Goal: Task Accomplishment & Management: Manage account settings

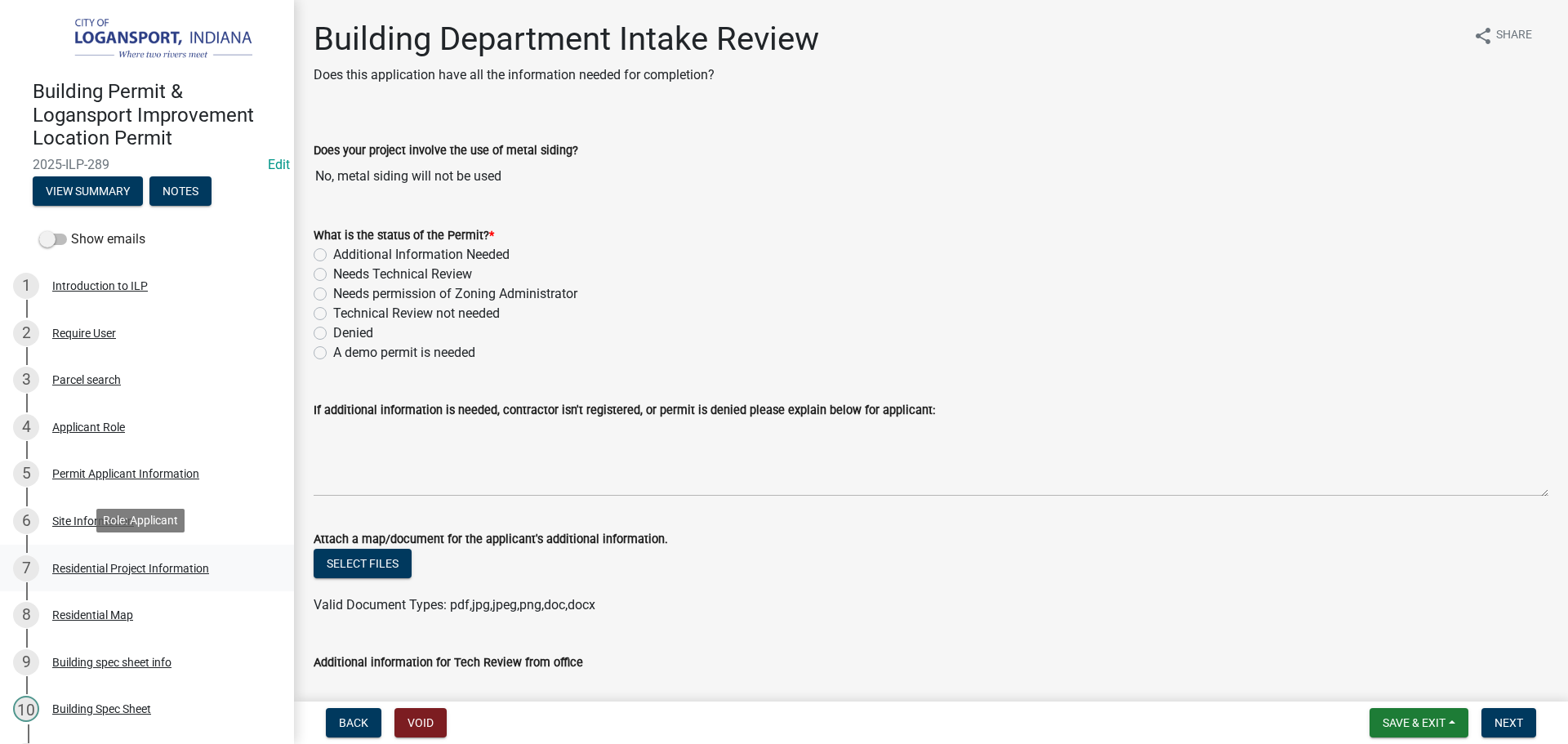
click at [151, 566] on div "Residential Project Information" at bounding box center [131, 568] width 157 height 11
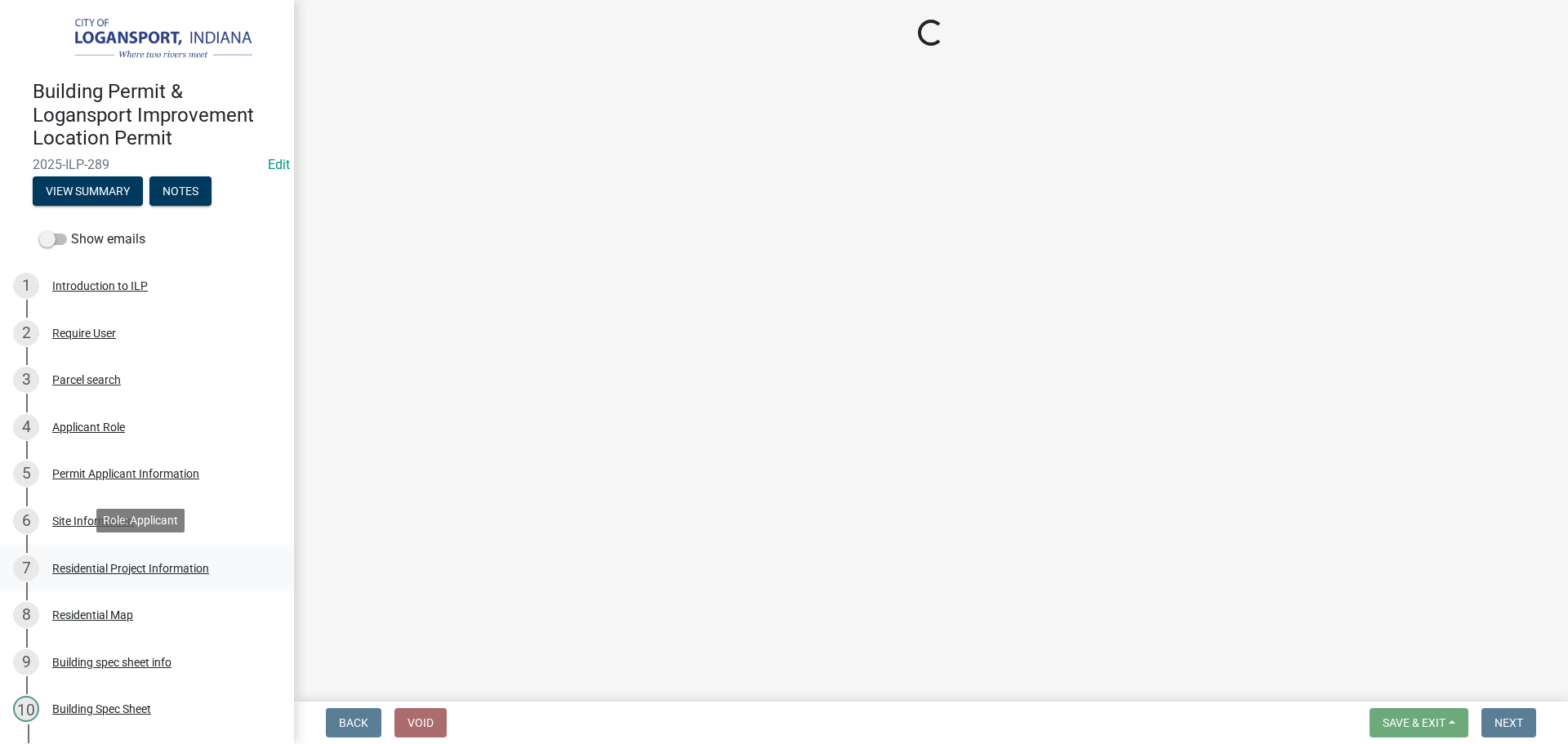
select select "b8a7655a-e911-4aac-a321-69e5bfba2fef"
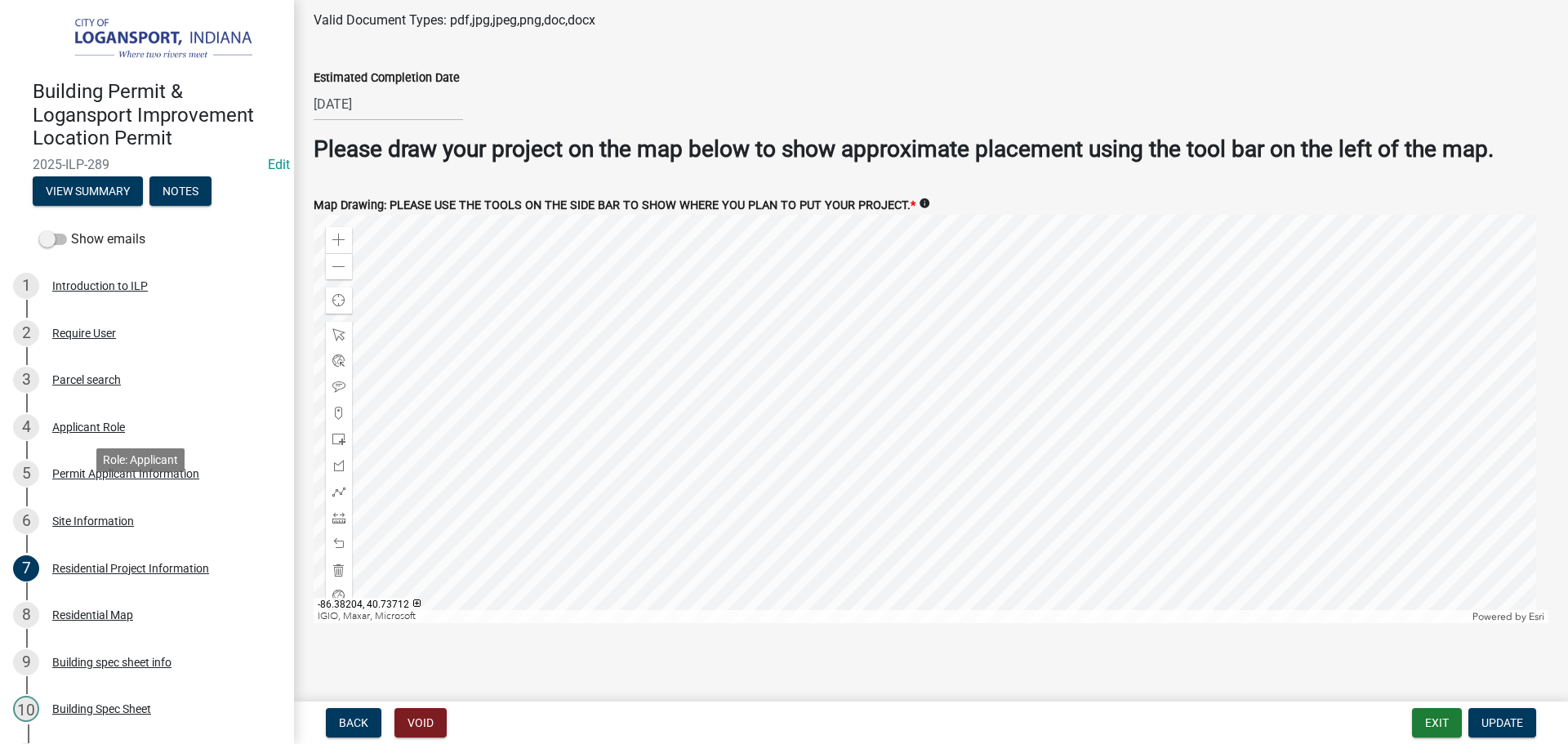
scroll to position [384, 0]
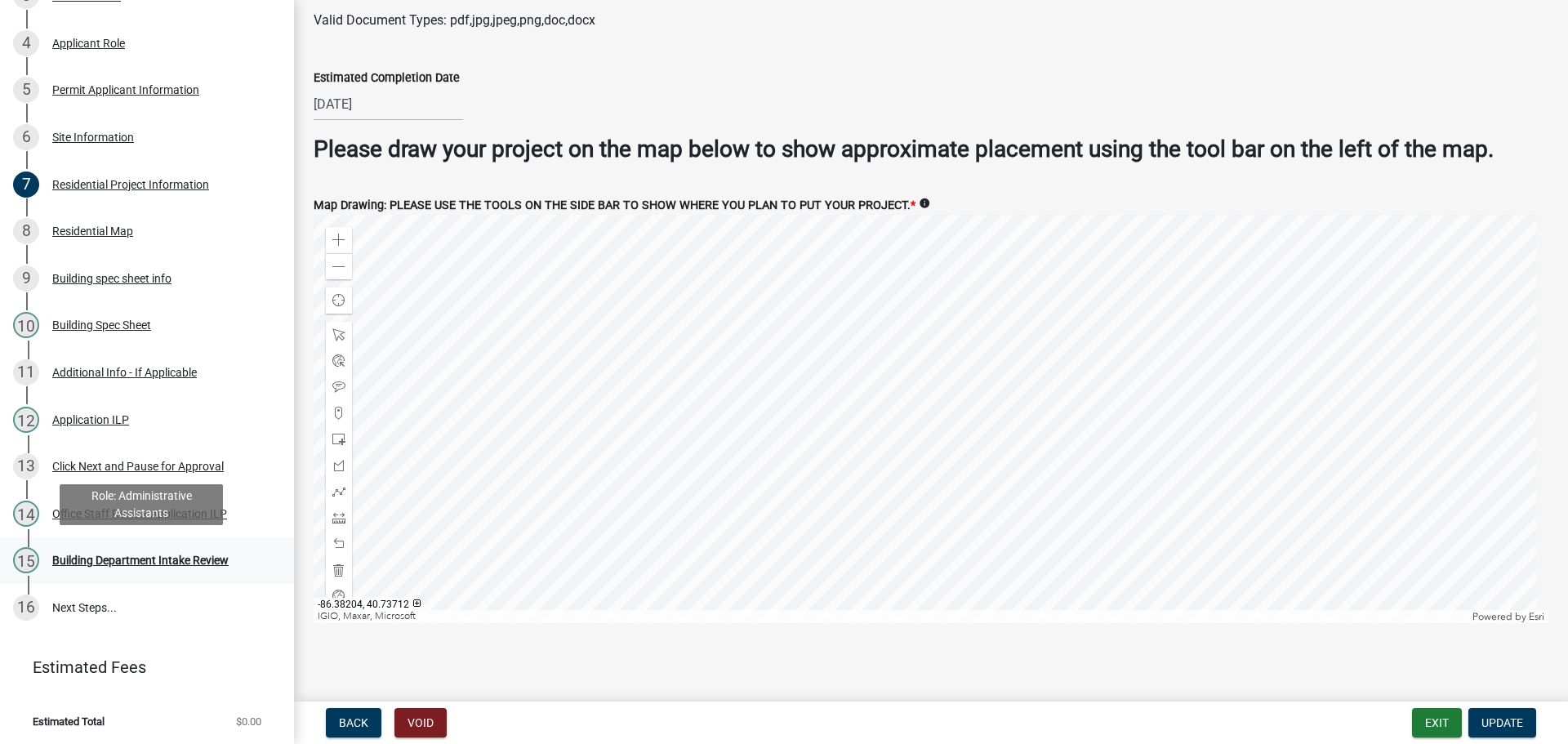
click at [130, 560] on div "Building Department Intake Review" at bounding box center [141, 559] width 176 height 11
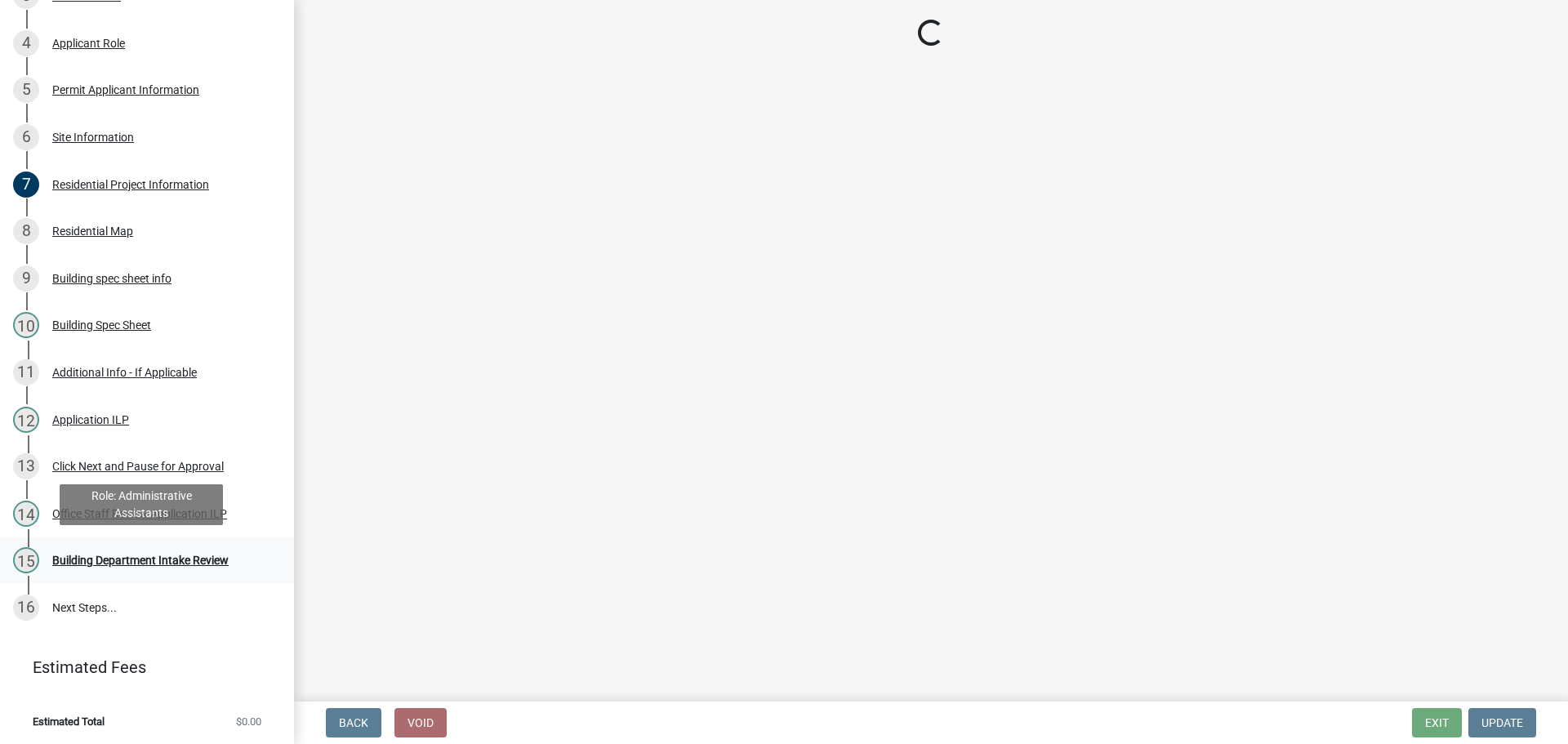
scroll to position [0, 0]
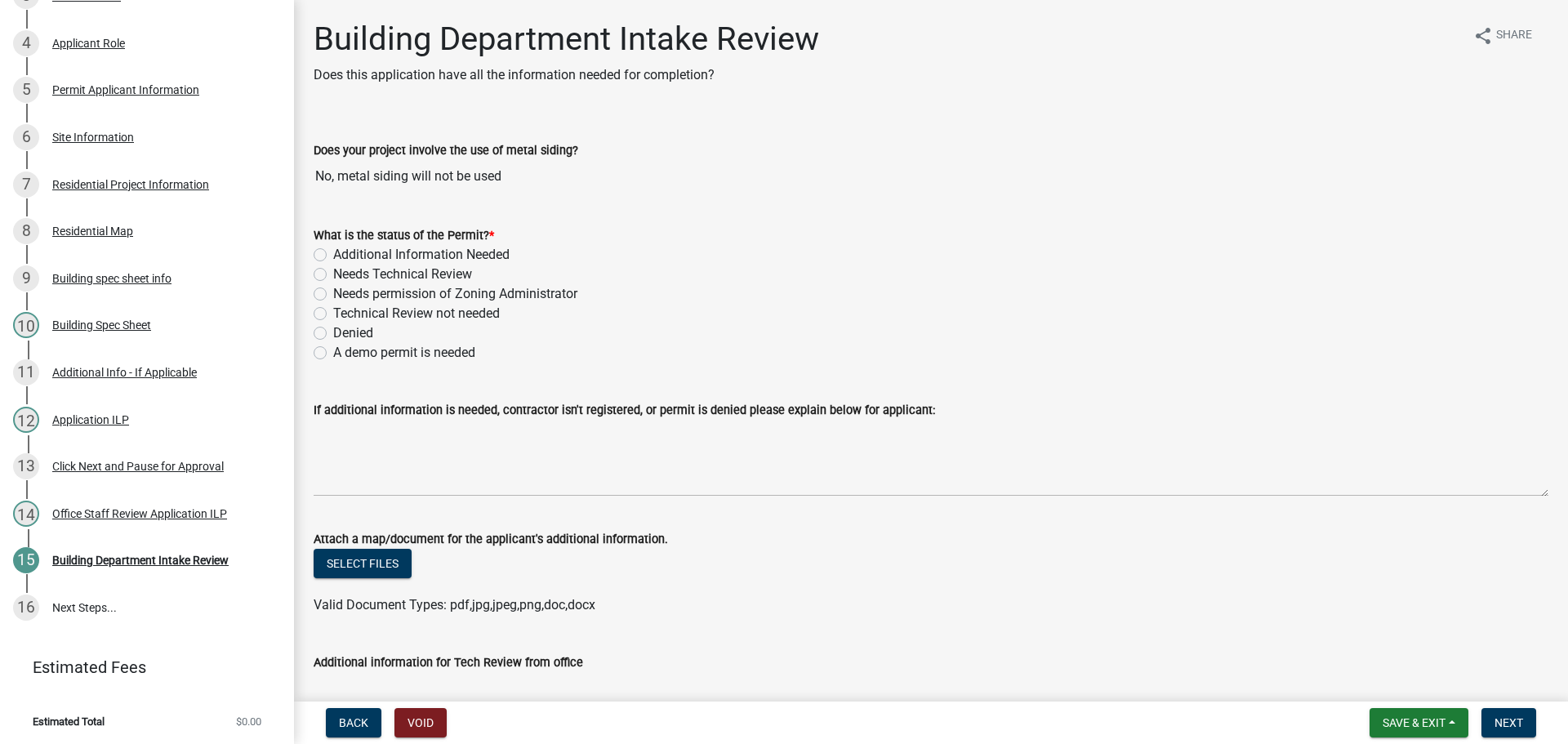
click at [333, 272] on label "Needs Technical Review" at bounding box center [402, 274] width 139 height 20
click at [333, 272] on input "Needs Technical Review" at bounding box center [338, 270] width 10 height 10
radio input "true"
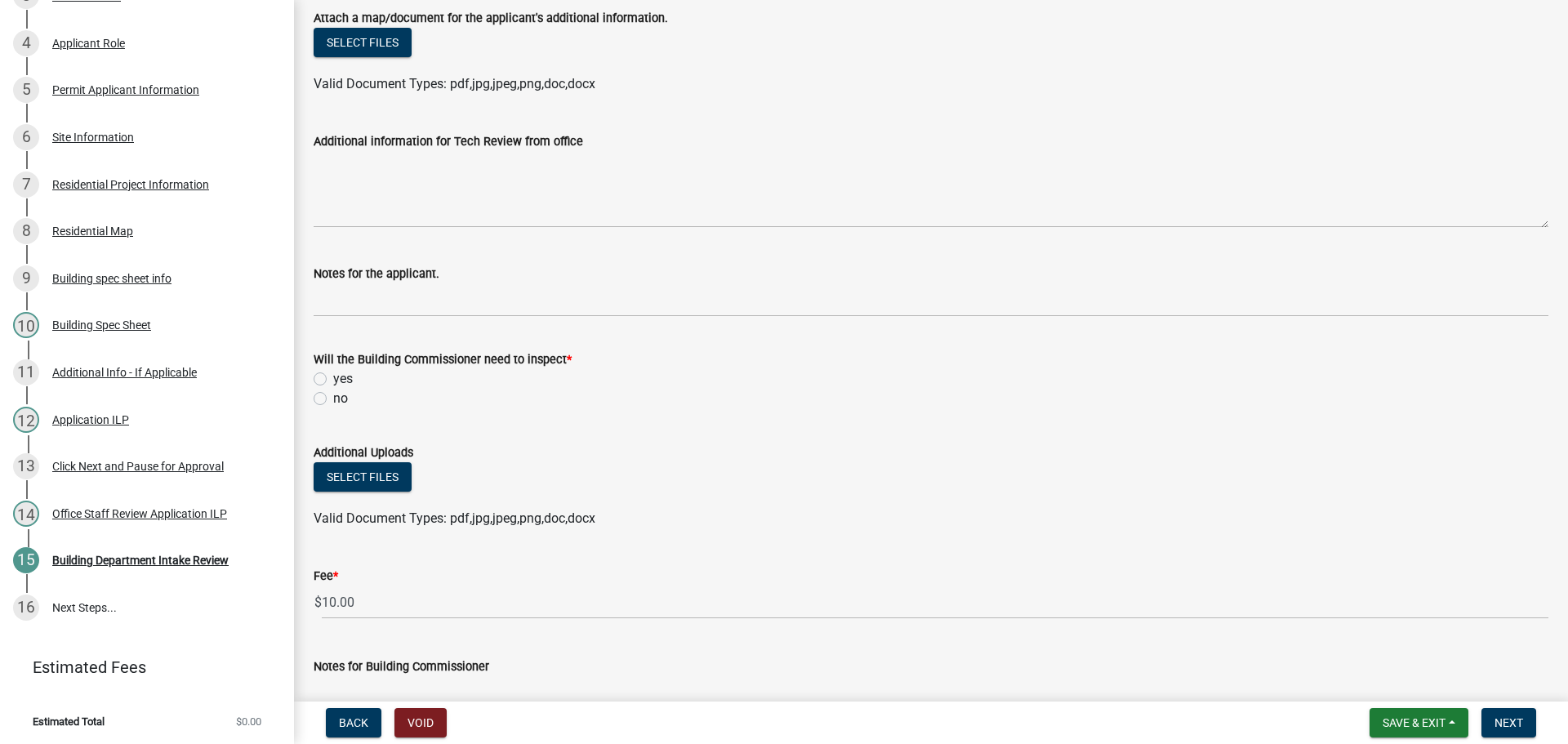
scroll to position [571, 0]
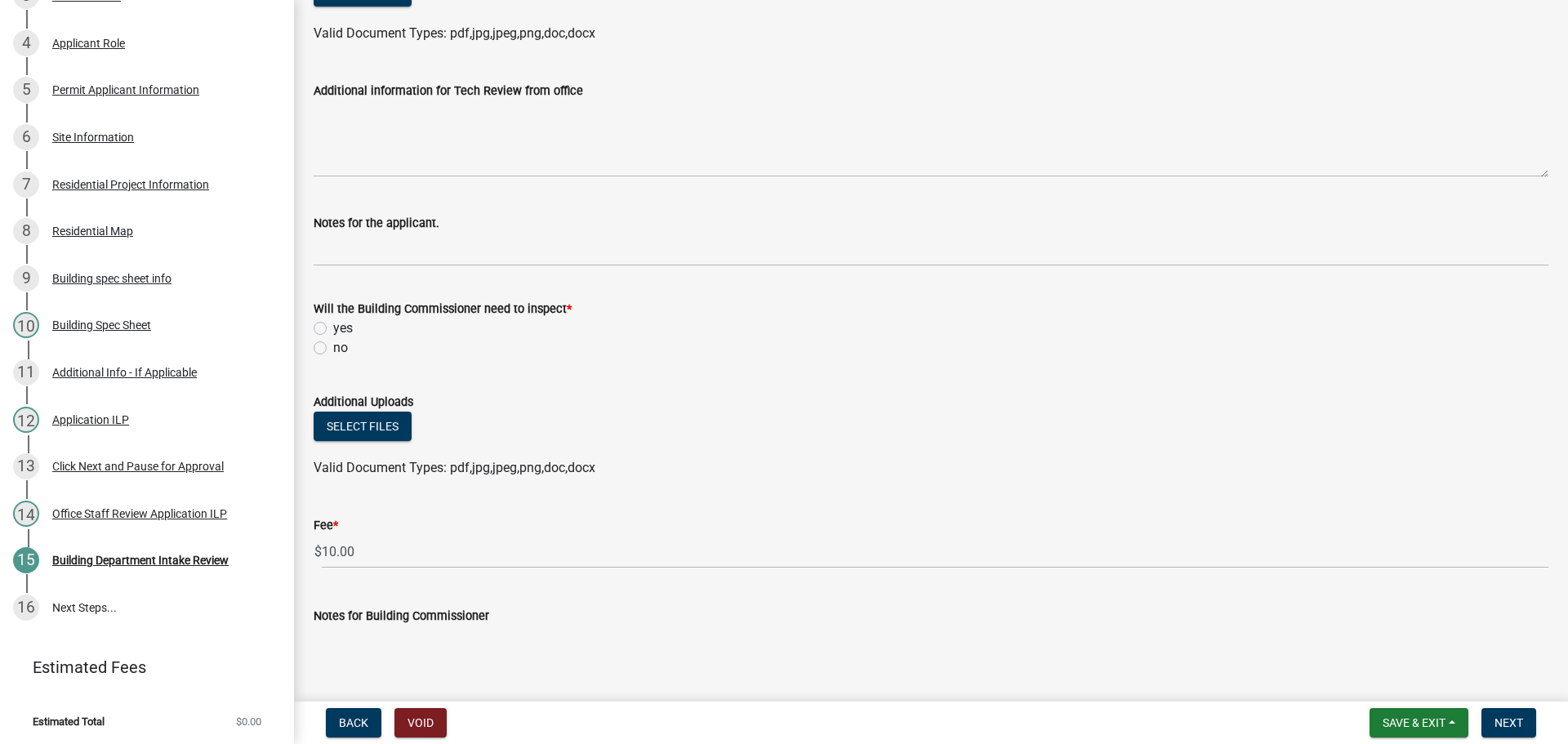
click at [333, 348] on label "no" at bounding box center [340, 348] width 15 height 20
click at [333, 348] on input "no" at bounding box center [338, 344] width 10 height 10
radio input "true"
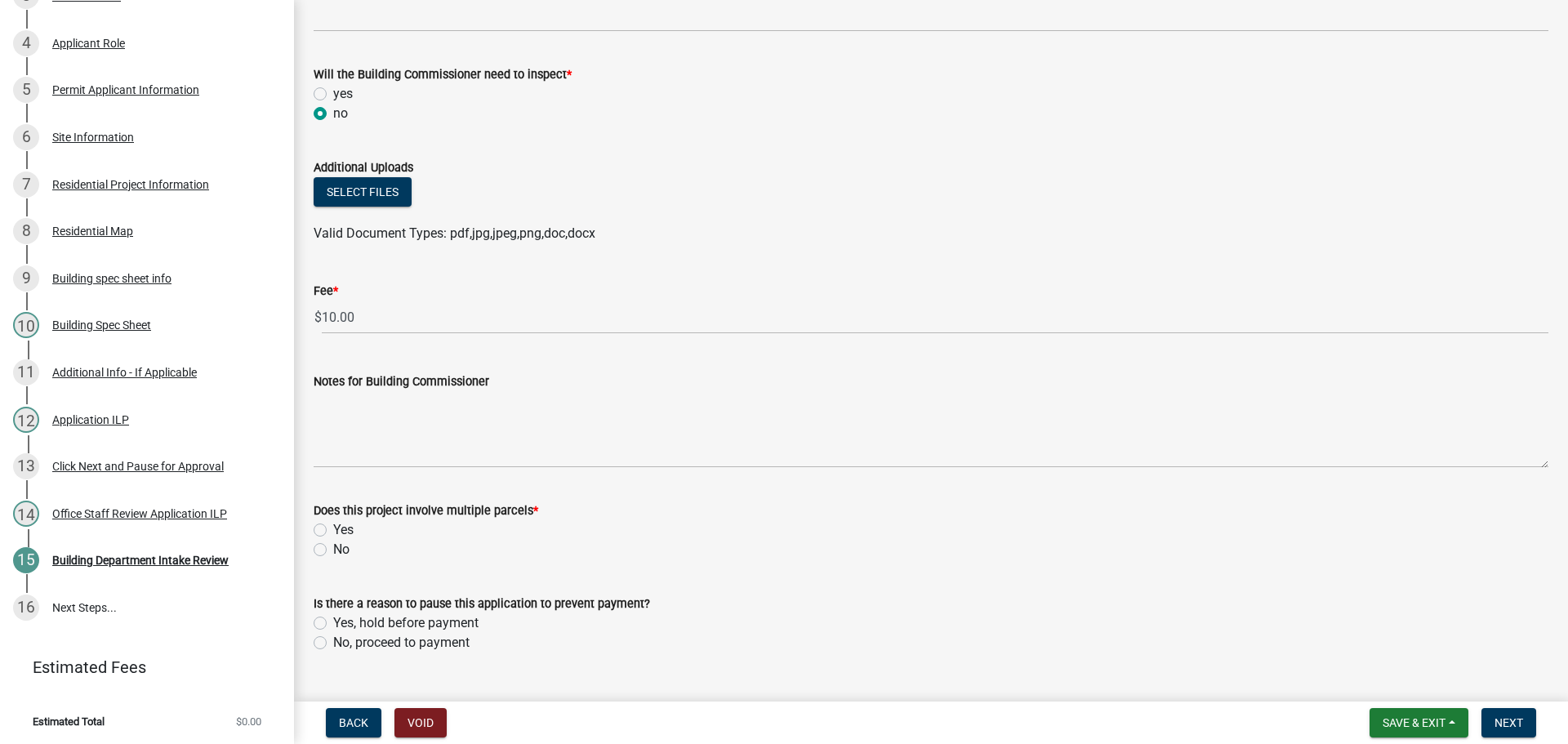
scroll to position [842, 0]
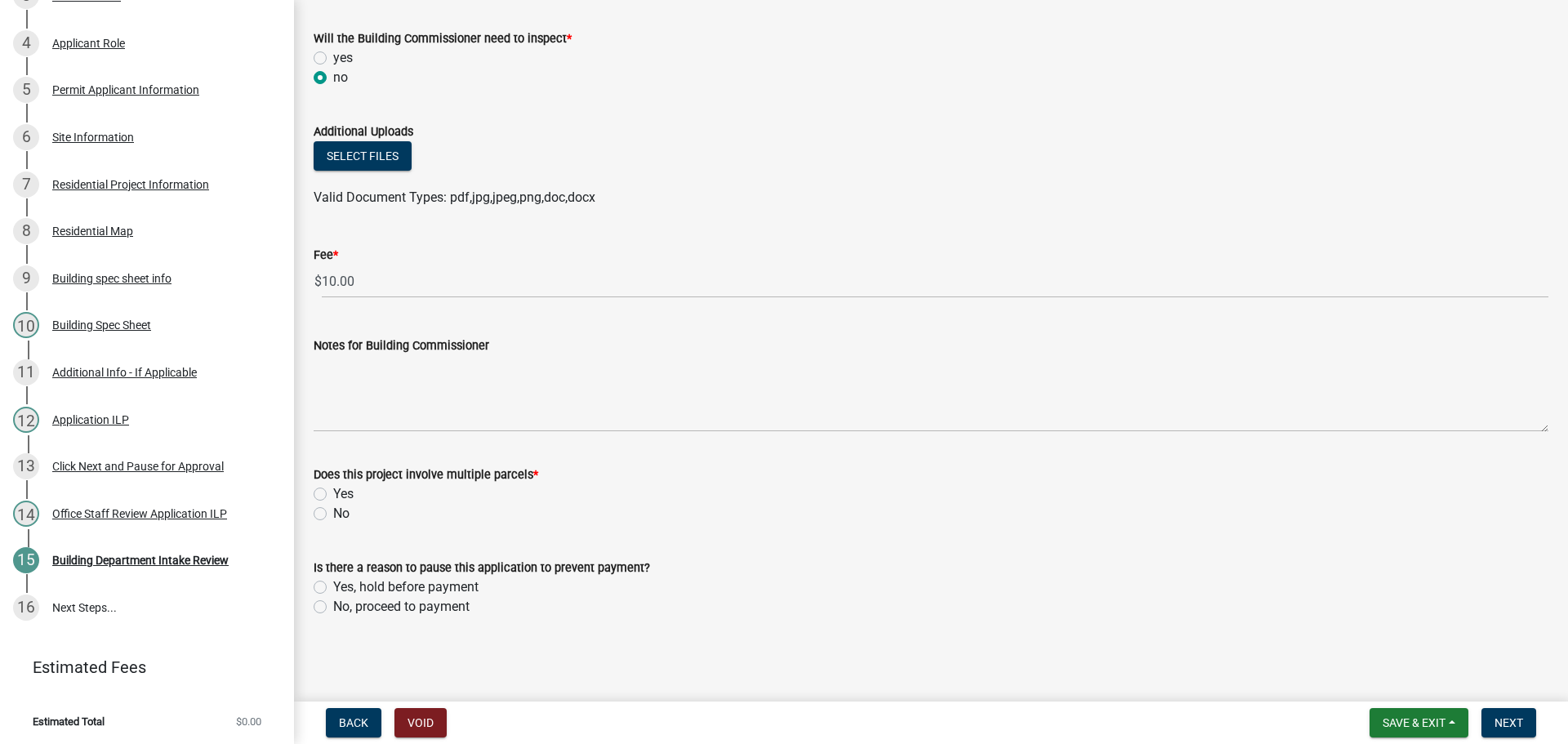
click at [333, 493] on label "Yes" at bounding box center [344, 494] width 21 height 20
click at [333, 493] on input "Yes" at bounding box center [338, 489] width 10 height 10
radio input "true"
click at [333, 514] on label "No" at bounding box center [341, 514] width 16 height 20
click at [333, 514] on input "No" at bounding box center [338, 509] width 10 height 10
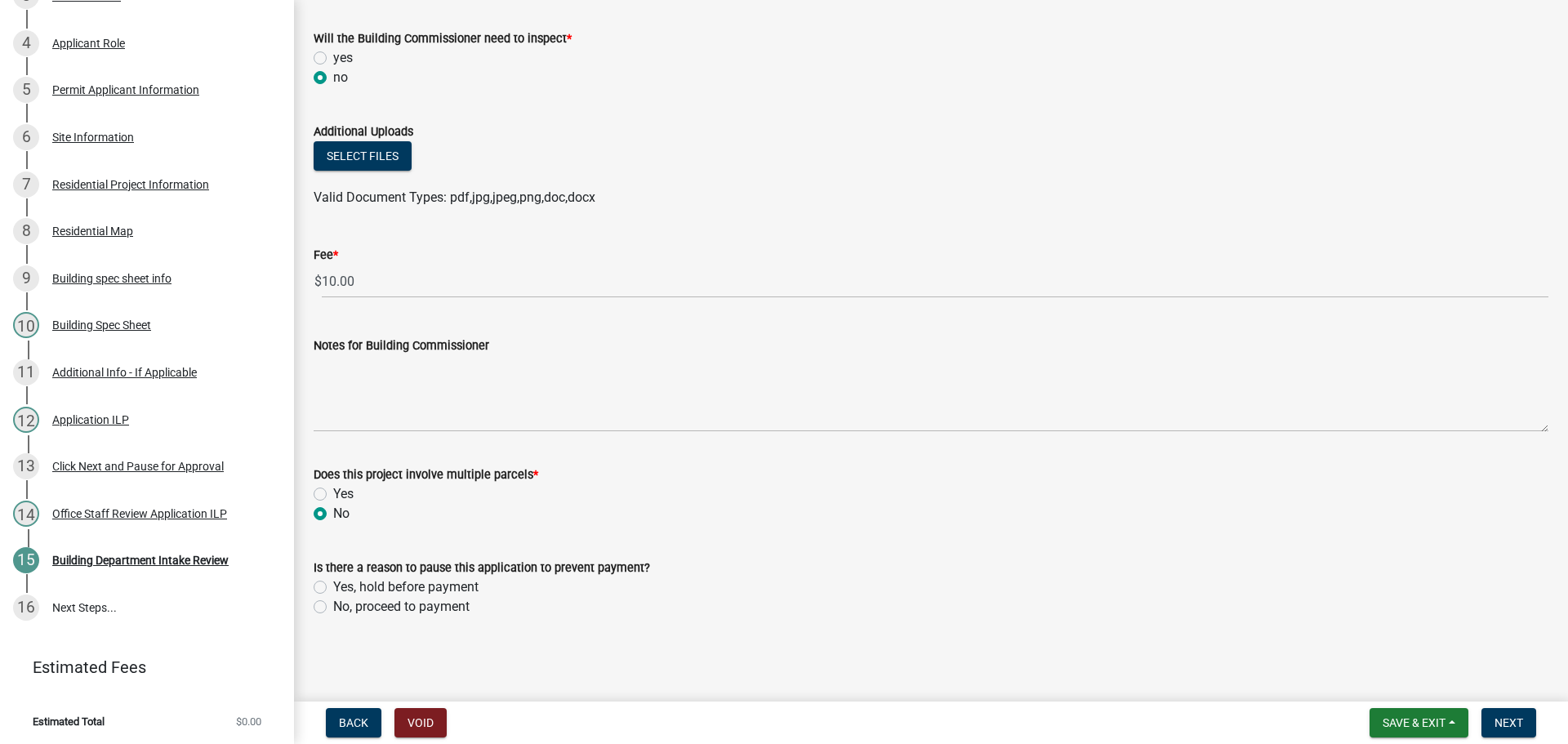
radio input "true"
click at [333, 608] on label "No, proceed to payment" at bounding box center [401, 607] width 136 height 20
click at [333, 608] on input "No, proceed to payment" at bounding box center [338, 602] width 10 height 10
radio input "true"
click at [1502, 723] on span "Next" at bounding box center [1508, 722] width 28 height 13
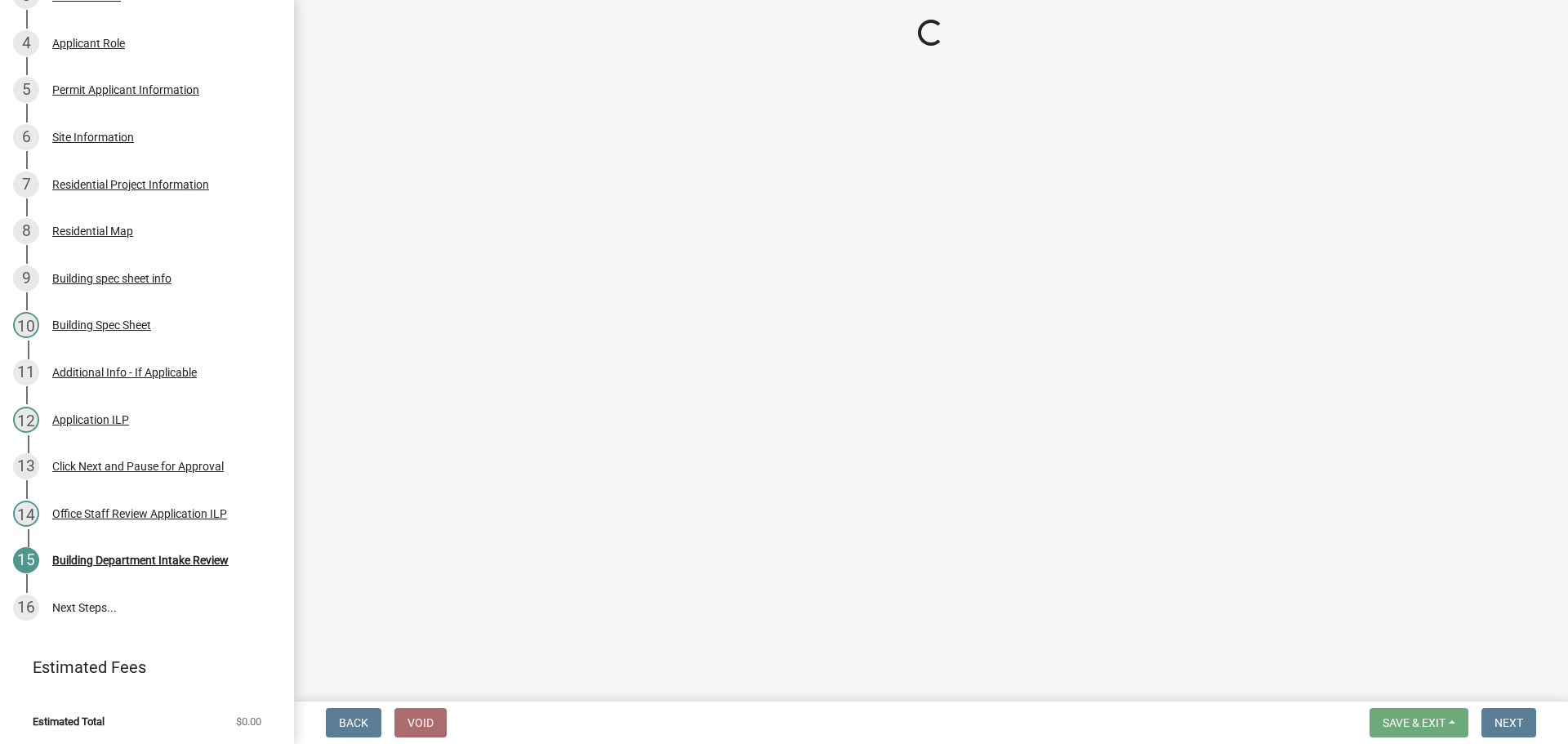
scroll to position [477, 0]
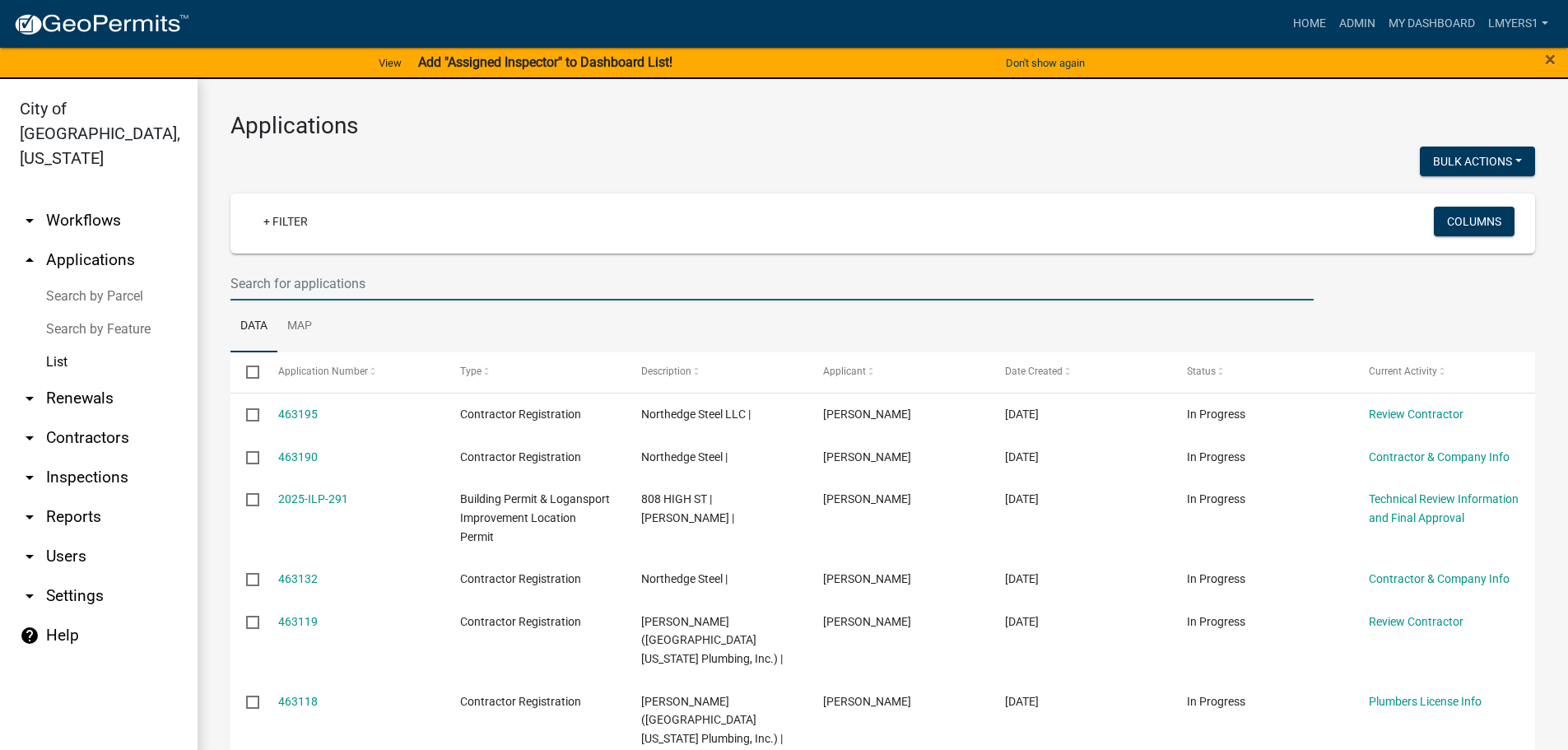
select select "3: 100"
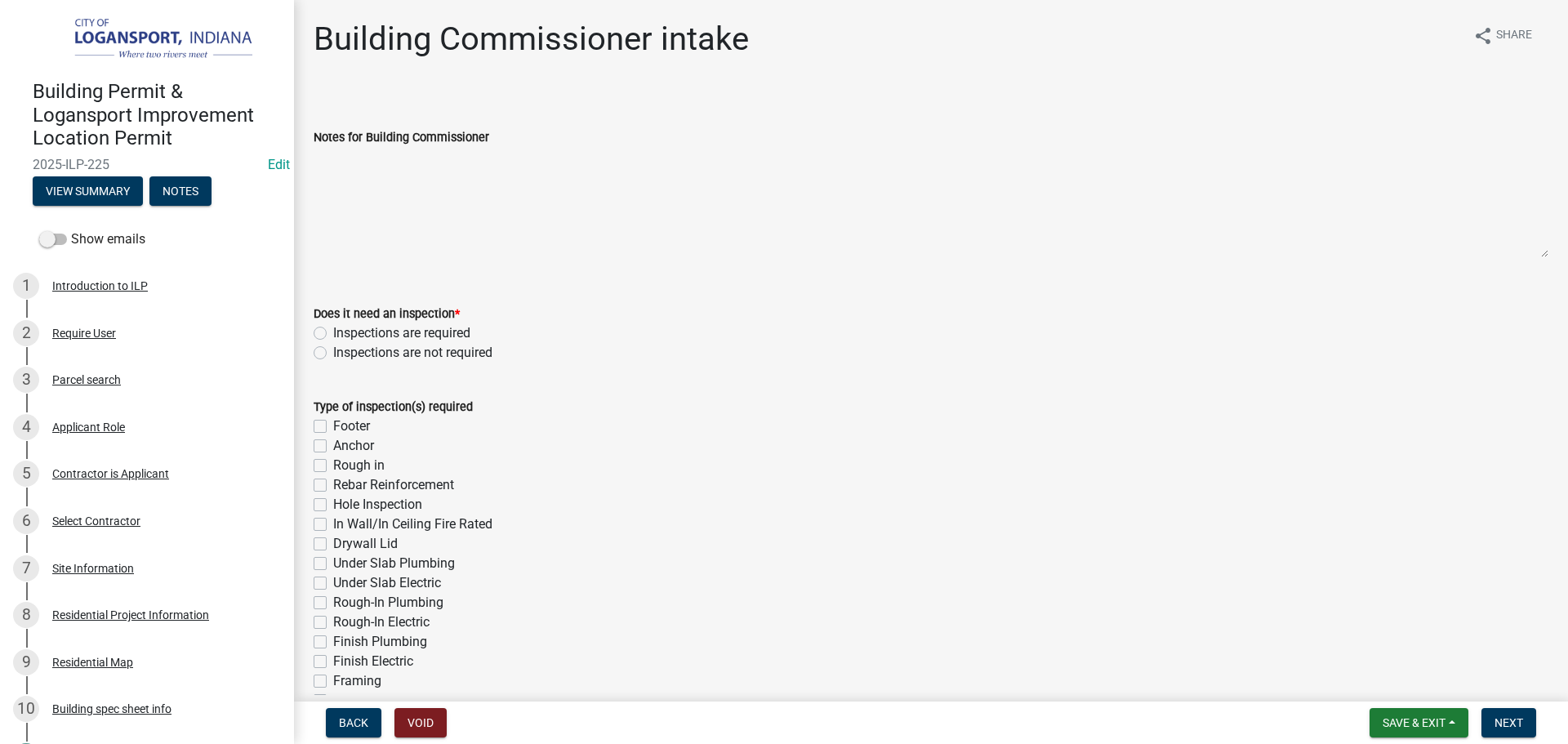
click at [333, 331] on label "Inspections are required" at bounding box center [401, 333] width 137 height 20
click at [333, 331] on input "Inspections are required" at bounding box center [338, 329] width 10 height 10
radio input "true"
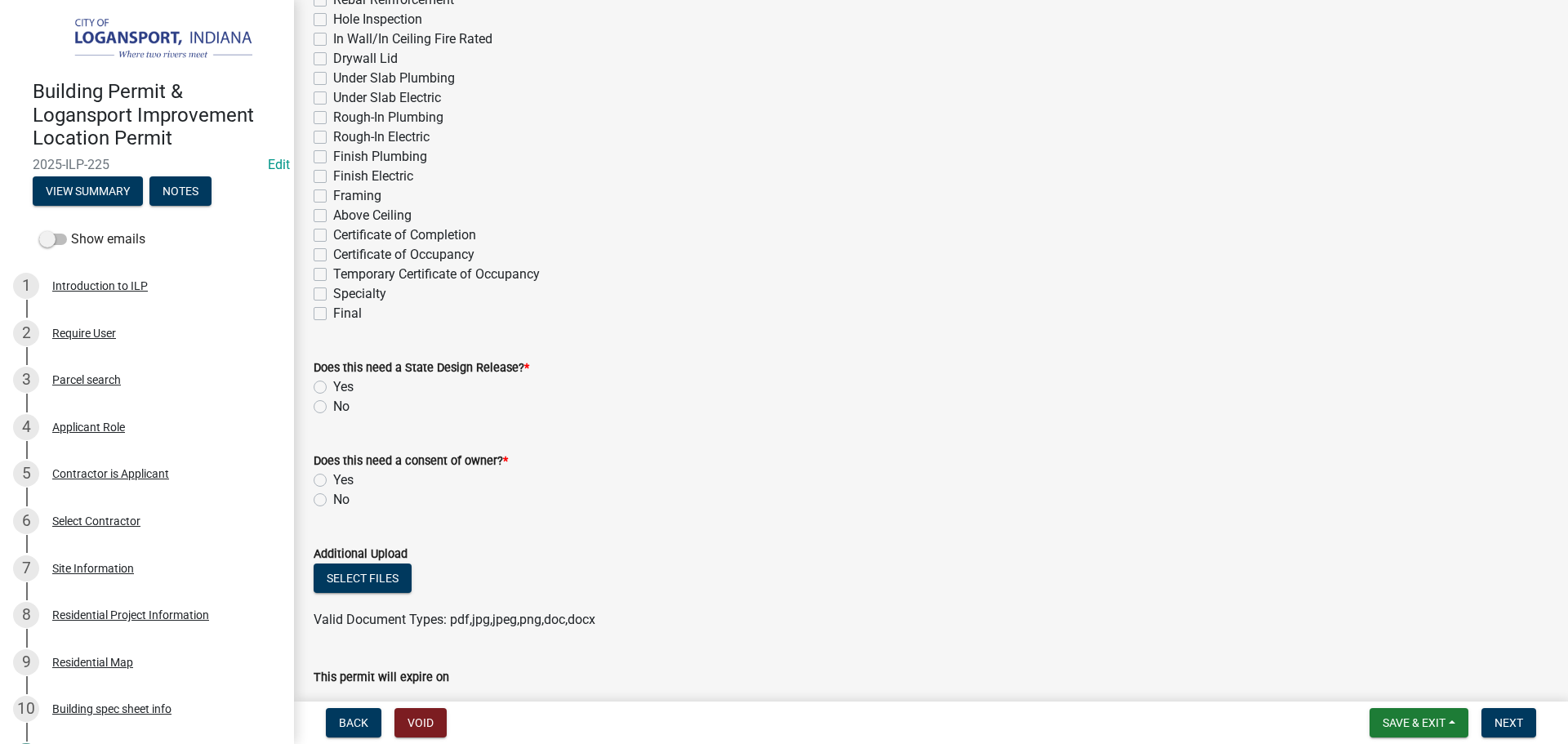
scroll to position [490, 0]
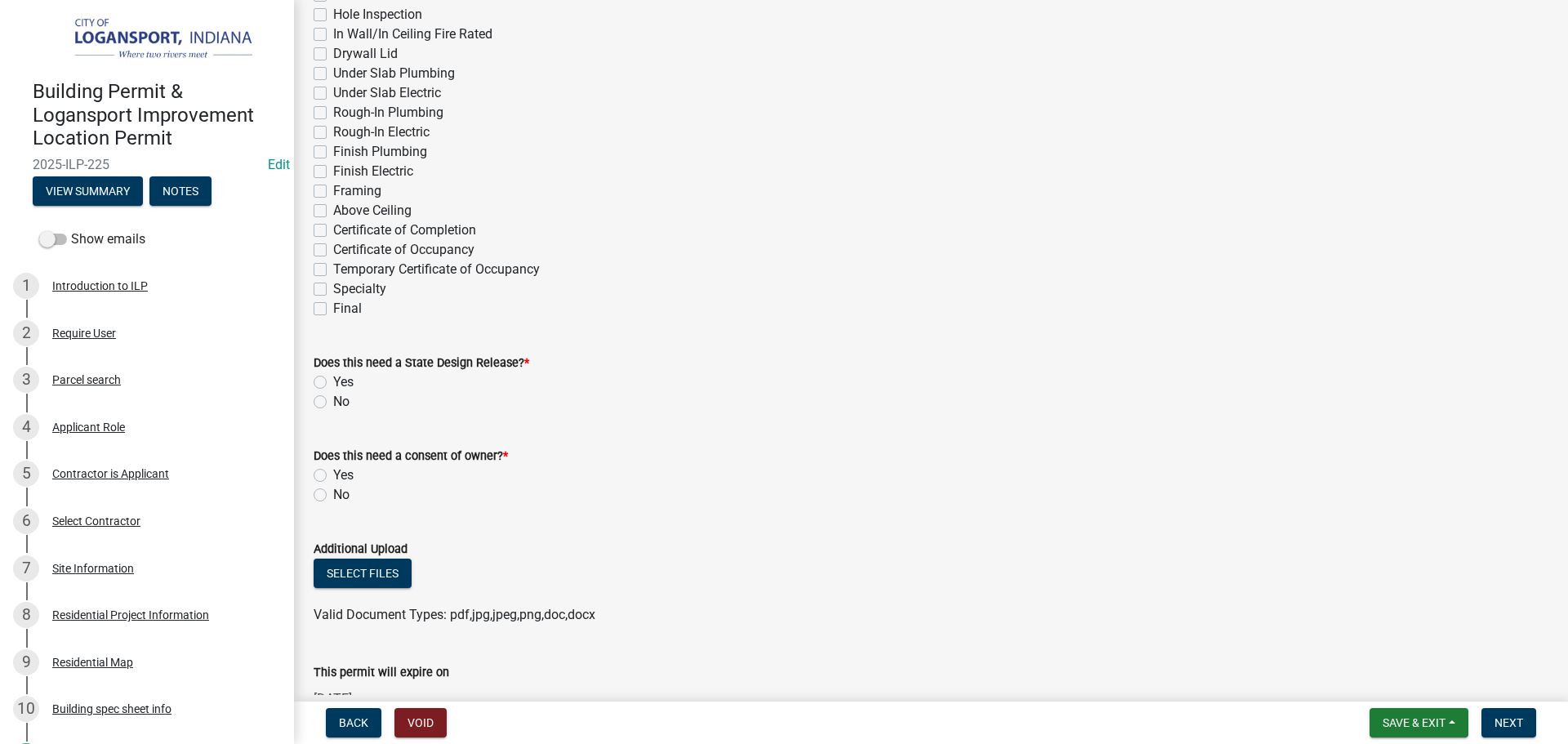
click at [333, 311] on label "Final" at bounding box center [347, 308] width 28 height 20
click at [333, 310] on input "Final" at bounding box center [338, 304] width 10 height 10
checkbox input "true"
checkbox input "false"
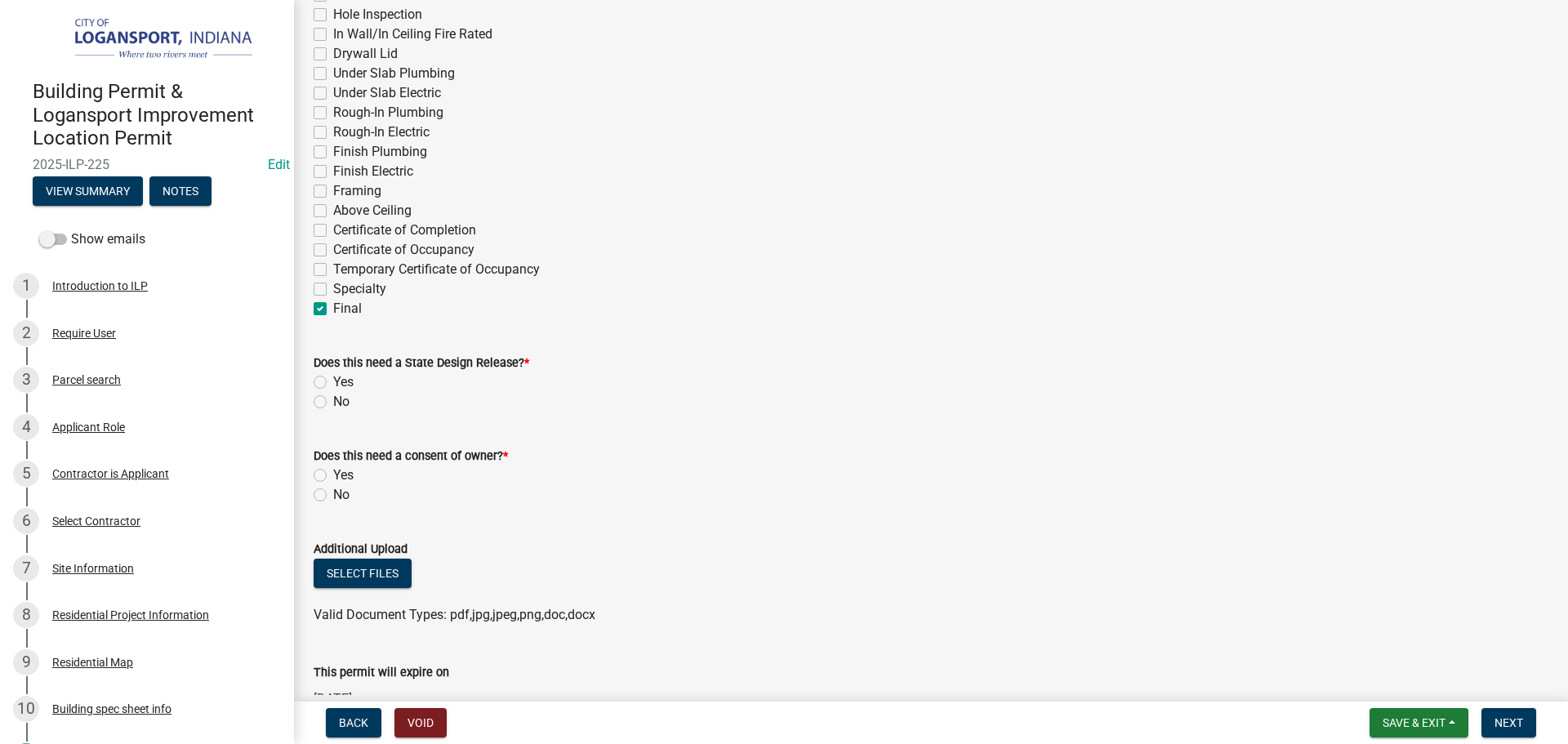
checkbox input "false"
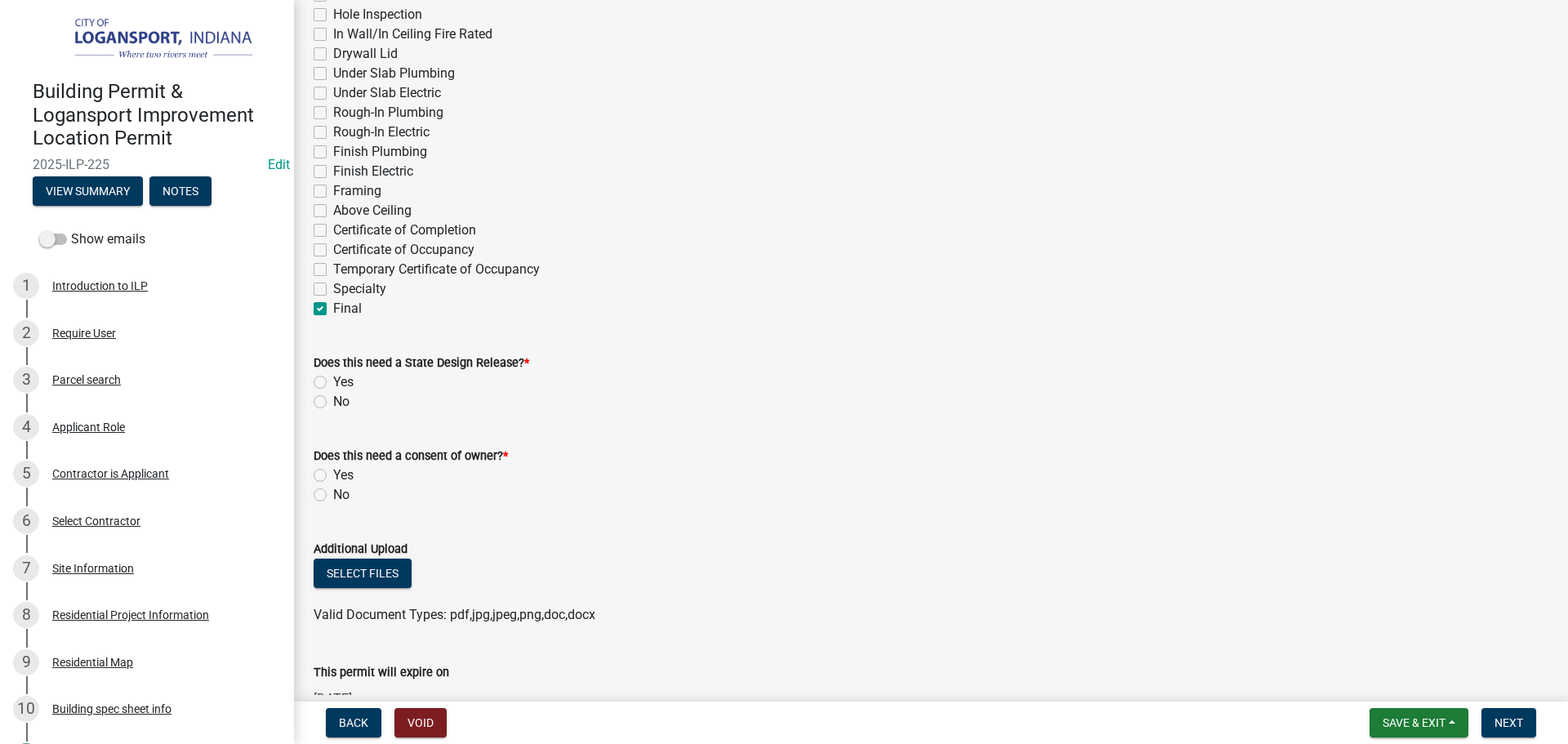
checkbox input "false"
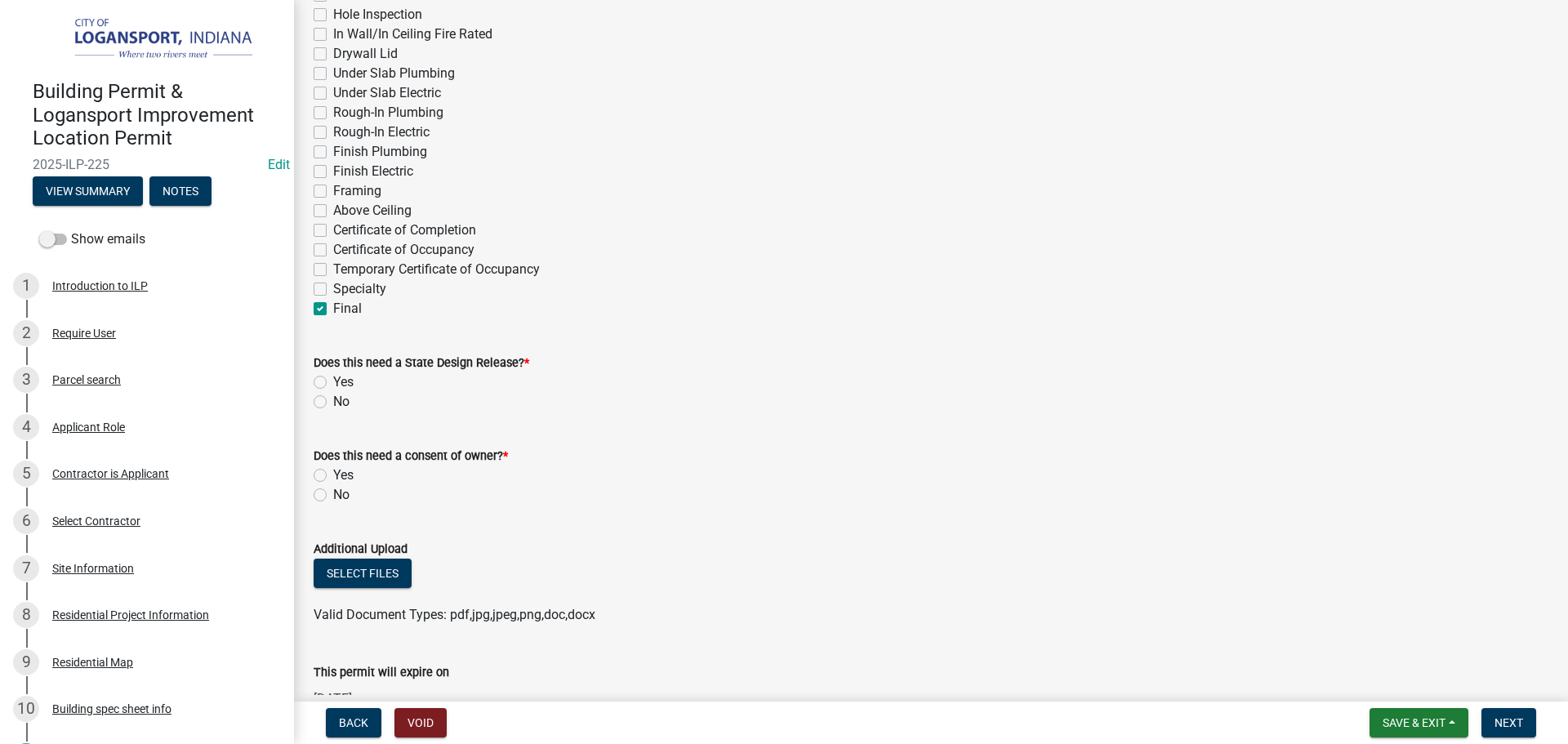
checkbox input "false"
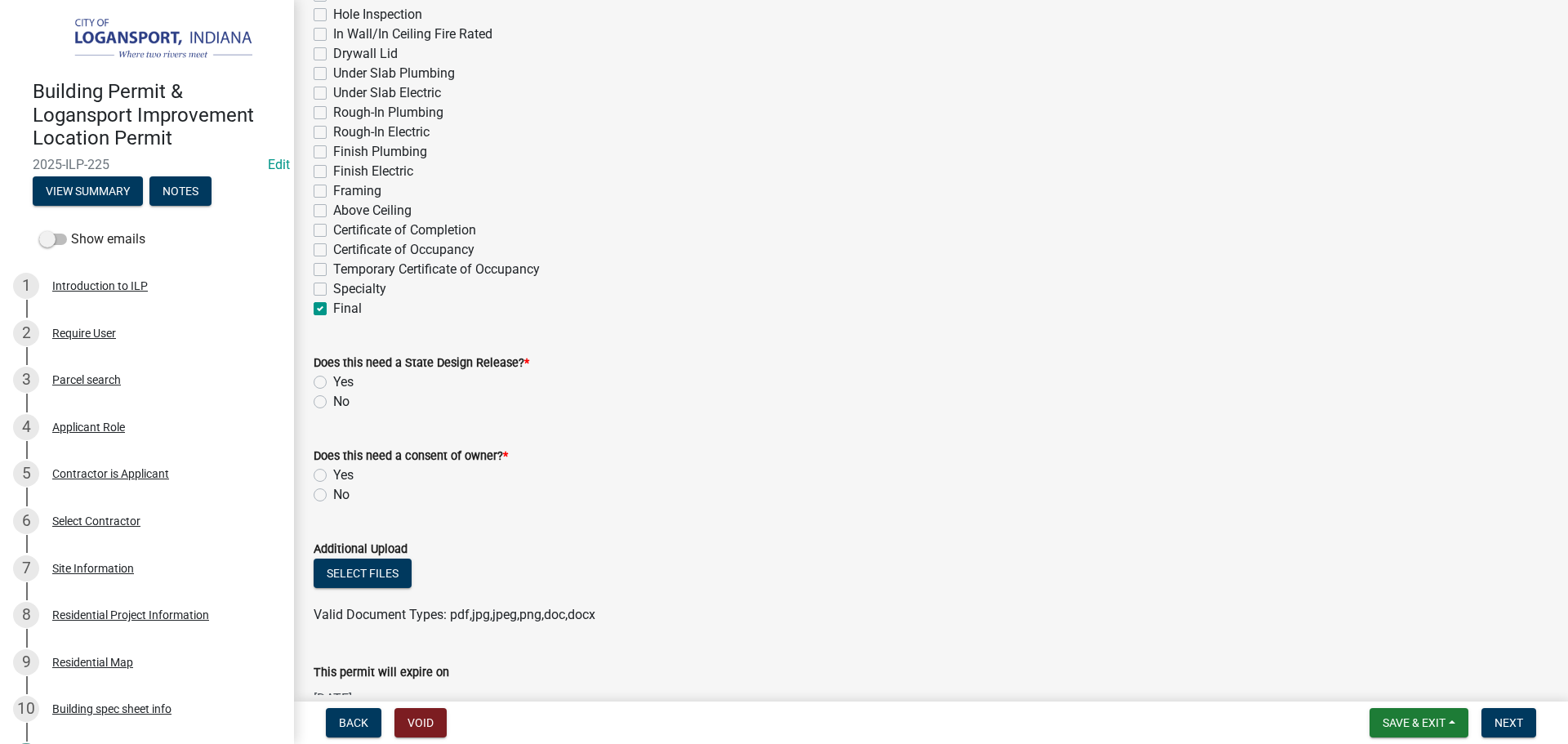
checkbox input "false"
checkbox input "true"
click at [333, 401] on label "No" at bounding box center [341, 401] width 16 height 20
click at [333, 401] on input "No" at bounding box center [338, 397] width 10 height 10
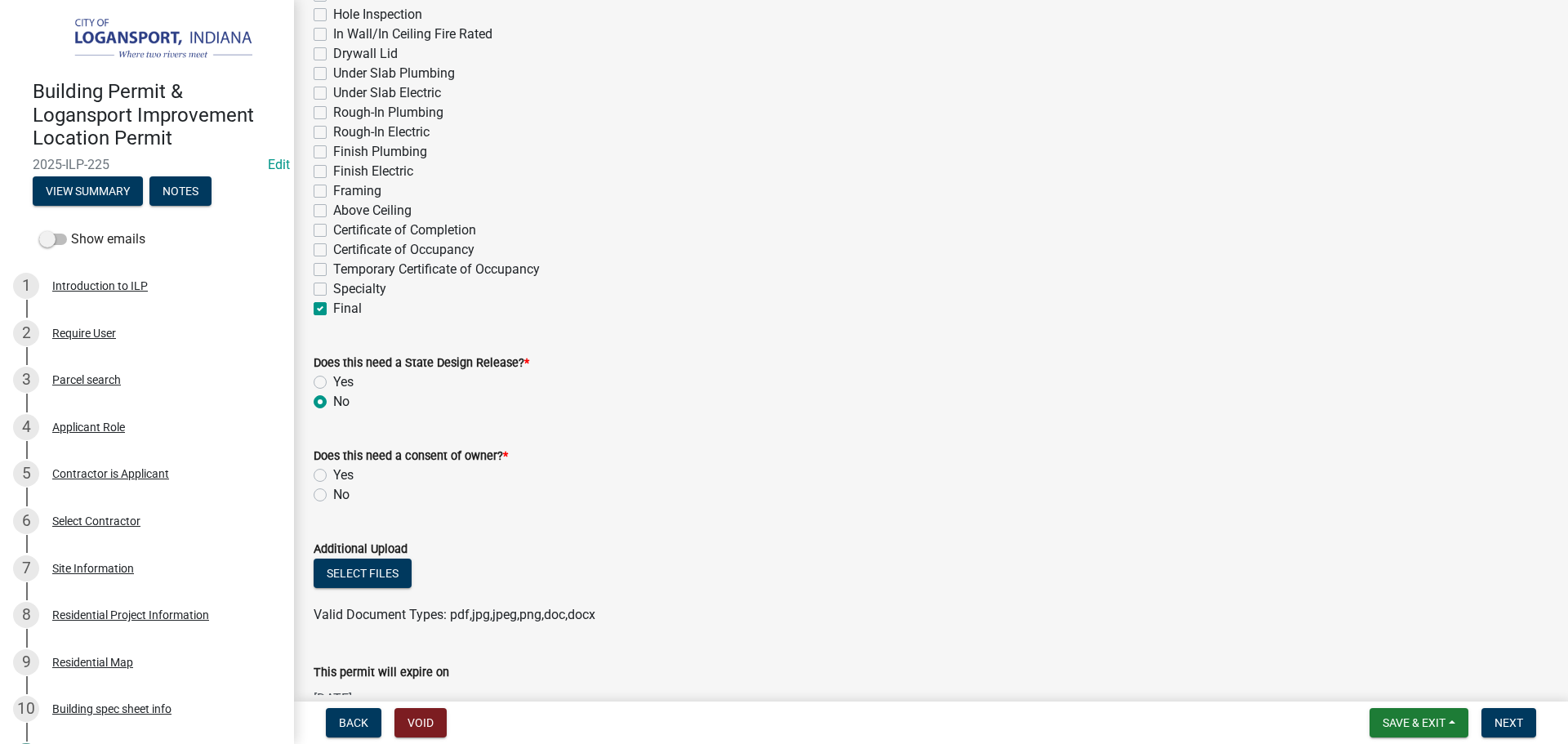
radio input "true"
drag, startPoint x: 322, startPoint y: 494, endPoint x: 328, endPoint y: 503, distance: 10.8
click at [333, 497] on label "No" at bounding box center [341, 495] width 16 height 20
click at [333, 495] on input "No" at bounding box center [338, 490] width 10 height 10
radio input "true"
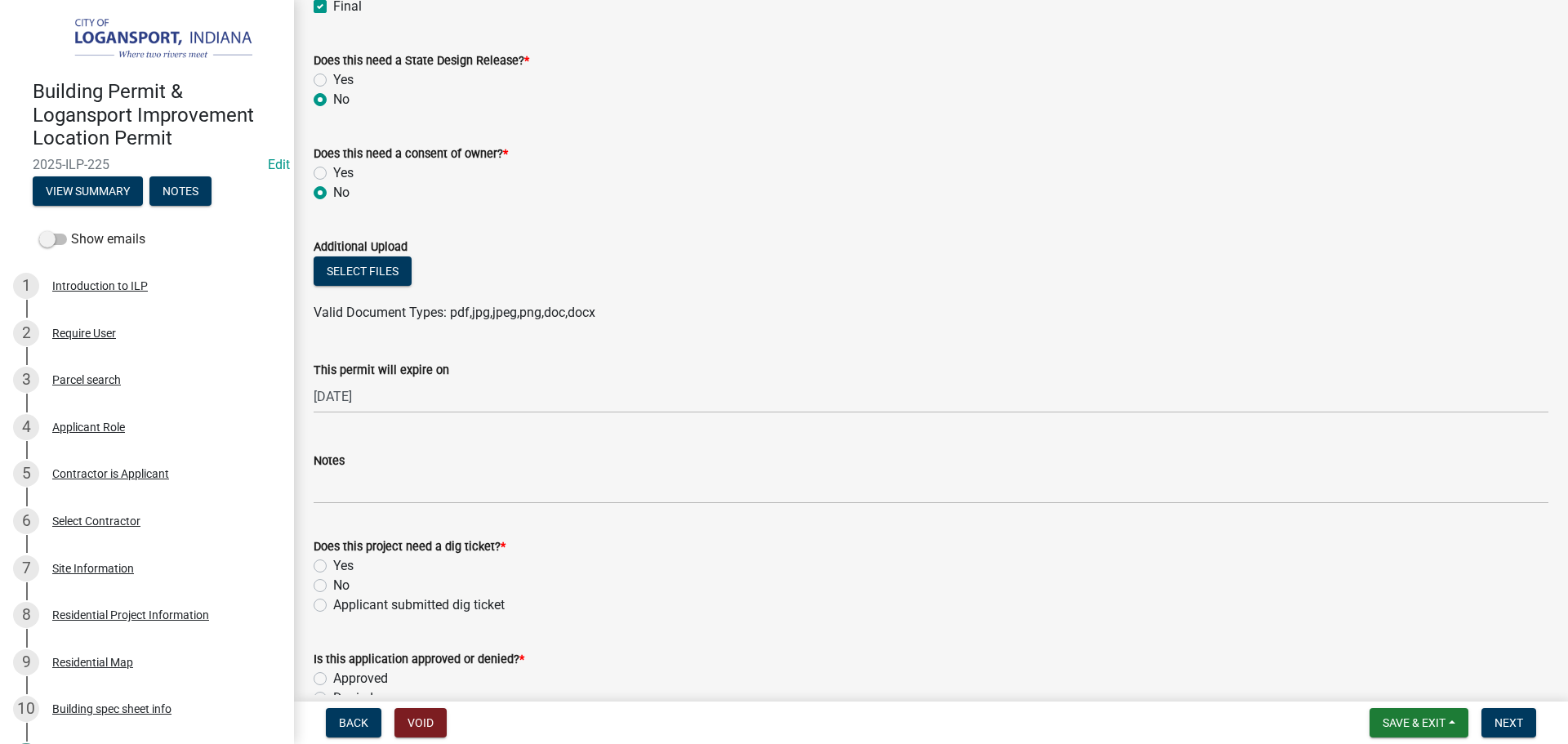
scroll to position [817, 0]
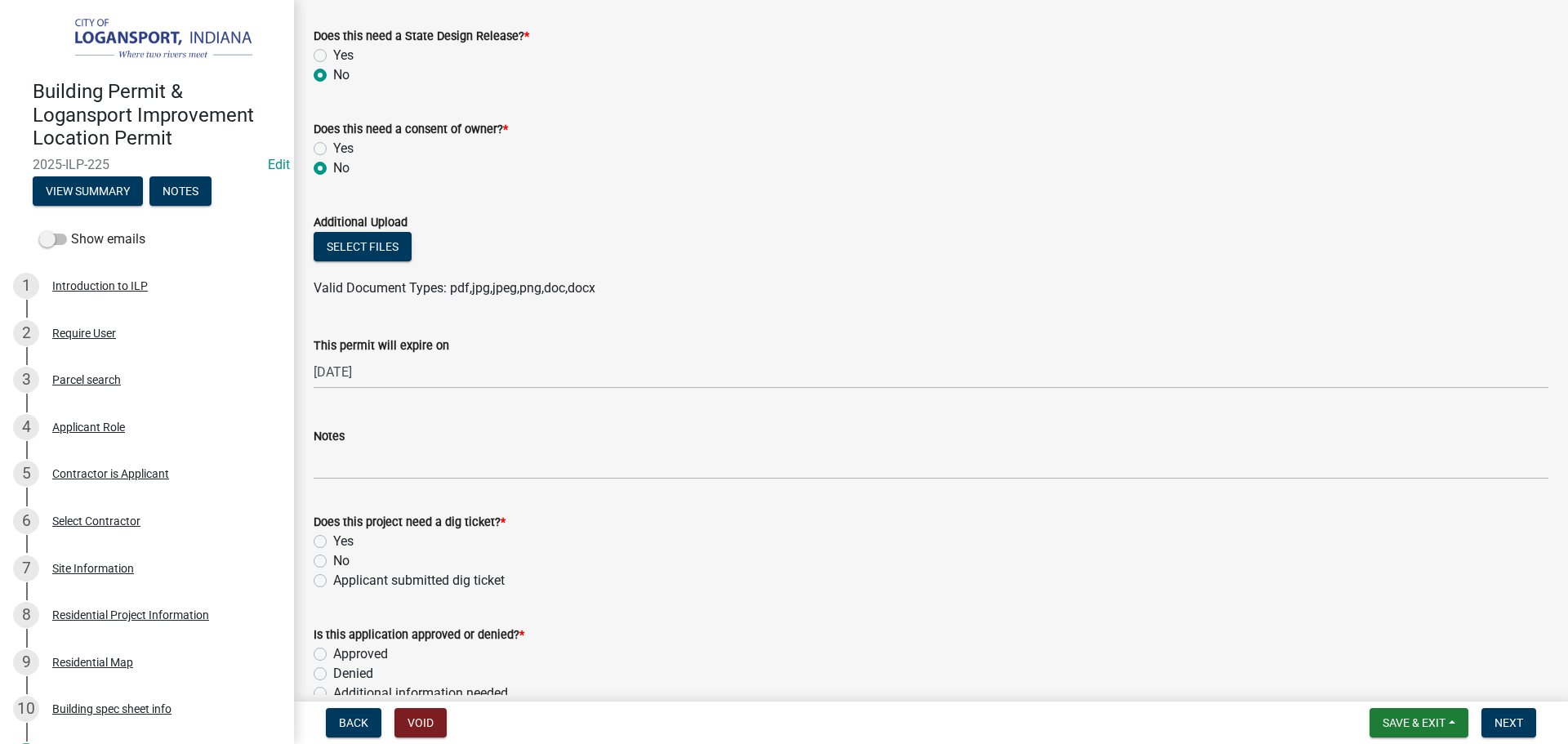
click at [319, 528] on label "Does this project need a dig ticket? *" at bounding box center [409, 522] width 192 height 11
click at [333, 577] on label "Applicant submitted dig ticket" at bounding box center [419, 580] width 172 height 20
click at [333, 577] on input "Applicant submitted dig ticket" at bounding box center [338, 576] width 10 height 10
radio input "true"
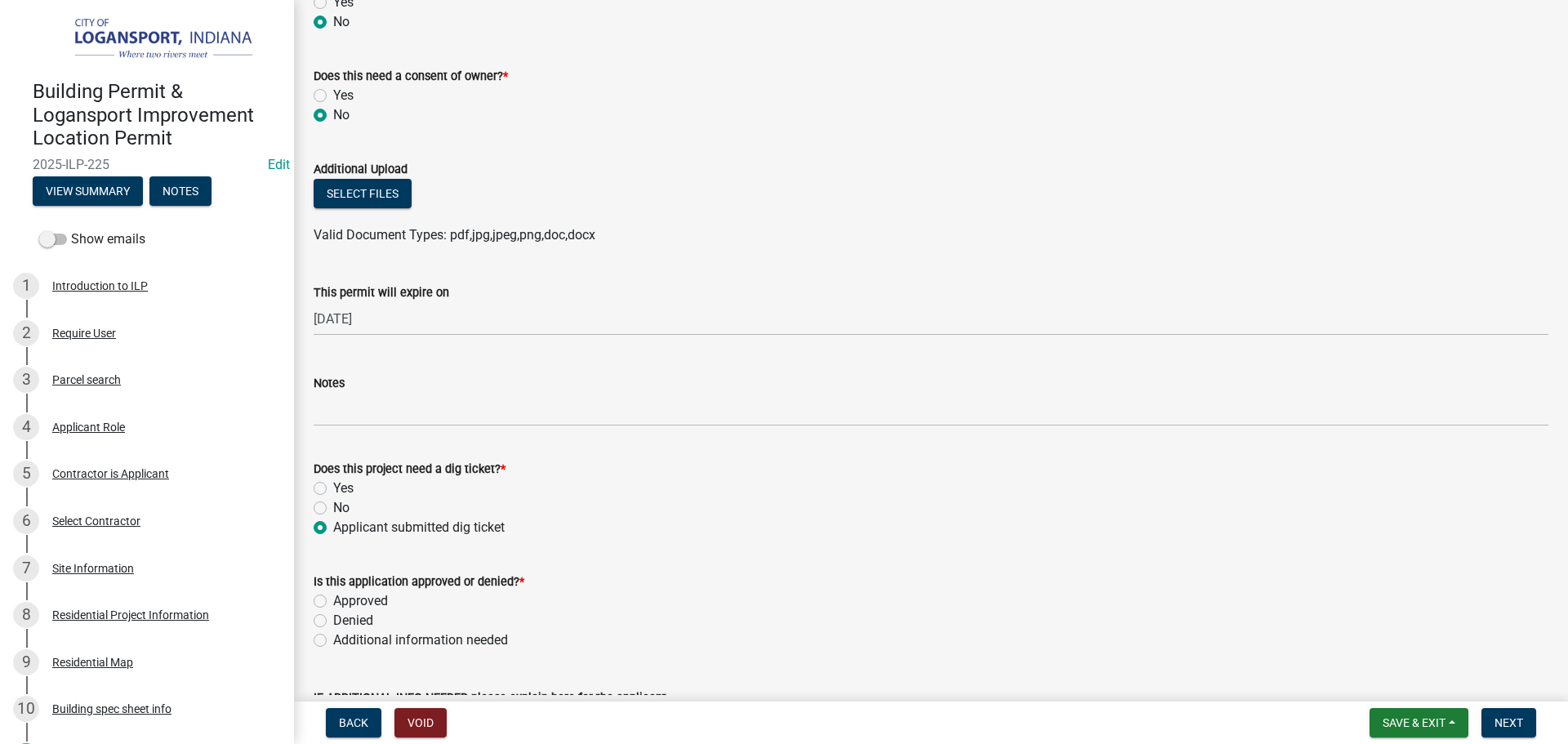
scroll to position [898, 0]
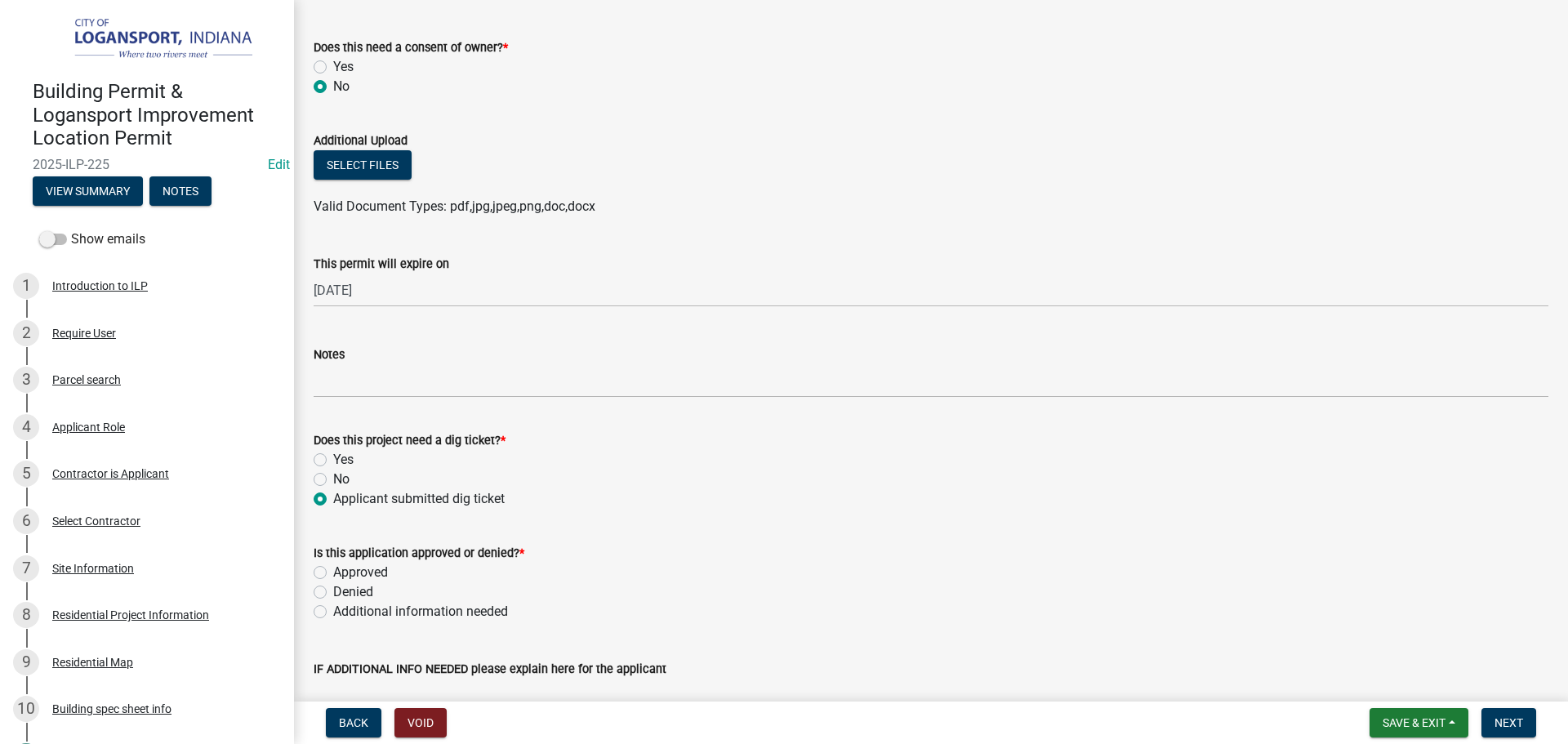
click at [333, 596] on label "Denied" at bounding box center [353, 592] width 40 height 20
click at [333, 593] on input "Denied" at bounding box center [338, 588] width 10 height 10
radio input "true"
click at [333, 576] on label "Approved" at bounding box center [360, 572] width 54 height 20
click at [333, 573] on input "Approved" at bounding box center [338, 568] width 10 height 10
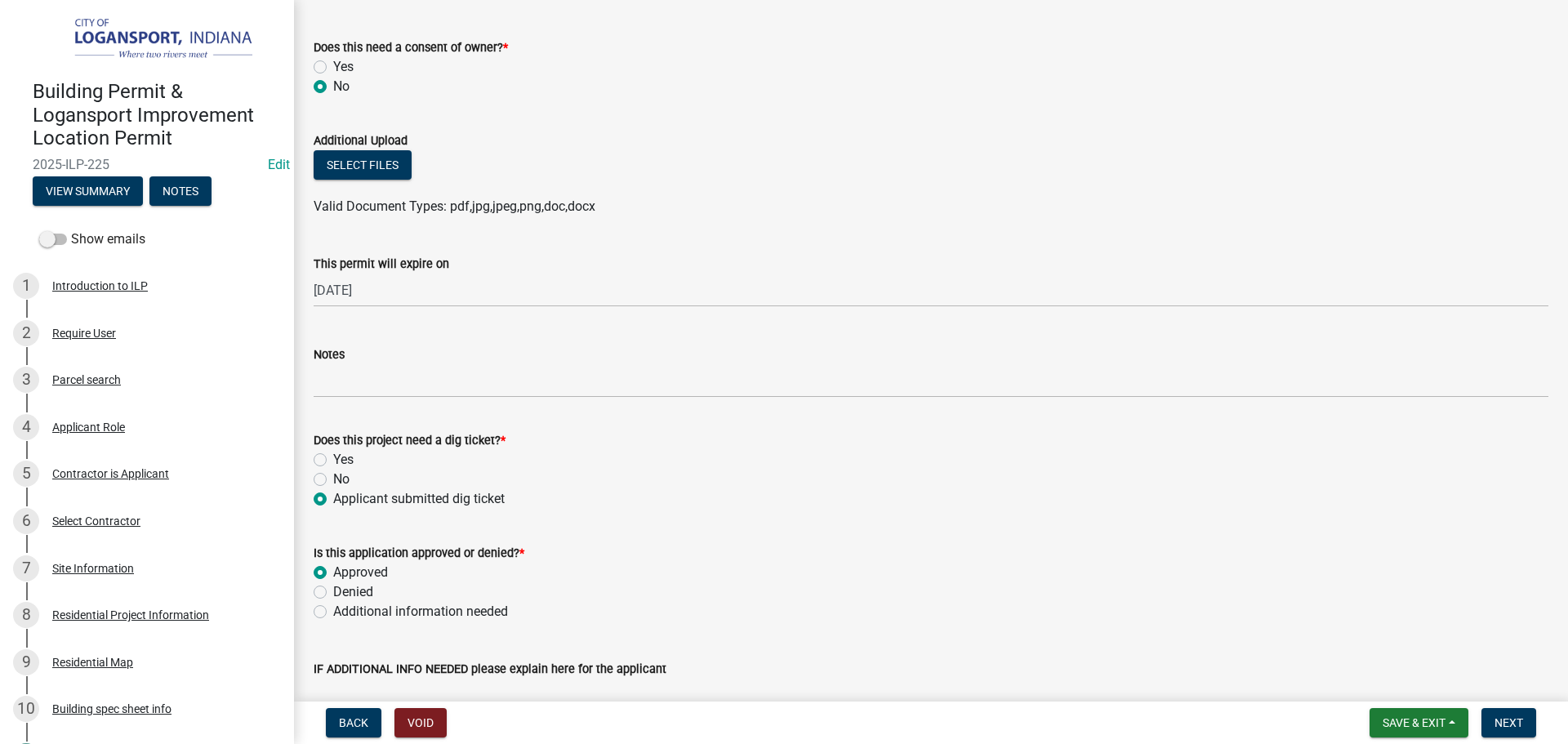
radio input "true"
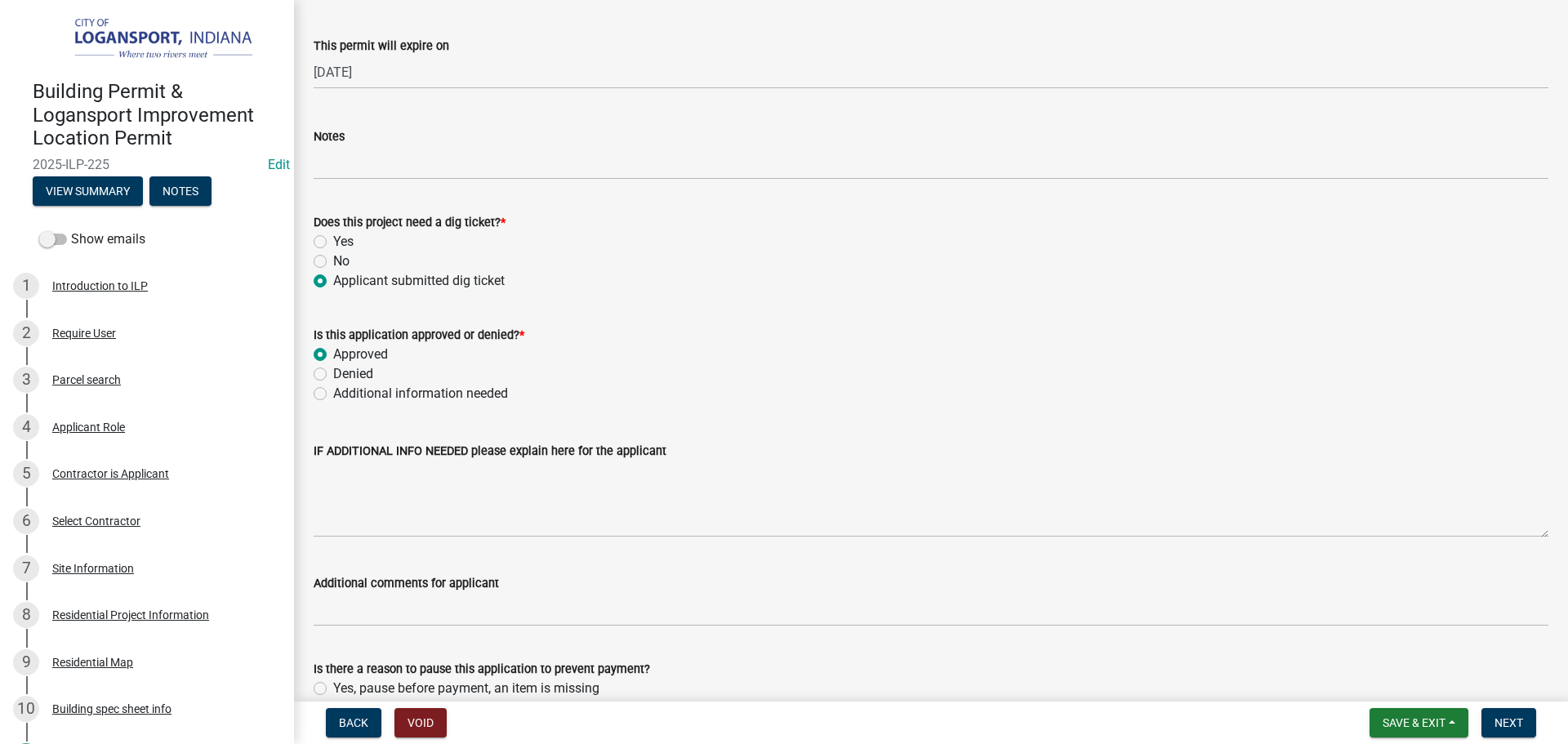
scroll to position [1218, 0]
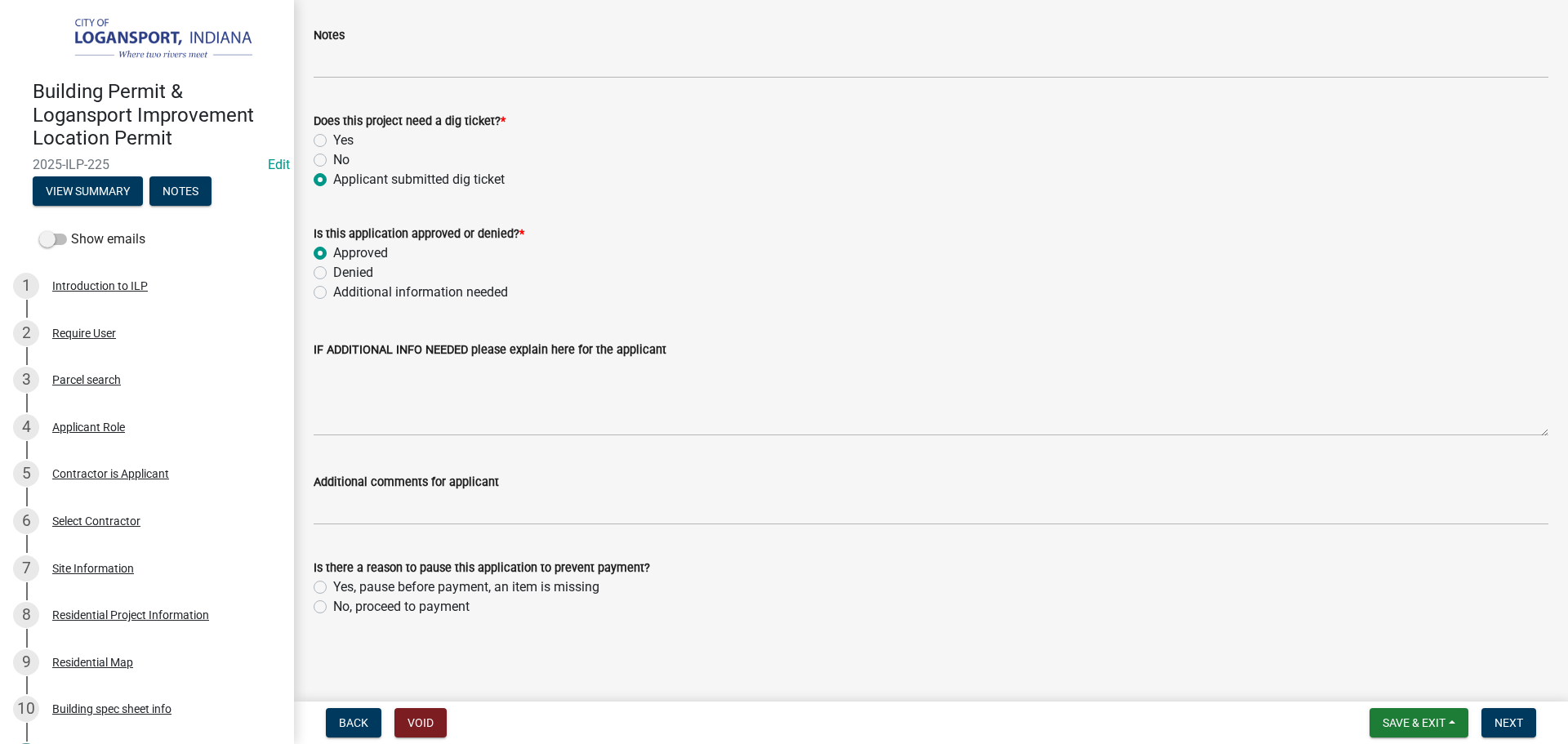
click at [333, 581] on label "Yes, pause before payment, an item is missing" at bounding box center [466, 587] width 266 height 20
click at [333, 581] on input "Yes, pause before payment, an item is missing" at bounding box center [338, 583] width 10 height 10
radio input "true"
click at [333, 606] on label "No, proceed to payment" at bounding box center [401, 607] width 136 height 20
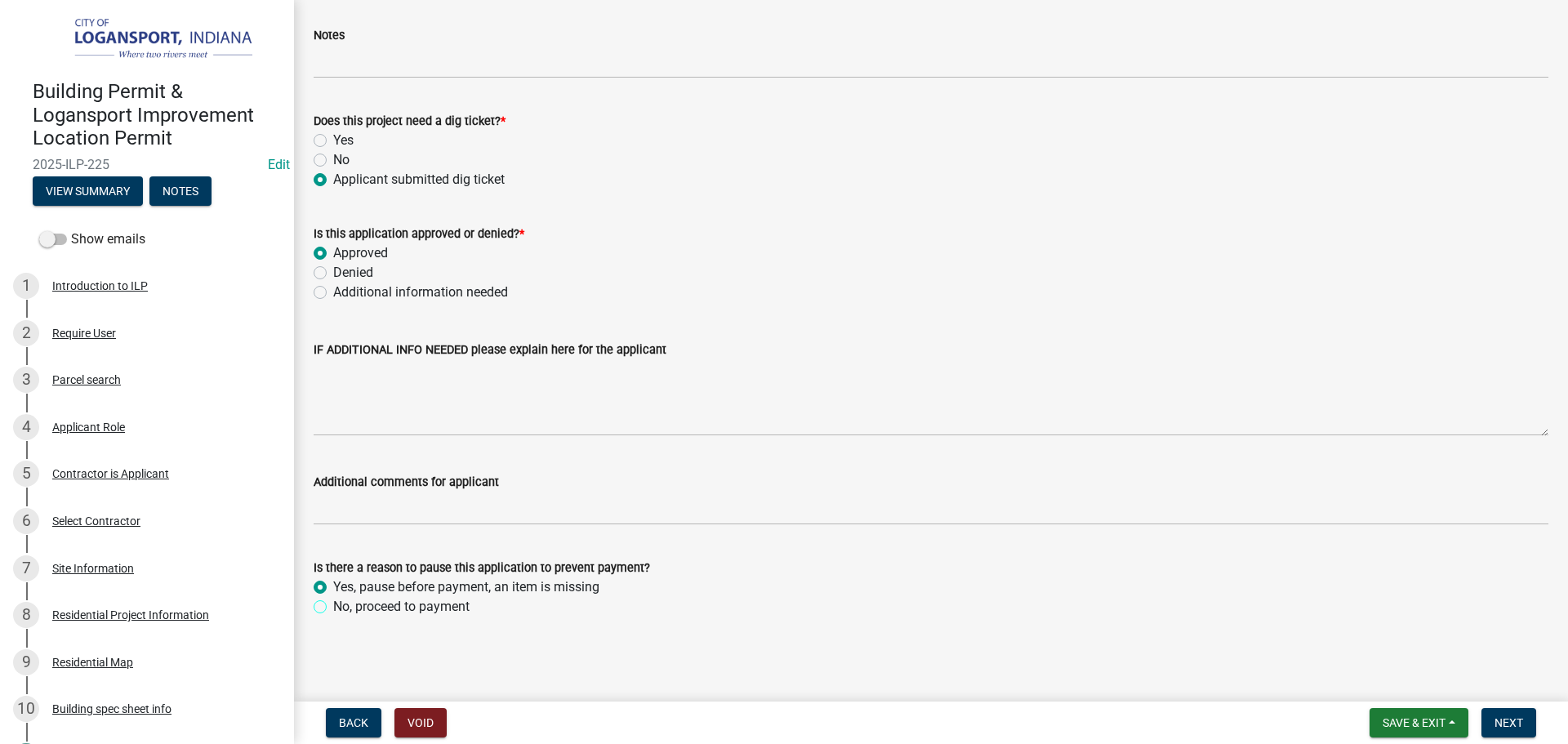
click at [333, 606] on input "No, proceed to payment" at bounding box center [338, 602] width 10 height 10
radio input "true"
click at [1502, 725] on span "Next" at bounding box center [1508, 722] width 28 height 13
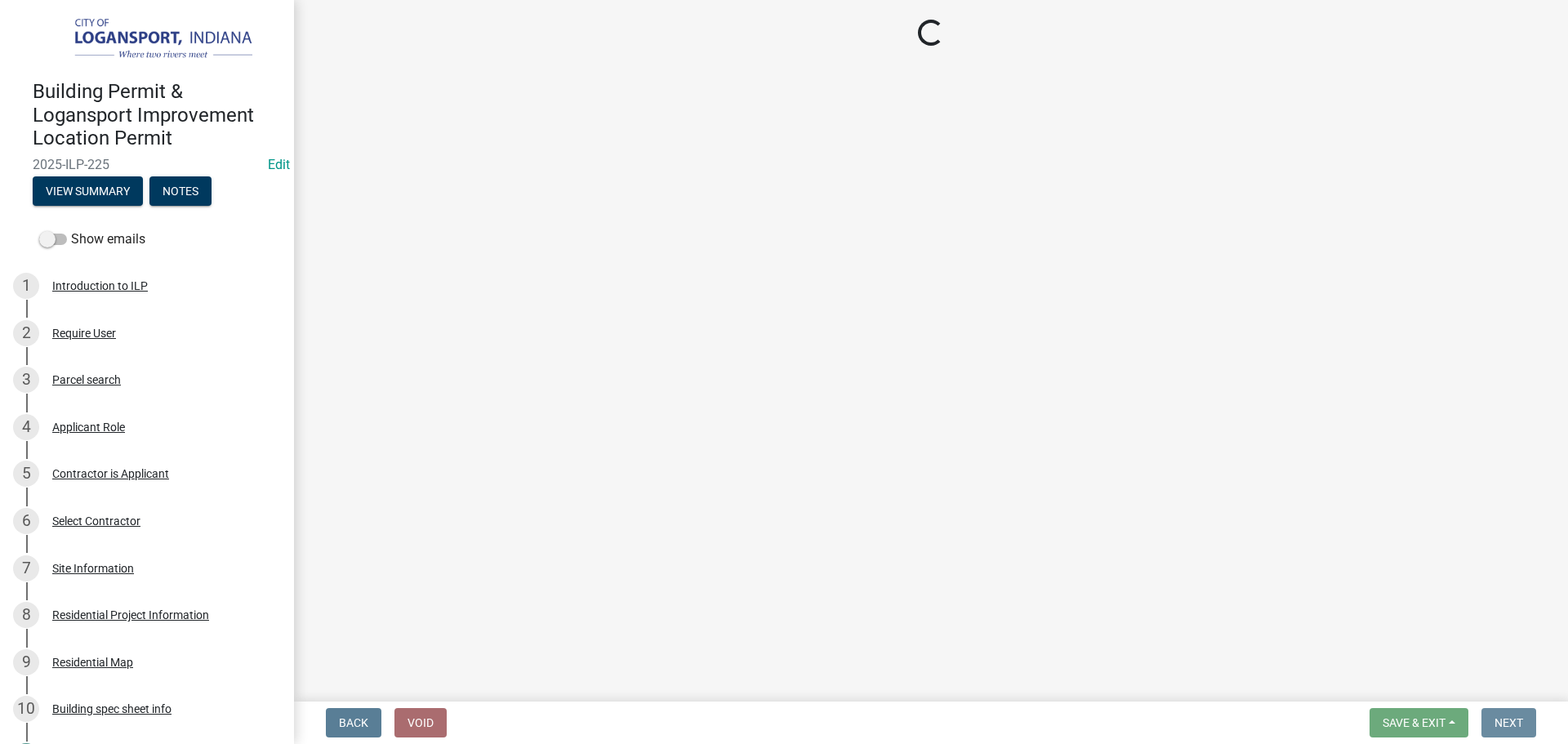
scroll to position [0, 0]
select select "3: 3"
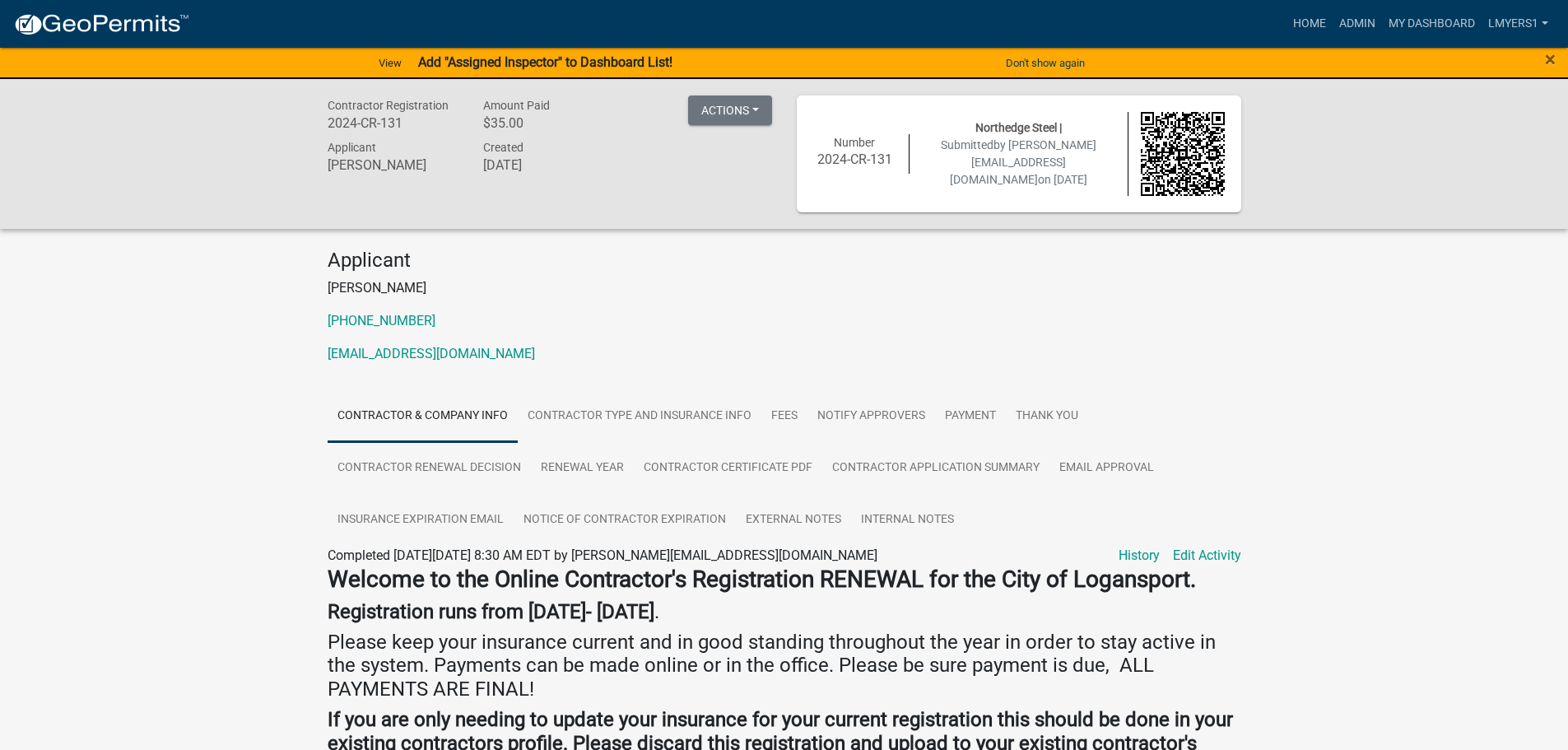
scroll to position [83, 0]
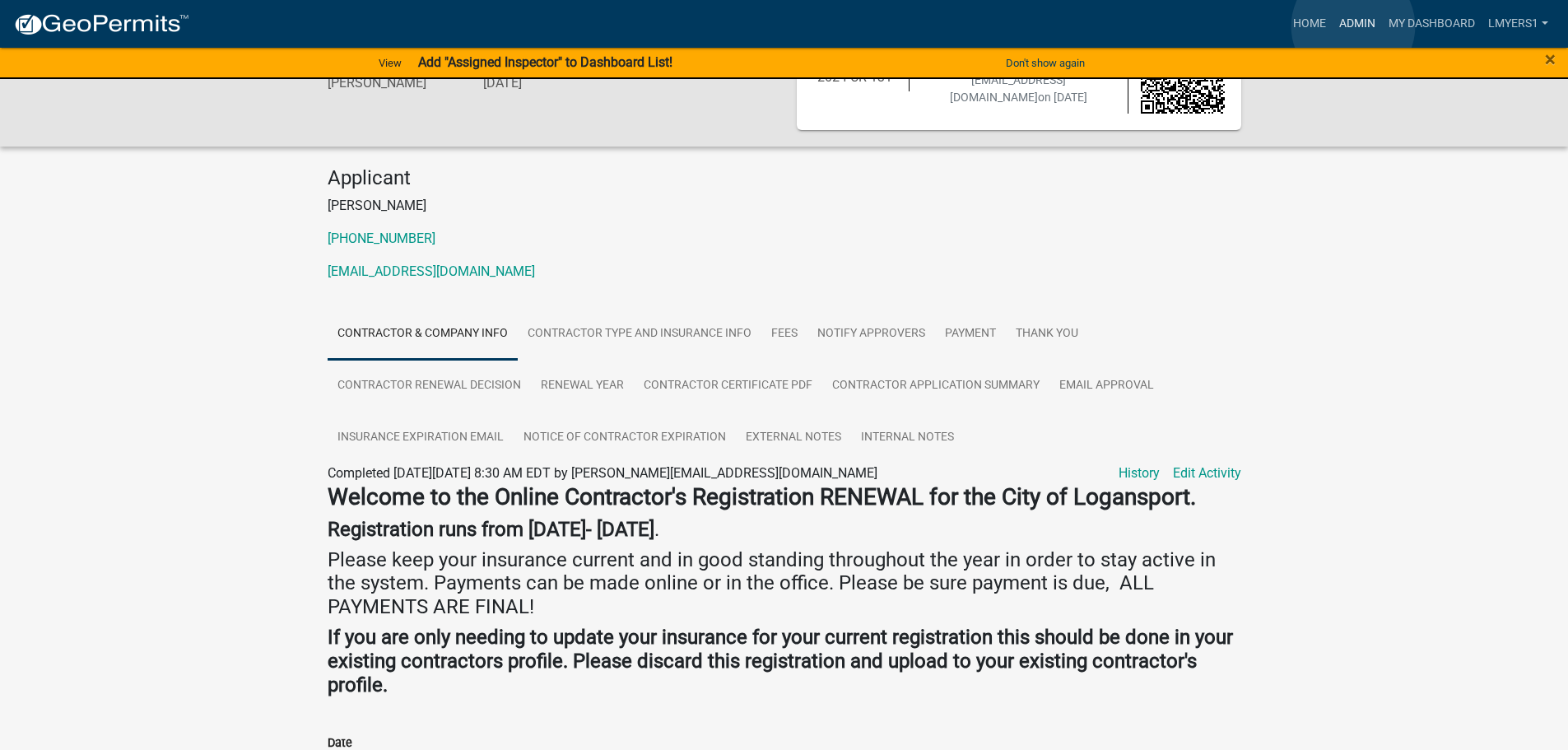
click at [1353, 26] on link "Admin" at bounding box center [1357, 23] width 50 height 31
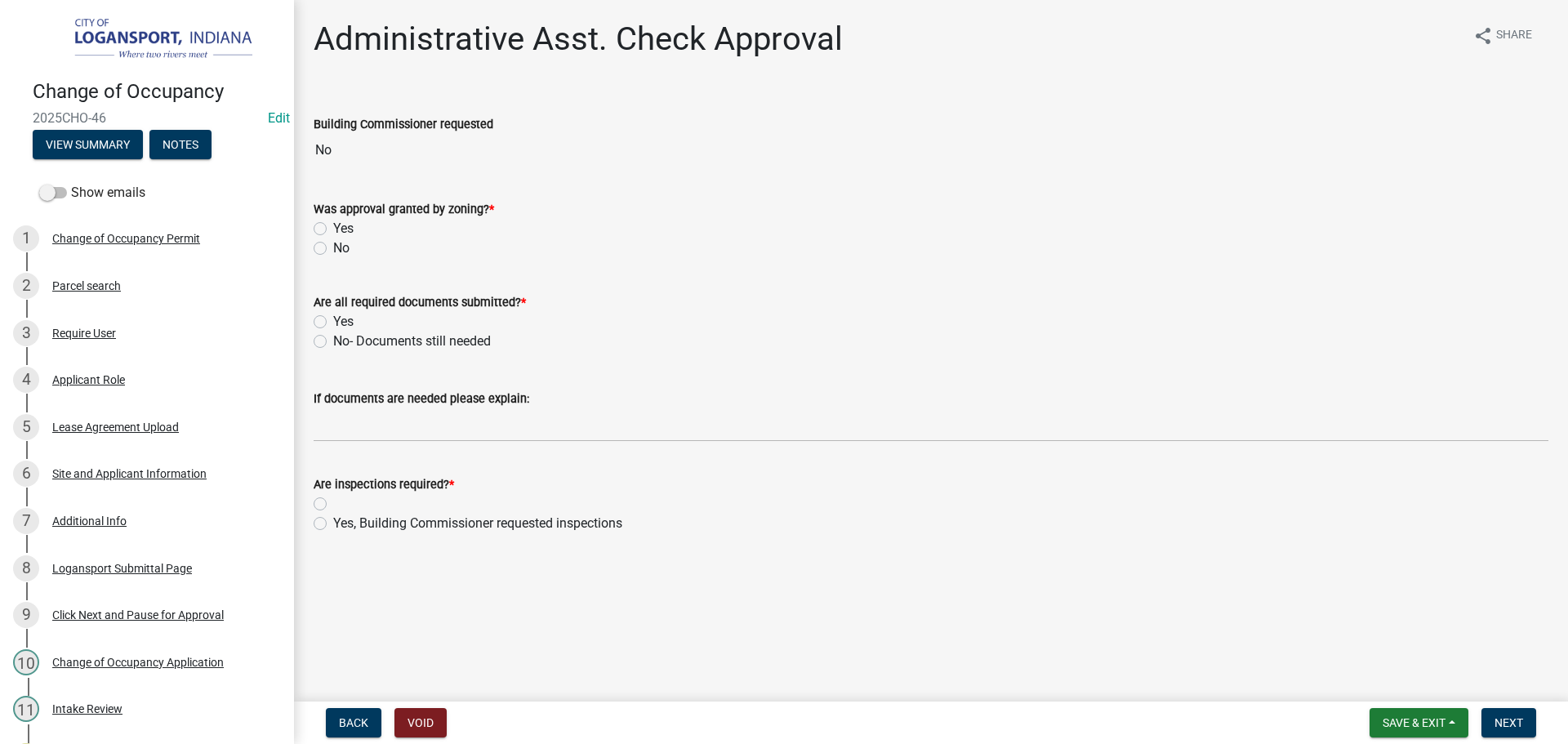
click at [333, 225] on label "Yes" at bounding box center [344, 229] width 21 height 20
click at [333, 225] on input "Yes" at bounding box center [338, 224] width 10 height 10
radio input "true"
click at [333, 318] on label "Yes" at bounding box center [344, 321] width 21 height 20
click at [333, 318] on input "Yes" at bounding box center [338, 317] width 10 height 10
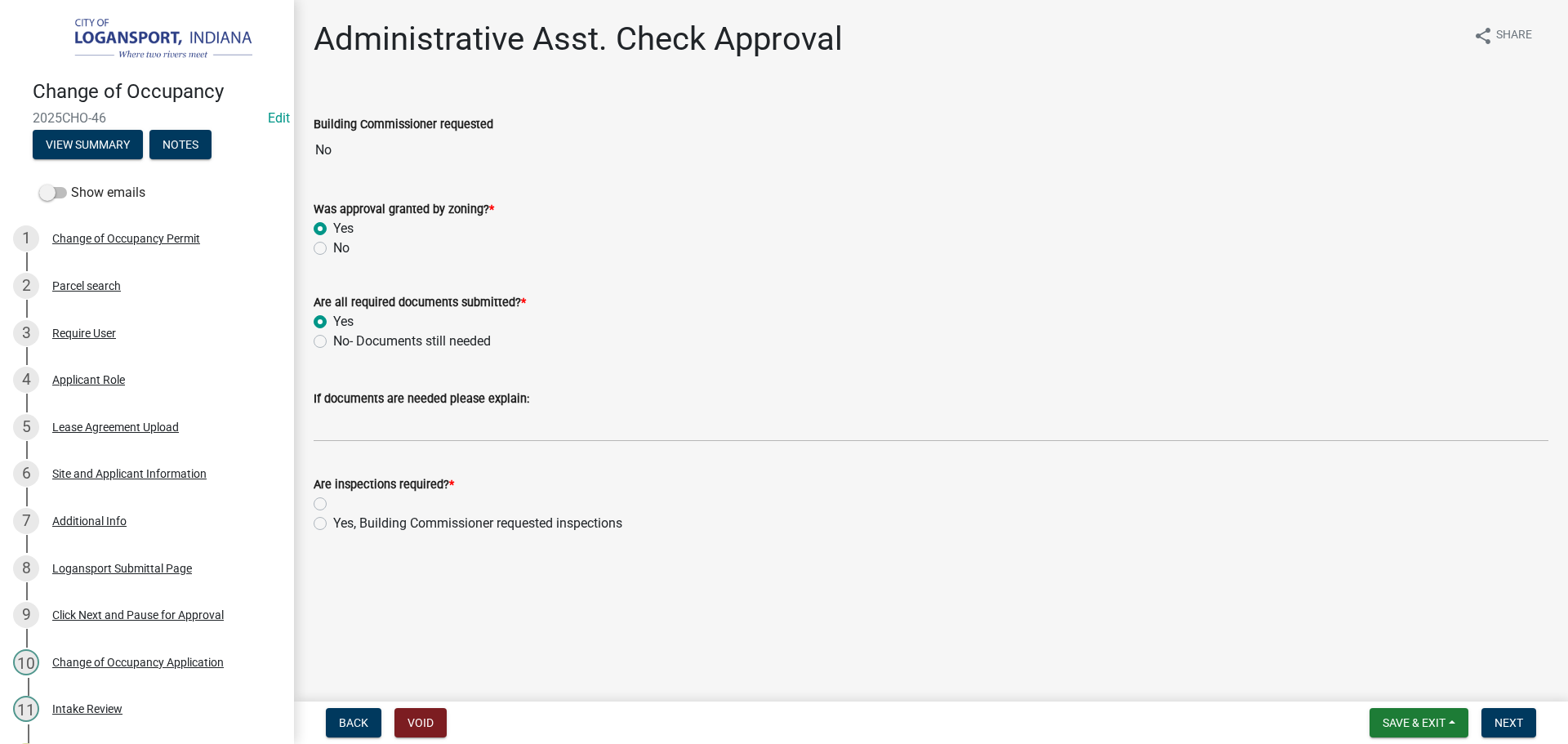
radio input "true"
click at [333, 522] on label "Yes, Building Commissioner requested inspections" at bounding box center [477, 523] width 289 height 20
click at [333, 522] on input "Yes, Building Commissioner requested inspections" at bounding box center [338, 519] width 10 height 10
radio input "true"
click at [1512, 723] on span "Next" at bounding box center [1508, 722] width 28 height 13
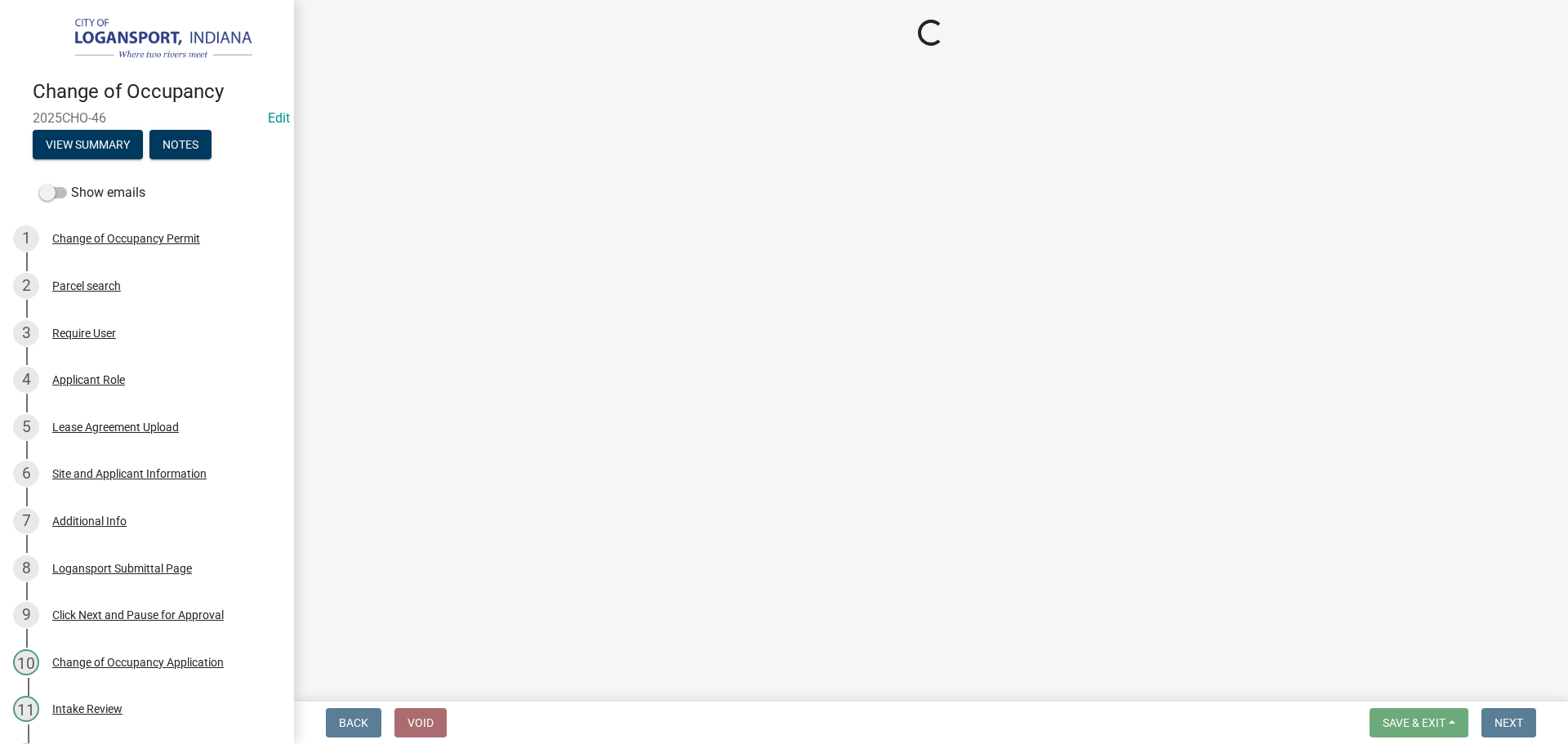
select select "3: 3"
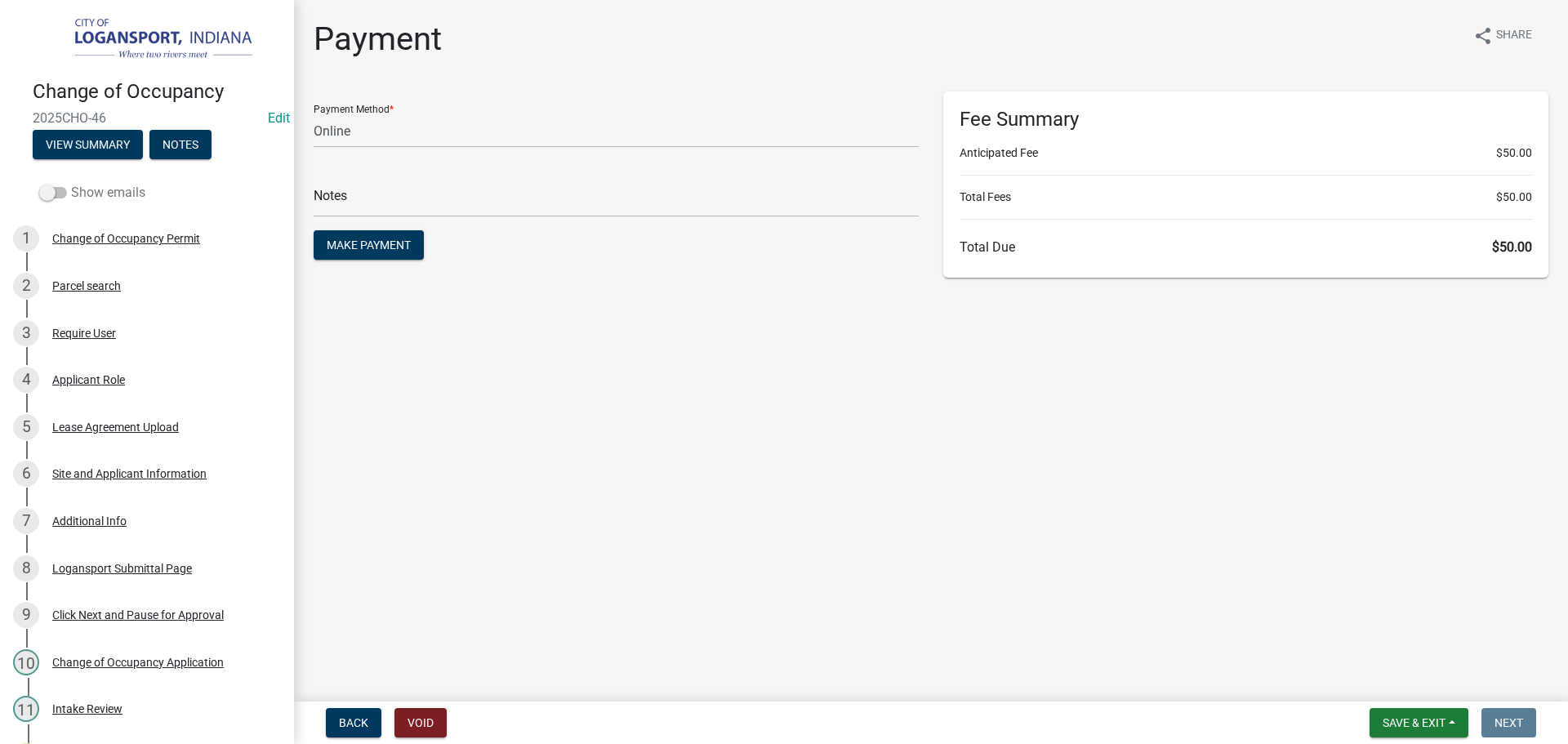
click at [58, 192] on span at bounding box center [53, 192] width 28 height 11
click at [71, 183] on input "Show emails" at bounding box center [71, 183] width 0 height 0
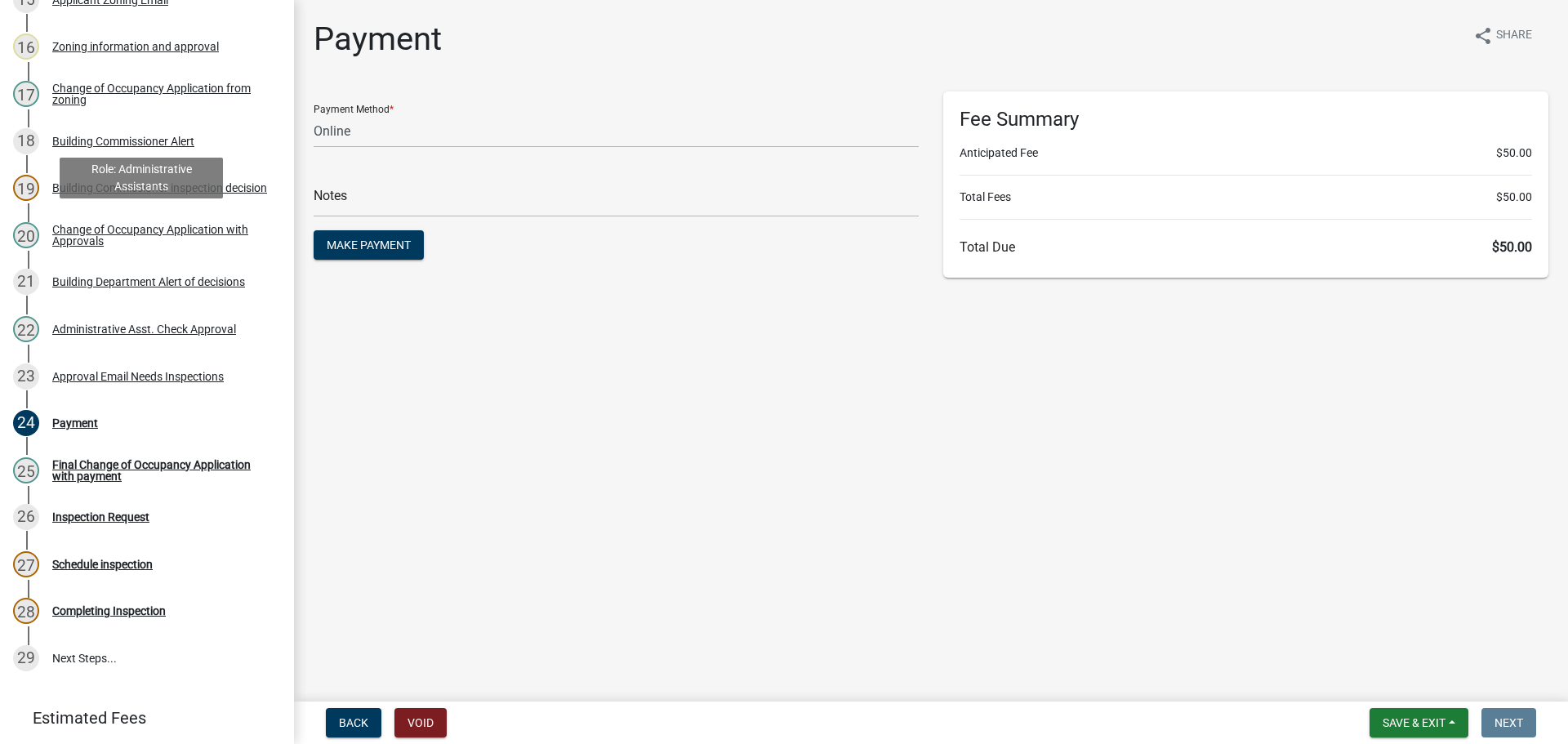
scroll to position [898, 0]
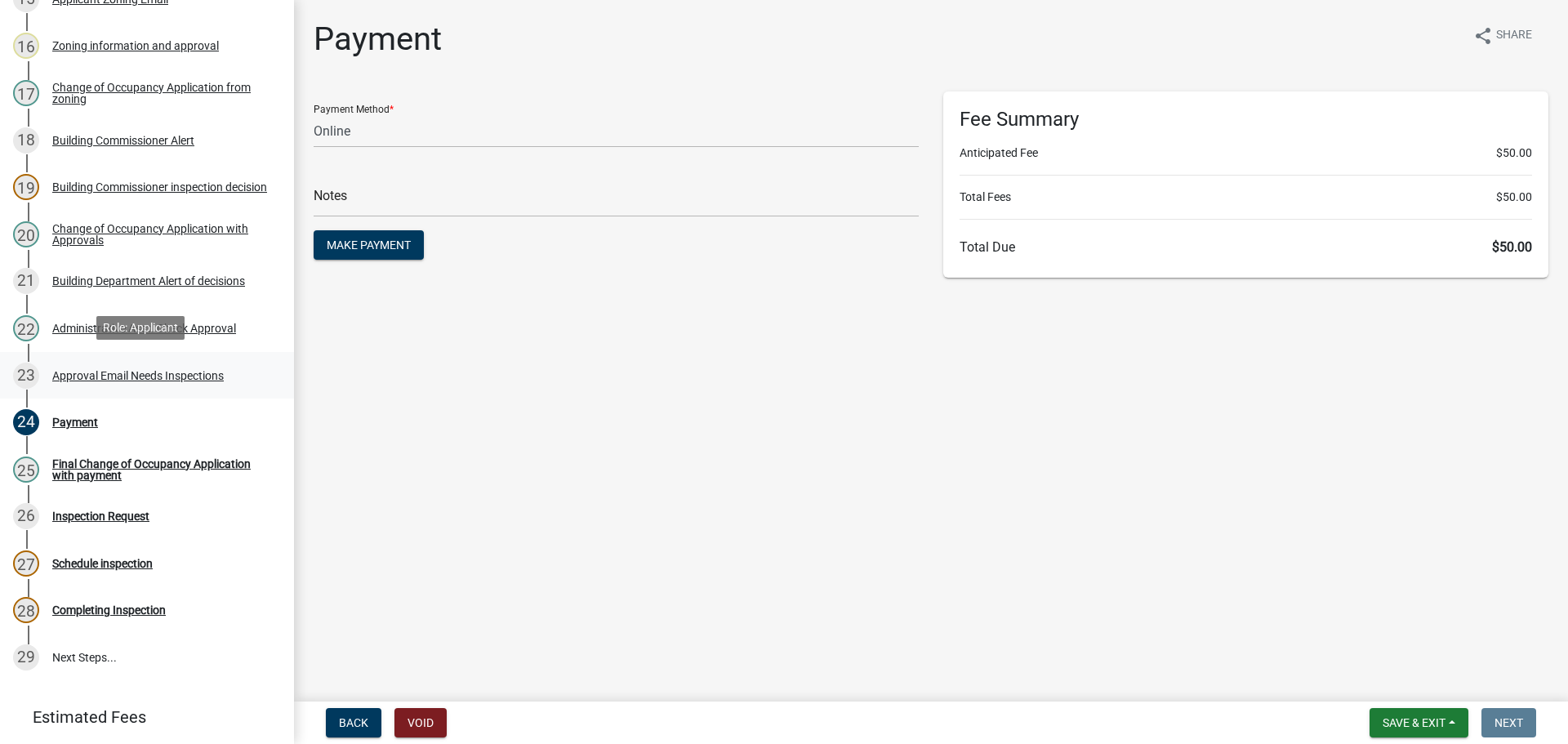
click at [194, 371] on div "Approval Email Needs Inspections" at bounding box center [138, 375] width 172 height 11
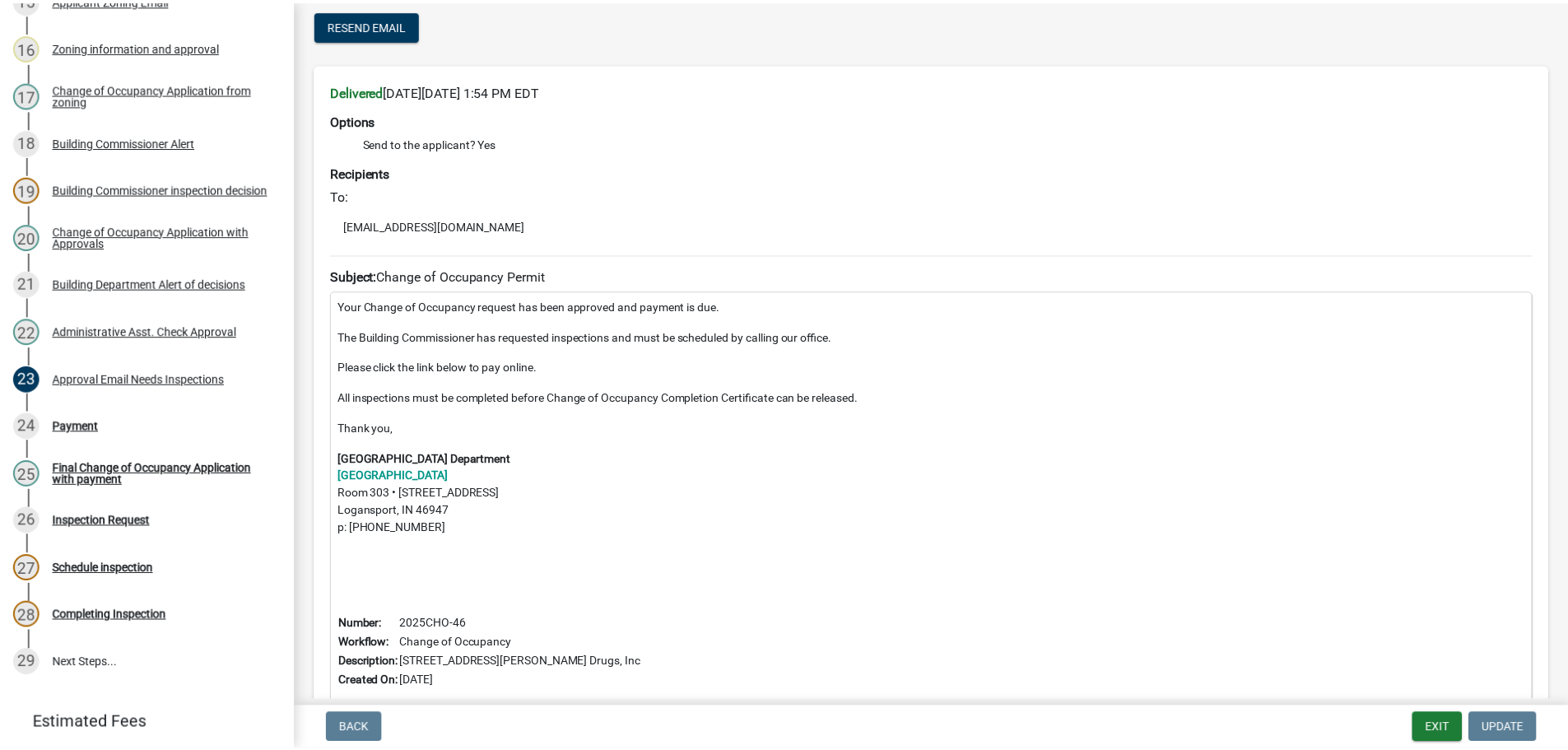
scroll to position [164, 0]
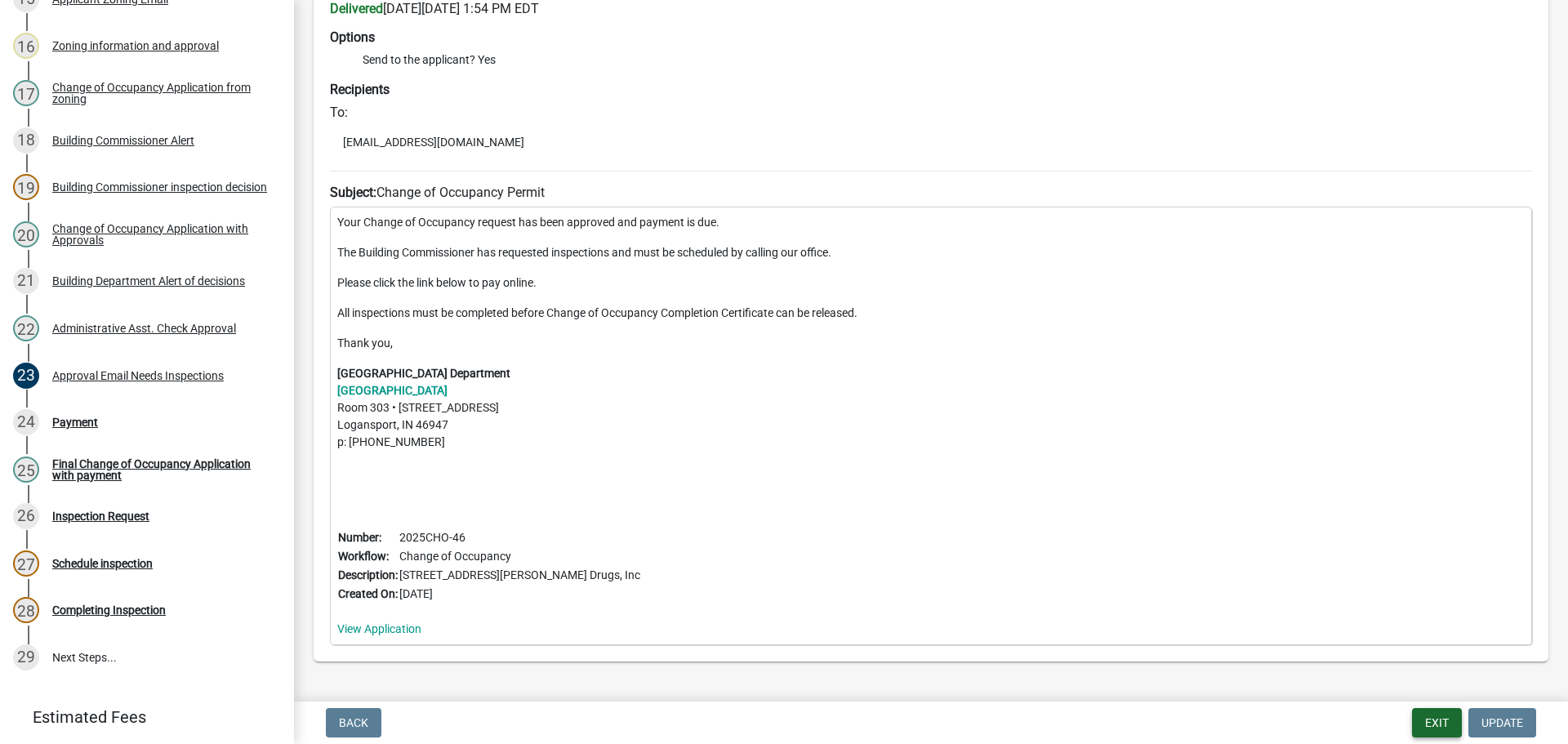
click at [1437, 720] on button "Exit" at bounding box center [1438, 722] width 50 height 29
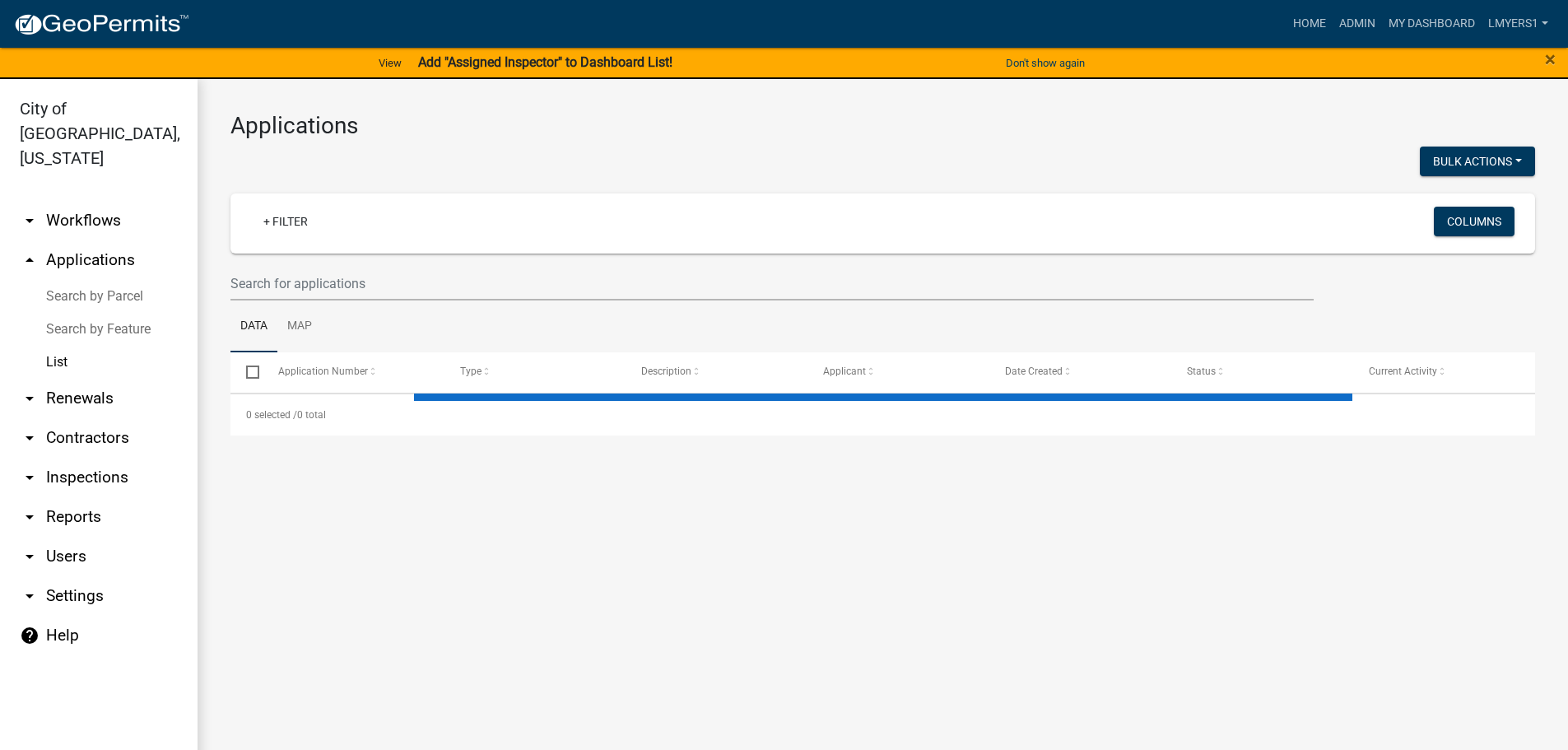
select select "3: 100"
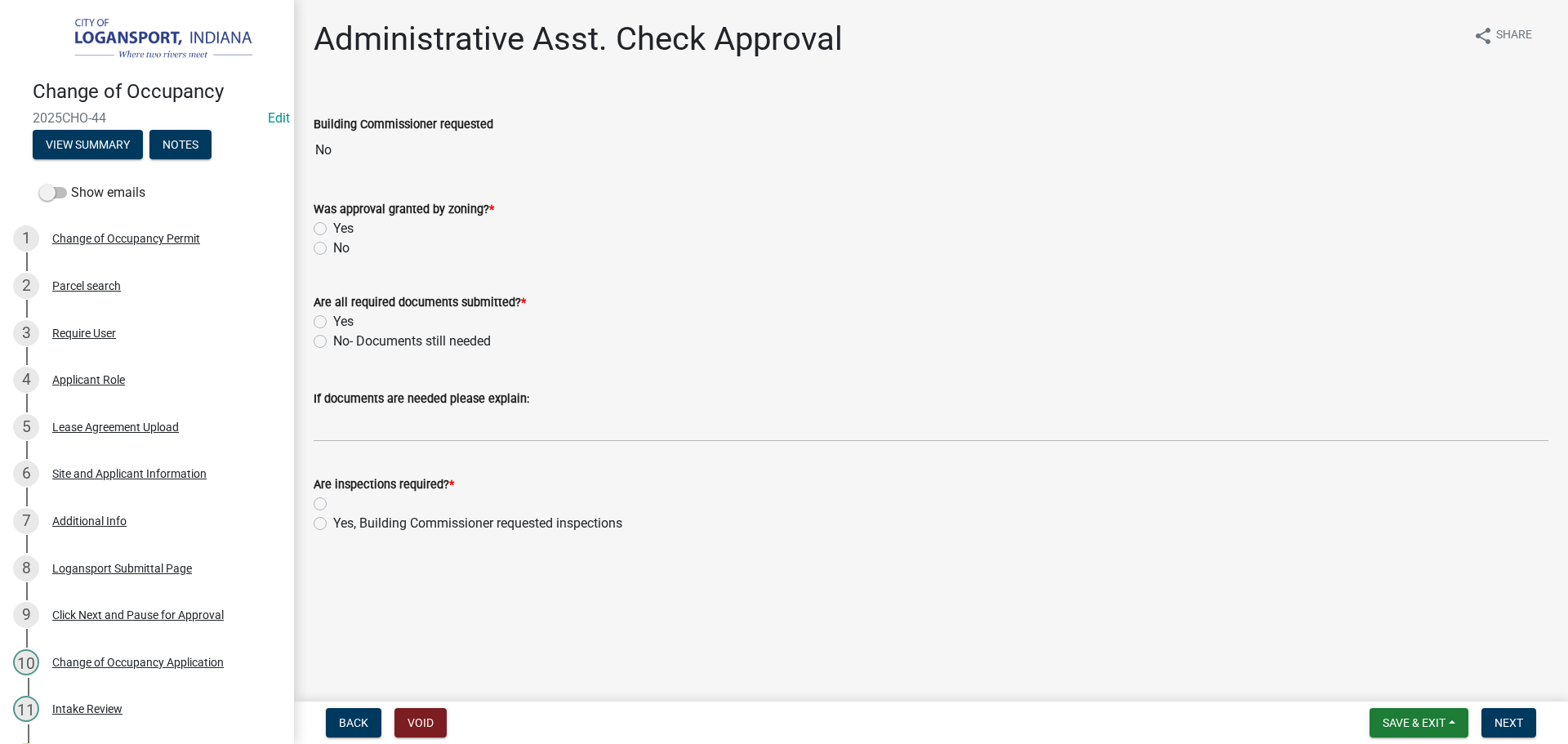
click at [333, 229] on label "Yes" at bounding box center [344, 229] width 21 height 20
click at [333, 229] on input "Yes" at bounding box center [338, 224] width 10 height 10
radio input "true"
click at [333, 325] on label "Yes" at bounding box center [344, 321] width 21 height 20
click at [333, 323] on input "Yes" at bounding box center [338, 317] width 10 height 10
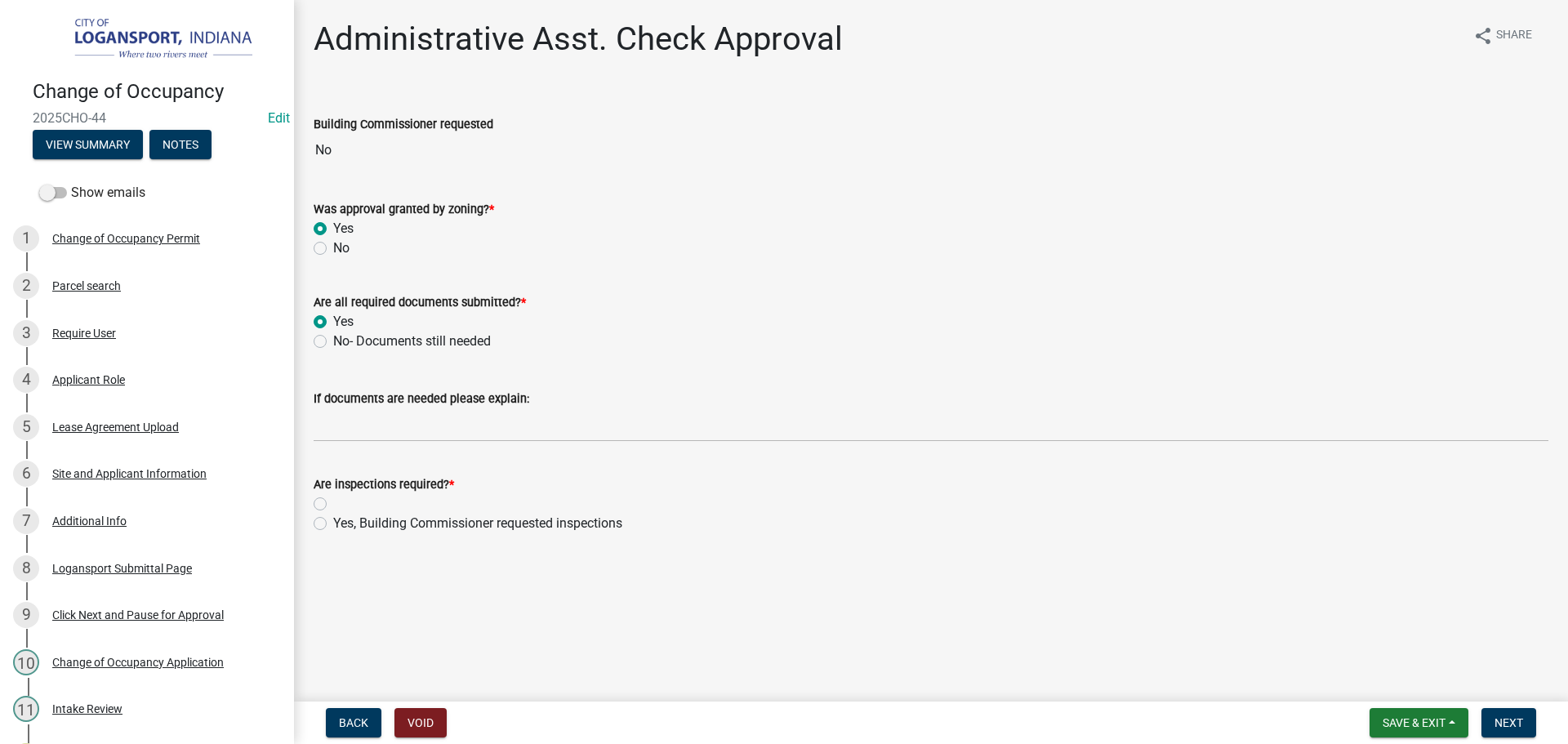
radio input "true"
click at [1454, 735] on button "Save & Exit" at bounding box center [1419, 722] width 98 height 29
click at [1442, 687] on button "Save & Exit" at bounding box center [1403, 679] width 130 height 39
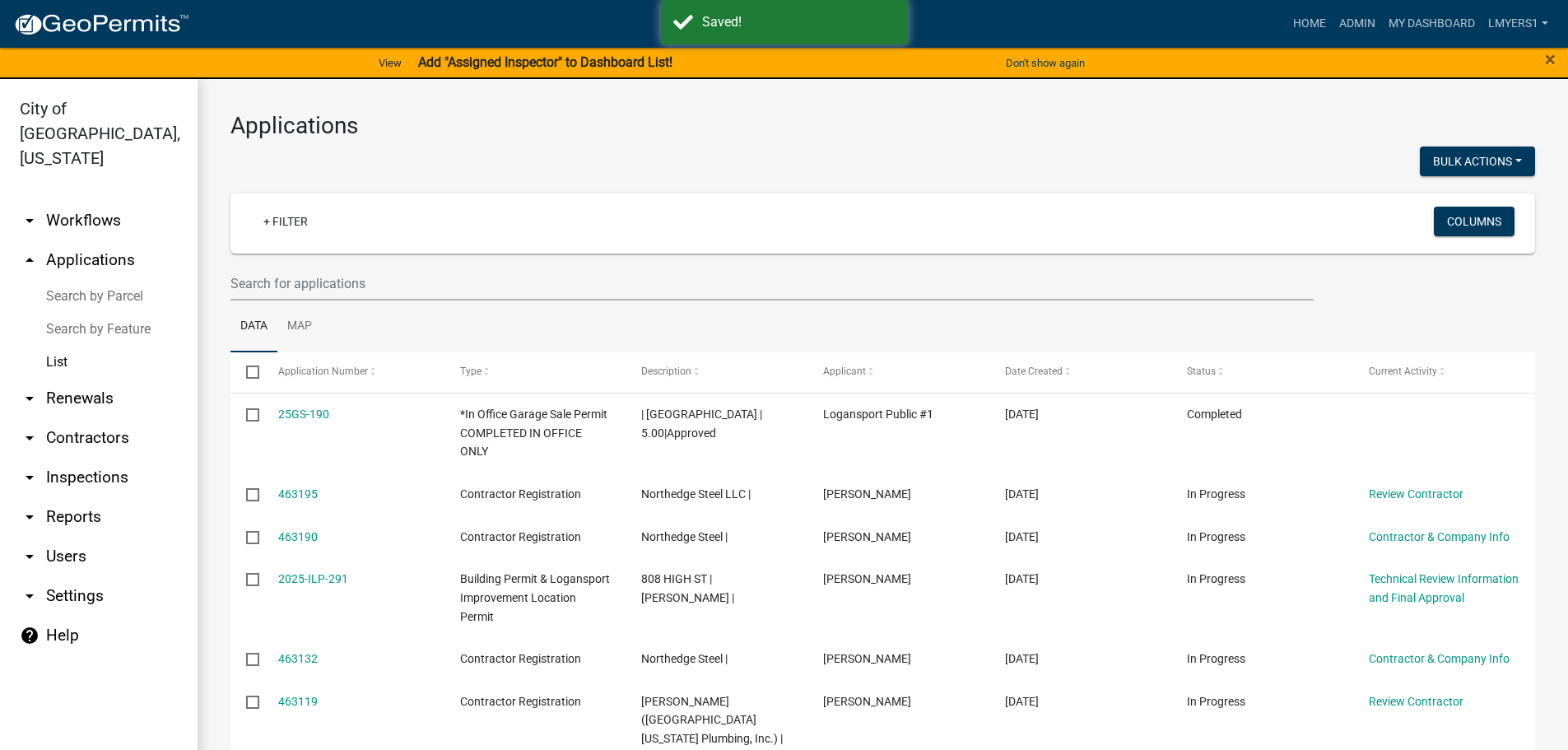
click at [82, 201] on link "arrow_drop_down Workflows" at bounding box center [98, 220] width 198 height 39
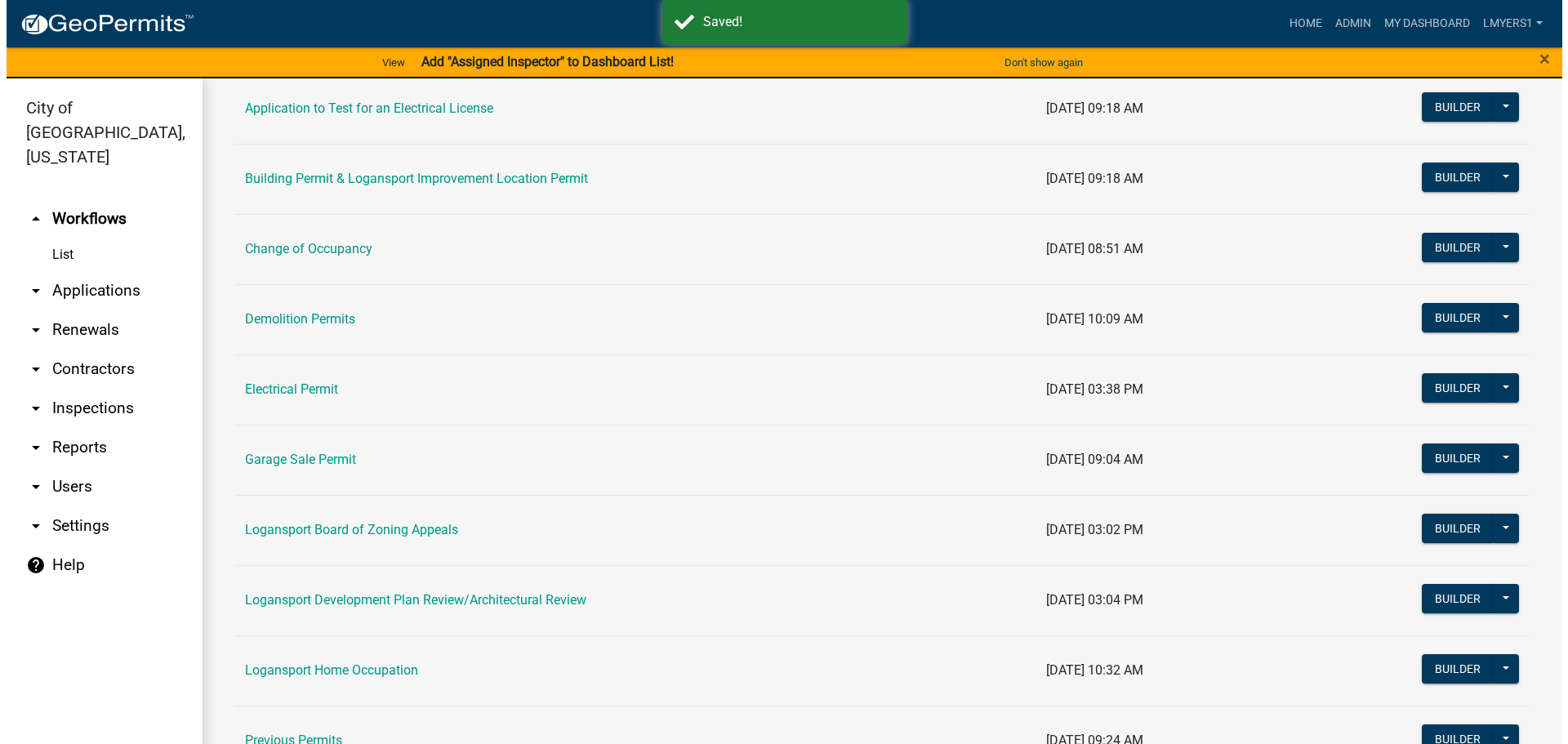
scroll to position [245, 0]
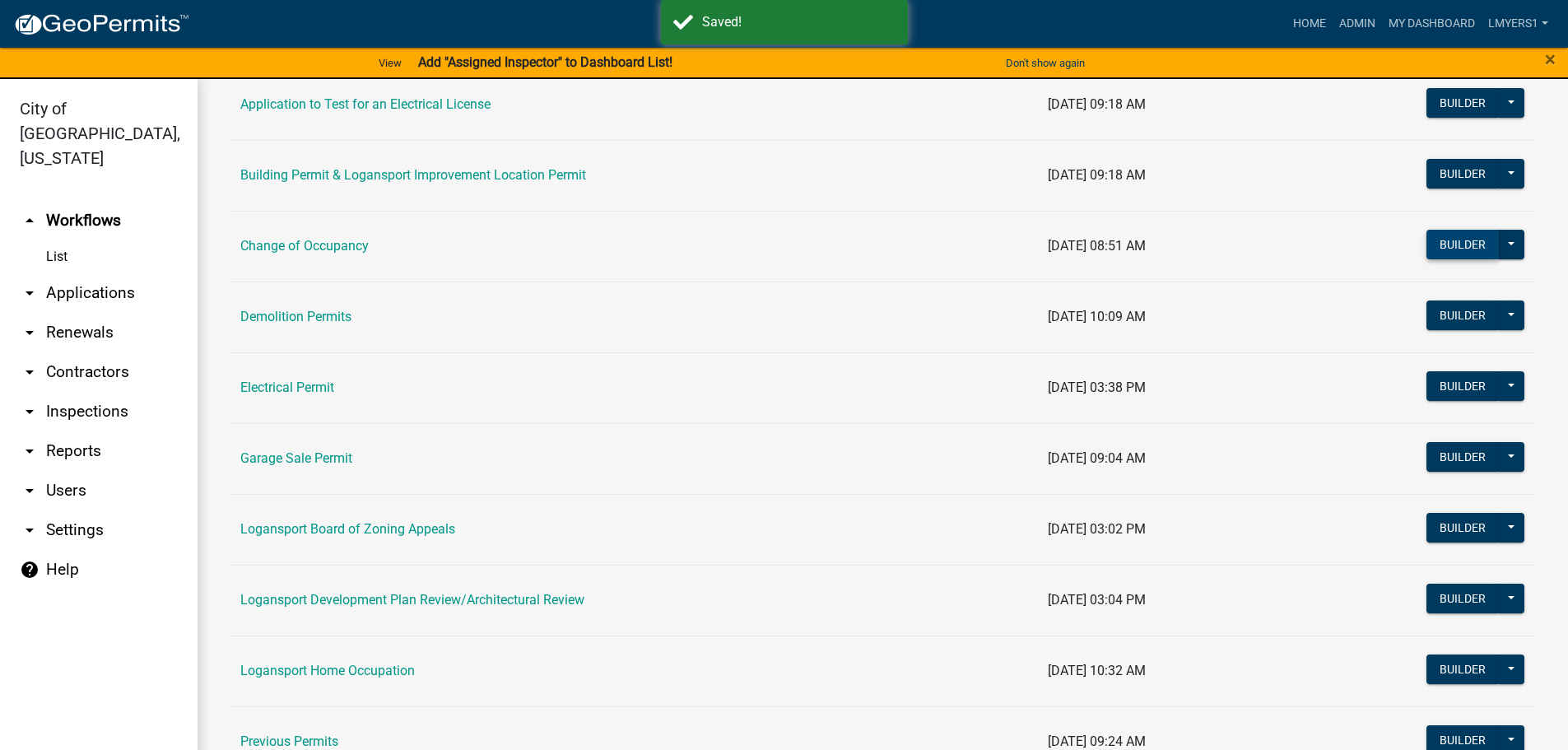
click at [1447, 243] on button "Builder" at bounding box center [1463, 244] width 72 height 30
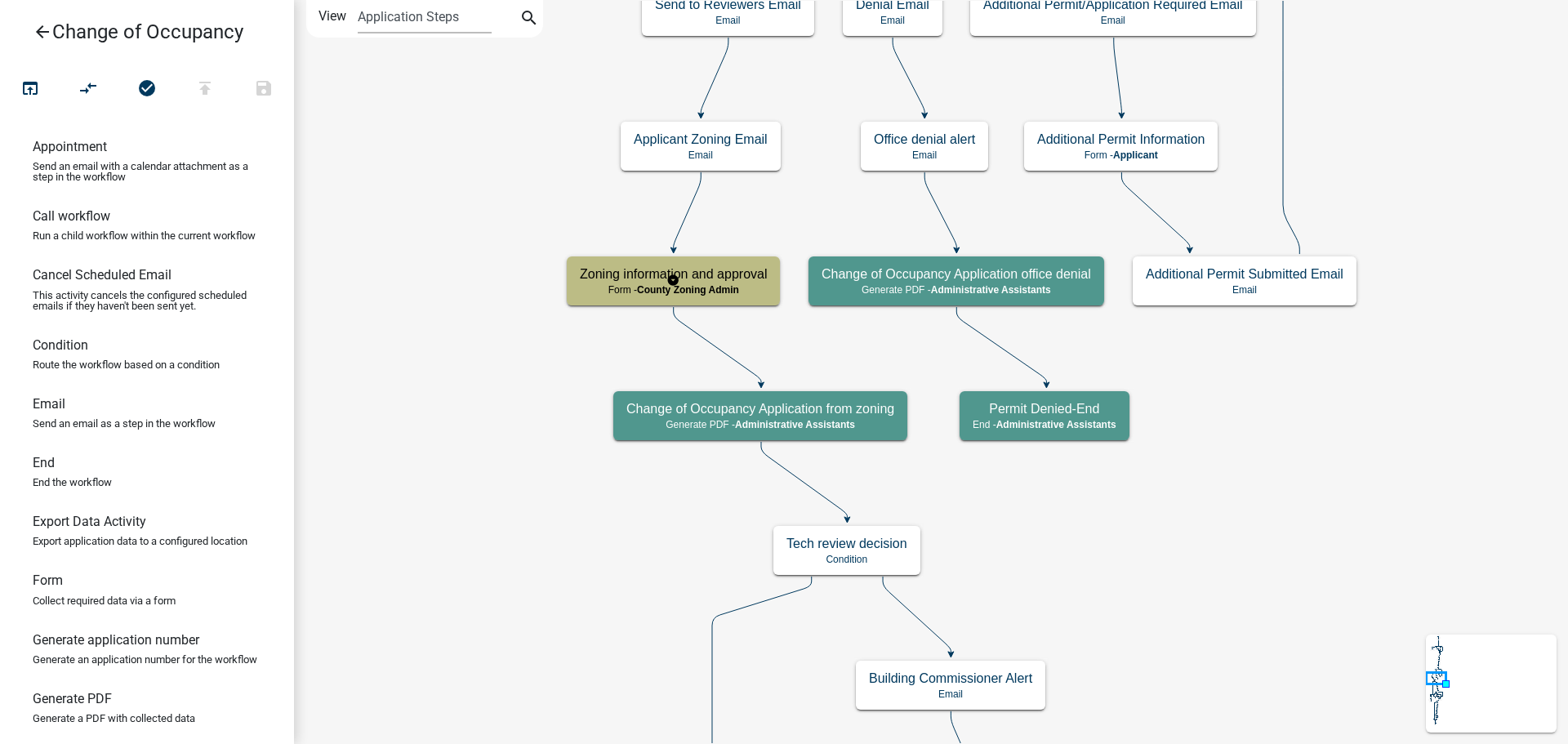
click at [690, 287] on span "County Zoning Admin" at bounding box center [688, 289] width 102 height 11
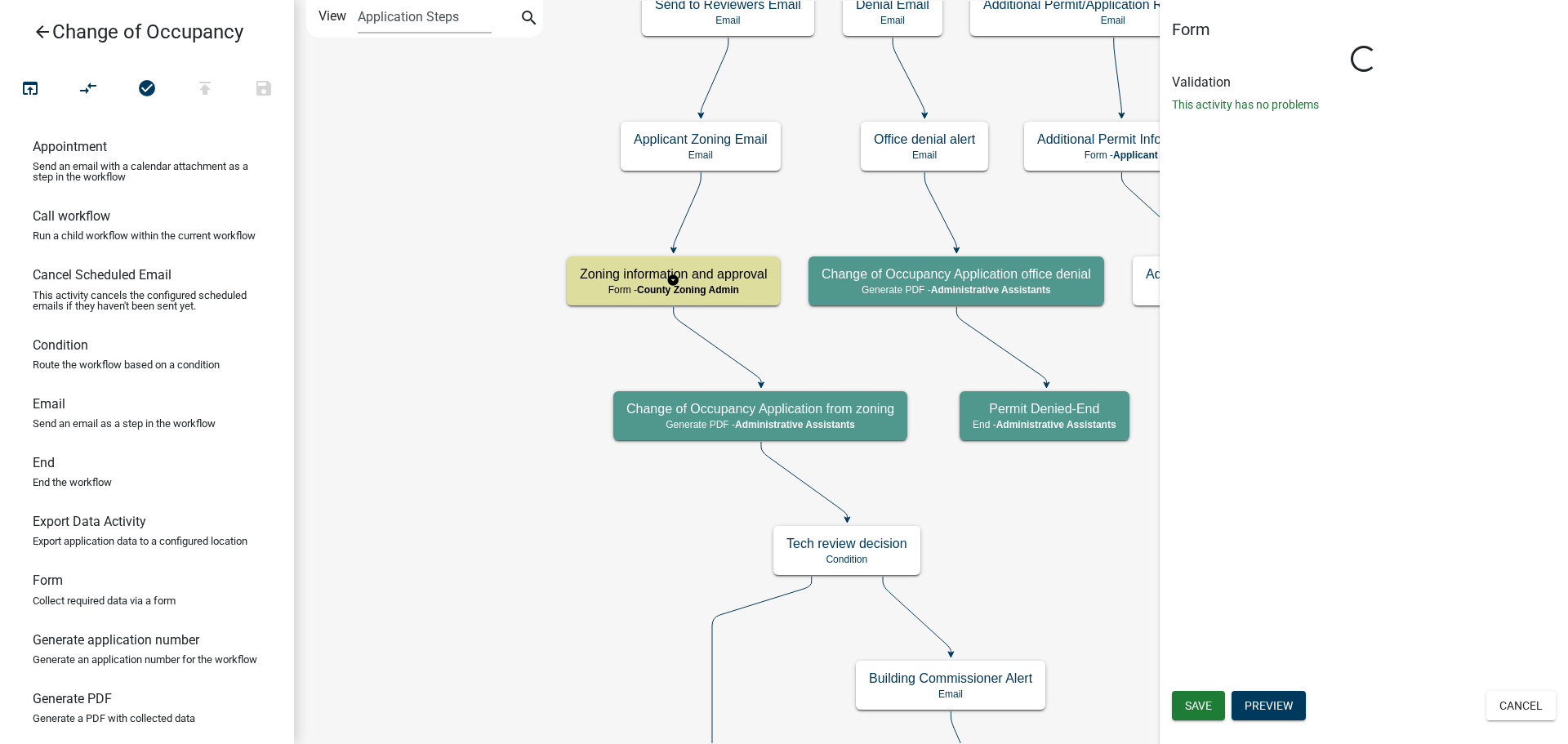
select select "4B5A2314-4113-4509-9679-BD699FB2B7F2"
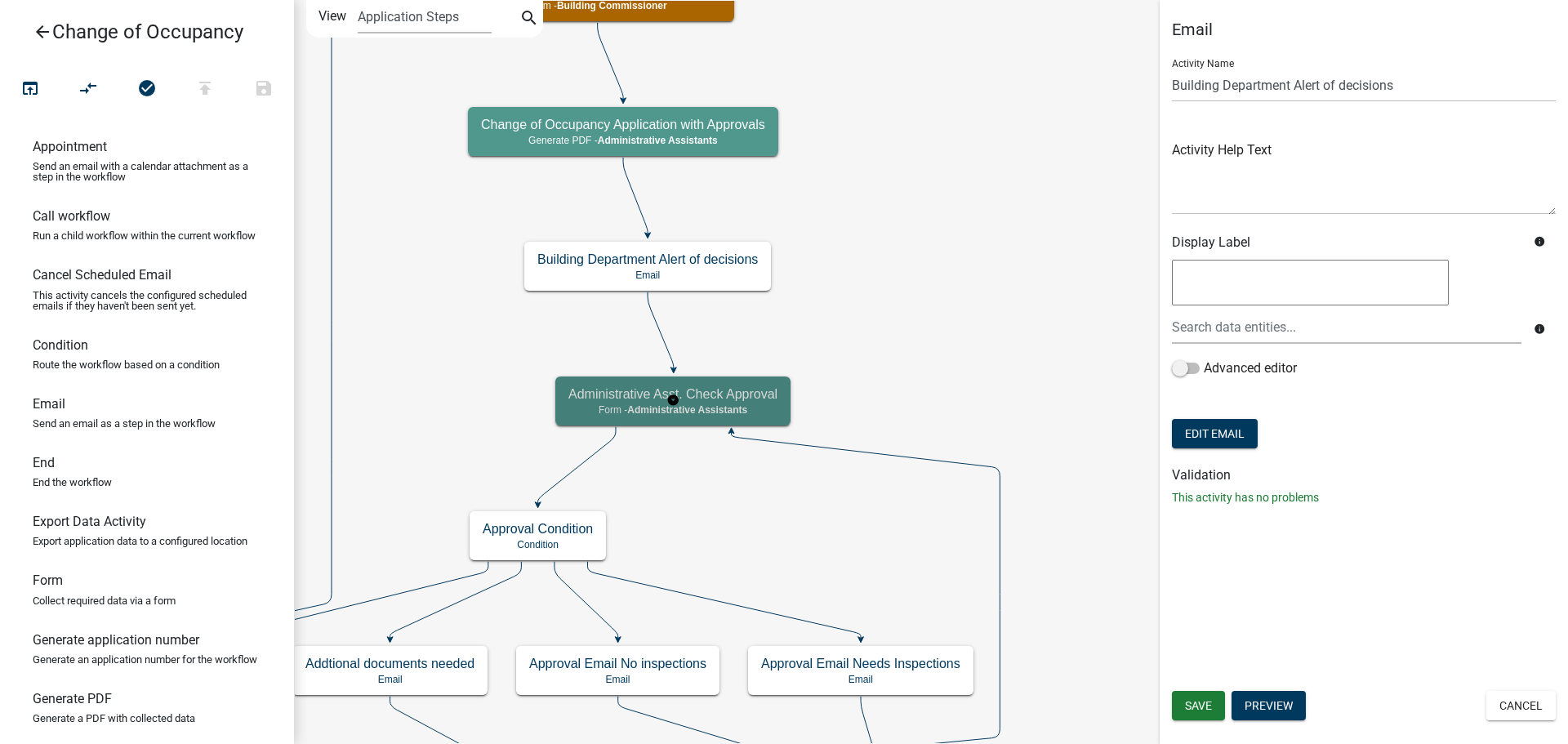
select select "4B5A2314-4113-4509-9679-BD699FB2B7F2"
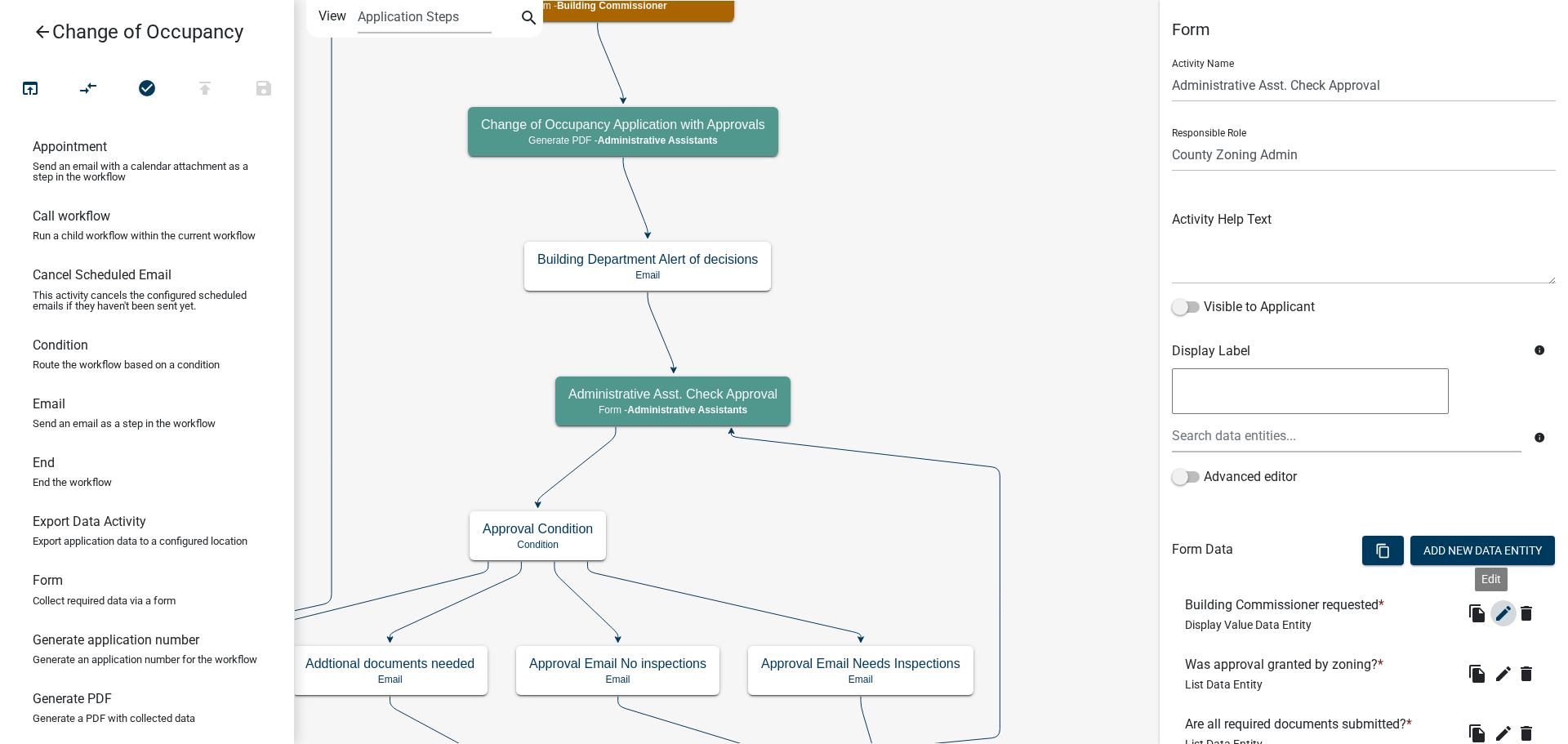
click at [1494, 610] on icon "edit" at bounding box center [1503, 613] width 20 height 20
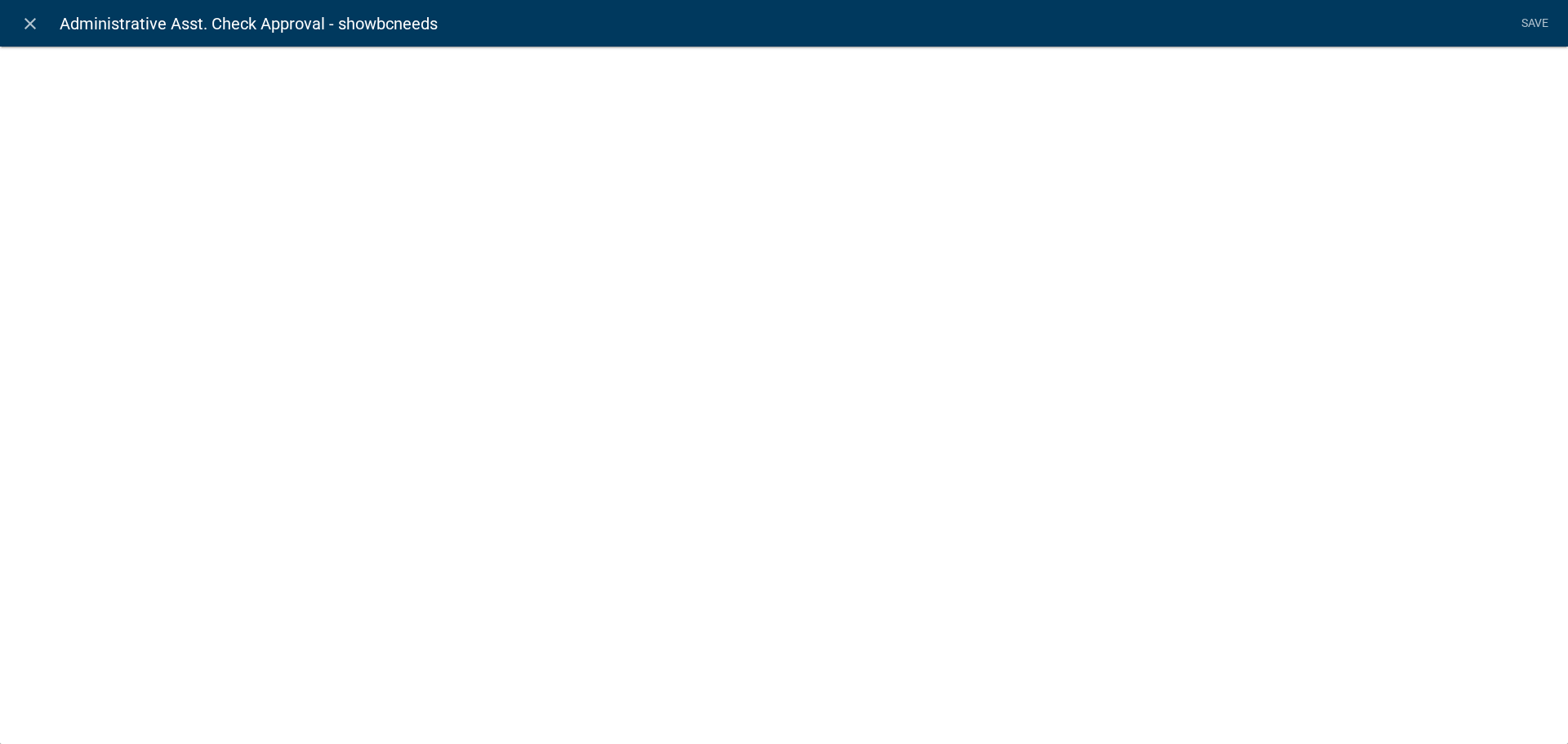
select select "display-entity-value"
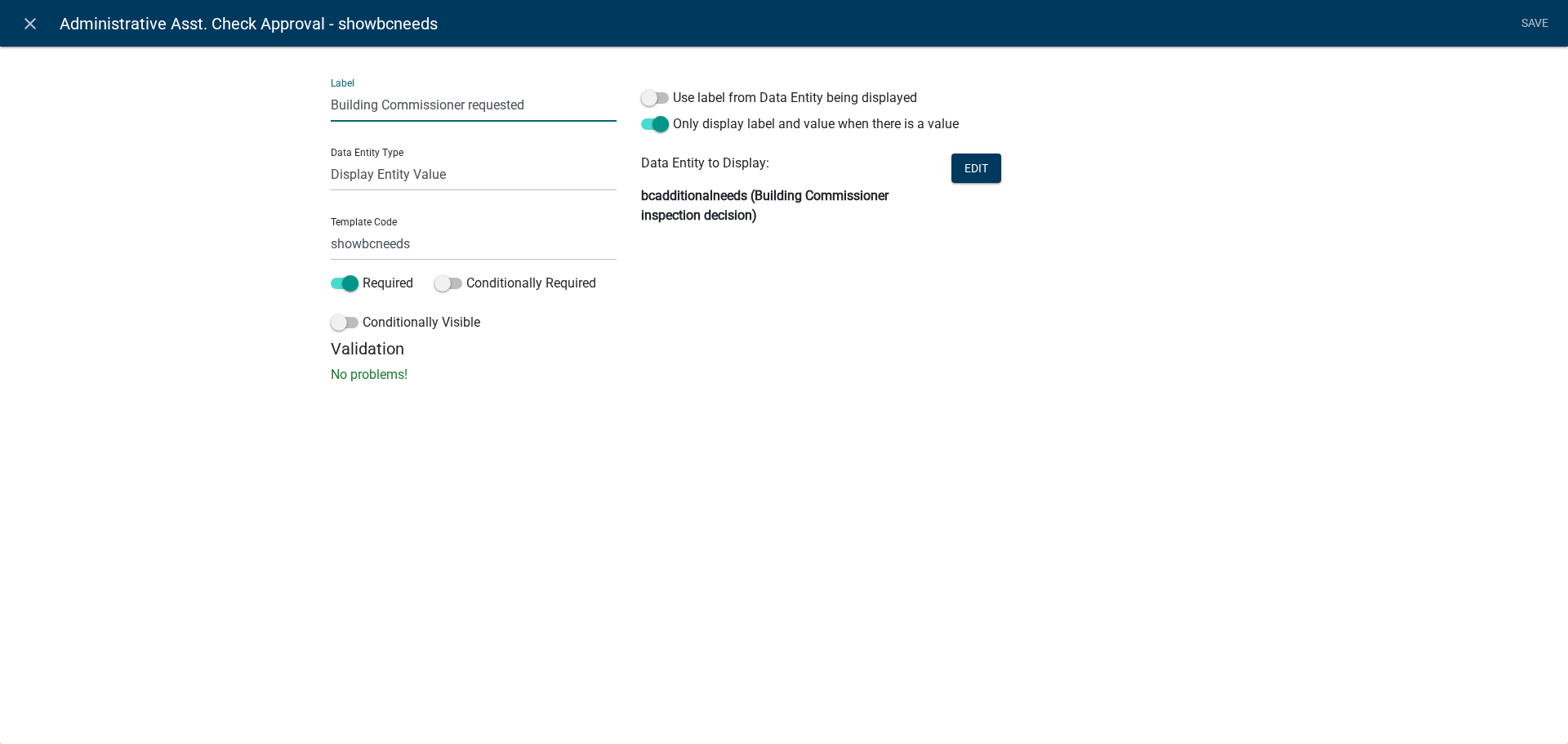
click at [555, 108] on input "Building Commissioner requested" at bounding box center [473, 104] width 286 height 34
type input "Building Commissioner requested inspections"
click at [983, 167] on button "Edit" at bounding box center [977, 168] width 50 height 29
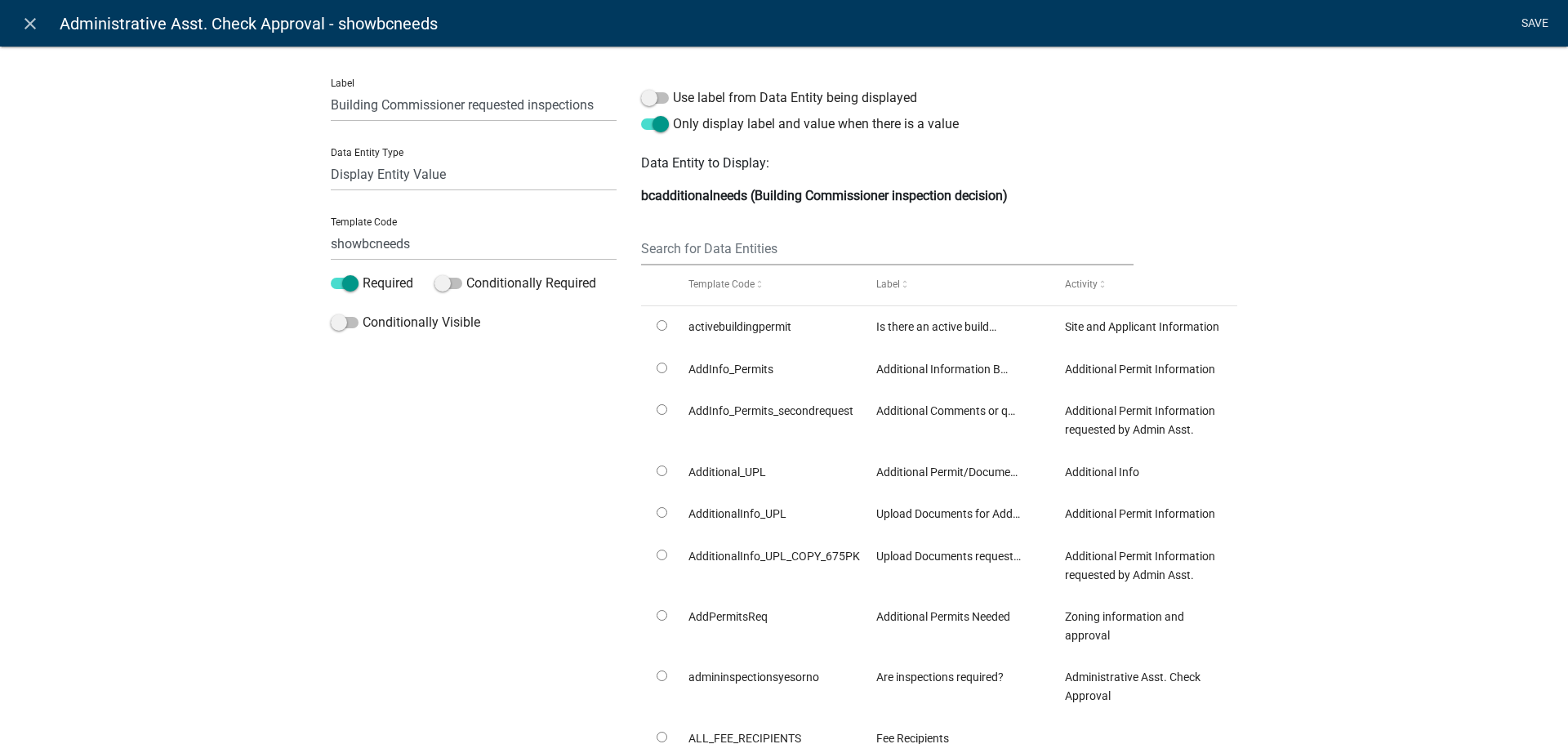
click at [1538, 19] on link "Save" at bounding box center [1534, 23] width 41 height 31
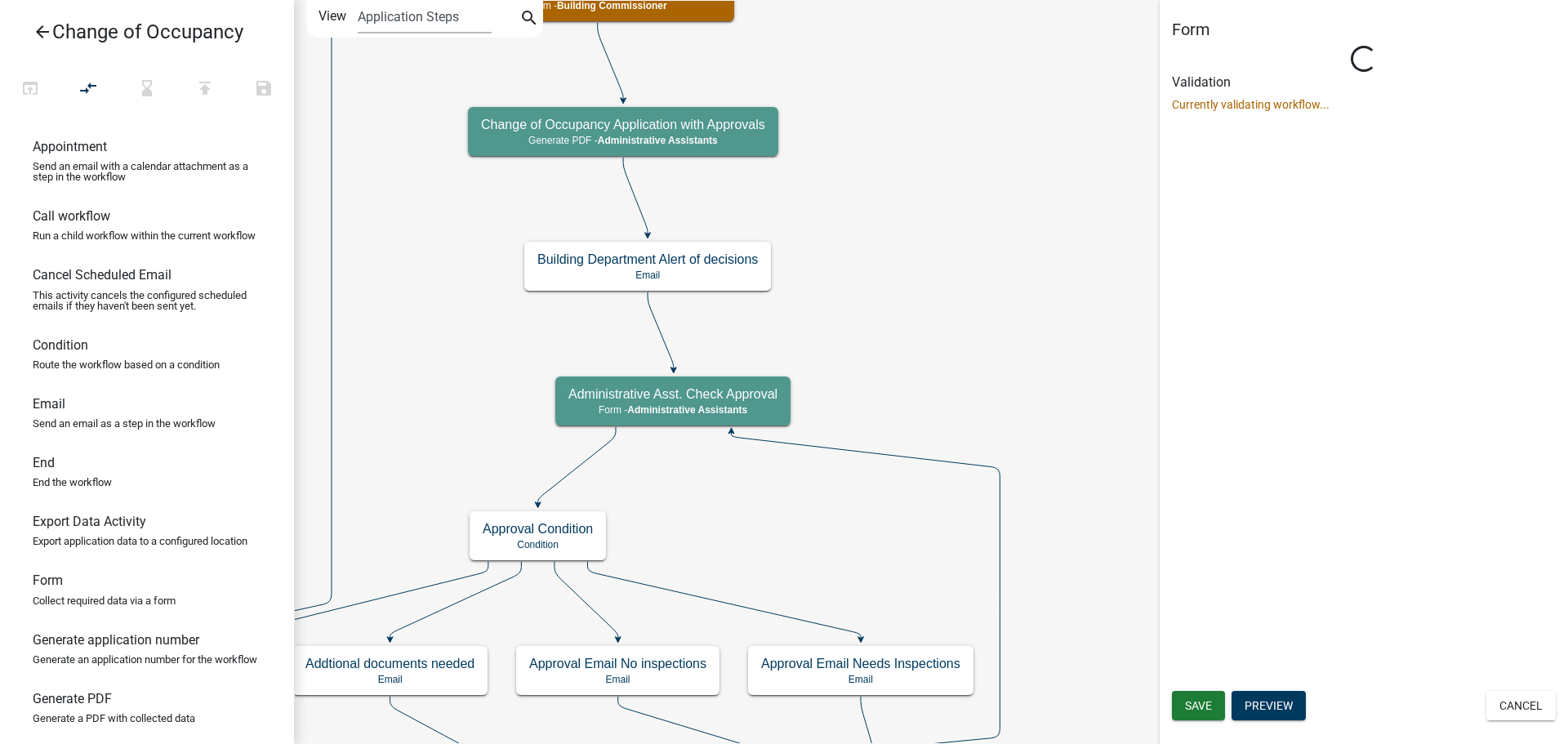
select select "4B5A2314-4113-4509-9679-BD699FB2B7F2"
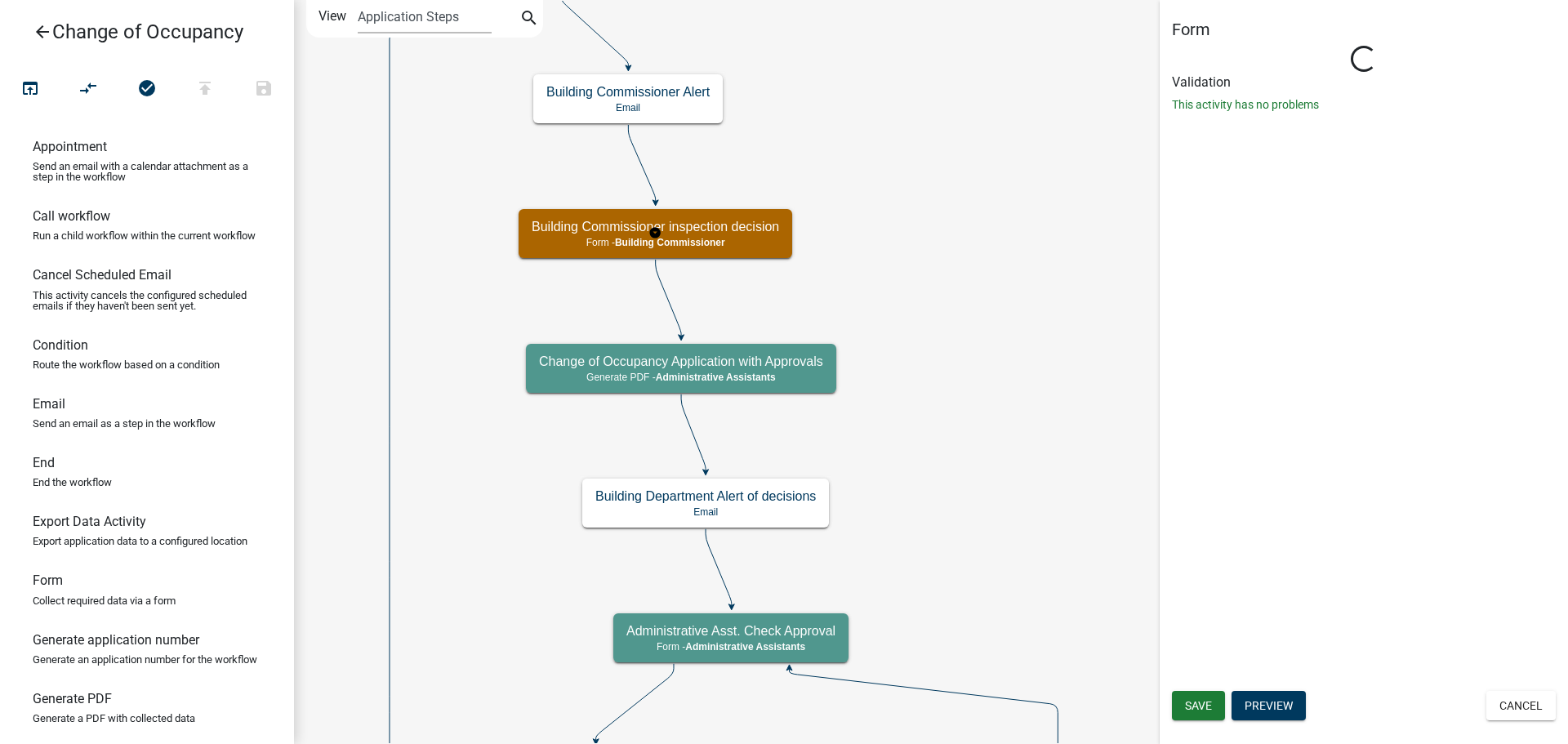
select select "4B5A2314-4113-4509-9679-BD699FB2B7F2"
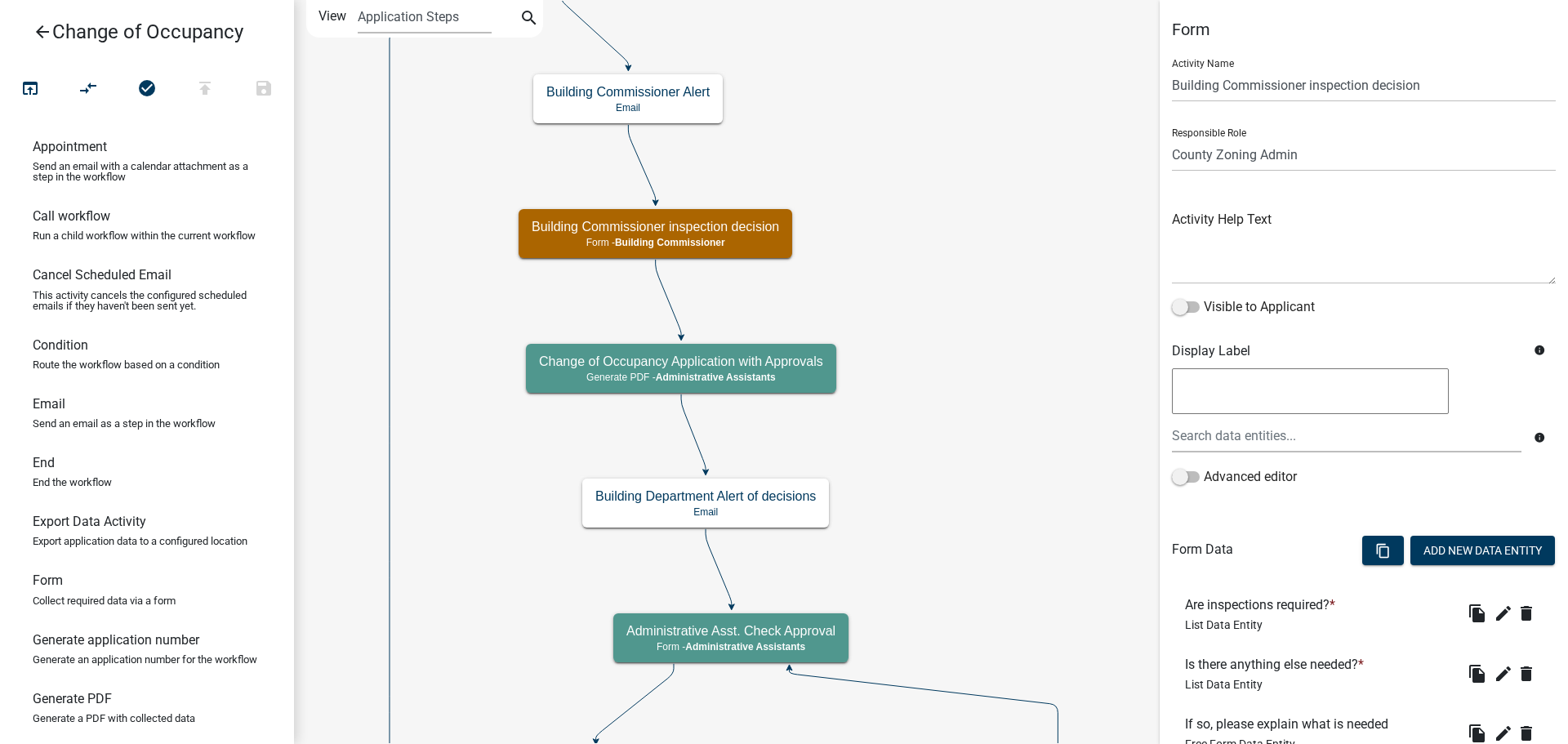
scroll to position [163, 0]
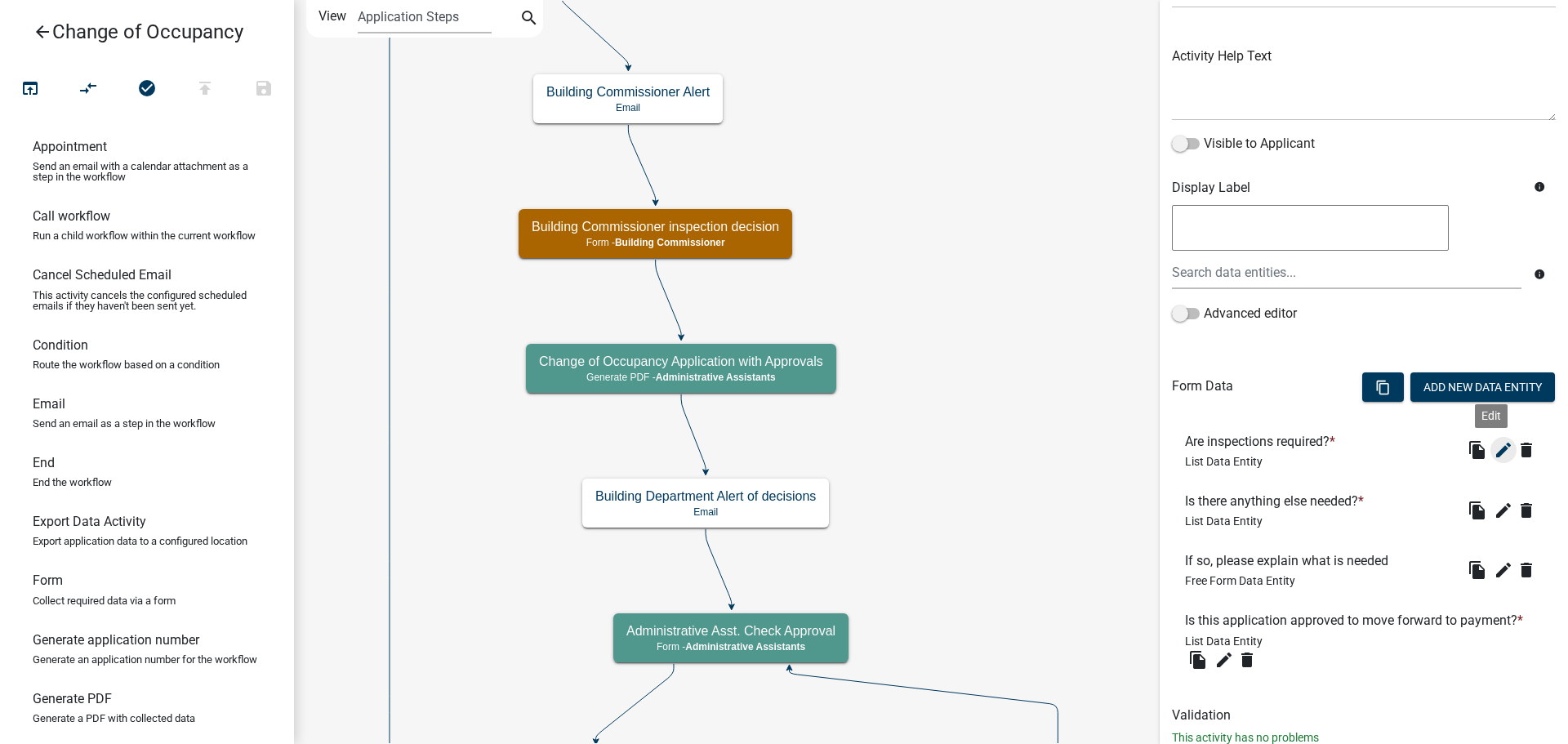
click at [1494, 452] on icon "edit" at bounding box center [1503, 450] width 20 height 20
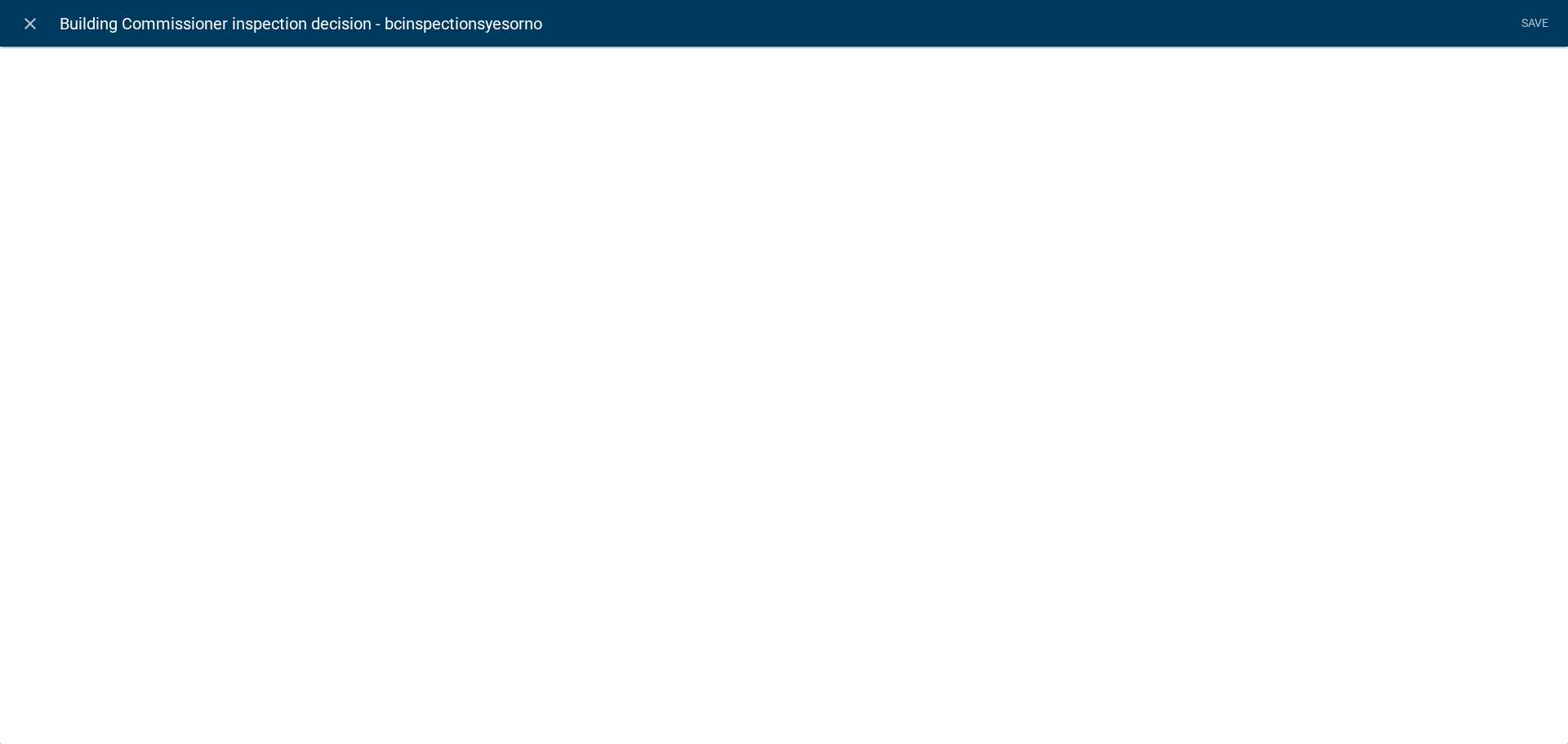
select select "list-data"
select select
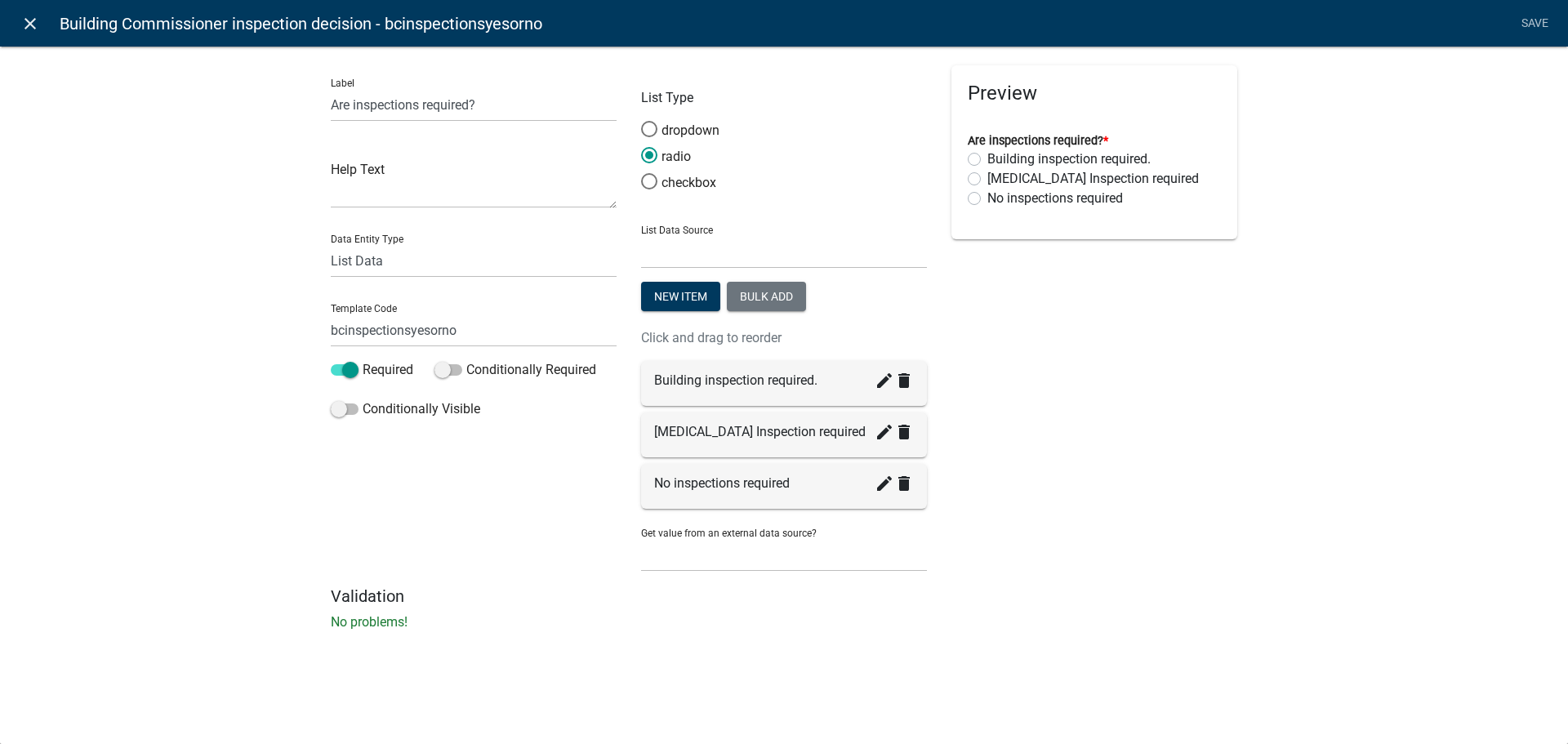
click at [22, 23] on icon "close" at bounding box center [30, 23] width 20 height 20
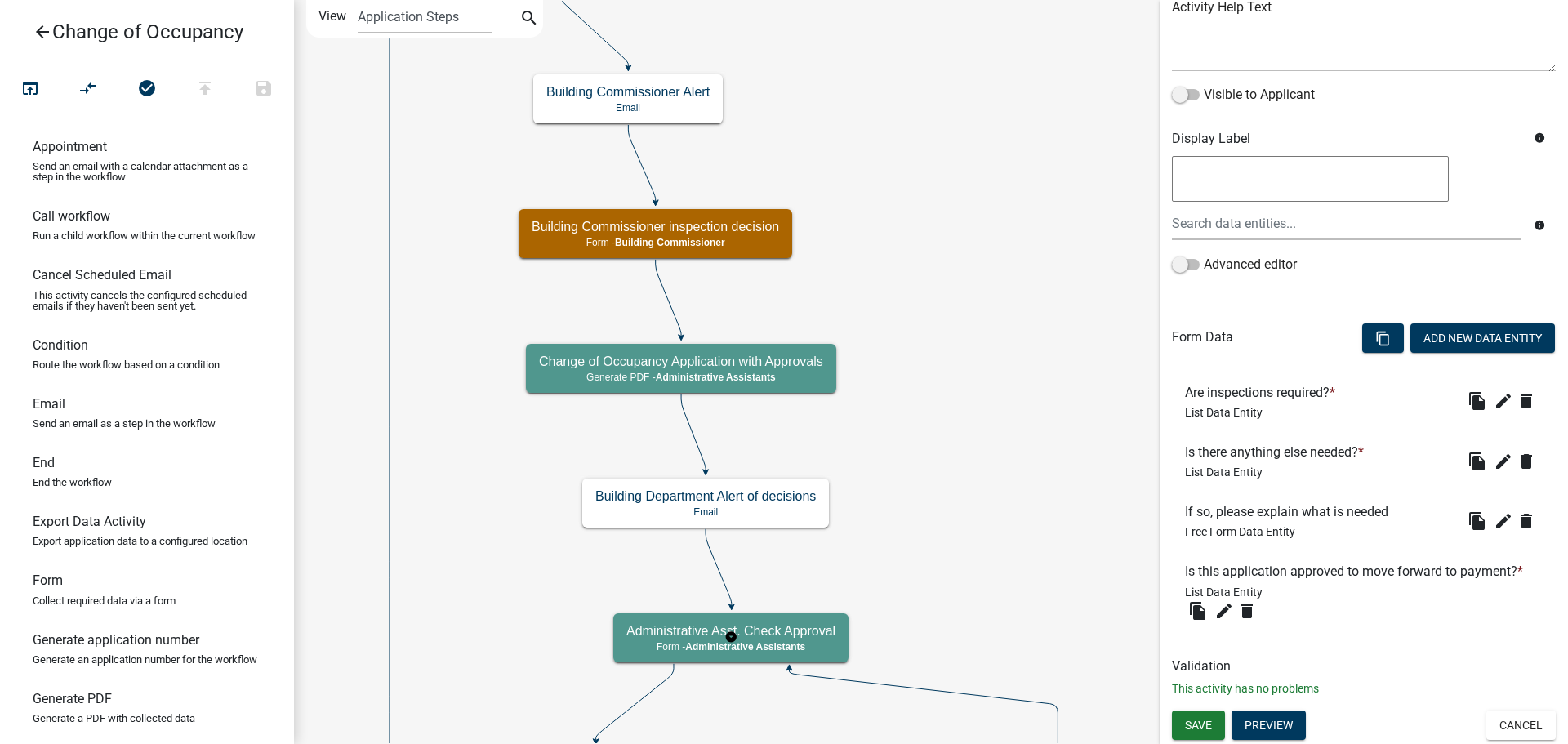
scroll to position [0, 0]
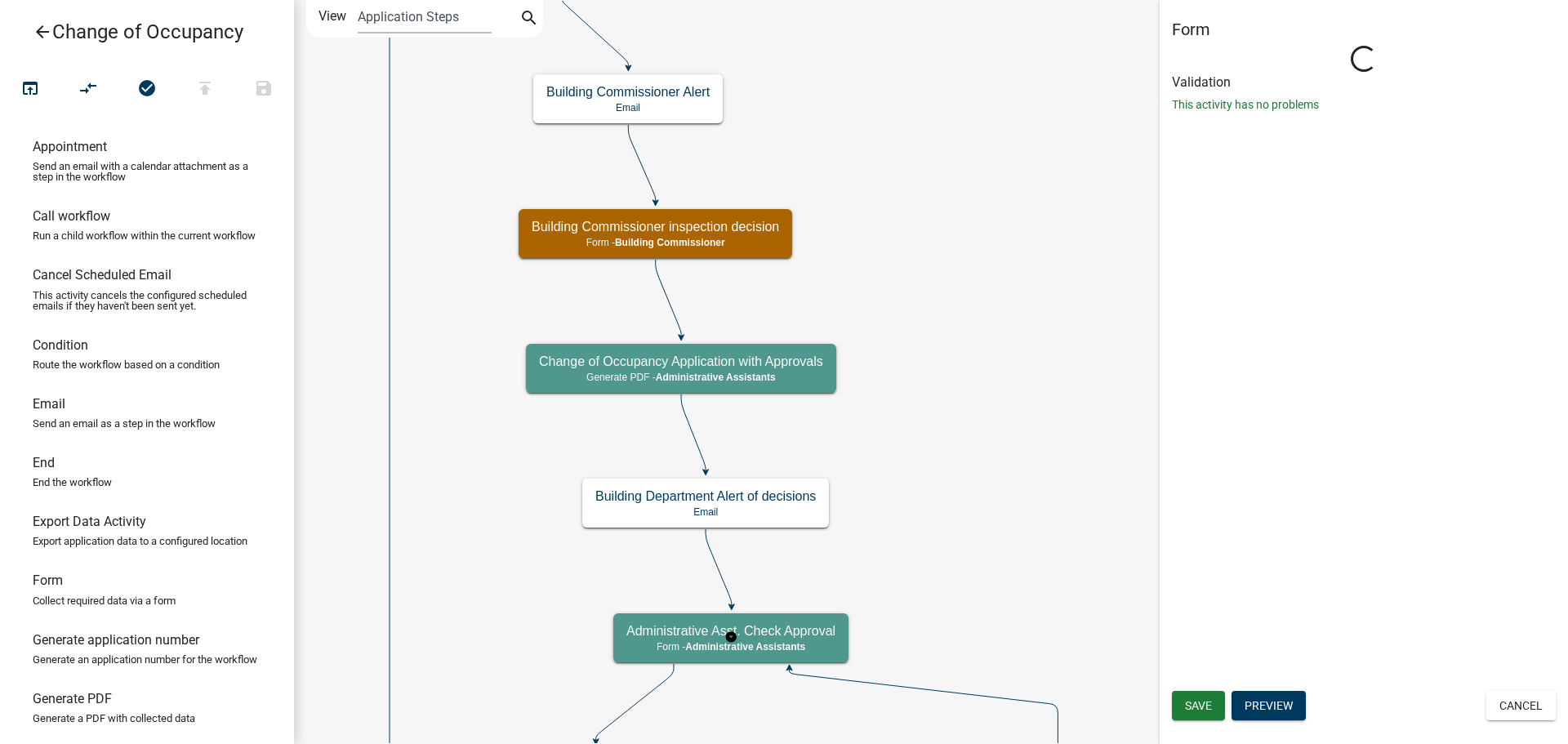
select select "4B5A2314-4113-4509-9679-BD699FB2B7F2"
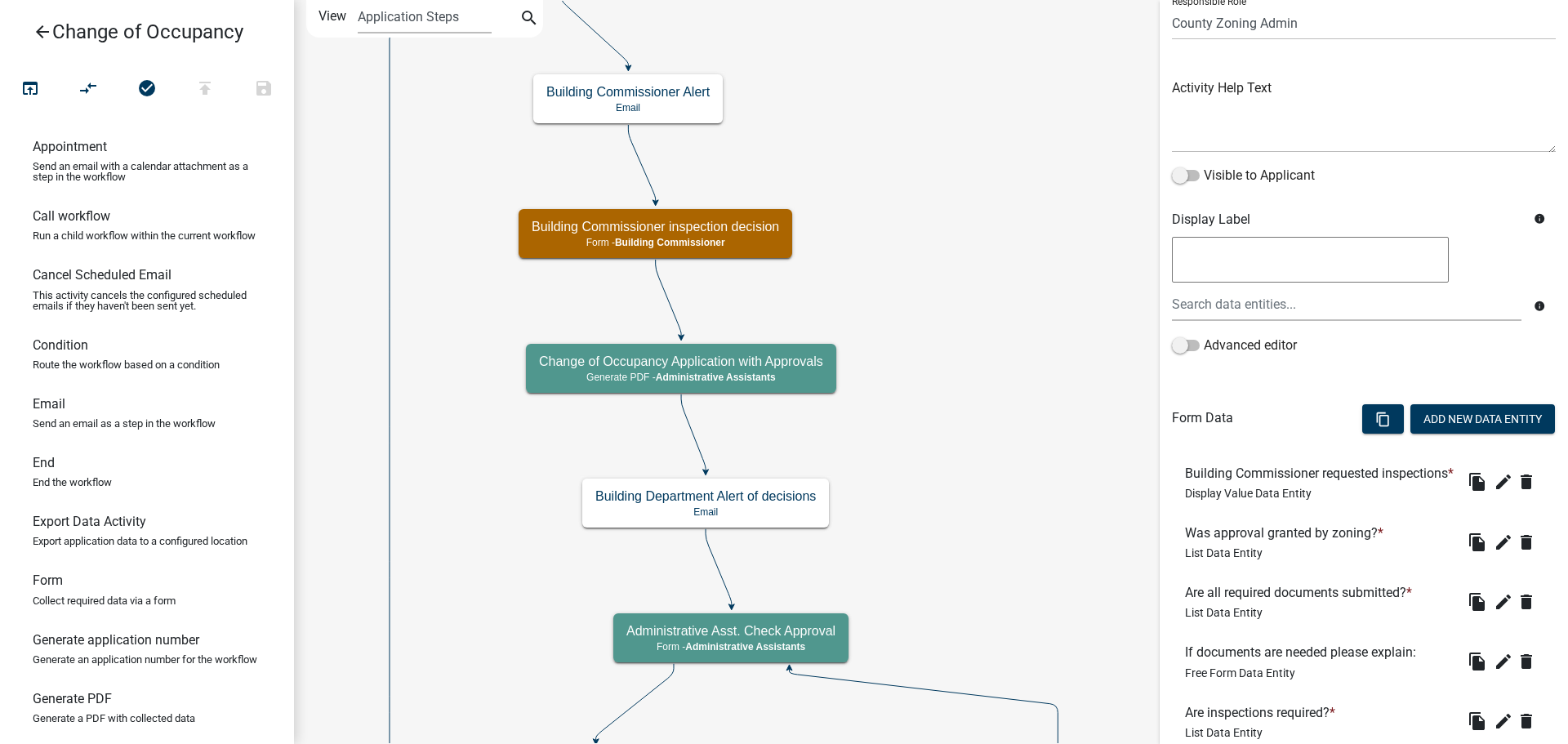
scroll to position [163, 0]
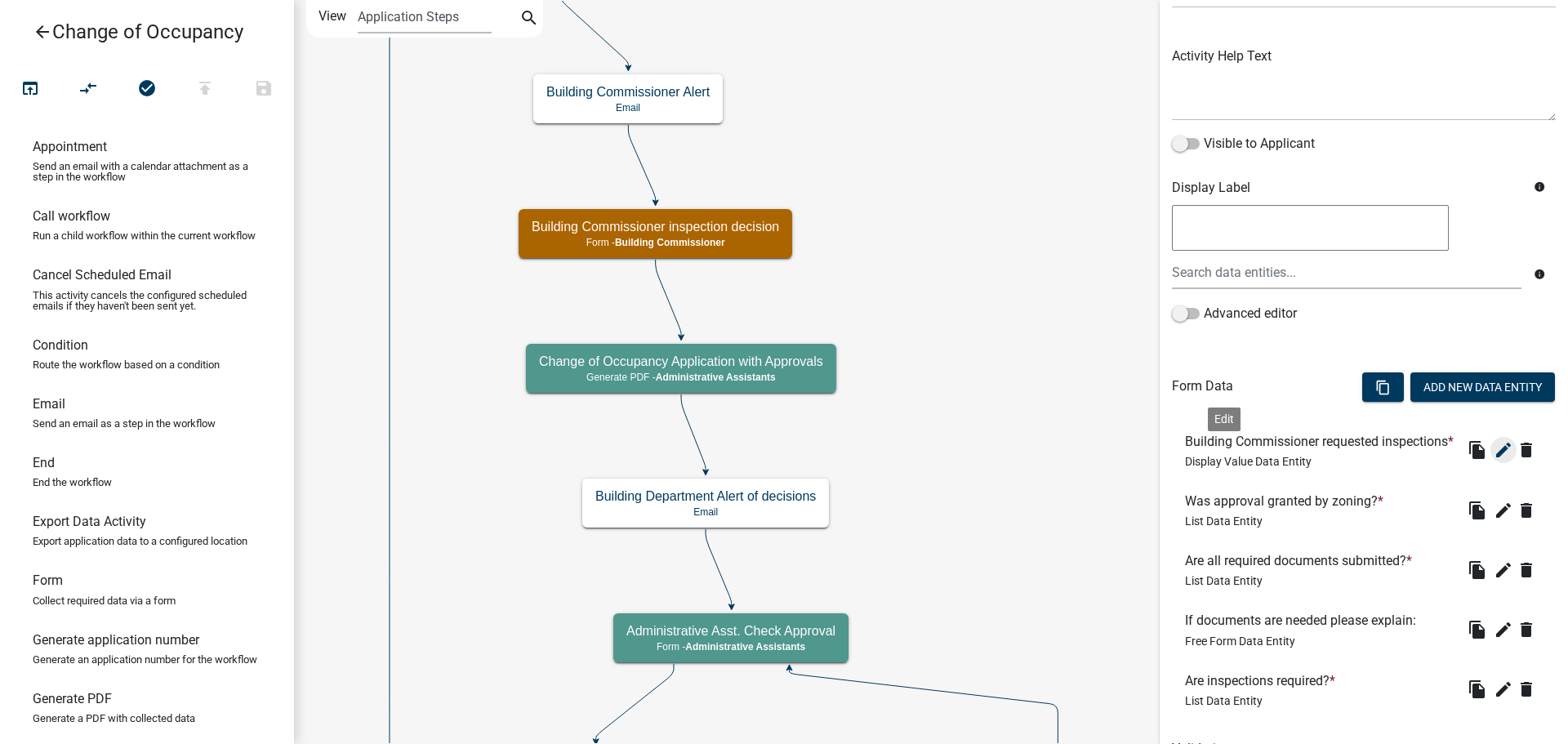
click at [1491, 463] on button "edit" at bounding box center [1504, 450] width 26 height 26
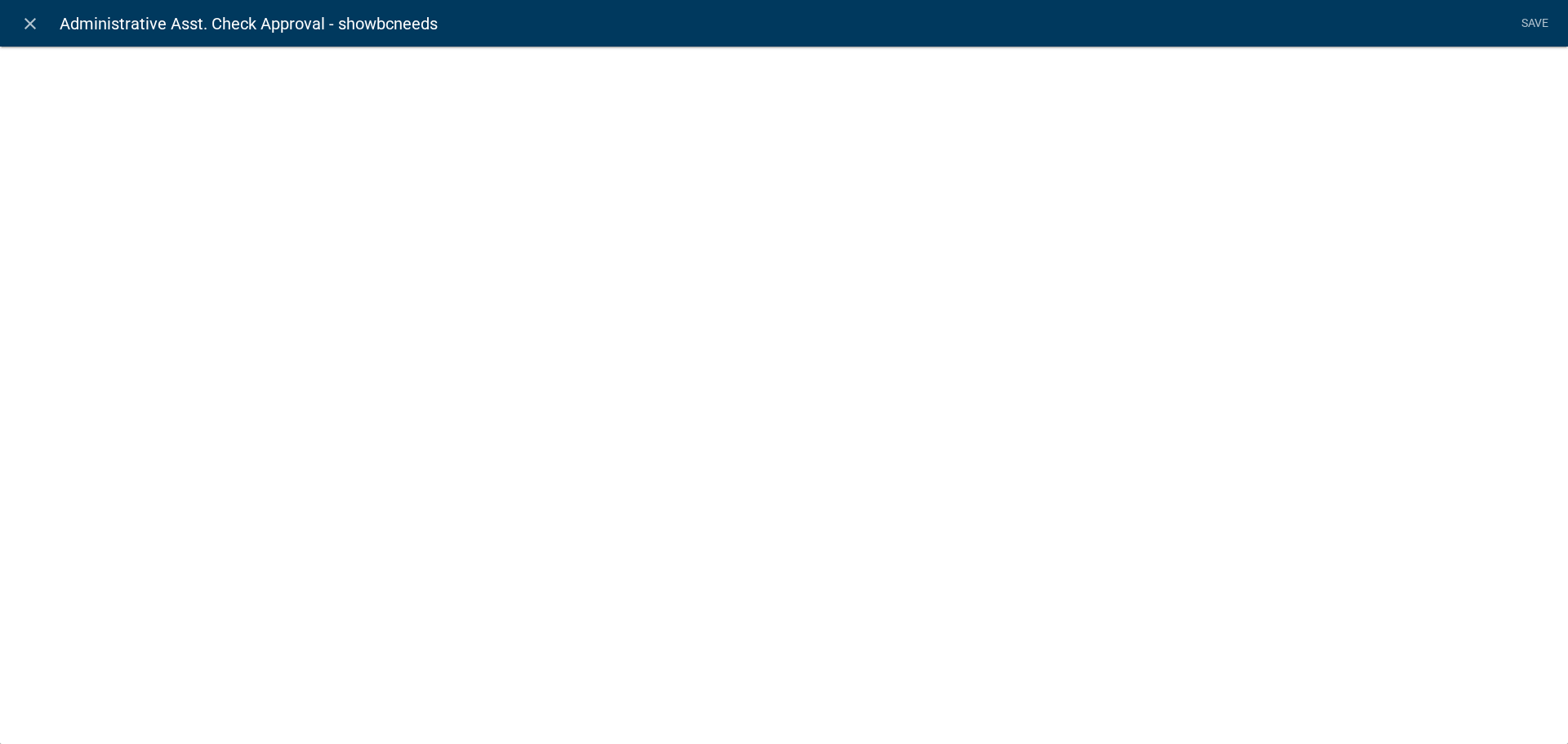
select select "display-entity-value"
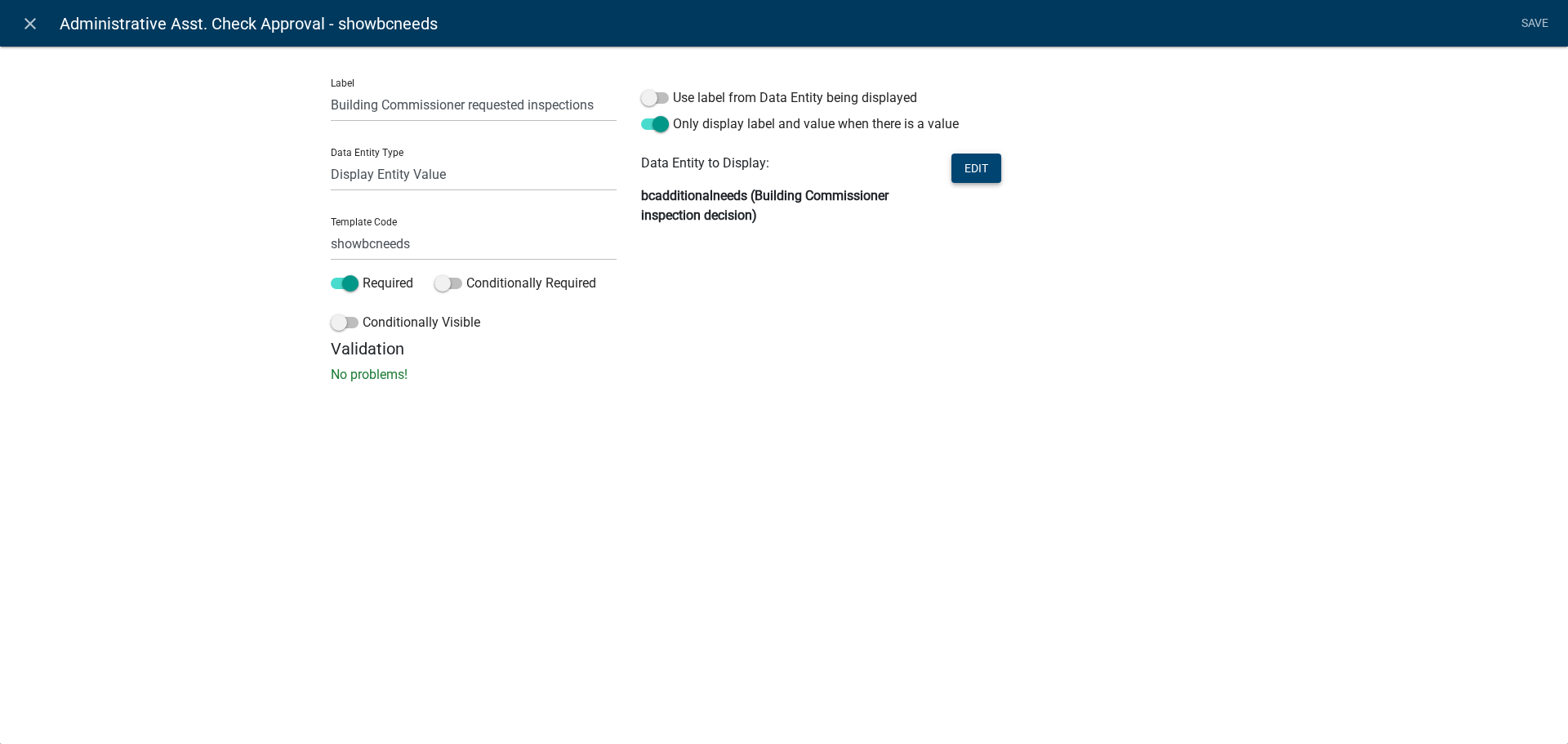
click at [959, 170] on button "Edit" at bounding box center [977, 168] width 50 height 29
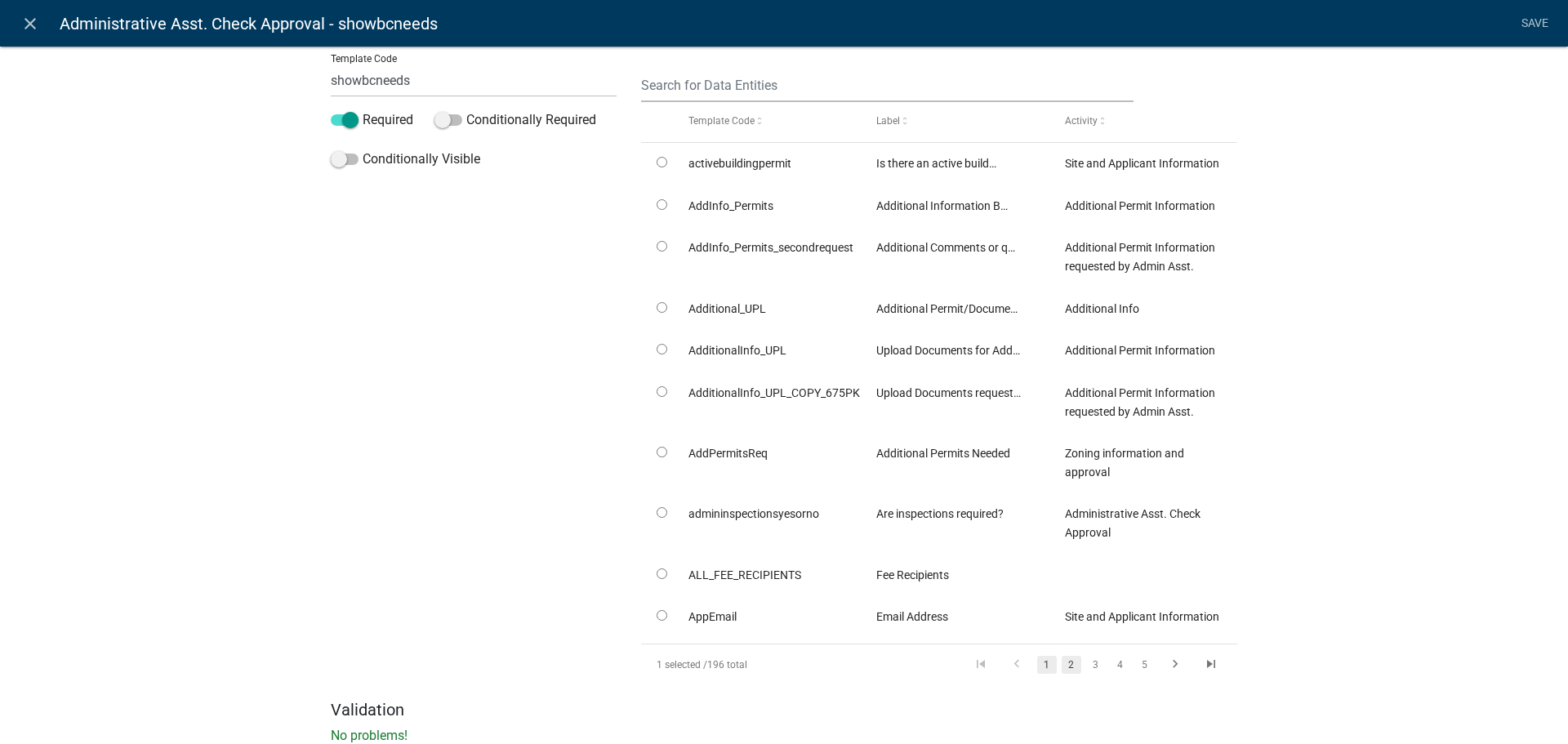
click at [1072, 665] on link "2" at bounding box center [1072, 665] width 20 height 18
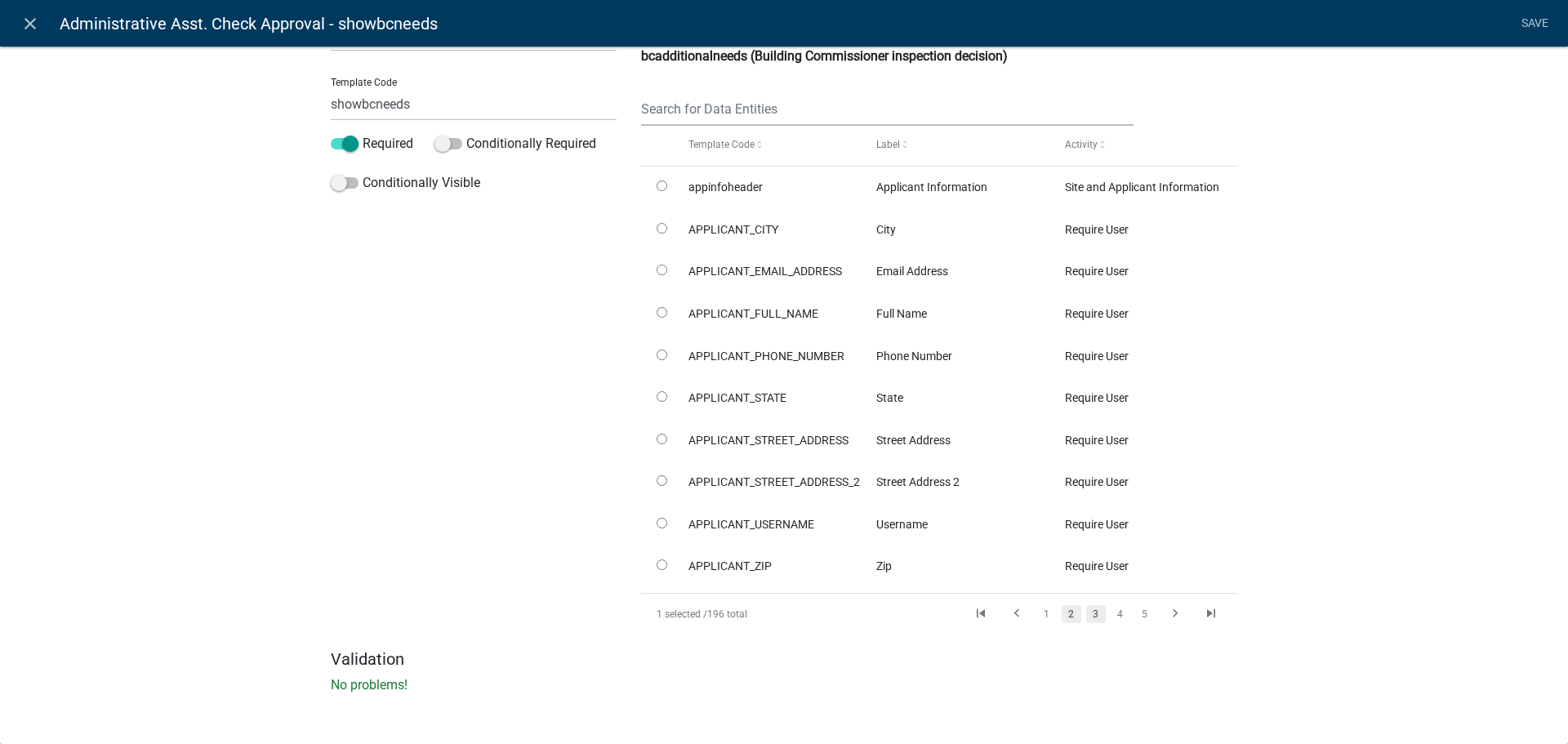
click at [1094, 608] on link "3" at bounding box center [1096, 614] width 20 height 18
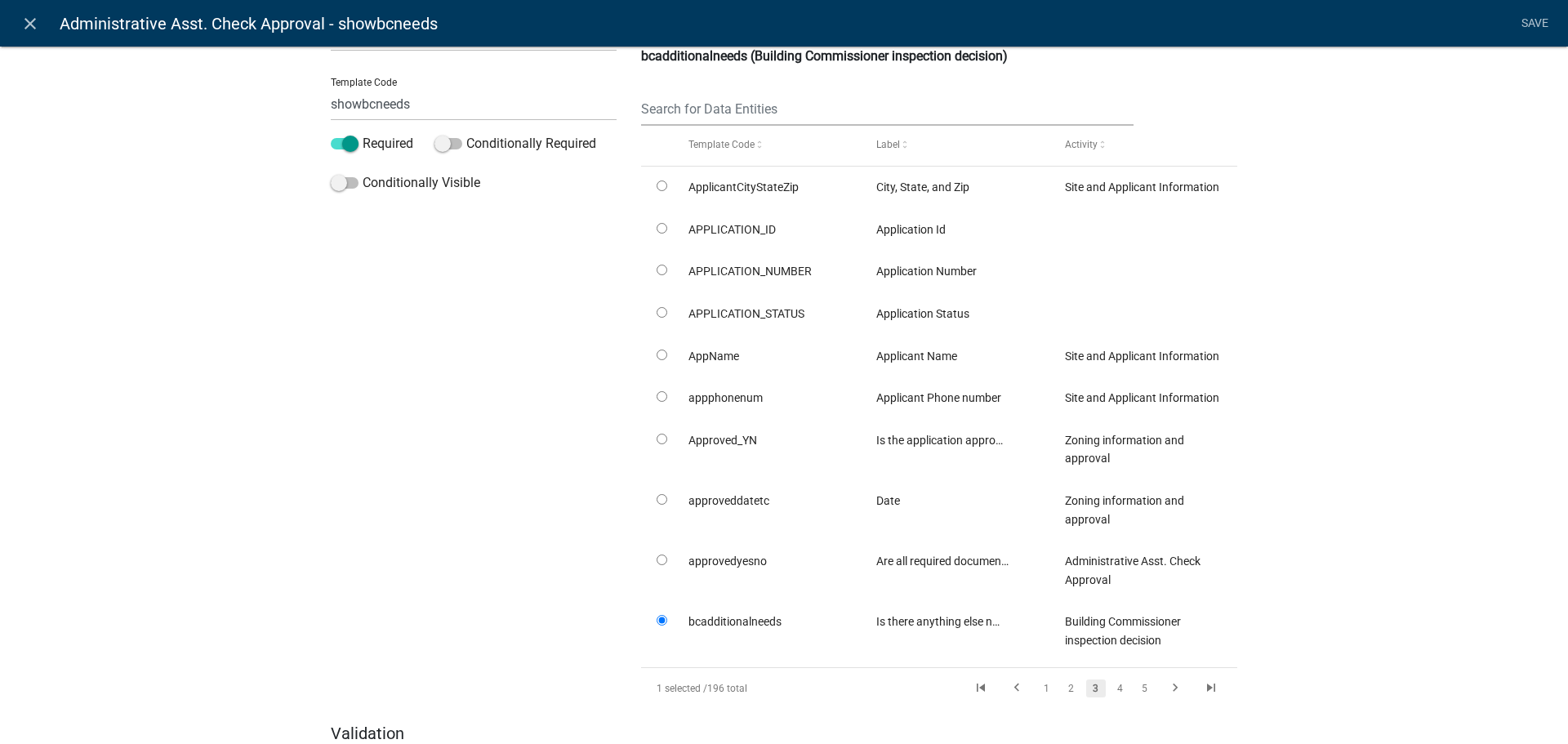
click at [1117, 686] on link "4" at bounding box center [1121, 688] width 20 height 18
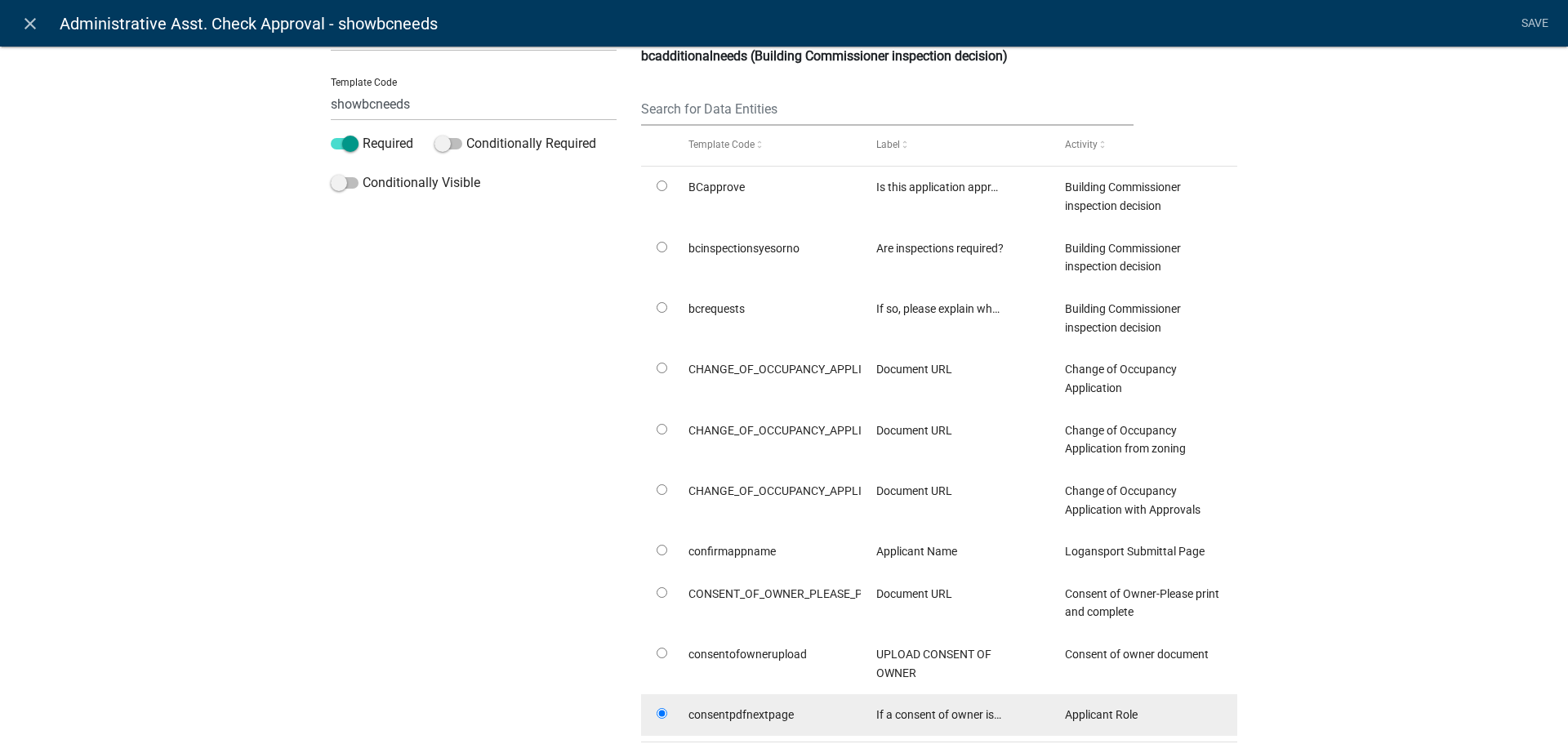
radio input "false"
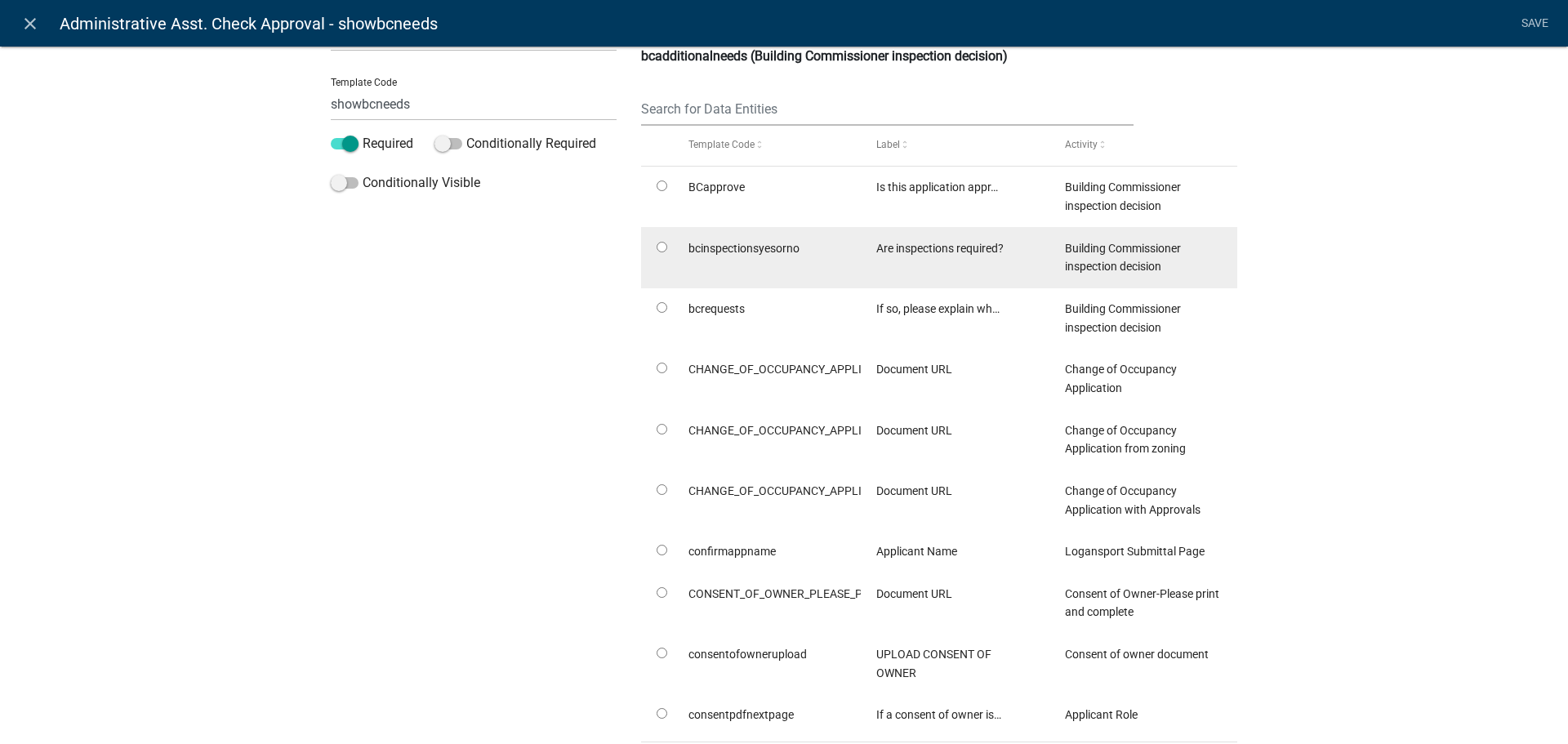
click at [657, 246] on input "radio" at bounding box center [662, 247] width 10 height 10
radio input "true"
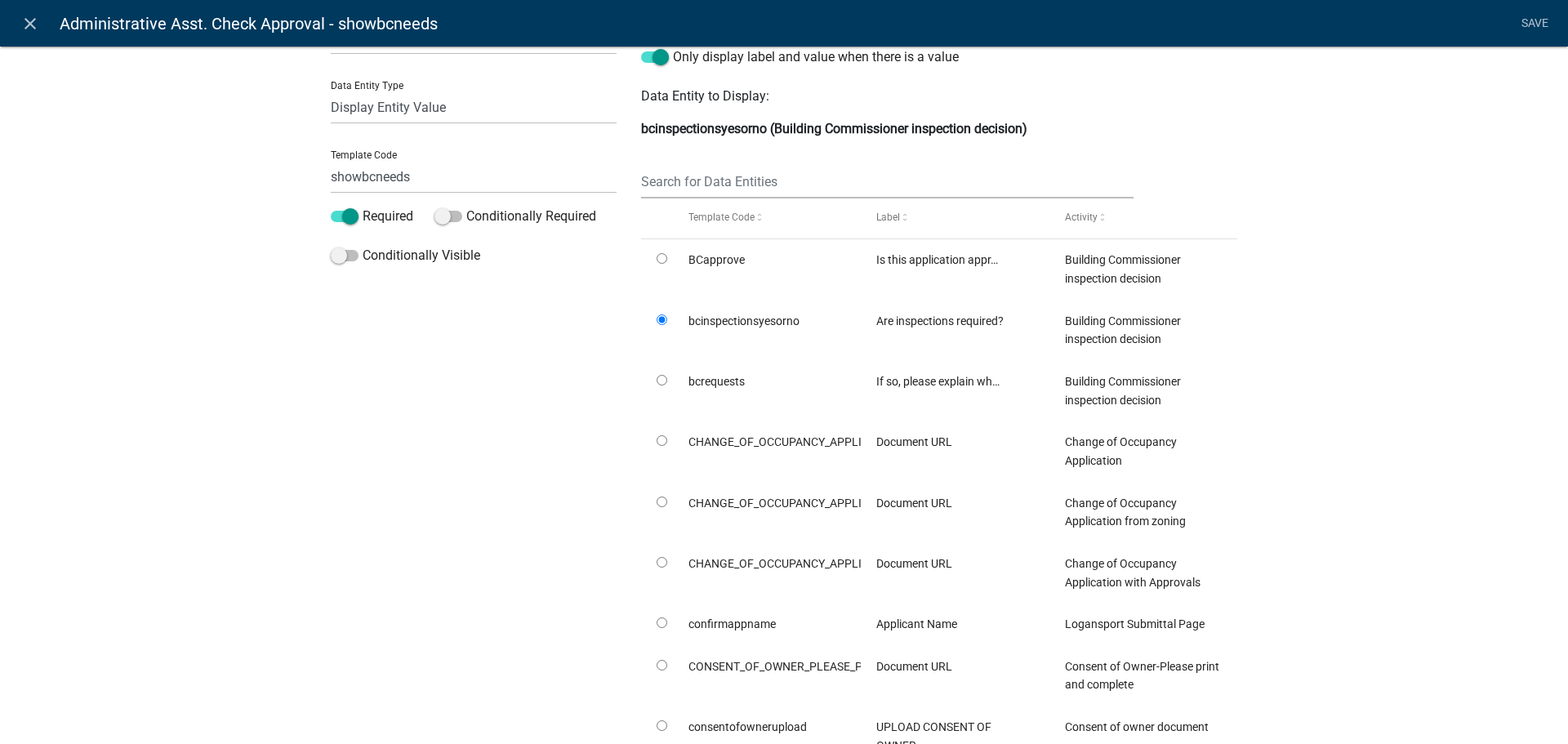
scroll to position [0, 0]
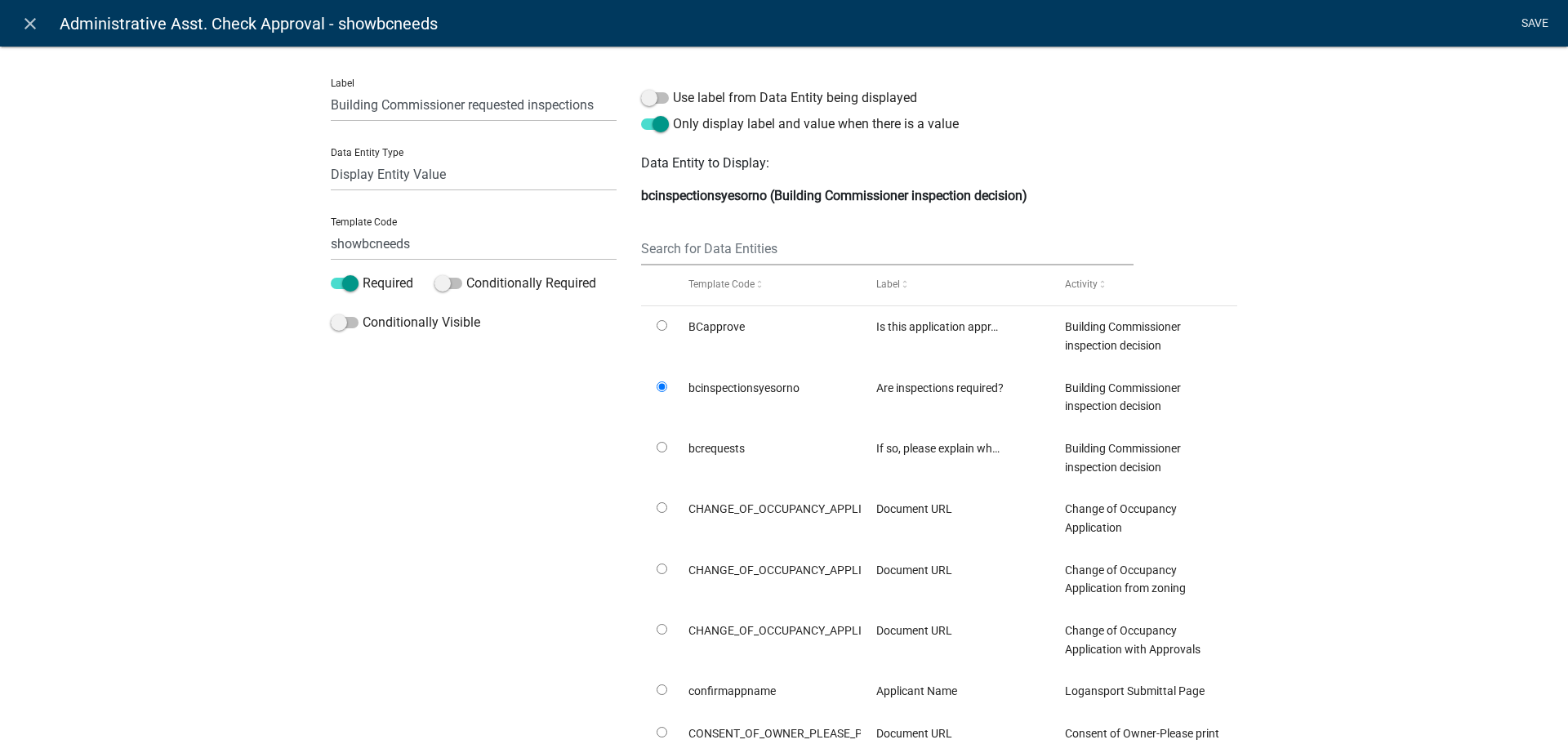
click at [1537, 19] on link "Save" at bounding box center [1534, 23] width 41 height 31
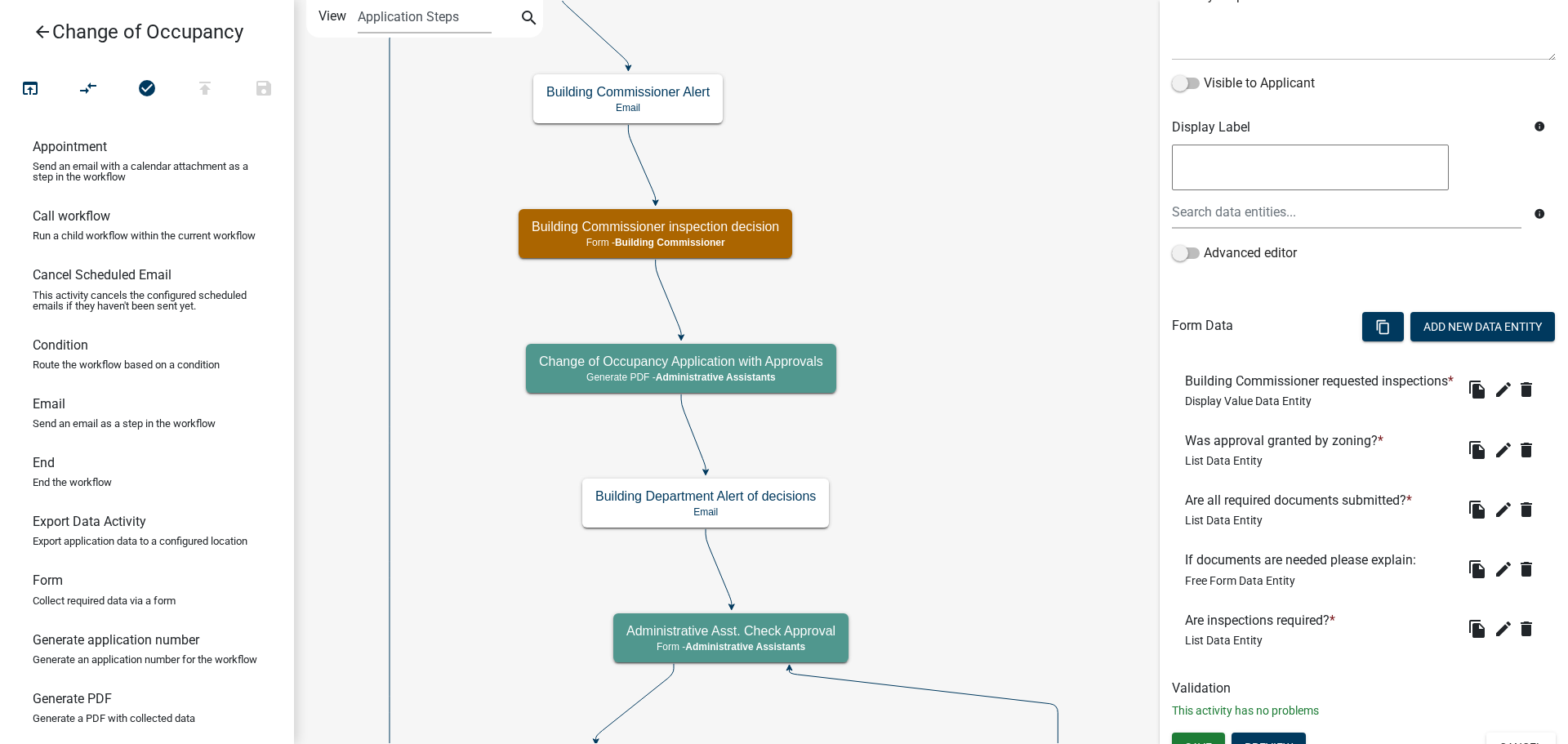
scroll to position [272, 0]
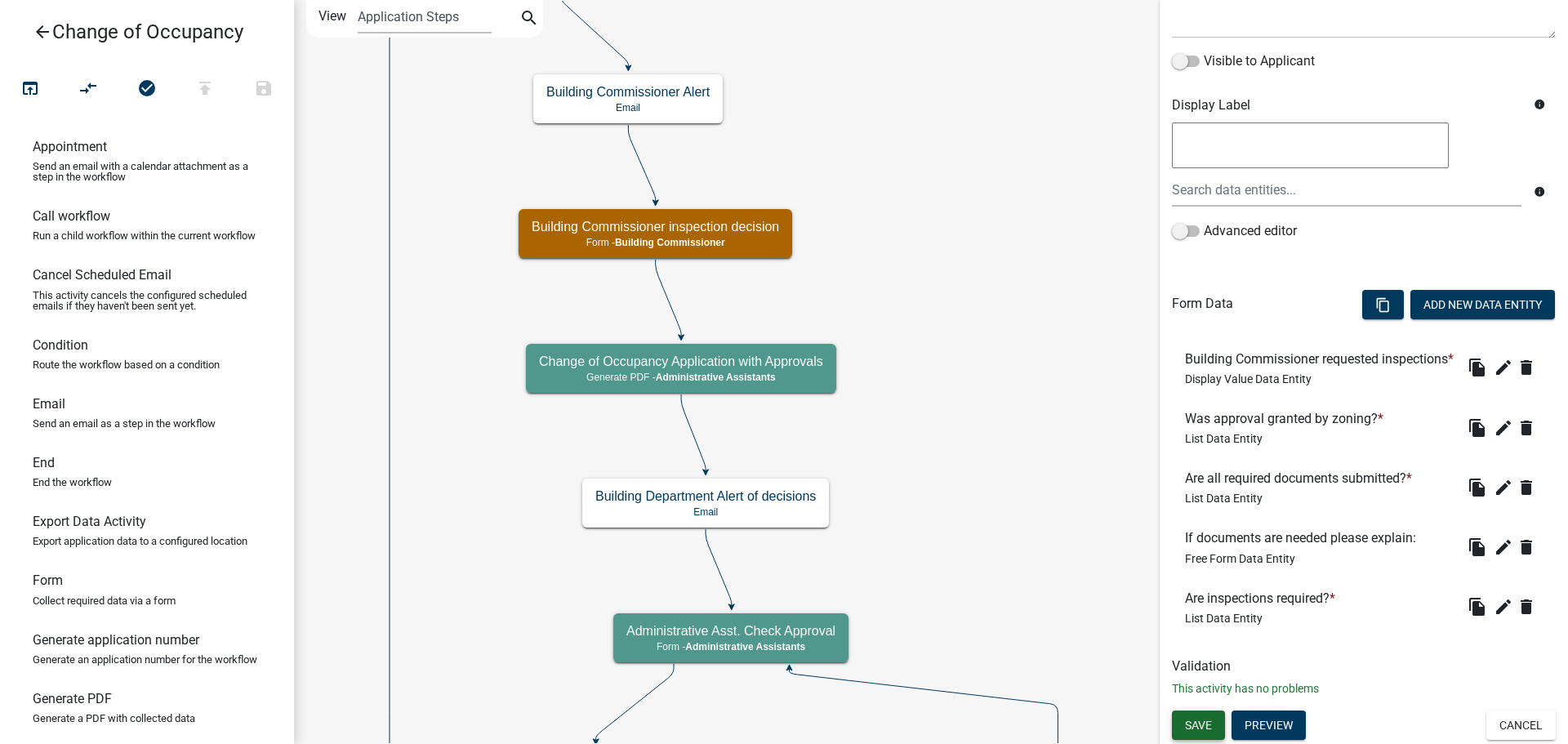
click at [1198, 725] on span "Save" at bounding box center [1198, 724] width 27 height 13
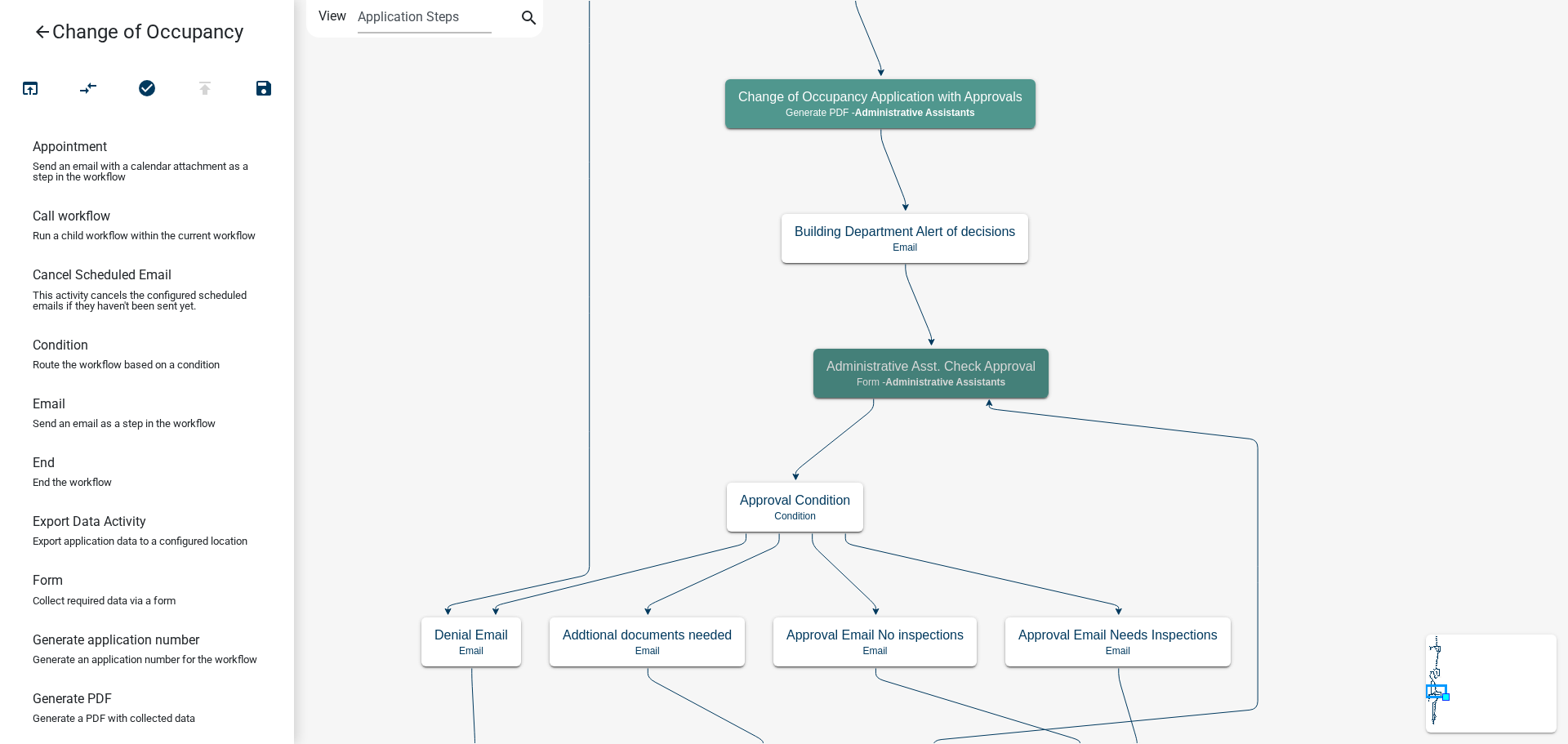
scroll to position [0, 0]
click at [204, 92] on icon "publish" at bounding box center [205, 90] width 20 height 22
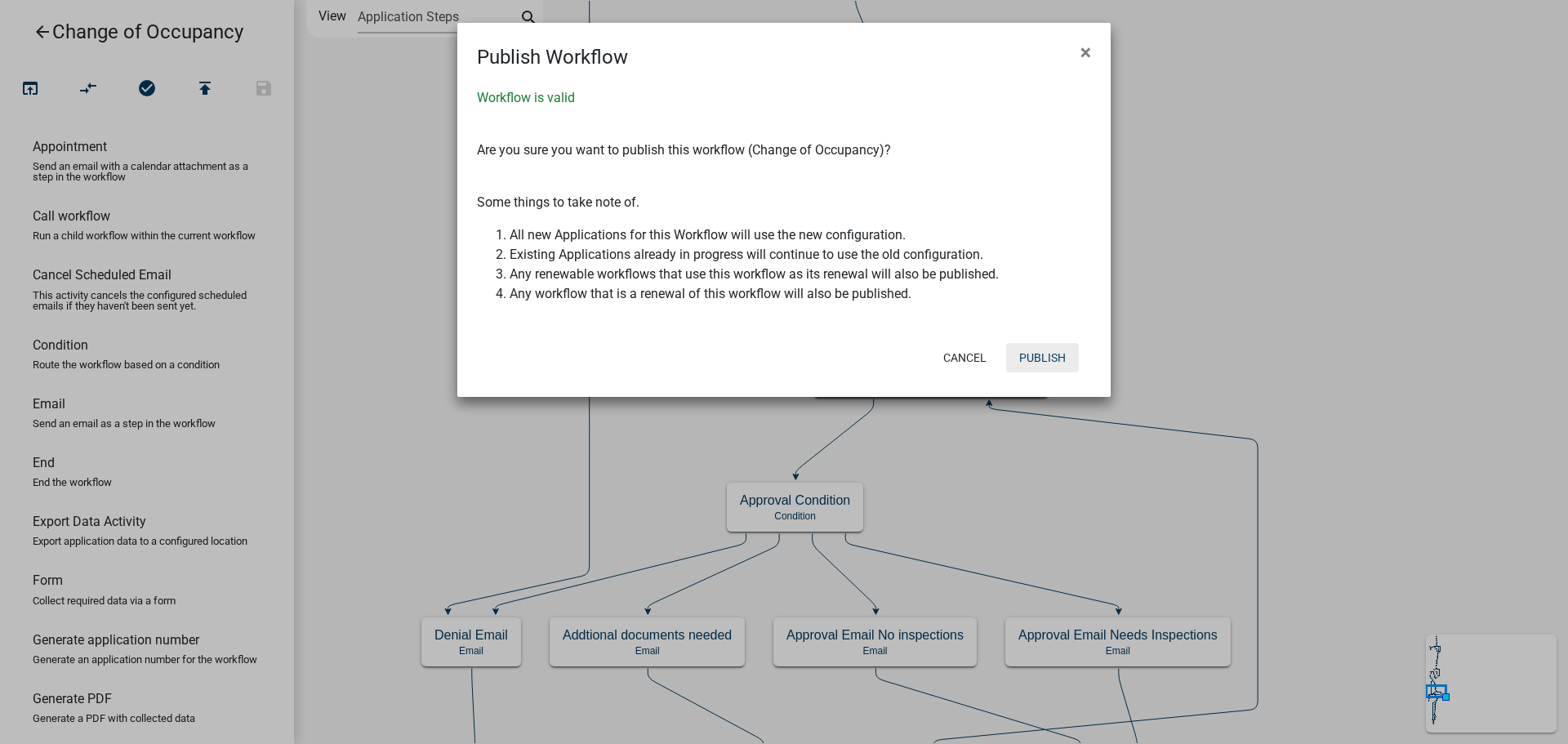
click at [1030, 354] on button "Publish" at bounding box center [1043, 357] width 73 height 29
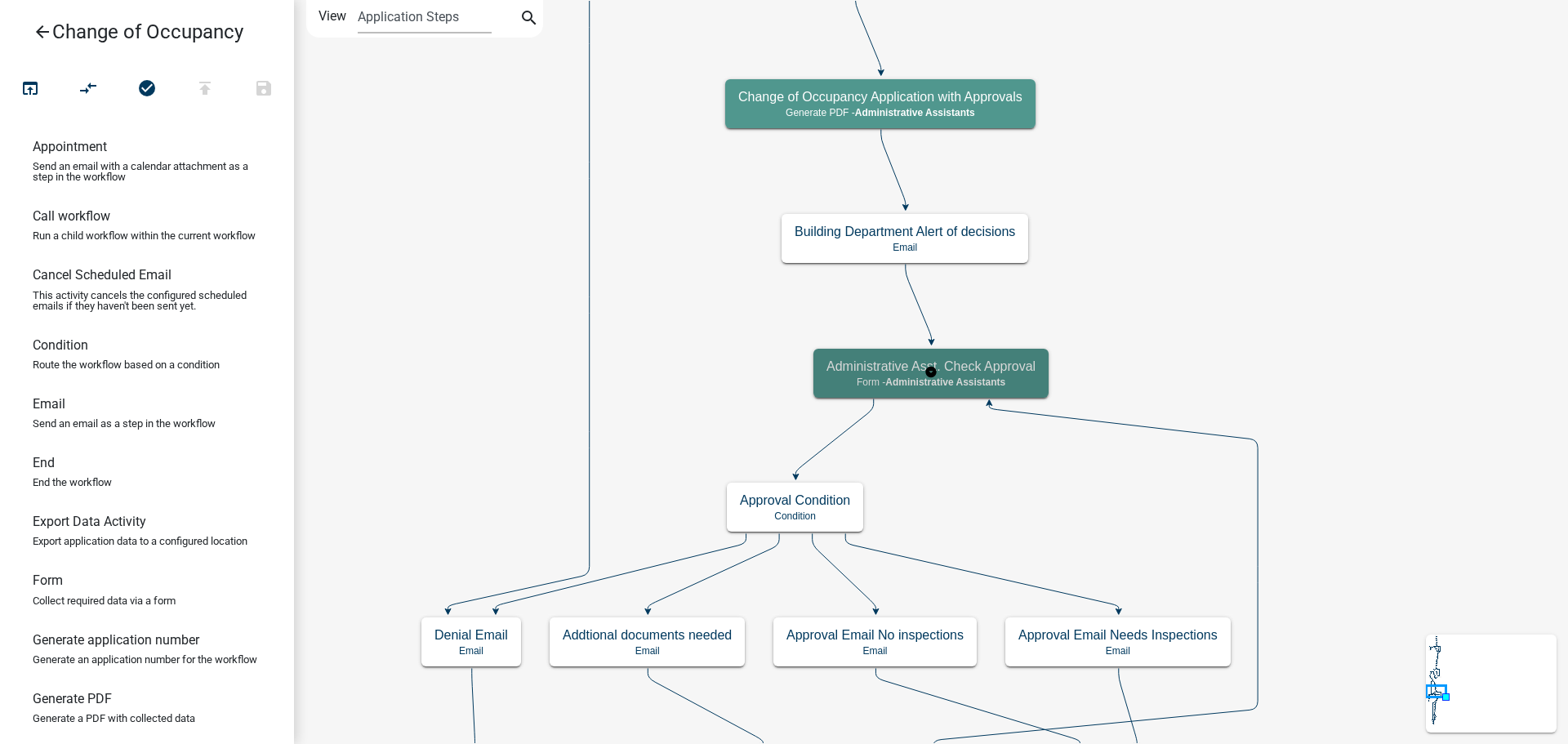
click at [917, 387] on span "Administrative Assistants" at bounding box center [945, 381] width 120 height 11
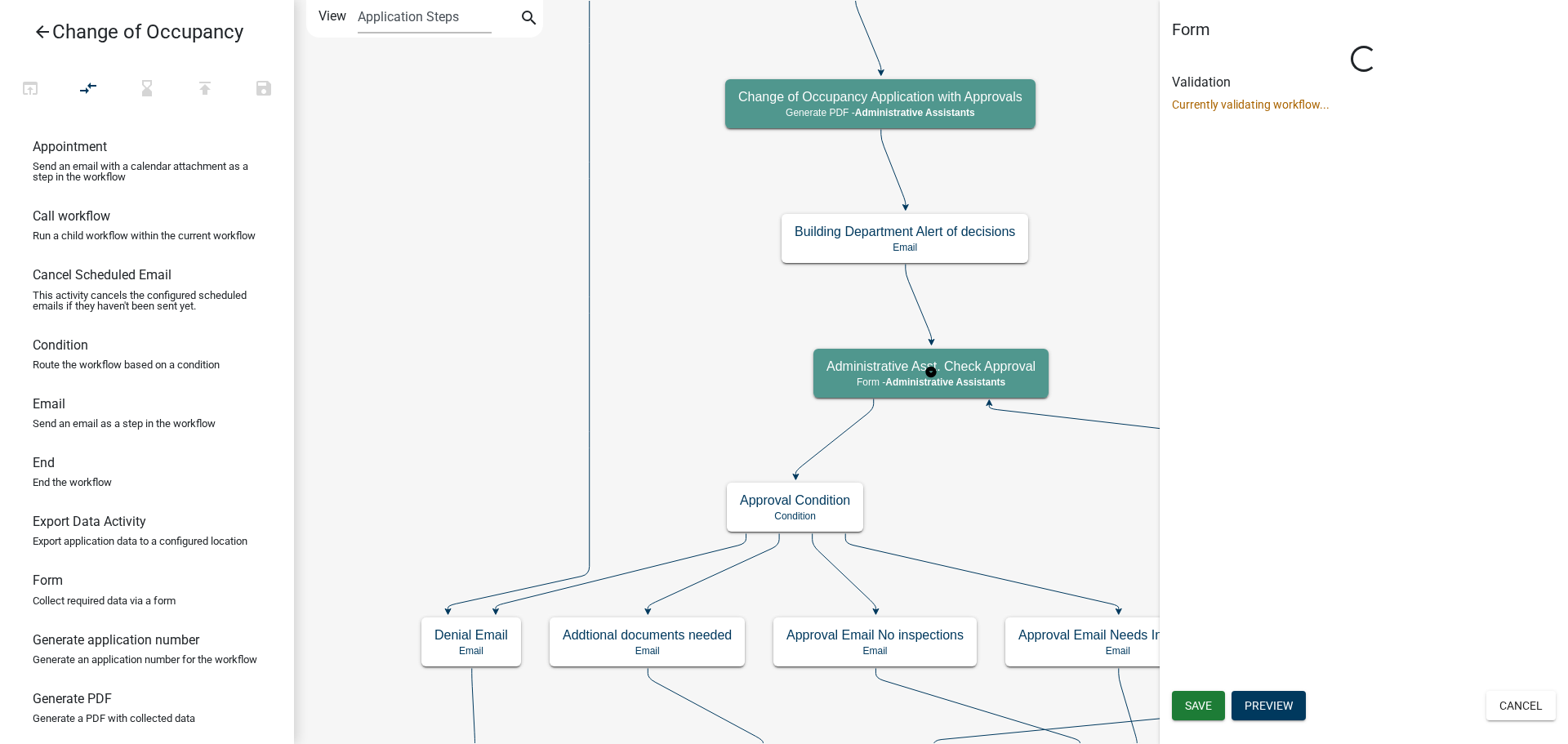
select select "90D19790-074D-4AC2-86B6-E9A543EC8F7A"
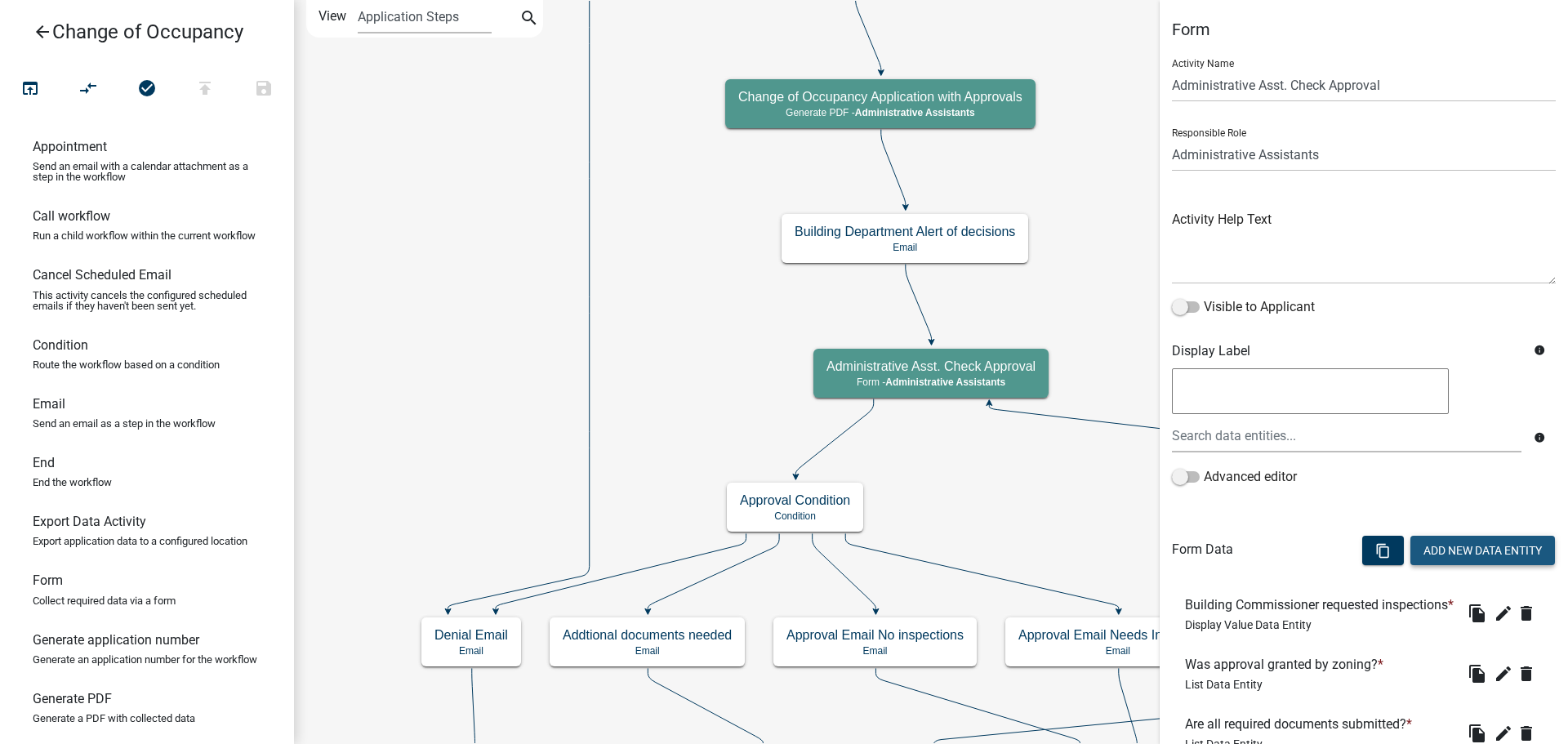
click at [1463, 553] on button "Add New Data Entity" at bounding box center [1483, 551] width 144 height 29
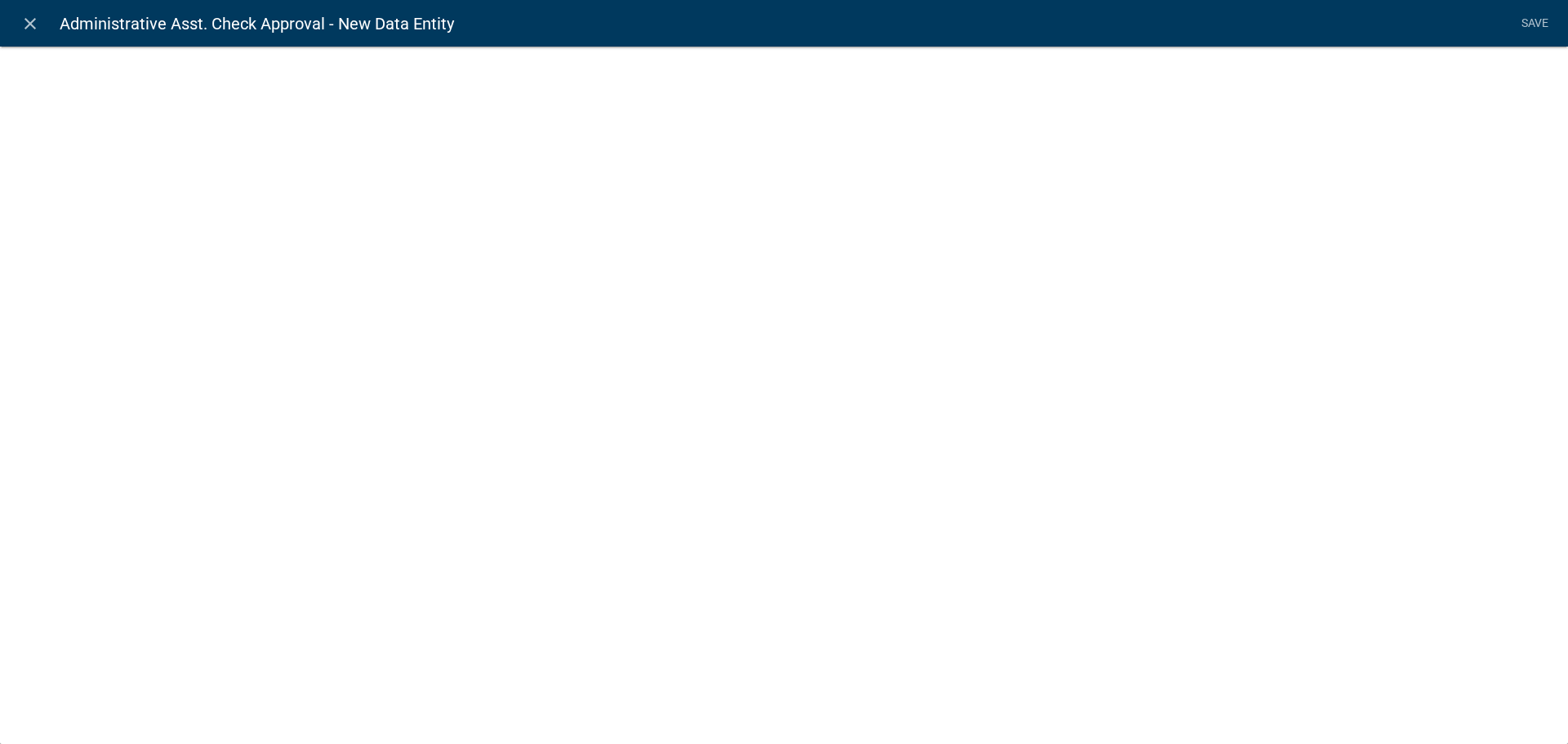
select select
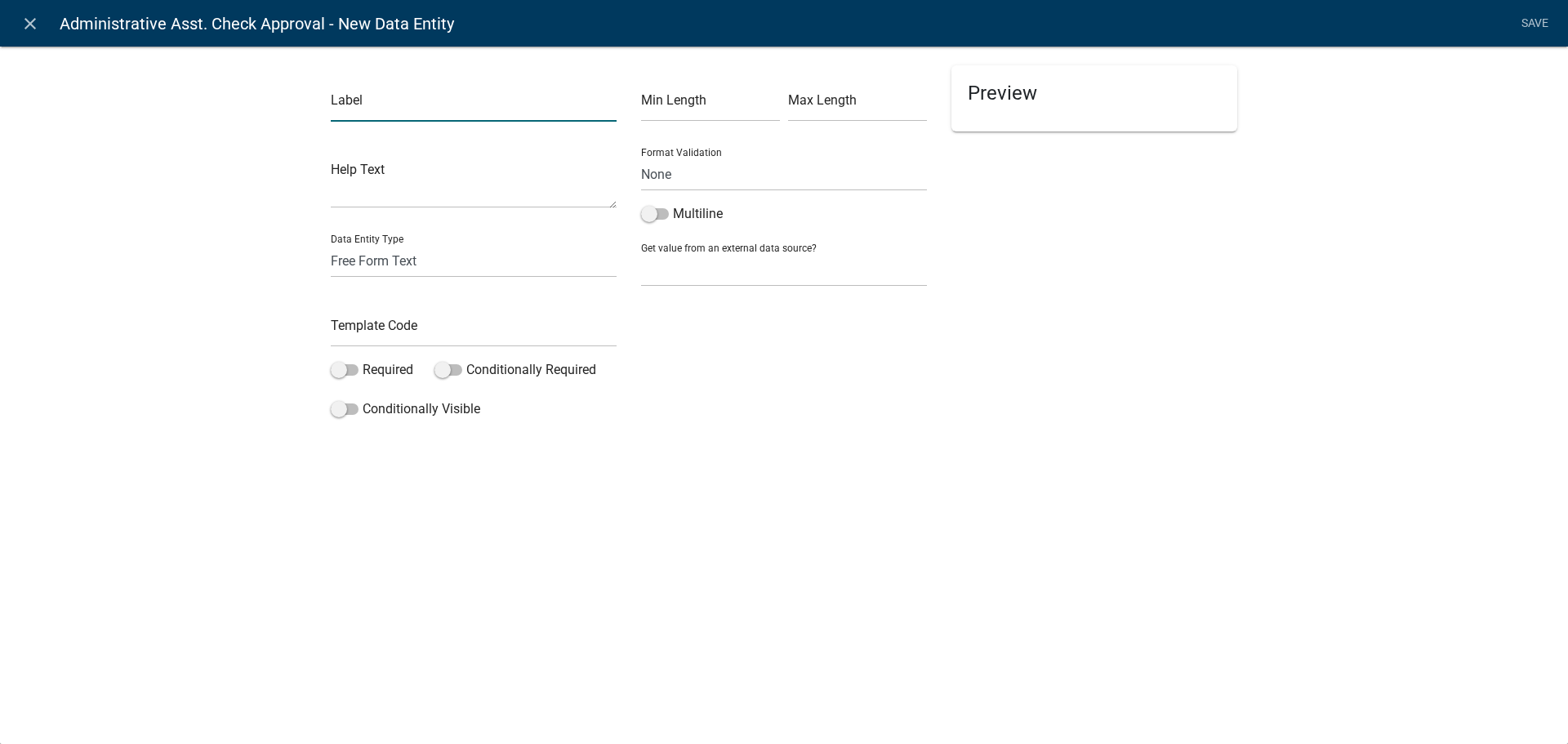
click at [384, 111] on input "text" at bounding box center [473, 104] width 286 height 34
type input "Building Commissioner requested the following"
click at [395, 272] on select "Free Form Text Document Display Entity Value Fee Numeric Data Date Map Sketch D…" at bounding box center [473, 261] width 286 height 34
select select "display-entity-value"
click at [331, 244] on select "Free Form Text Document Display Entity Value Fee Numeric Data Date Map Sketch D…" at bounding box center [473, 261] width 286 height 34
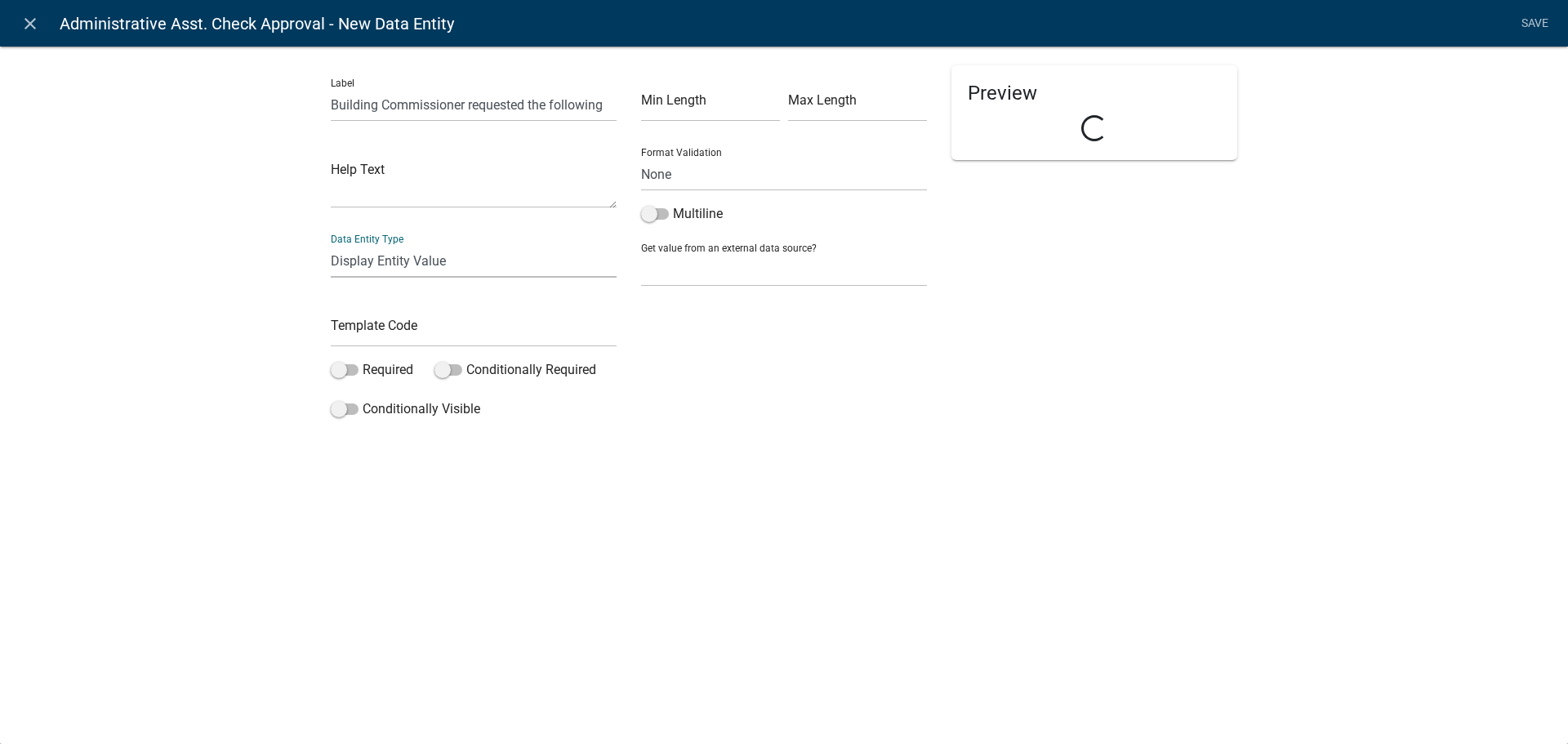
select select "display-entity-value"
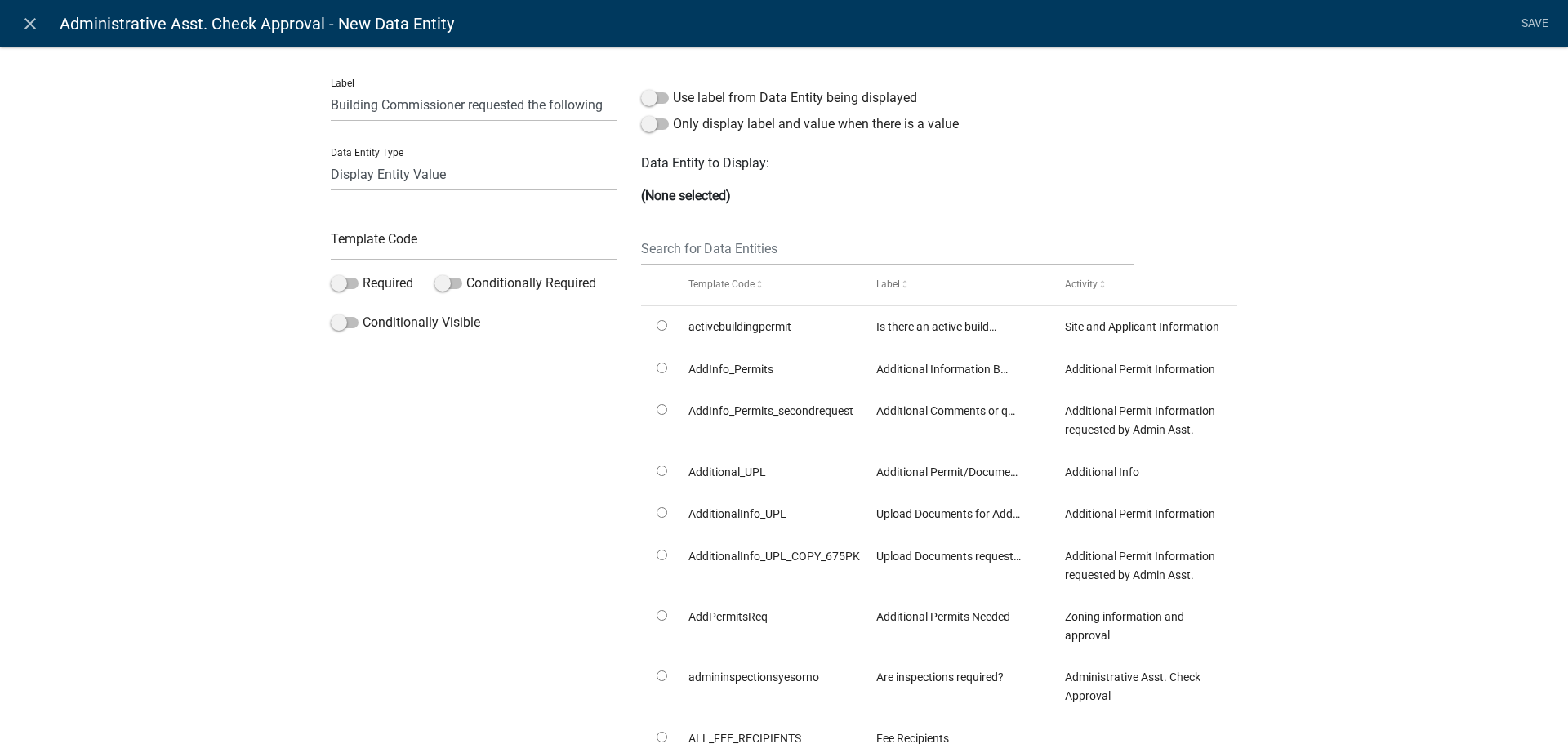
click at [393, 331] on label "Conditionally Visible" at bounding box center [405, 322] width 149 height 20
click at [363, 312] on input "Conditionally Visible" at bounding box center [363, 312] width 0 height 0
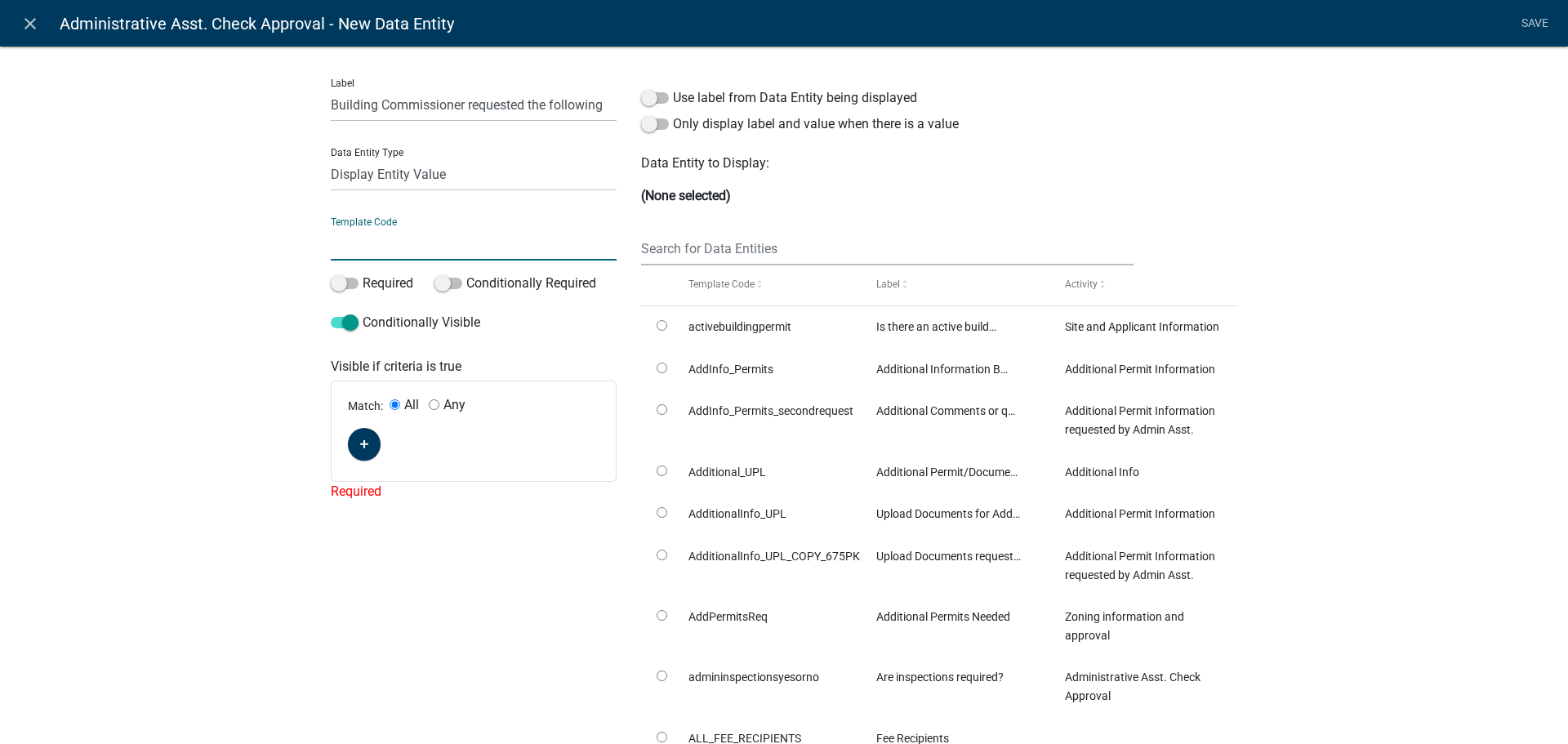
click at [384, 251] on input "text" at bounding box center [473, 243] width 286 height 34
click at [341, 281] on div "Label Building Commissioner requested the following Data Entity Type Free Form …" at bounding box center [474, 464] width 311 height 798
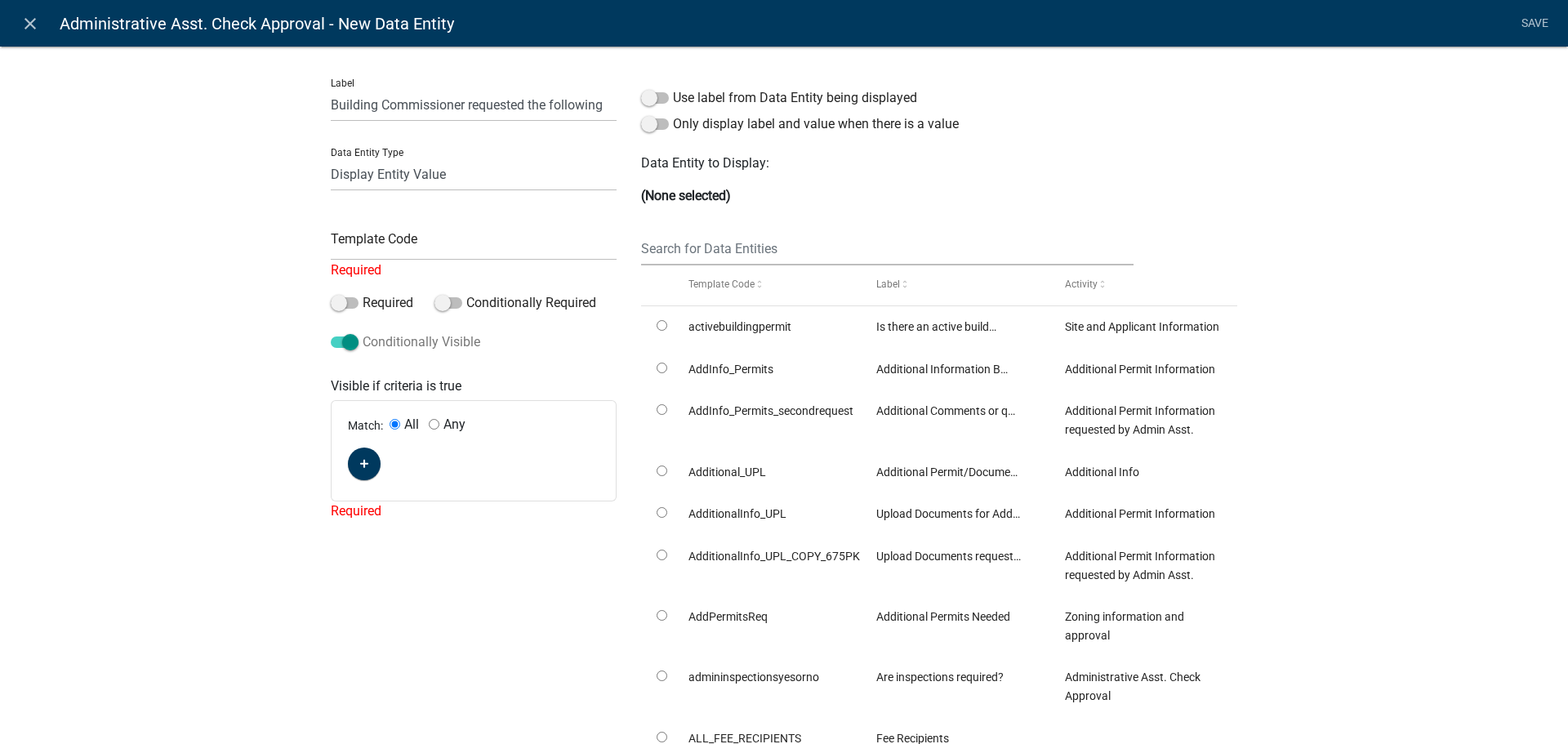
click at [341, 337] on span at bounding box center [345, 342] width 28 height 11
click at [363, 332] on input "Conditionally Visible" at bounding box center [363, 332] width 0 height 0
click at [339, 339] on span at bounding box center [345, 342] width 28 height 11
click at [363, 332] on input "Conditionally Visible" at bounding box center [363, 332] width 0 height 0
click at [363, 247] on input "text" at bounding box center [473, 243] width 286 height 34
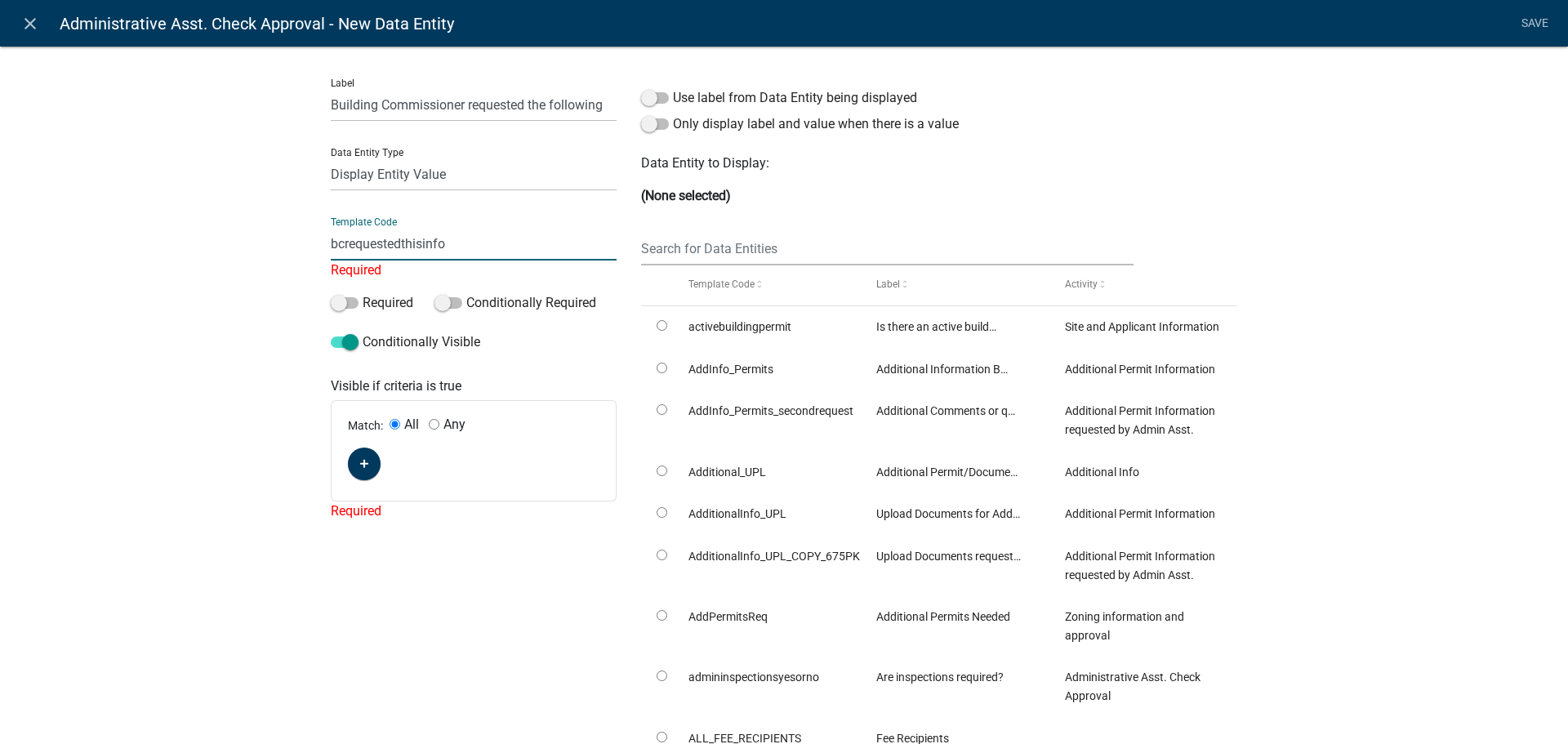
scroll to position [168, 0]
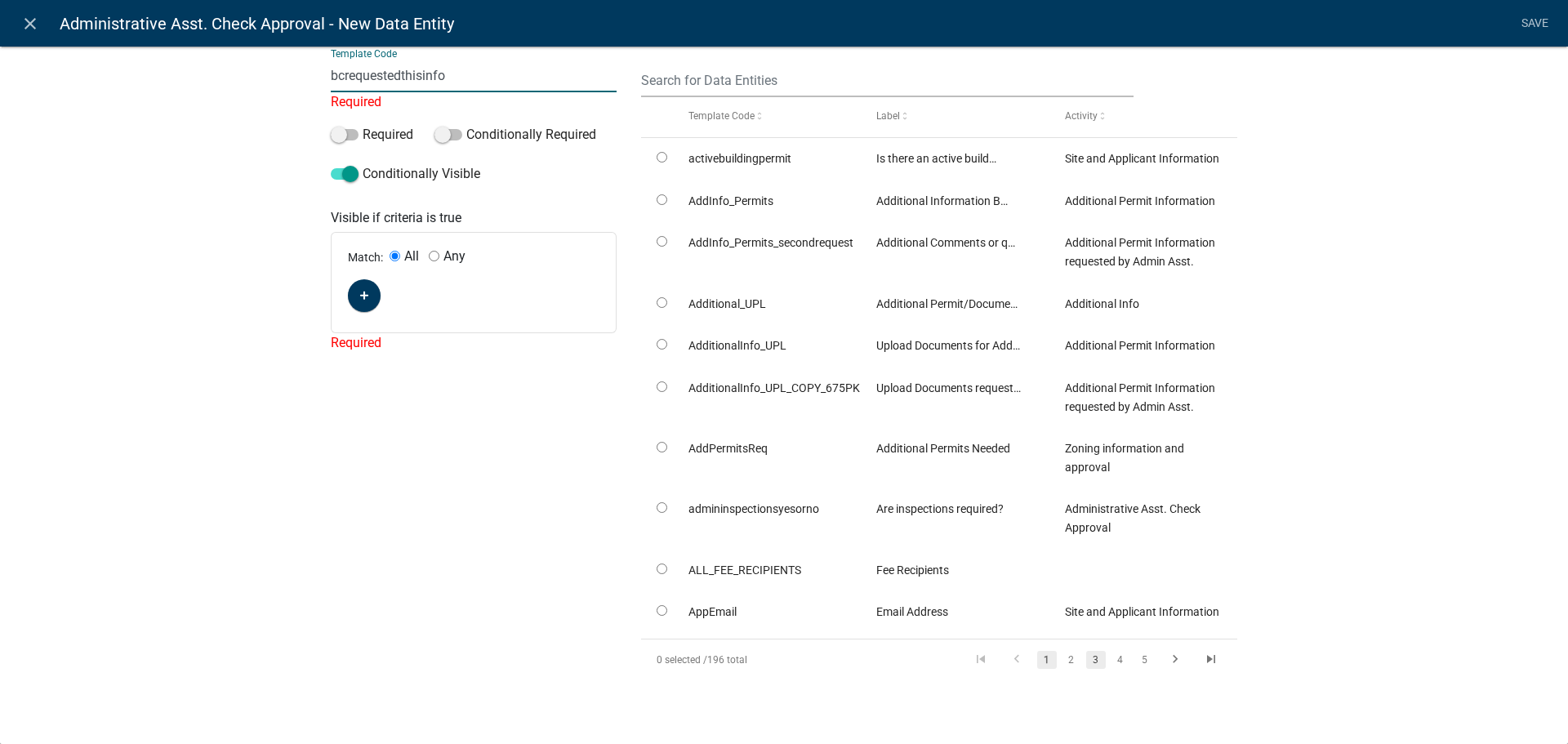
type input "bcrequestedthisinfo"
click at [1091, 664] on link "3" at bounding box center [1096, 659] width 20 height 18
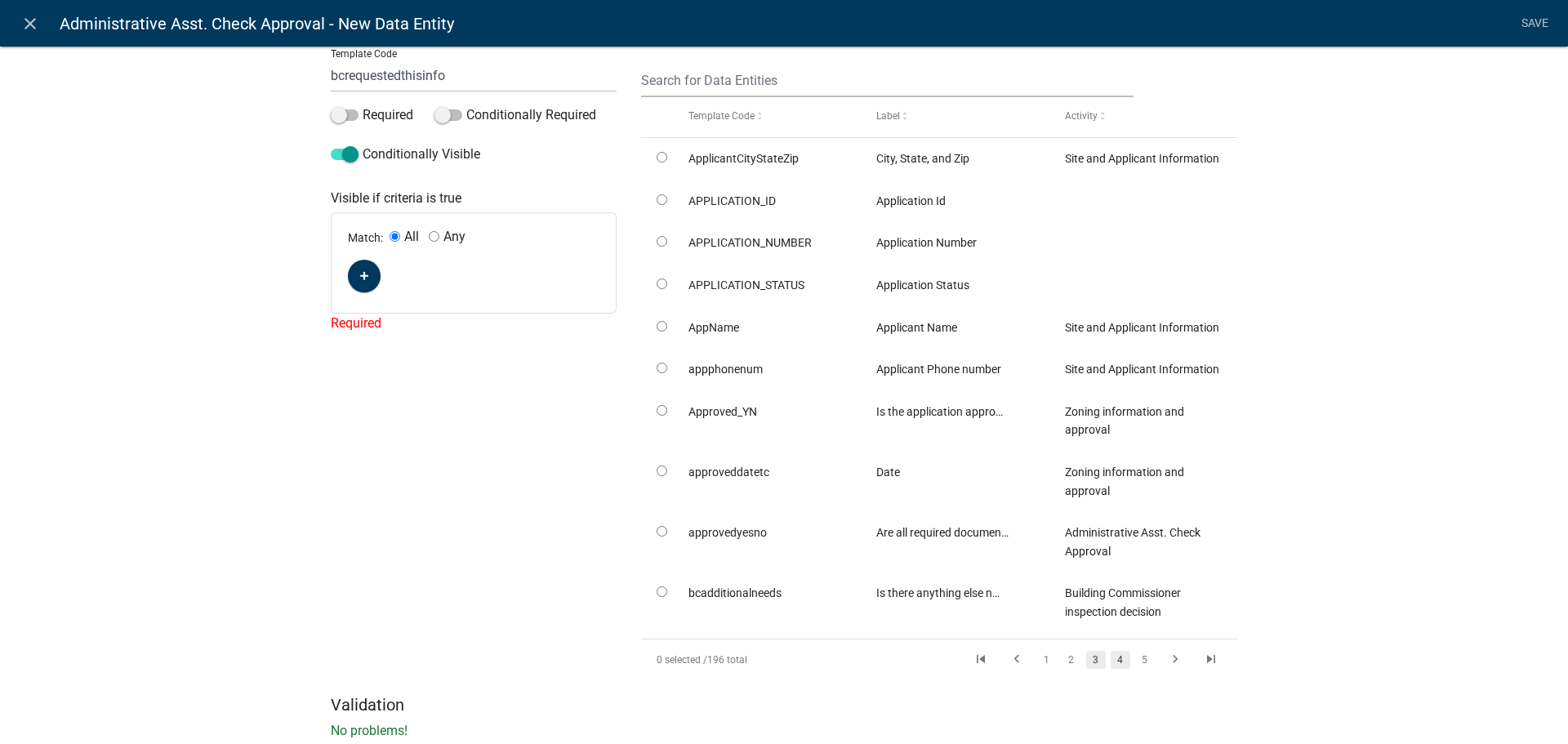
click at [1111, 656] on link "4" at bounding box center [1121, 659] width 20 height 18
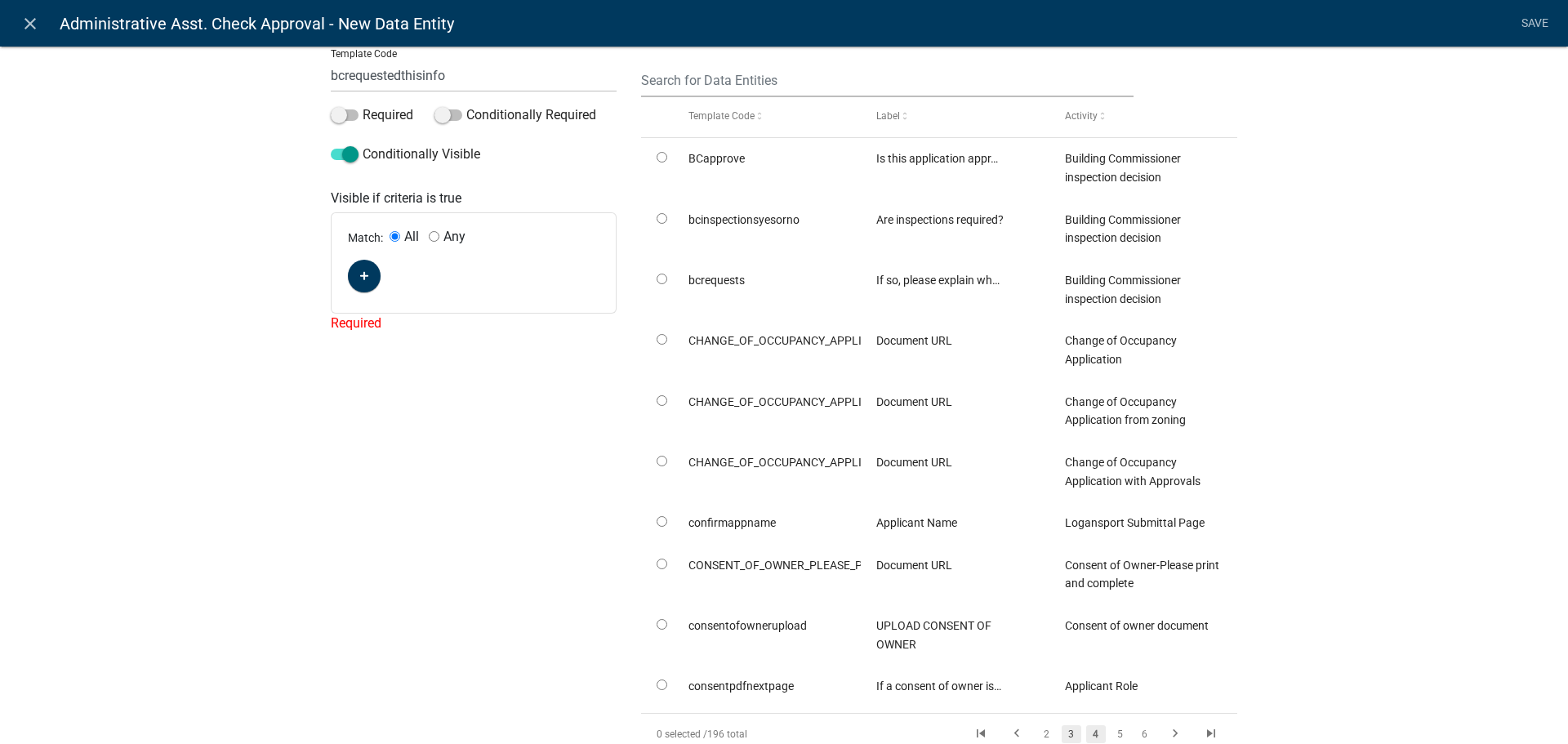
click at [1066, 725] on link "3" at bounding box center [1072, 734] width 20 height 18
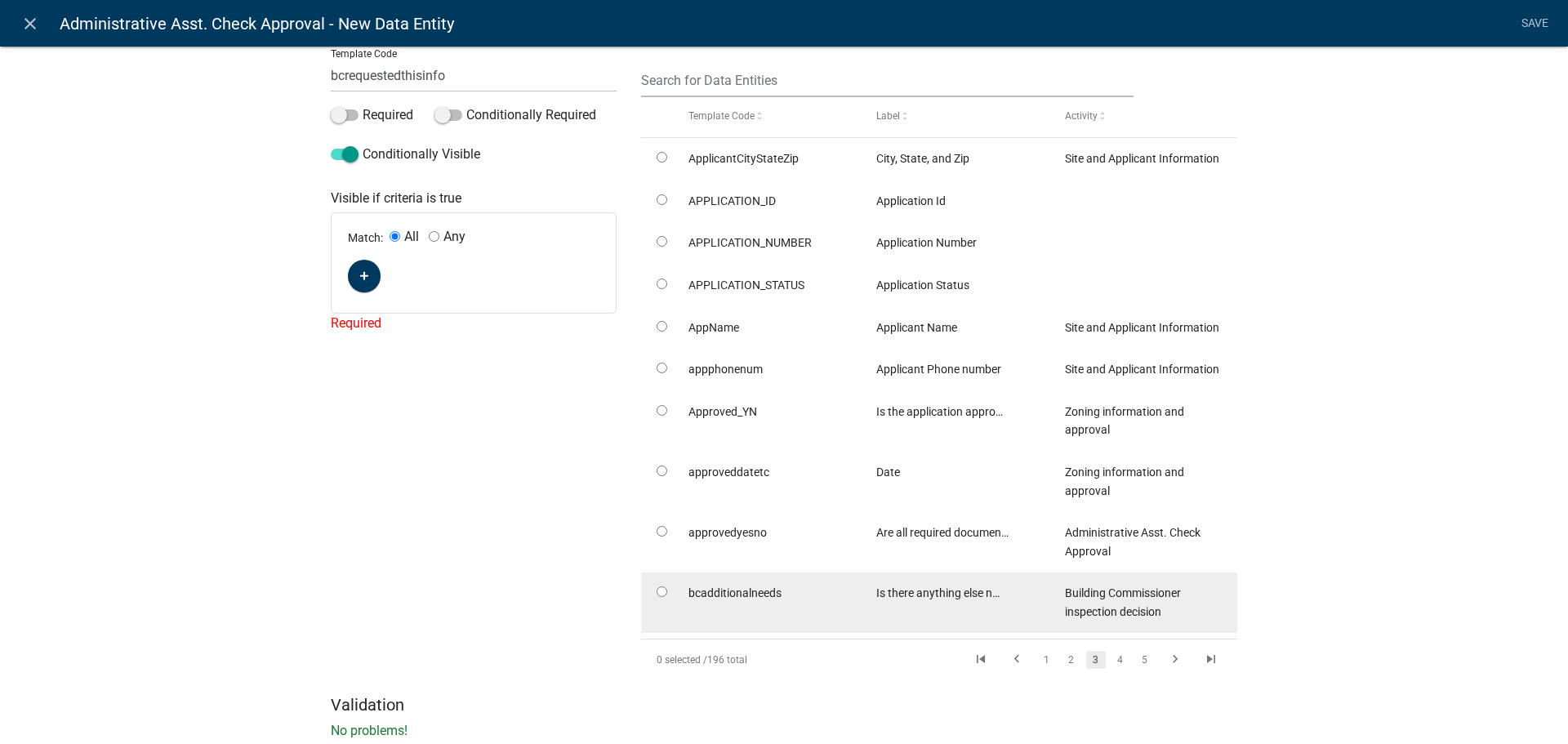
click at [1114, 658] on link "4" at bounding box center [1121, 659] width 20 height 18
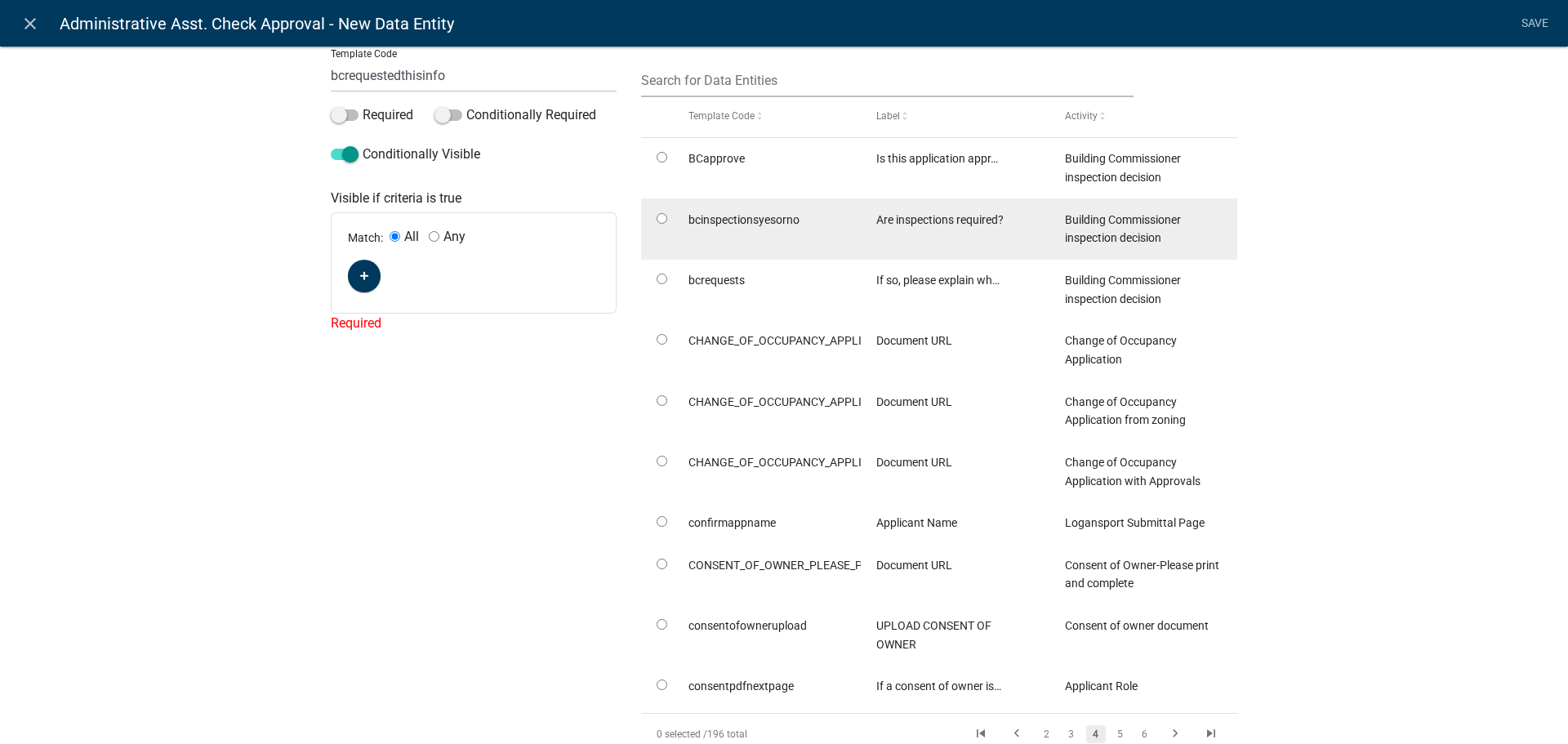
click at [657, 214] on input "radio" at bounding box center [662, 218] width 10 height 10
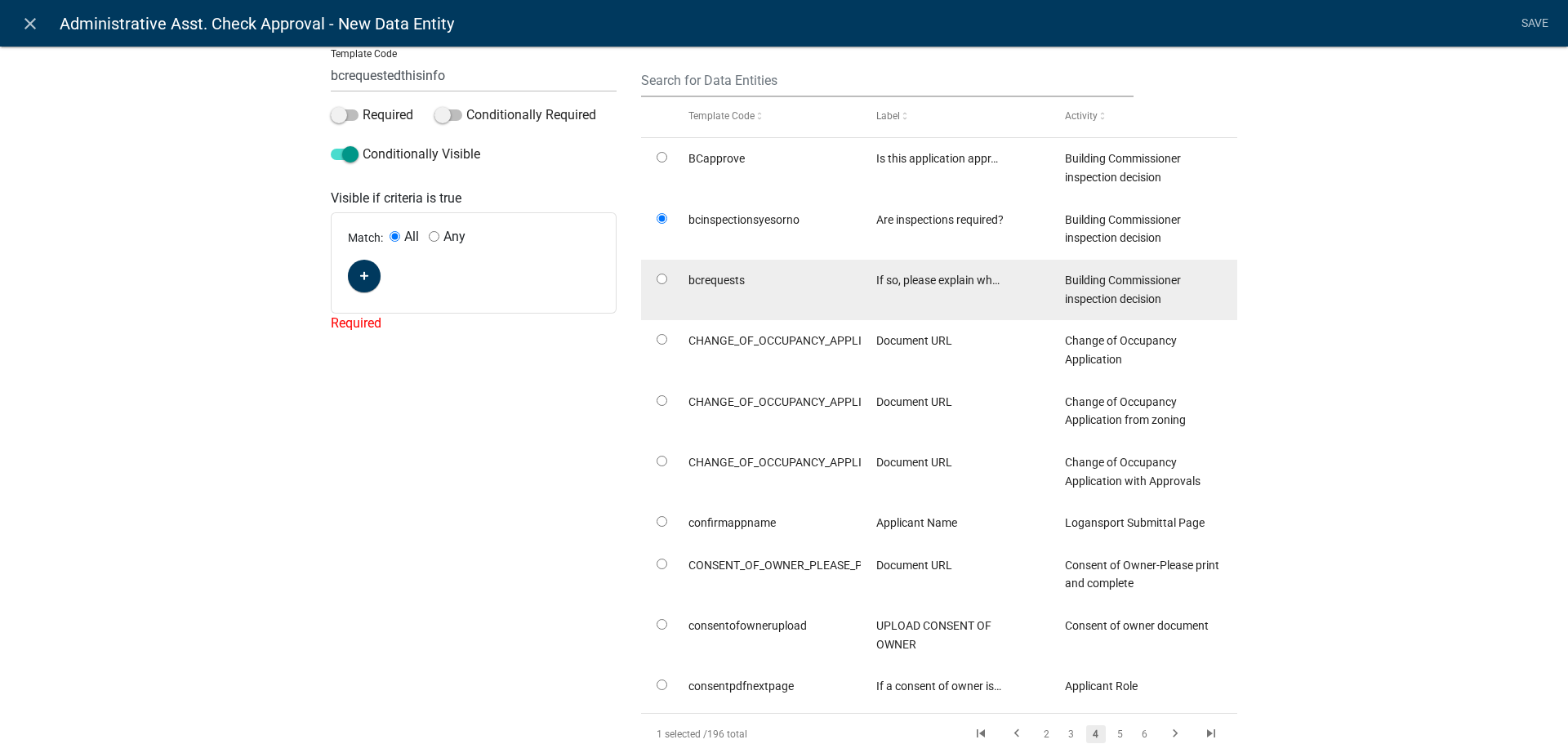
click at [665, 272] on datatable-body-cell at bounding box center [657, 290] width 31 height 60
radio input "false"
radio input "true"
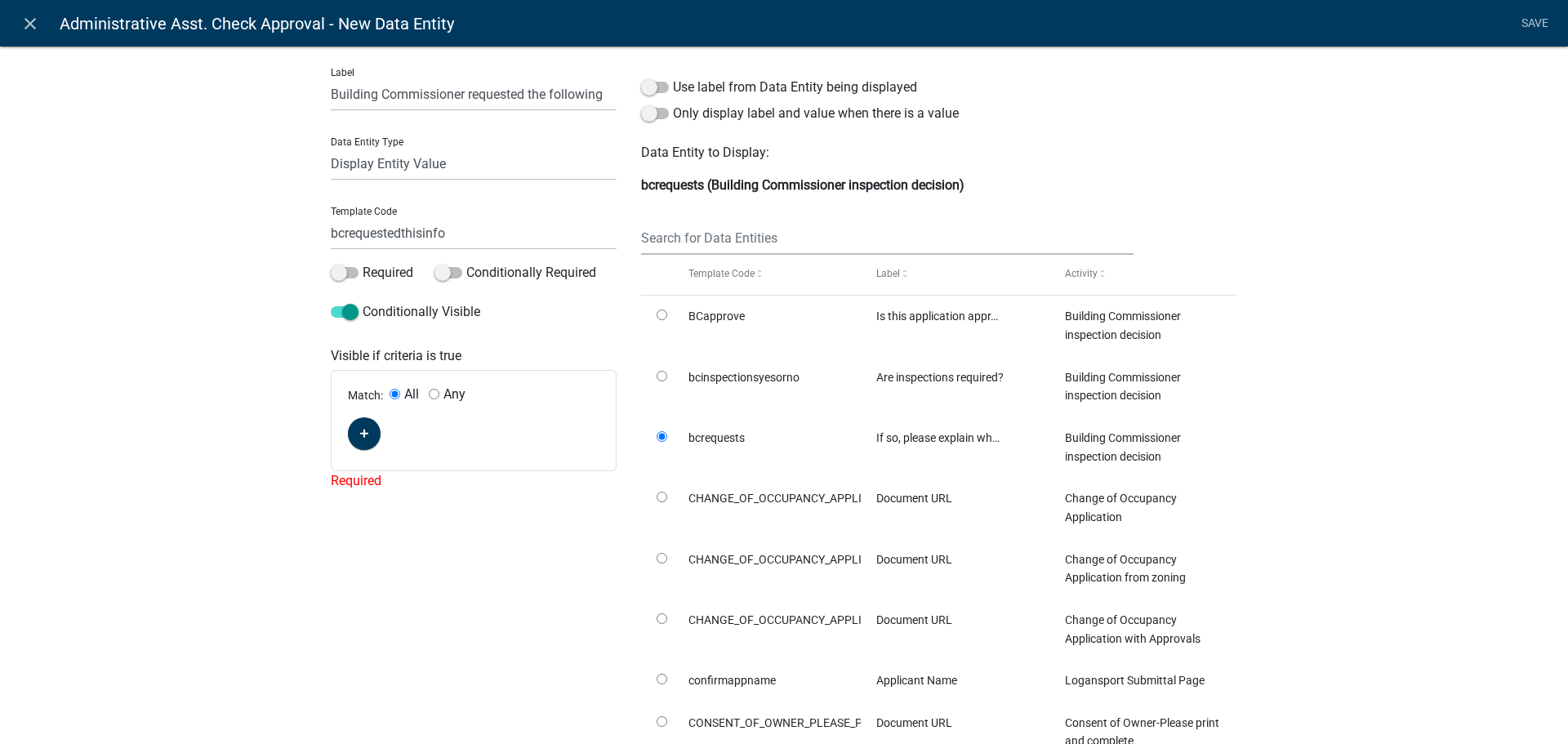
scroll to position [0, 0]
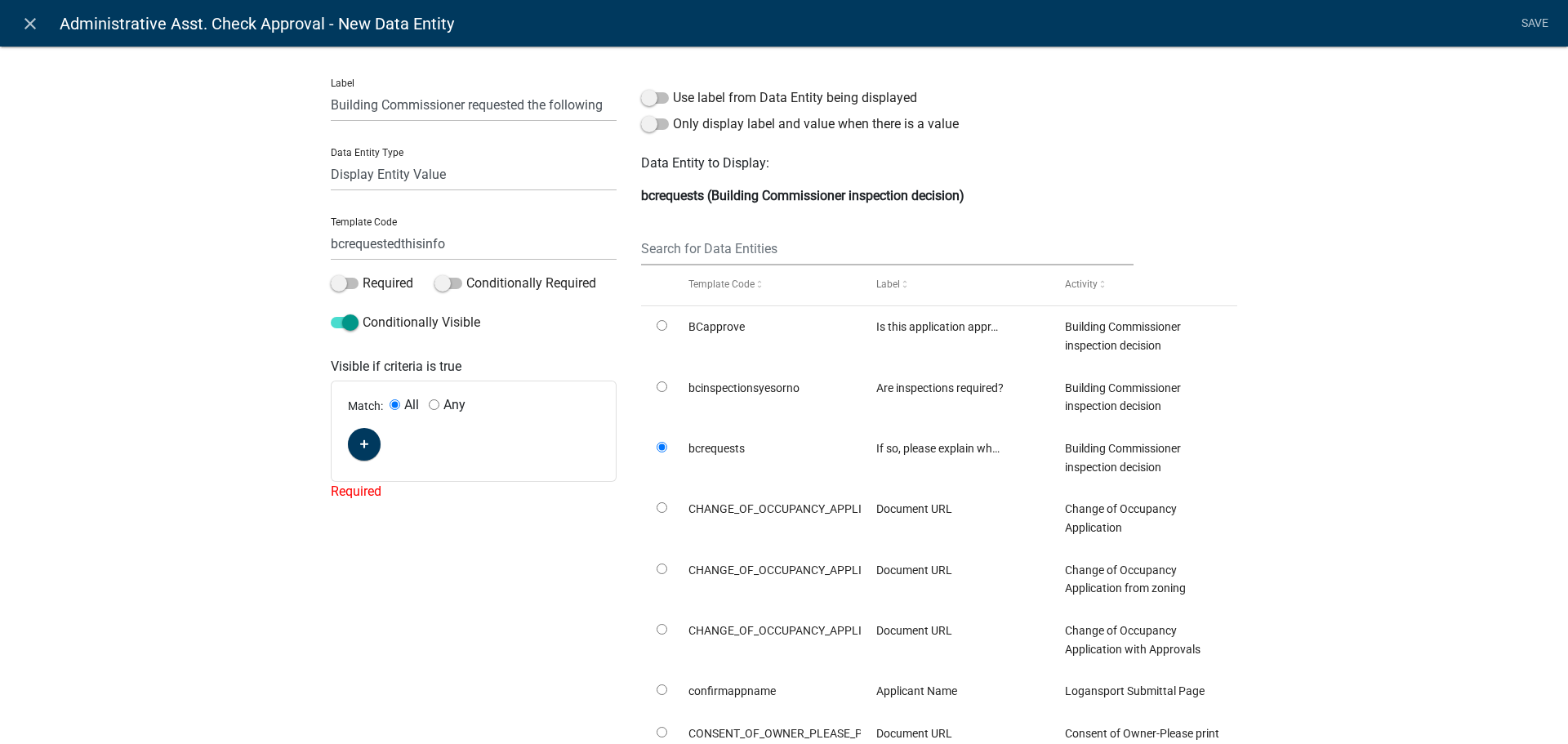
click at [1526, 19] on li "Save" at bounding box center [1534, 23] width 41 height 31
click at [1530, 15] on li "Save" at bounding box center [1534, 23] width 41 height 31
click at [429, 404] on input "Any" at bounding box center [434, 405] width 10 height 10
radio input "true"
click at [653, 93] on span at bounding box center [655, 98] width 28 height 11
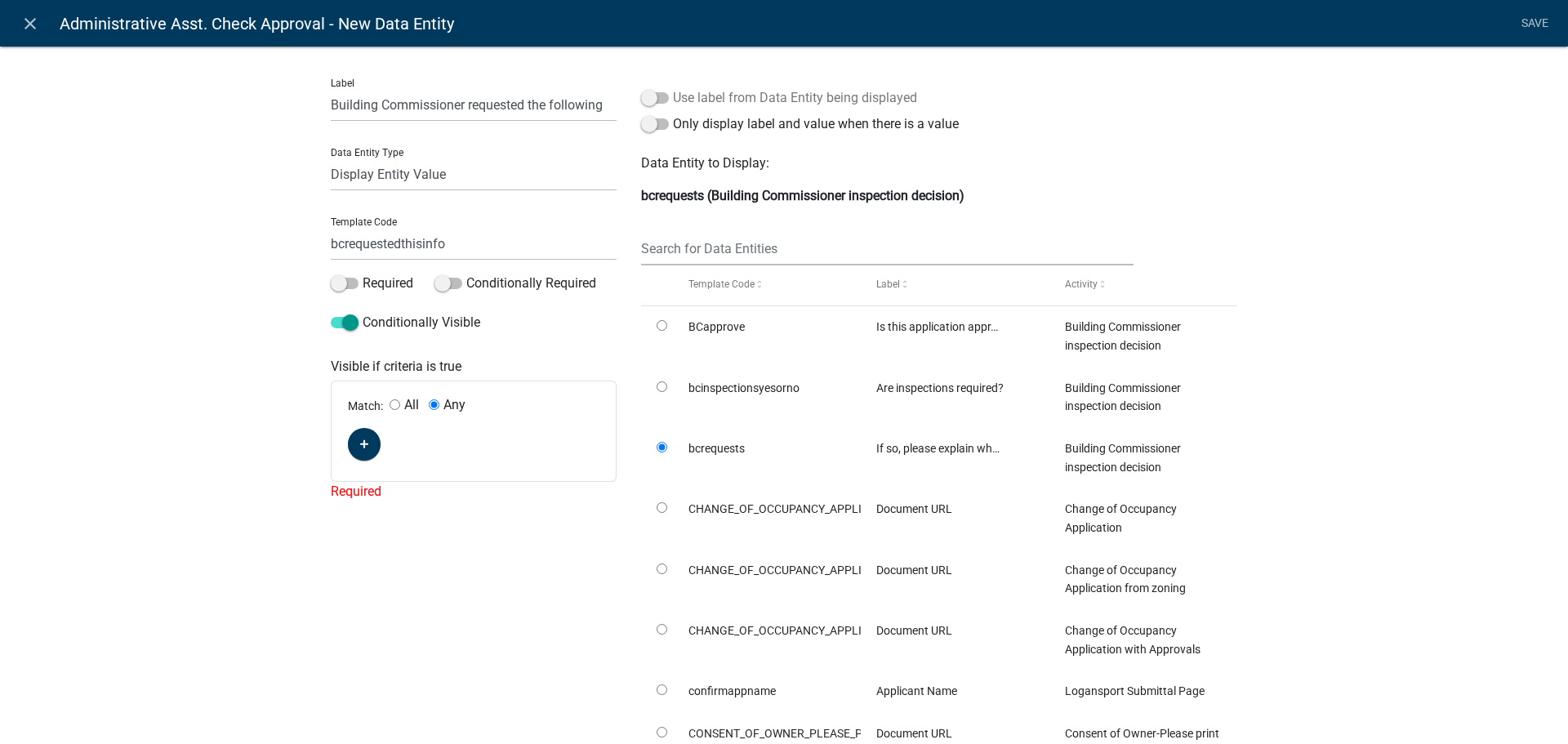
click at [673, 88] on input "Use label from Data Entity being displayed" at bounding box center [673, 88] width 0 height 0
click at [654, 89] on label "Use label from Data Entity being displayed" at bounding box center [780, 98] width 276 height 20
click at [673, 88] on input "Use label from Data Entity being displayed" at bounding box center [673, 88] width 0 height 0
click at [652, 118] on span at bounding box center [655, 123] width 28 height 11
click at [673, 114] on input "Only display label and value when there is a value" at bounding box center [673, 114] width 0 height 0
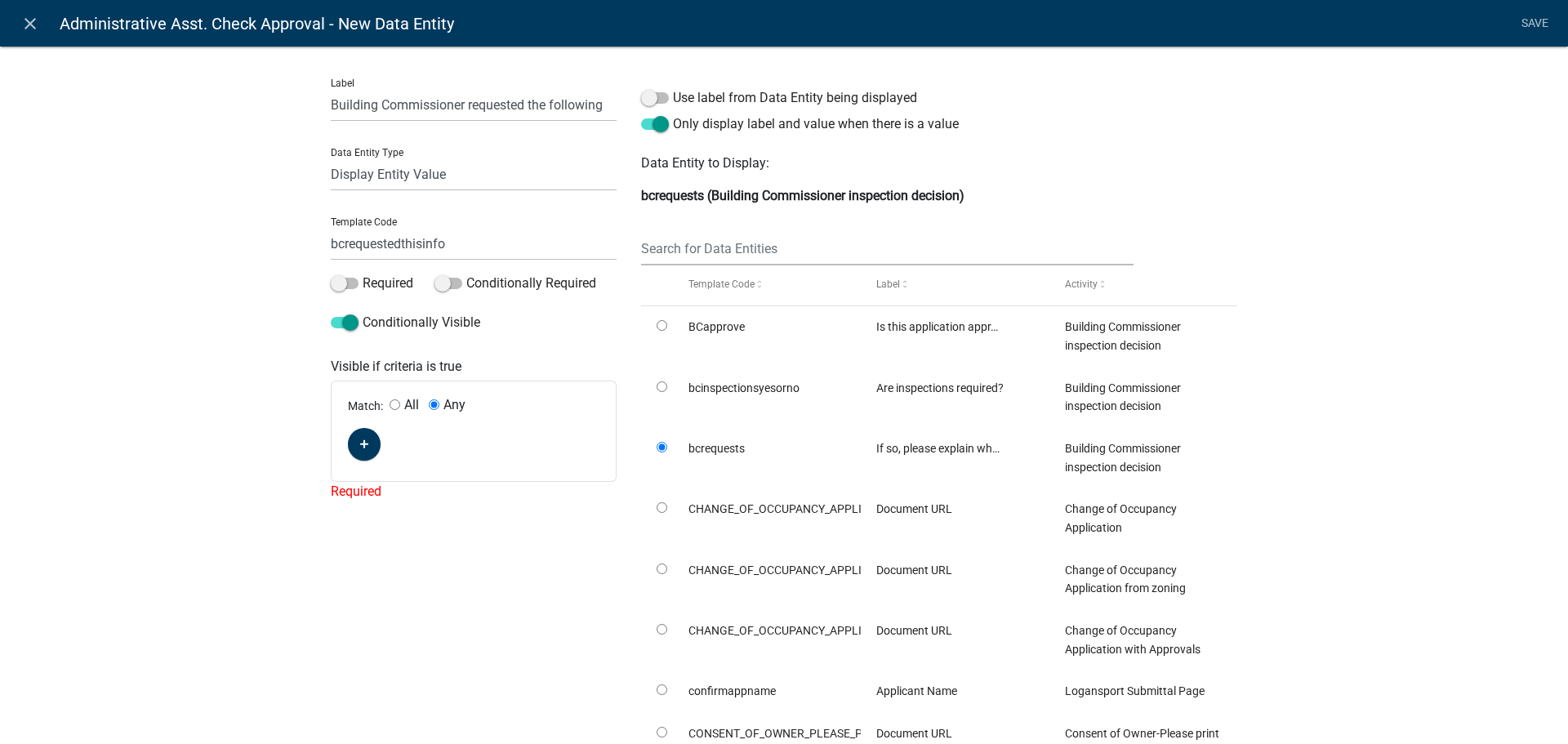
click at [1538, 20] on li "Save" at bounding box center [1534, 23] width 41 height 31
click at [379, 417] on div "Match: All Any" at bounding box center [473, 431] width 284 height 99
click at [389, 403] on input "All" at bounding box center [395, 405] width 10 height 10
radio input "true"
radio input "false"
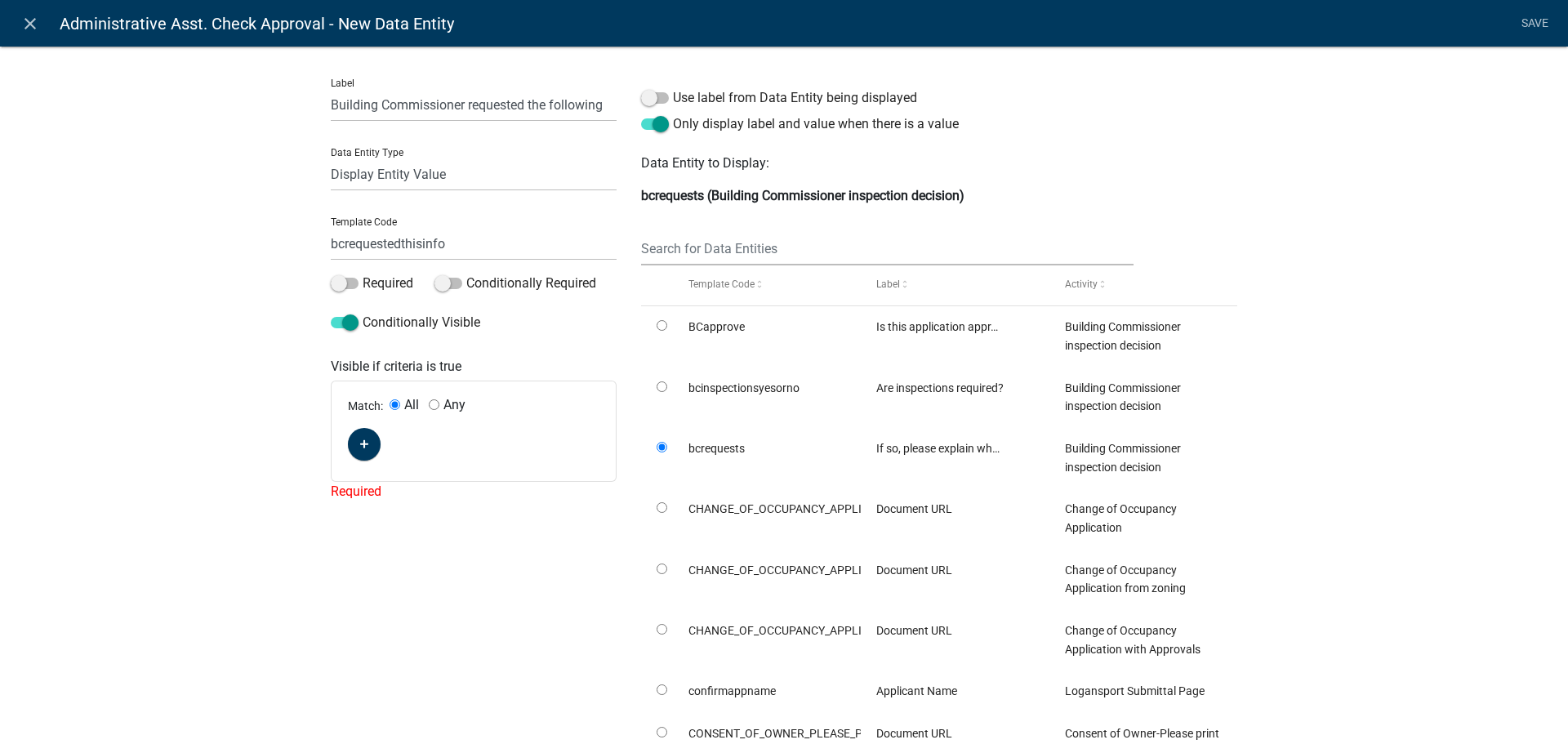
click at [1527, 26] on li "Save" at bounding box center [1534, 23] width 41 height 31
click at [1530, 22] on li "Save" at bounding box center [1534, 23] width 41 height 31
click at [342, 284] on span at bounding box center [345, 283] width 28 height 11
click at [363, 274] on input "Required" at bounding box center [363, 274] width 0 height 0
click at [342, 281] on span at bounding box center [345, 283] width 28 height 11
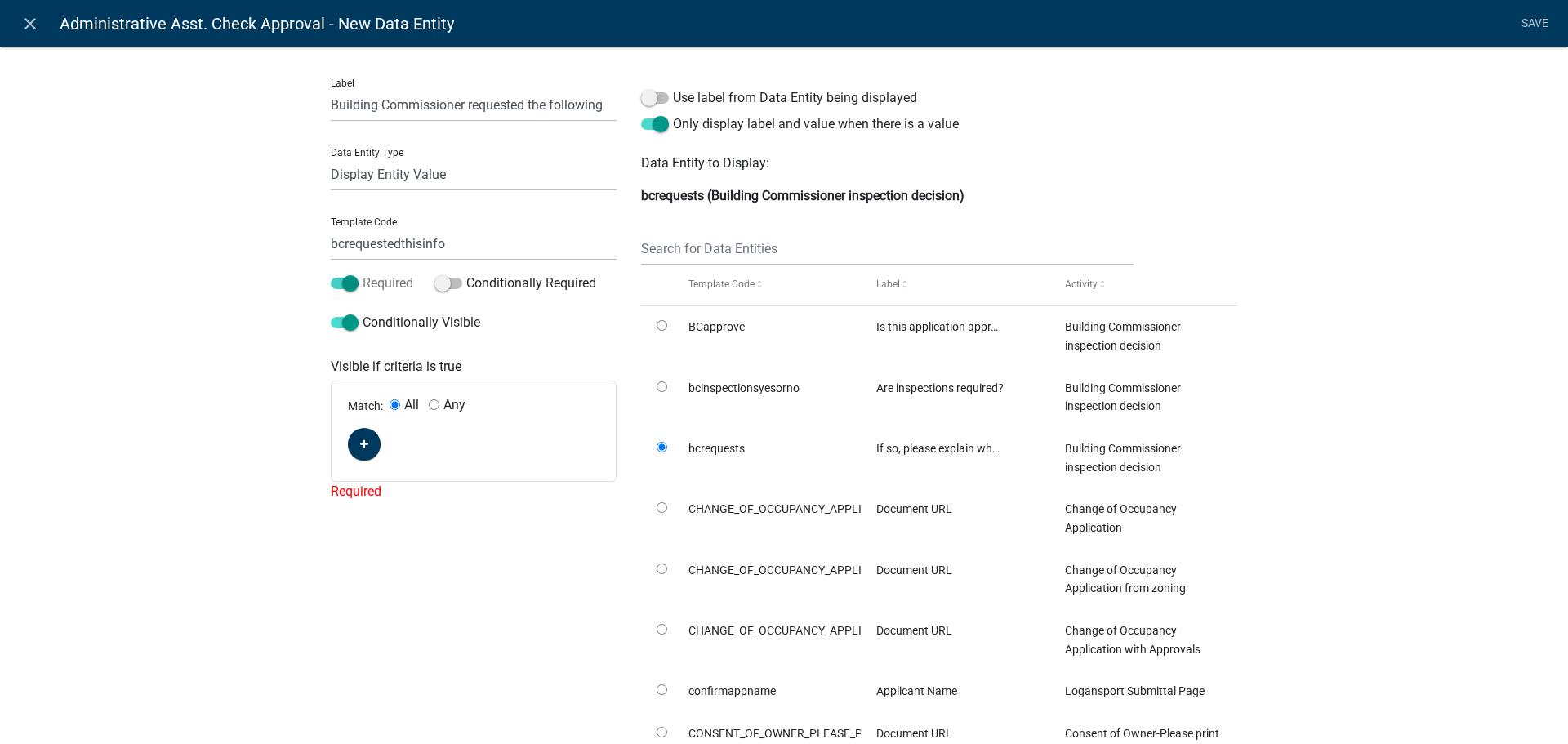
click at [363, 274] on input "Required" at bounding box center [363, 274] width 0 height 0
click at [735, 186] on p "bcrequests (Building Commissioner inspection decision)" at bounding box center [939, 196] width 597 height 20
click at [654, 98] on span at bounding box center [655, 98] width 28 height 11
click at [673, 88] on input "Use label from Data Entity being displayed" at bounding box center [673, 88] width 0 height 0
click at [1527, 22] on li "Save" at bounding box center [1534, 23] width 41 height 31
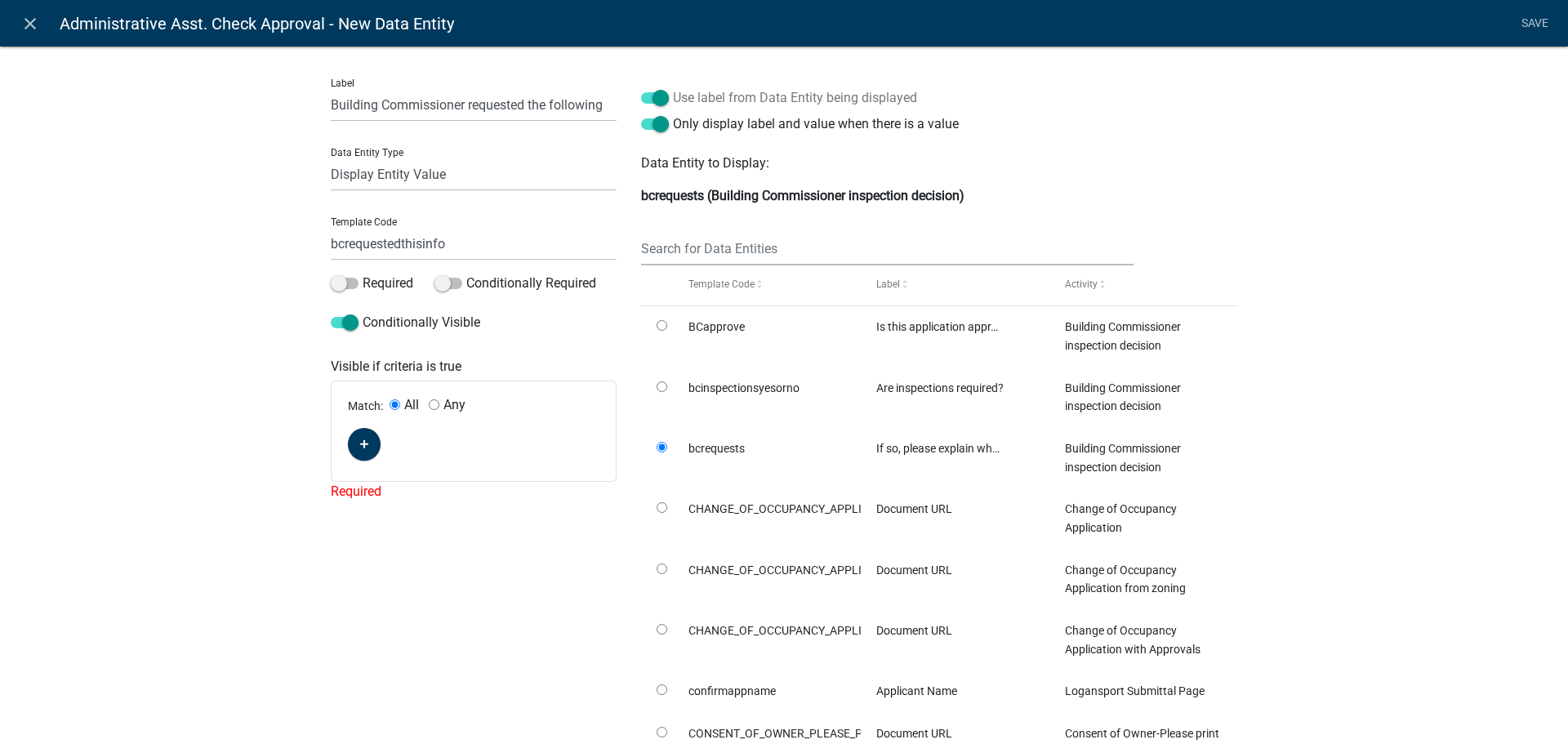
click at [642, 91] on label "Use label from Data Entity being displayed" at bounding box center [780, 98] width 276 height 20
click at [673, 88] on input "Use label from Data Entity being displayed" at bounding box center [673, 88] width 0 height 0
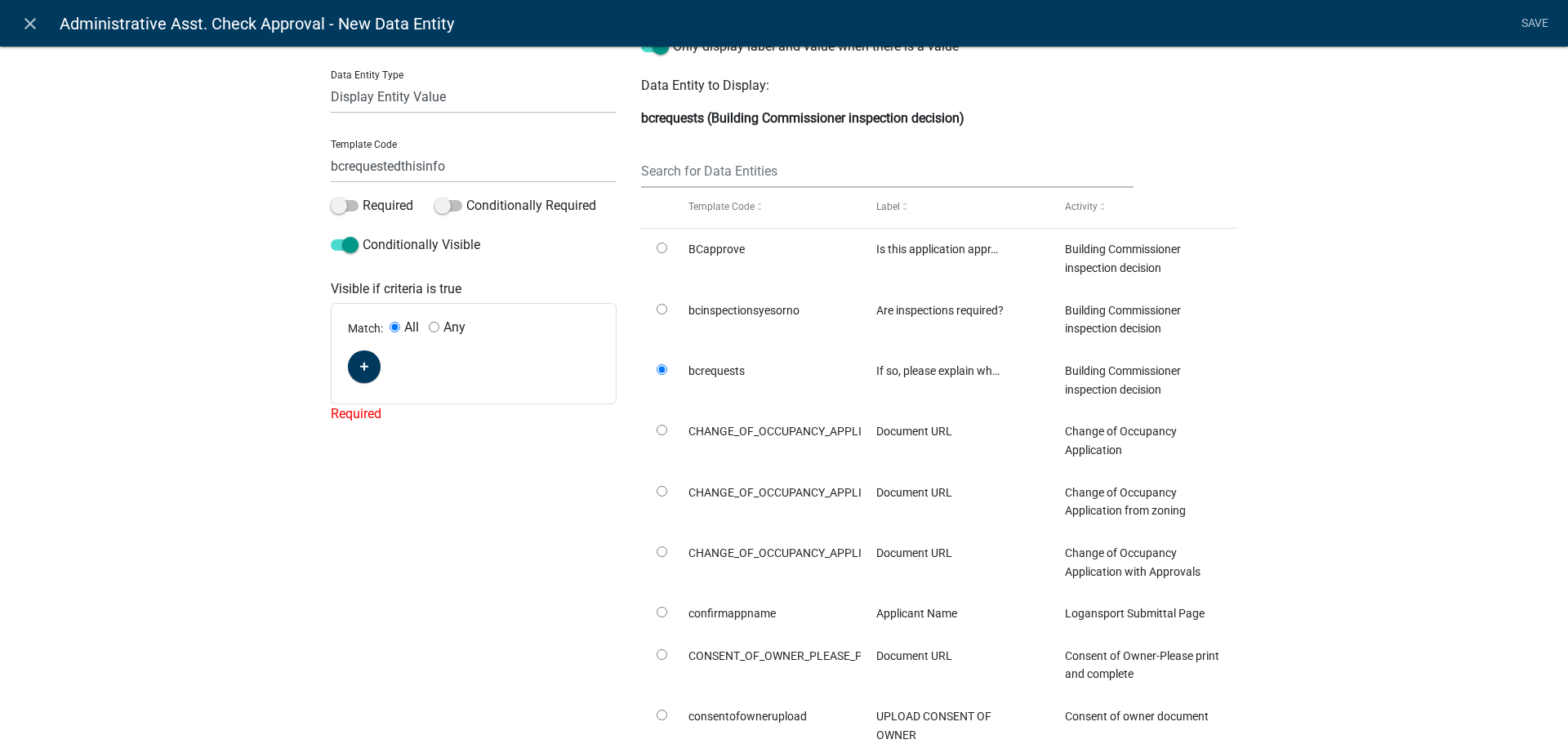
scroll to position [82, 0]
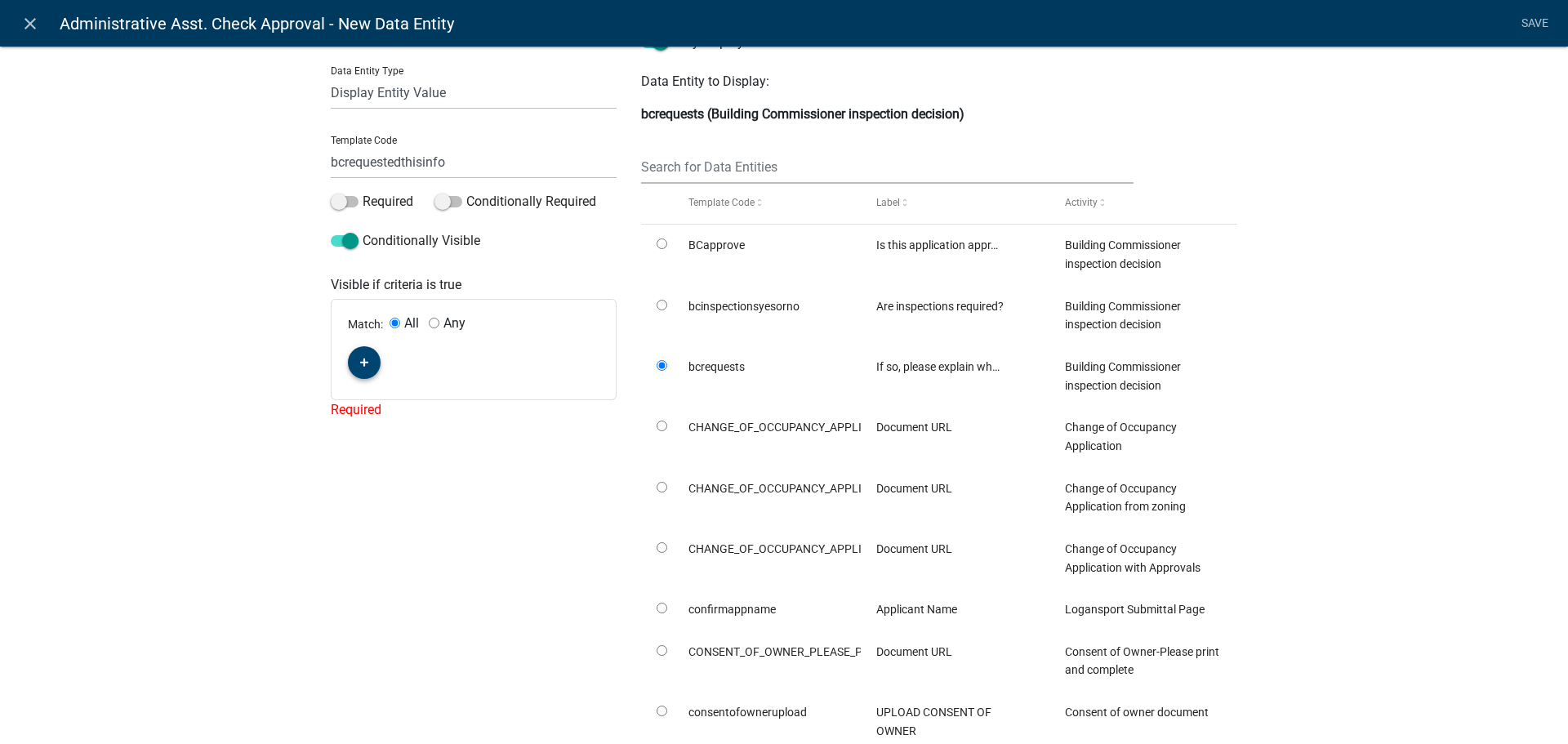
click at [360, 358] on icon "button" at bounding box center [364, 362] width 9 height 9
click at [383, 360] on span "(unset)" at bounding box center [390, 360] width 41 height 16
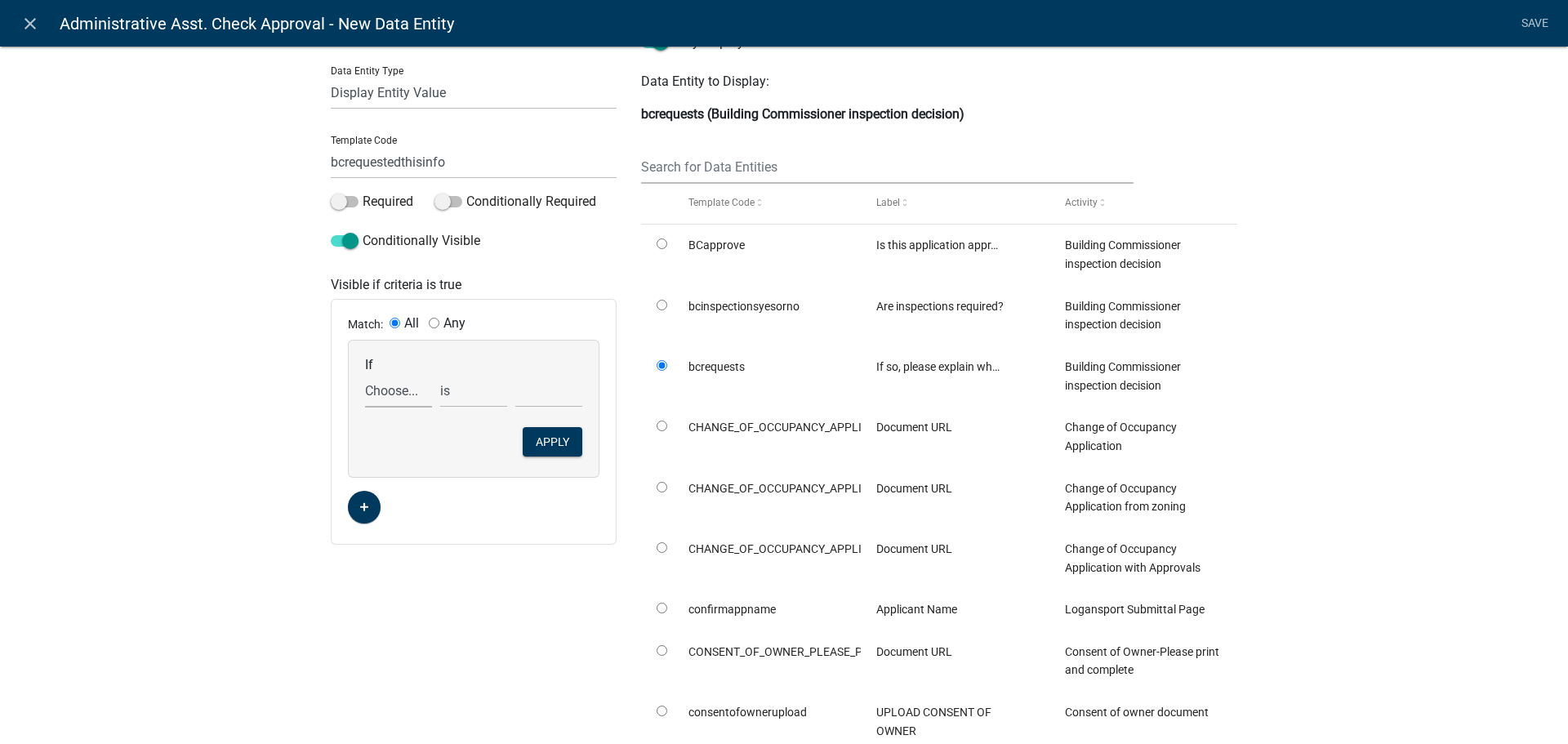
click at [383, 389] on select "Choose... activebuildingpermit AddInfo_Permits AddInfo_Permits_secondrequest Ad…" at bounding box center [399, 390] width 67 height 34
click at [365, 374] on select "Choose... activebuildingpermit AddInfo_Permits AddInfo_Permits_secondrequest Ad…" at bounding box center [399, 390] width 67 height 34
click at [532, 396] on input "text" at bounding box center [549, 390] width 67 height 34
click at [406, 399] on select "Choose... activebuildingpermit AddInfo_Permits AddInfo_Permits_secondrequest Ad…" at bounding box center [399, 390] width 67 height 34
select select "30: bcadditionalneeds"
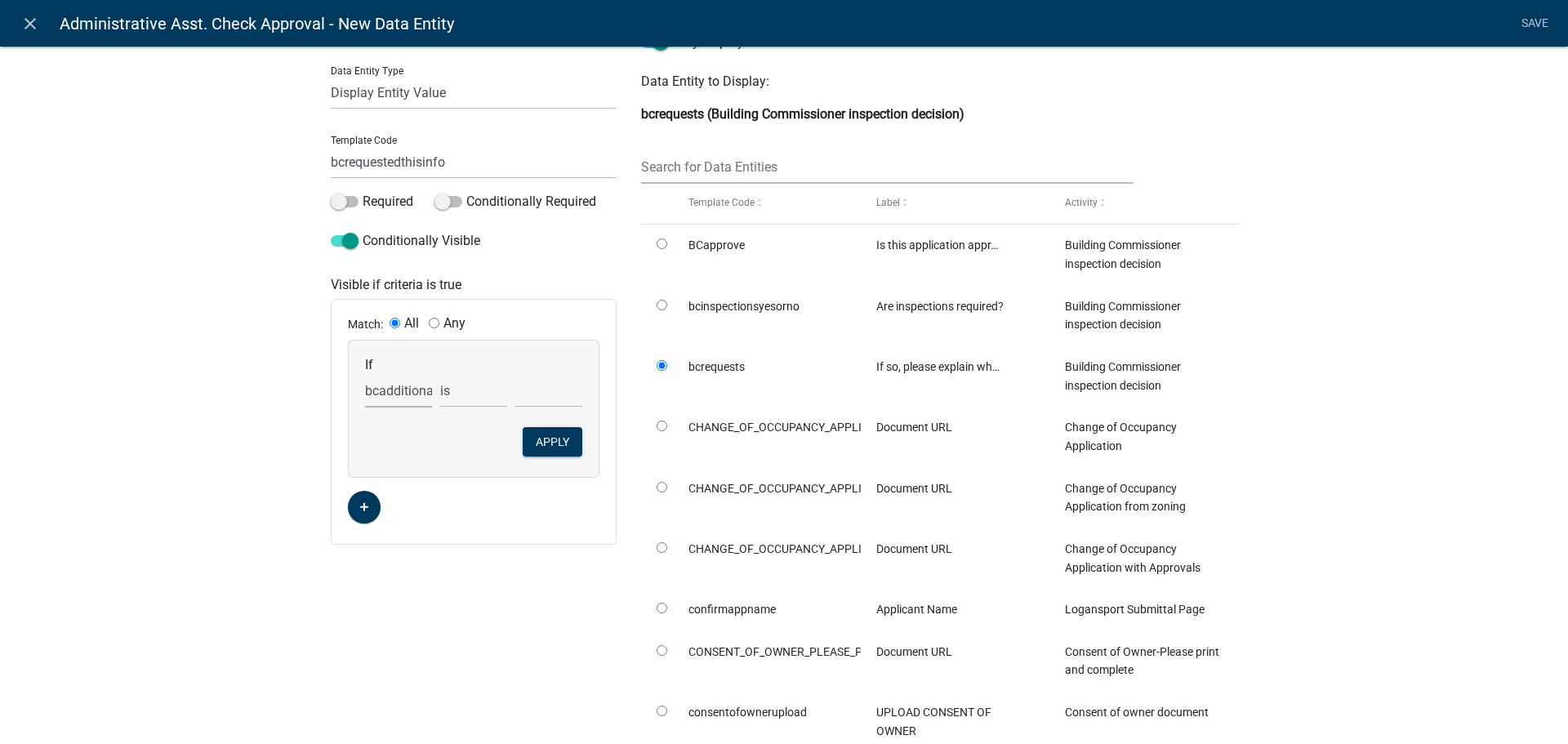
click at [365, 374] on select "Choose... activebuildingpermit AddInfo_Permits AddInfo_Permits_secondrequest Ad…" at bounding box center [399, 390] width 67 height 34
click at [535, 381] on select "Choose... No Yes" at bounding box center [549, 390] width 67 height 34
select select "2: Yes"
click at [515, 374] on select "Choose... No Yes" at bounding box center [549, 390] width 67 height 34
click at [539, 437] on button "Apply" at bounding box center [552, 442] width 60 height 29
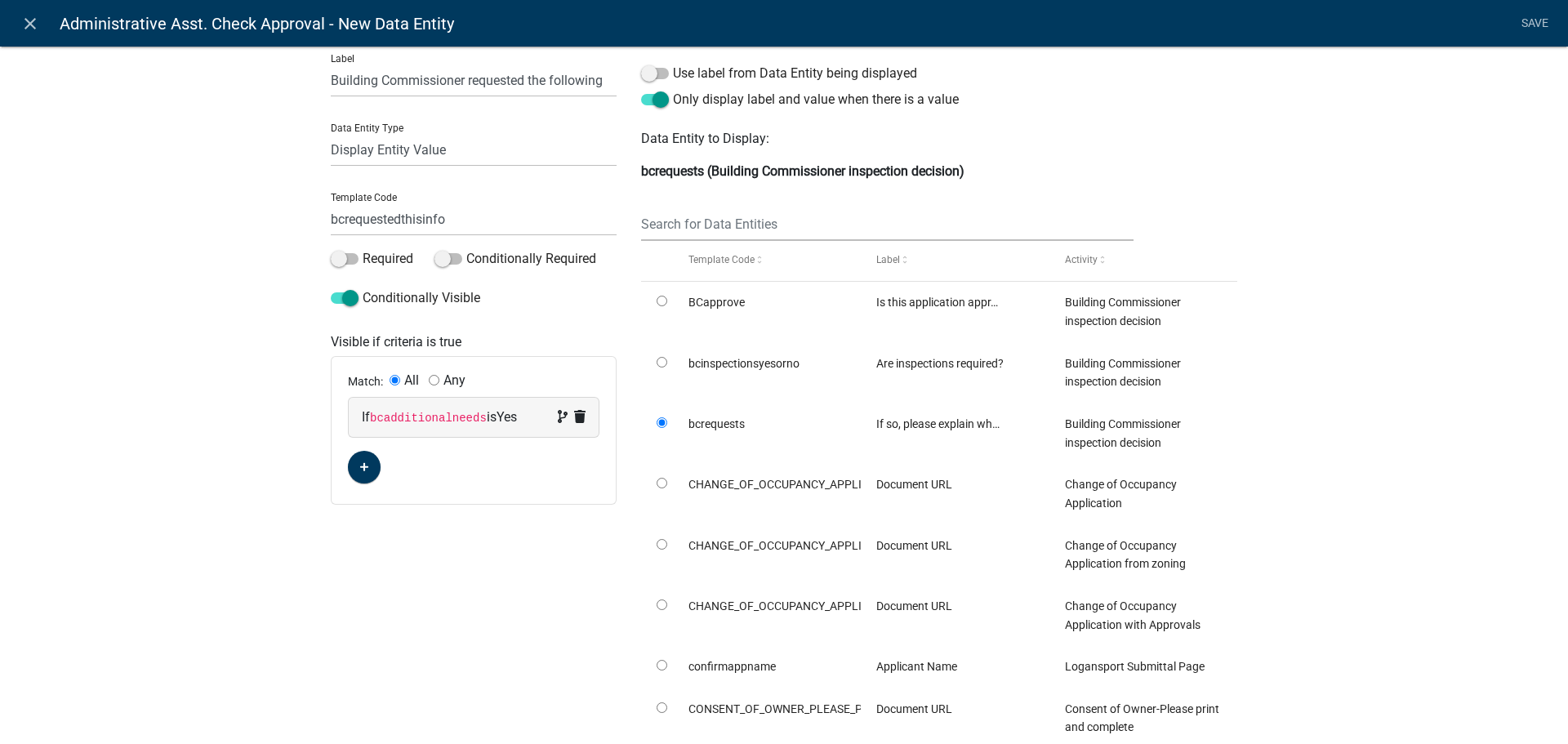
scroll to position [0, 0]
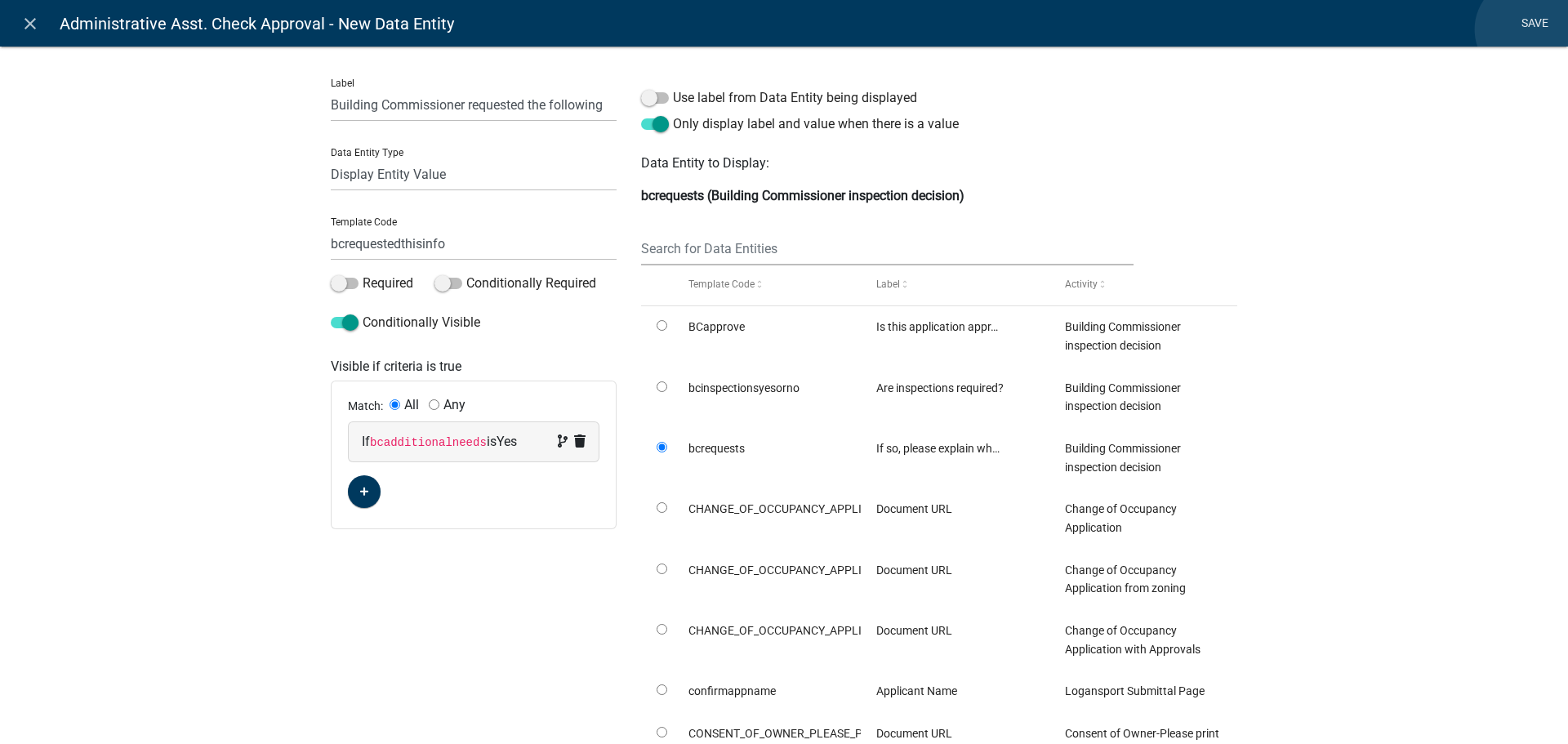
click at [1527, 29] on link "Save" at bounding box center [1534, 23] width 41 height 31
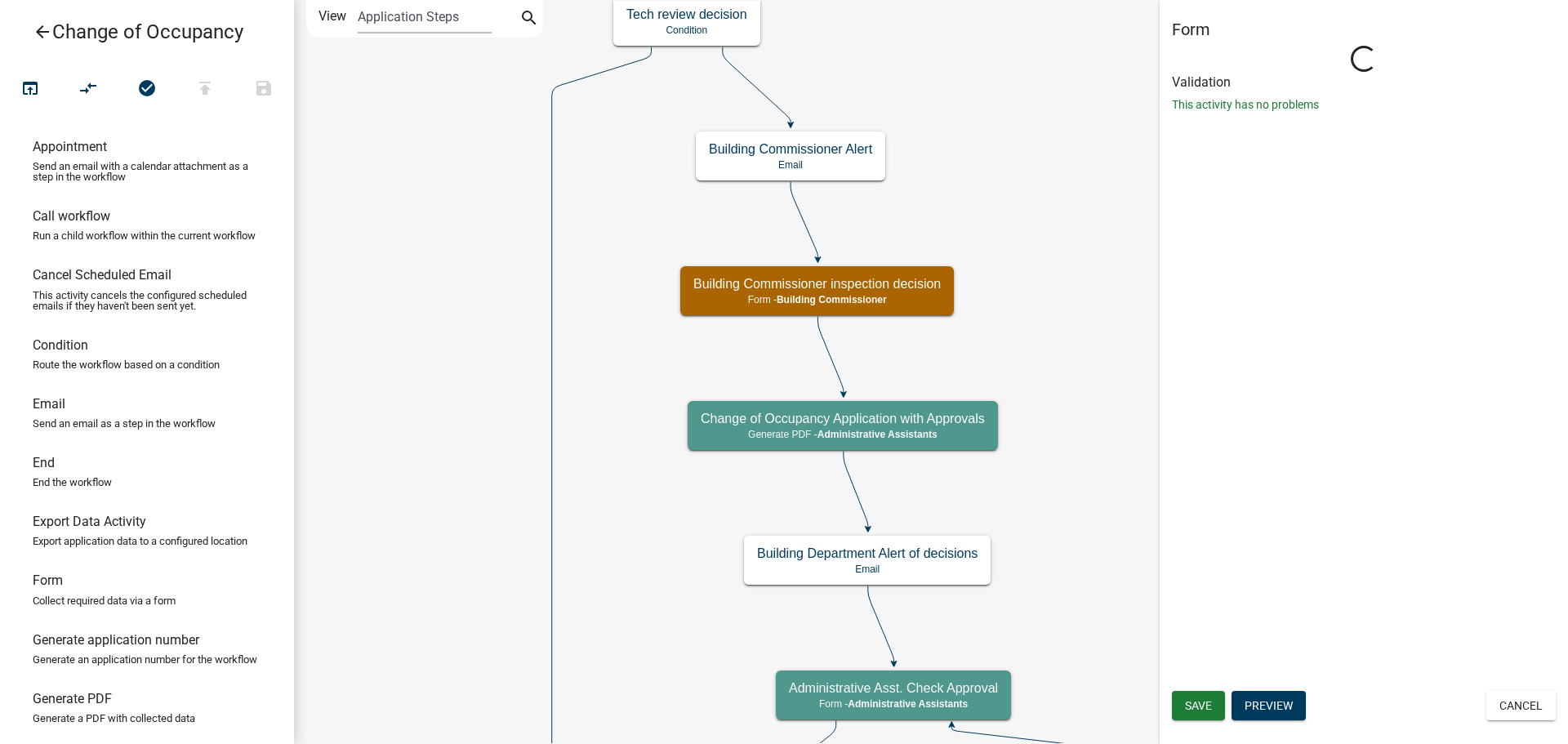
select select "90D19790-074D-4AC2-86B6-E9A543EC8F7A"
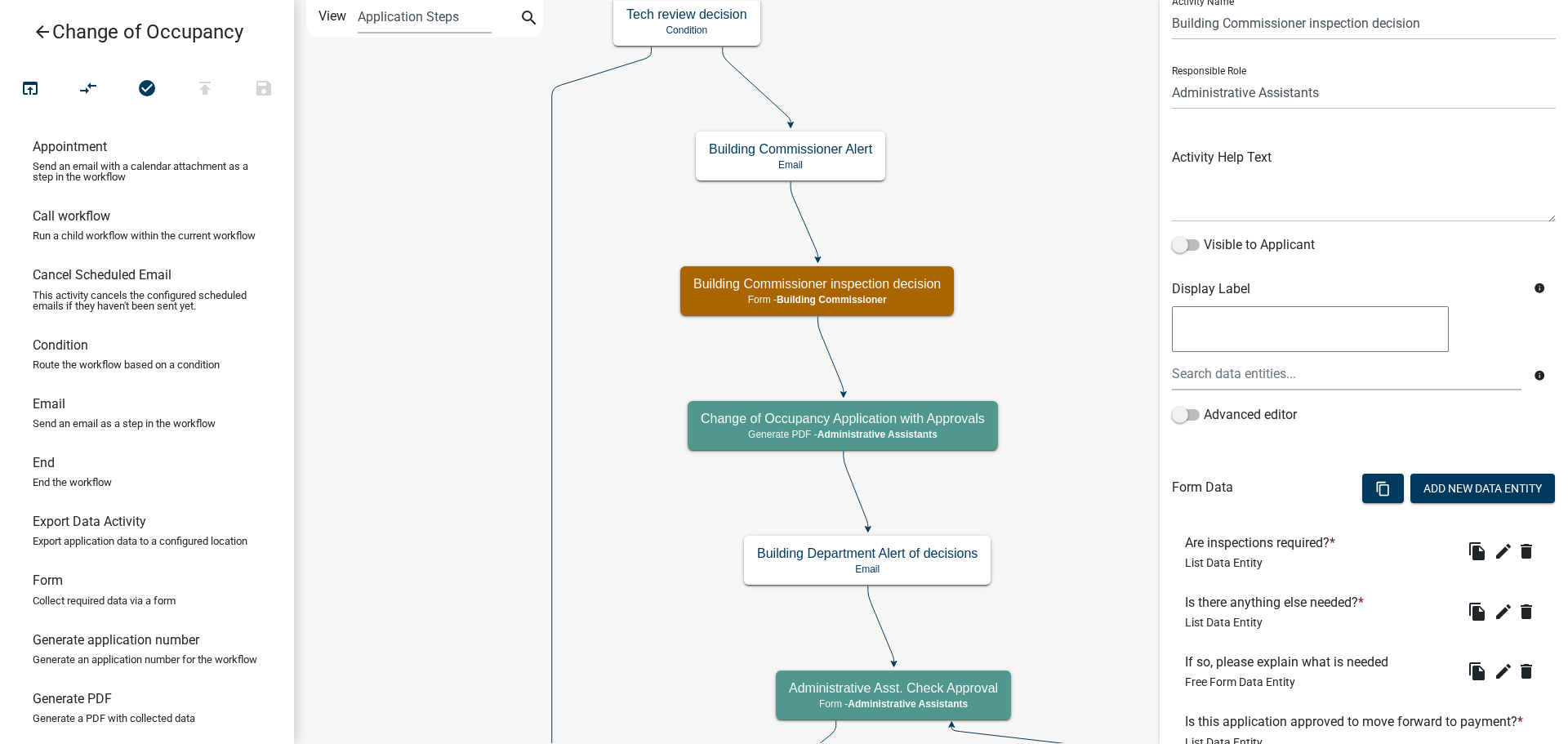
scroll to position [228, 0]
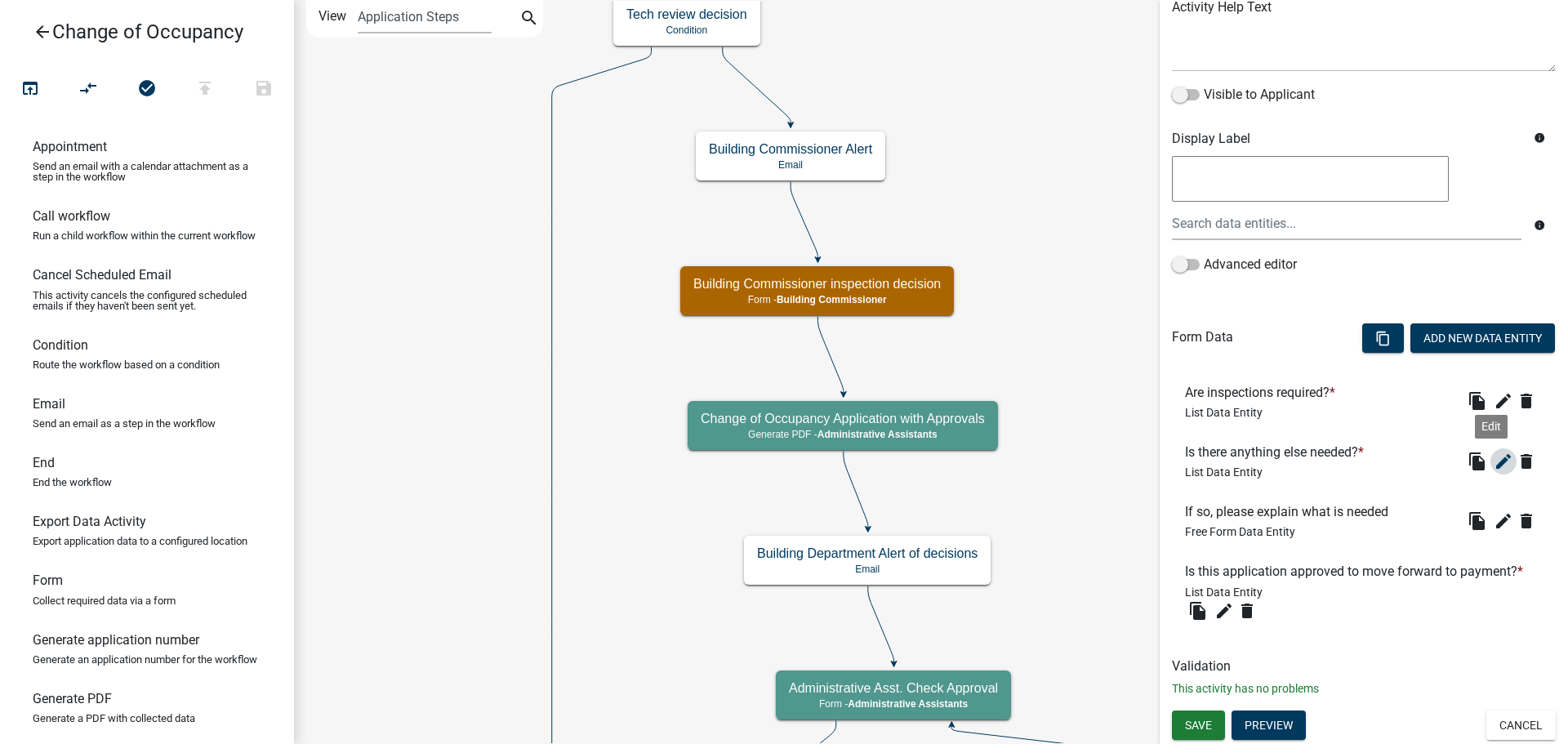
click at [1495, 451] on icon "edit" at bounding box center [1503, 461] width 20 height 20
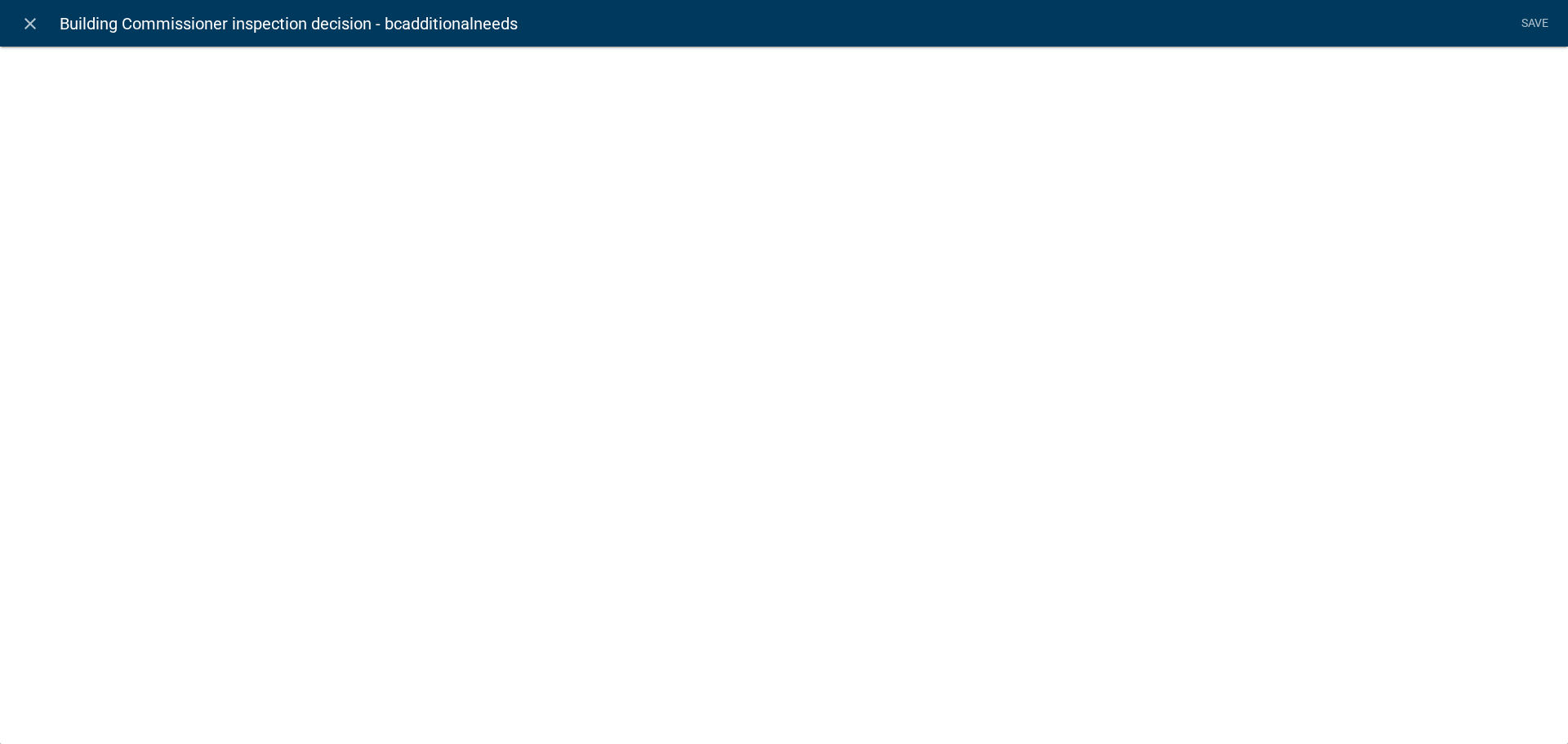
select select "list-data"
select select
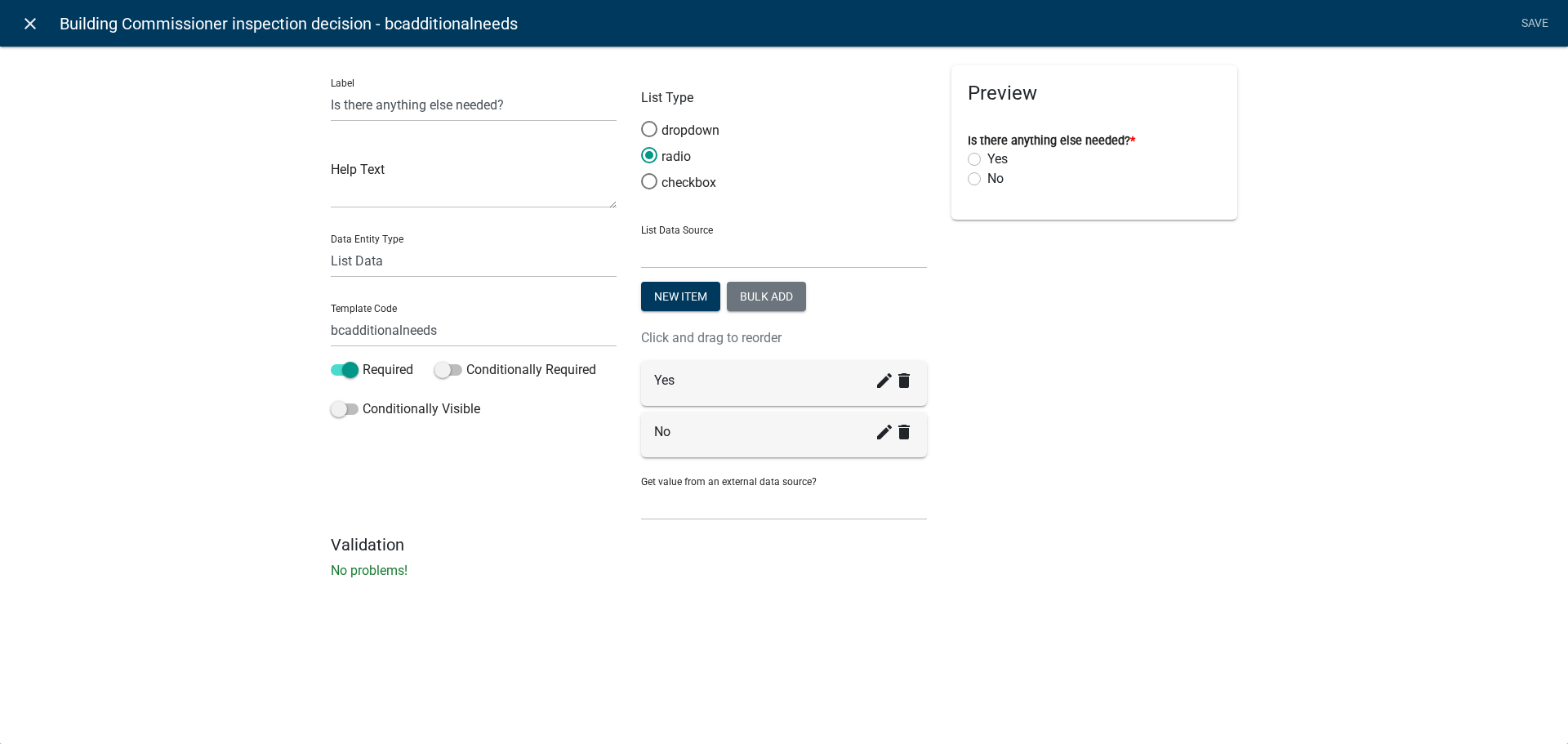
drag, startPoint x: 26, startPoint y: 22, endPoint x: 35, endPoint y: 24, distance: 9.2
click at [28, 22] on icon "close" at bounding box center [30, 23] width 20 height 20
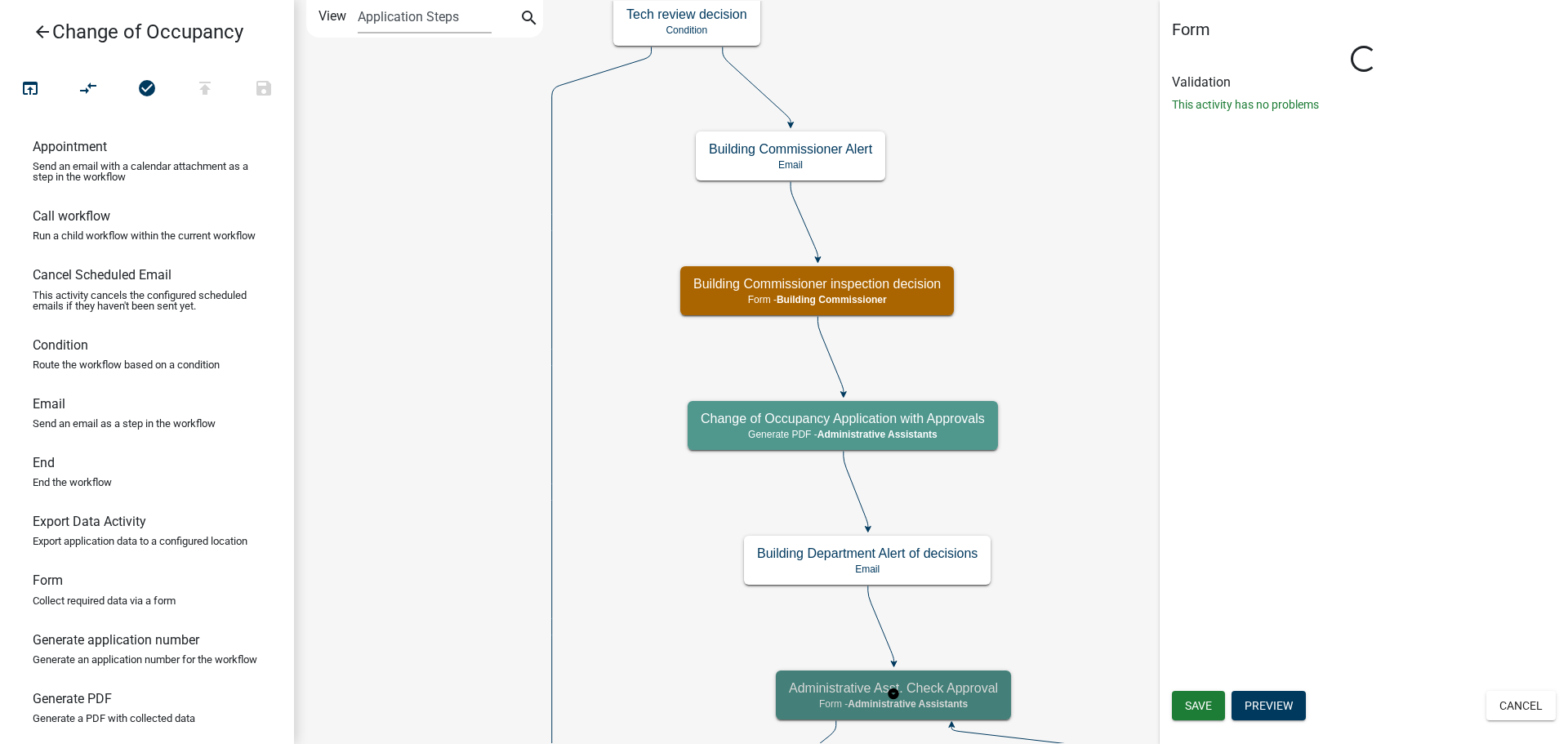
scroll to position [0, 0]
select select "90D19790-074D-4AC2-86B6-E9A543EC8F7A"
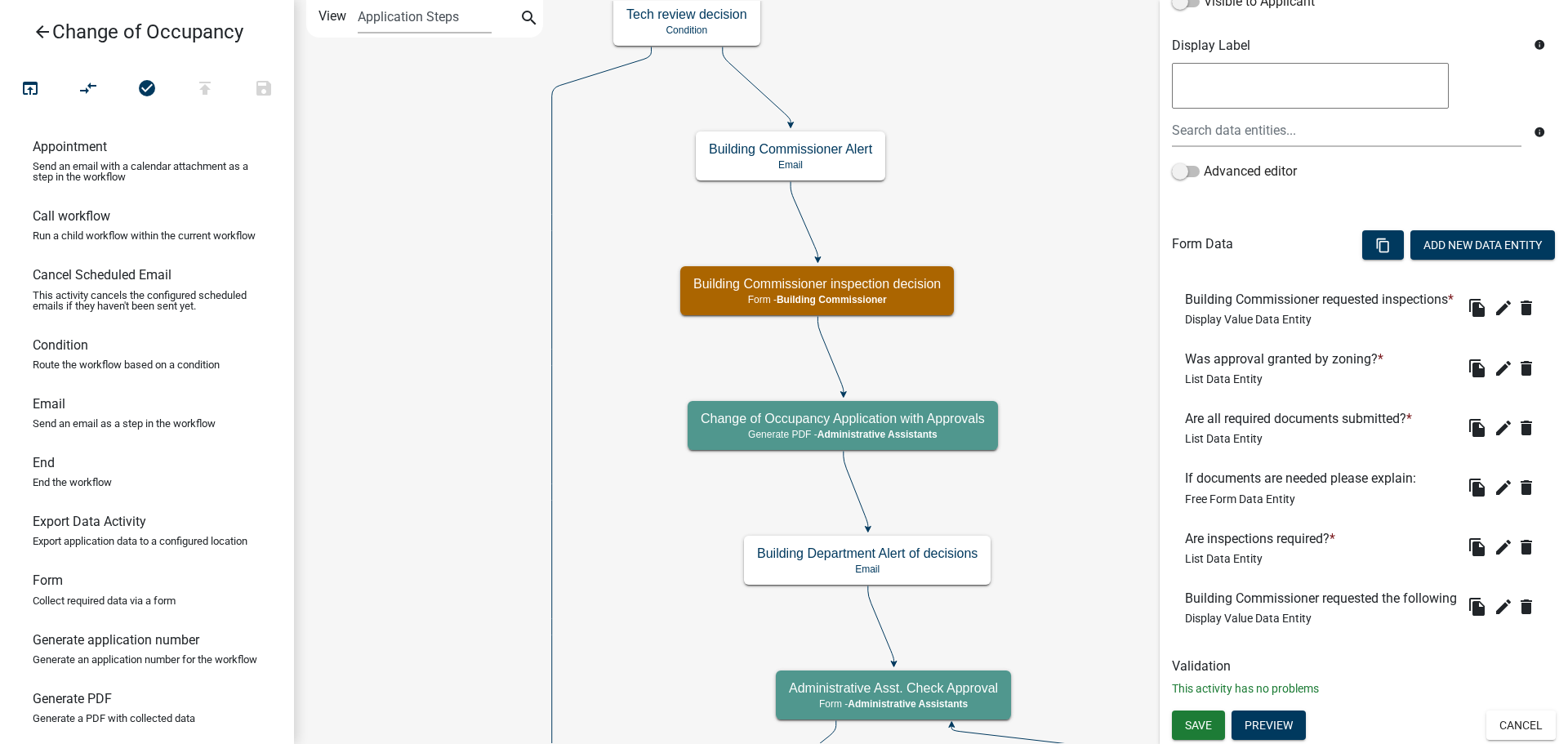
scroll to position [357, 0]
click at [1494, 477] on icon "edit" at bounding box center [1503, 487] width 20 height 20
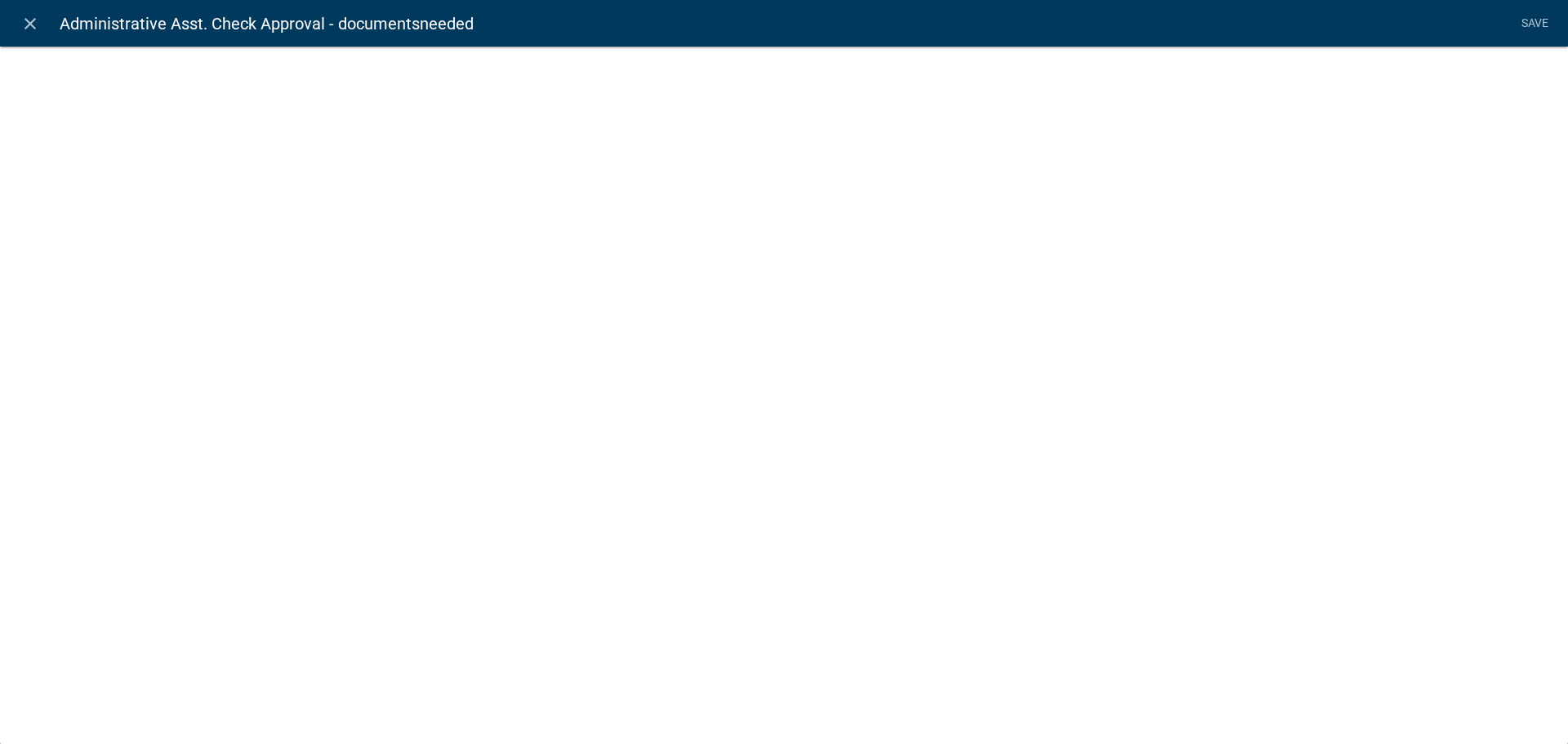
select select
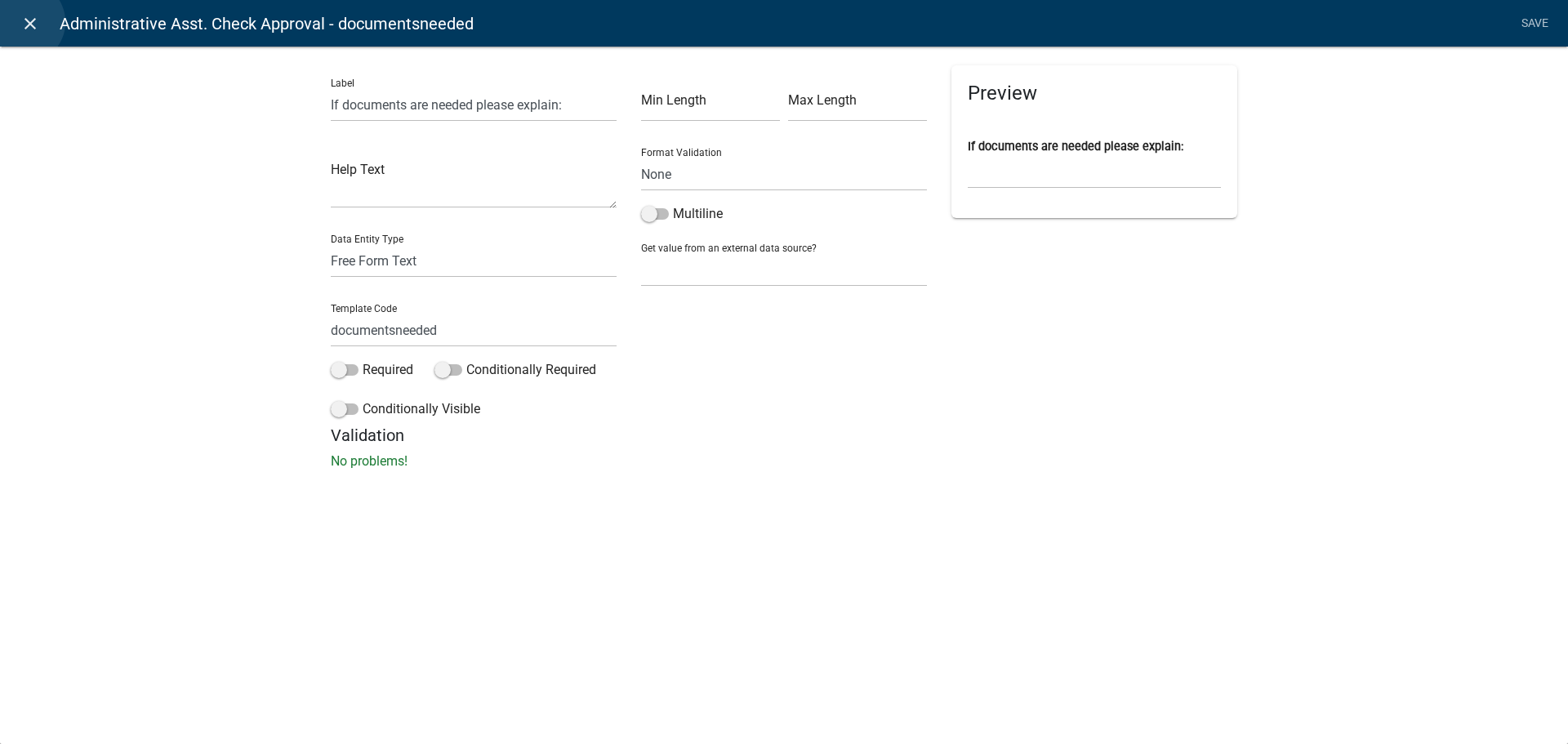
click at [23, 22] on icon "close" at bounding box center [30, 23] width 20 height 20
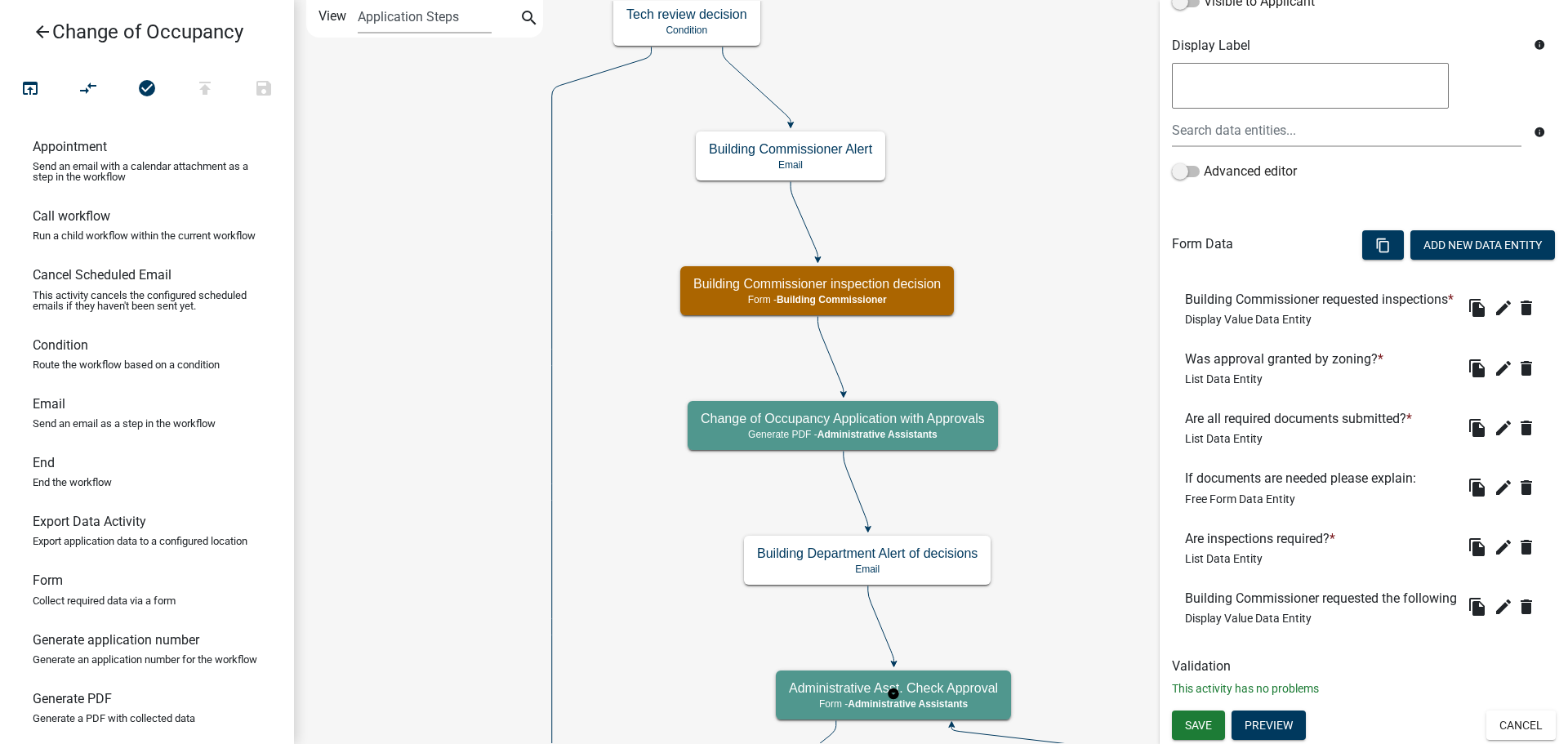
scroll to position [0, 0]
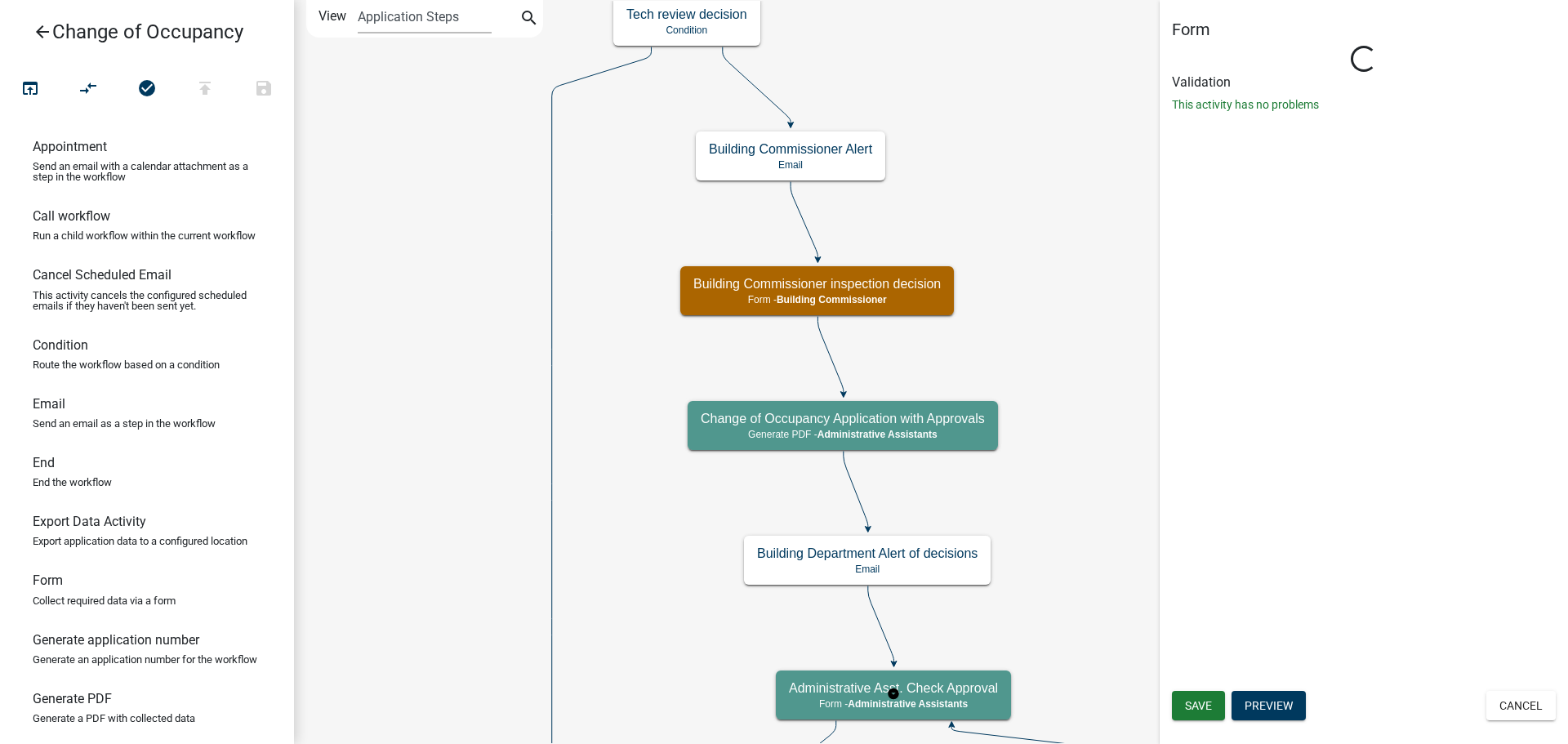
select select "90D19790-074D-4AC2-86B6-E9A543EC8F7A"
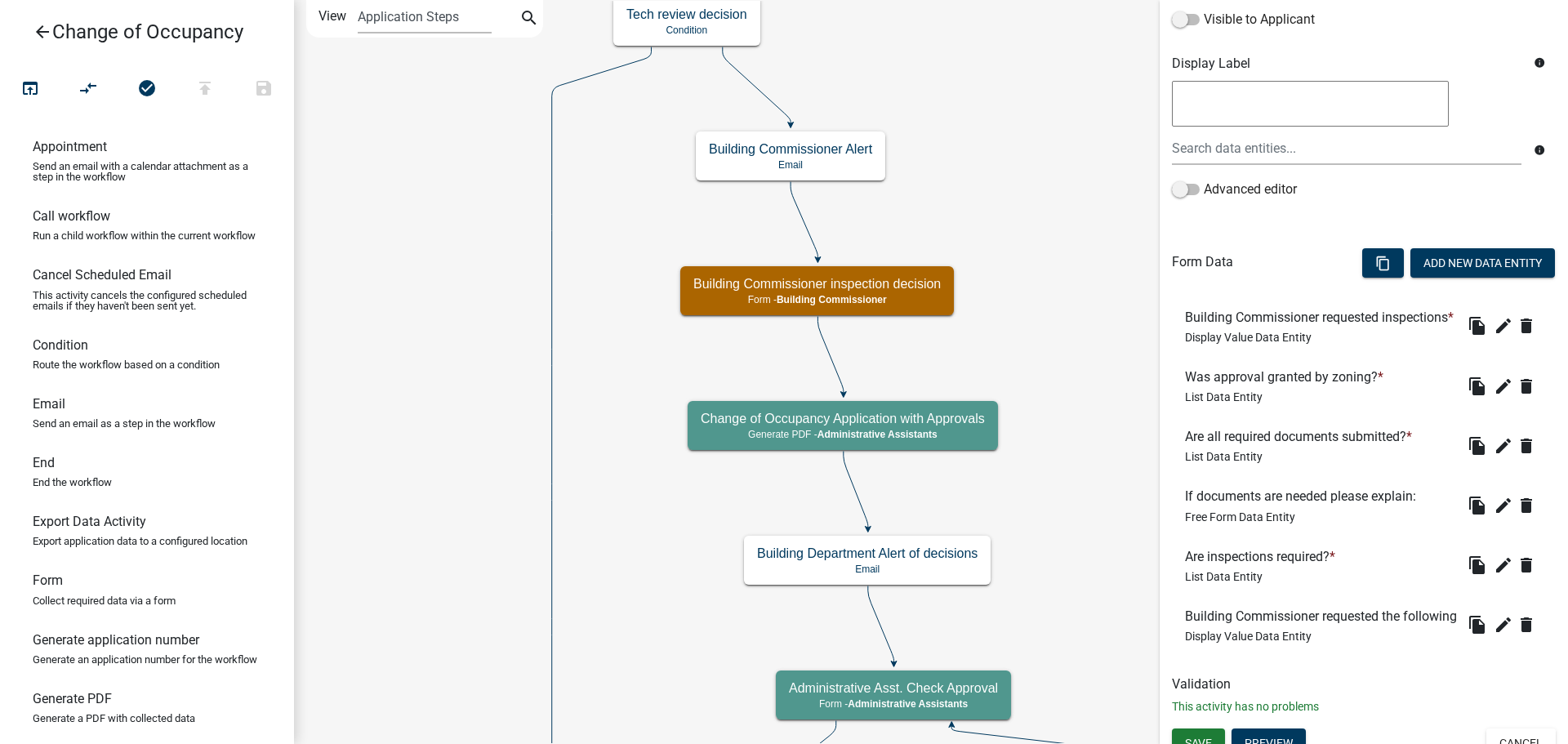
scroll to position [326, 0]
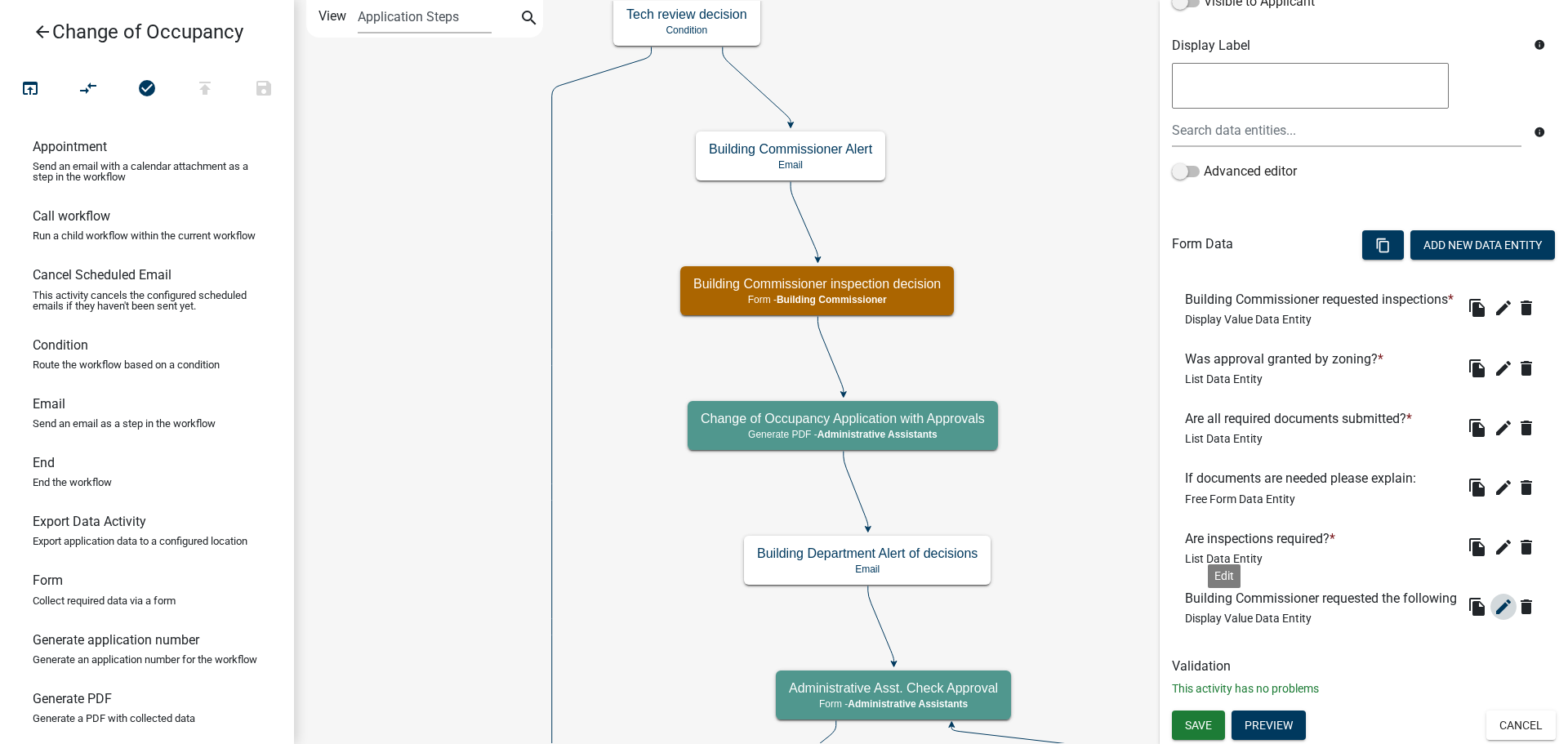
click at [1494, 616] on icon "edit" at bounding box center [1503, 607] width 20 height 20
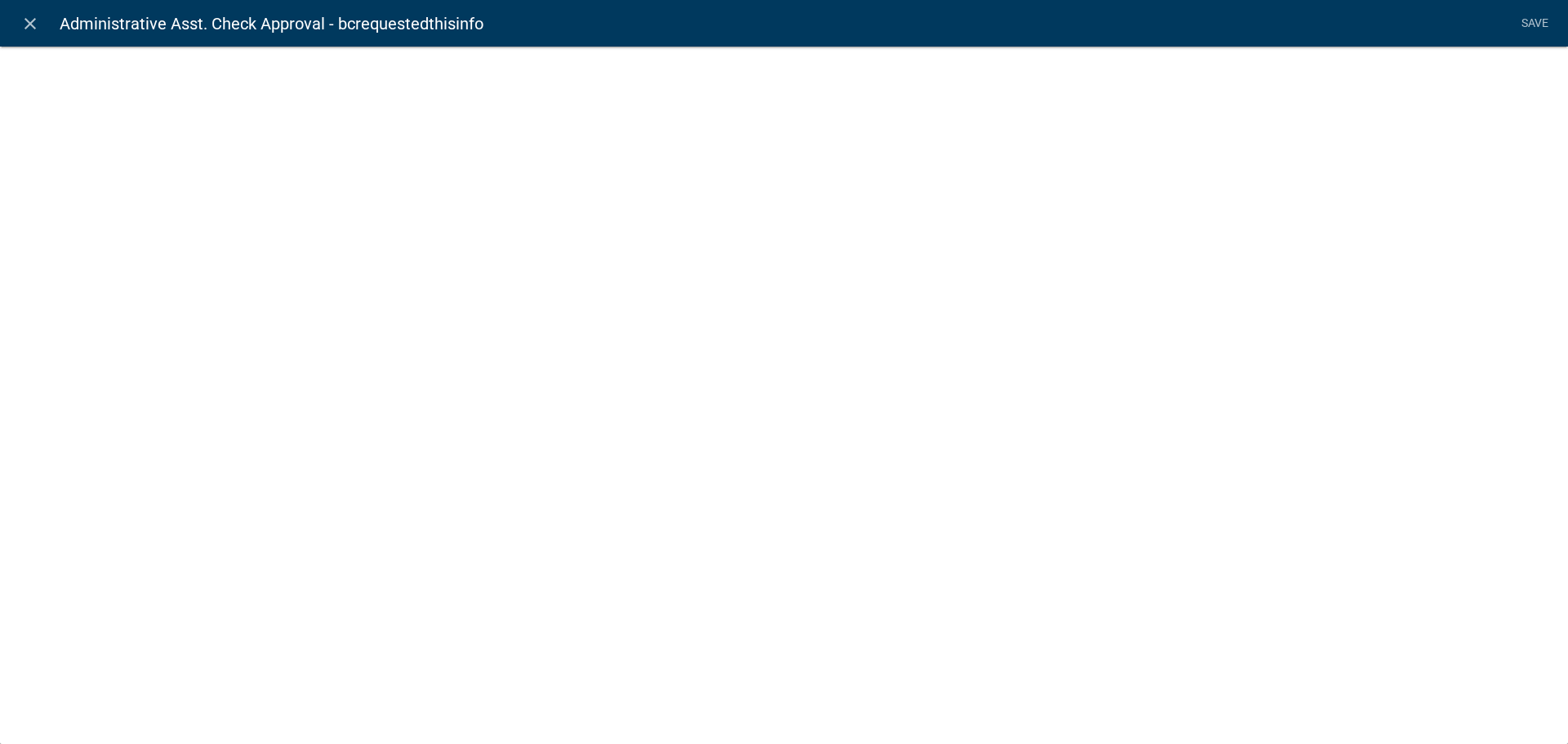
select select "display-entity-value"
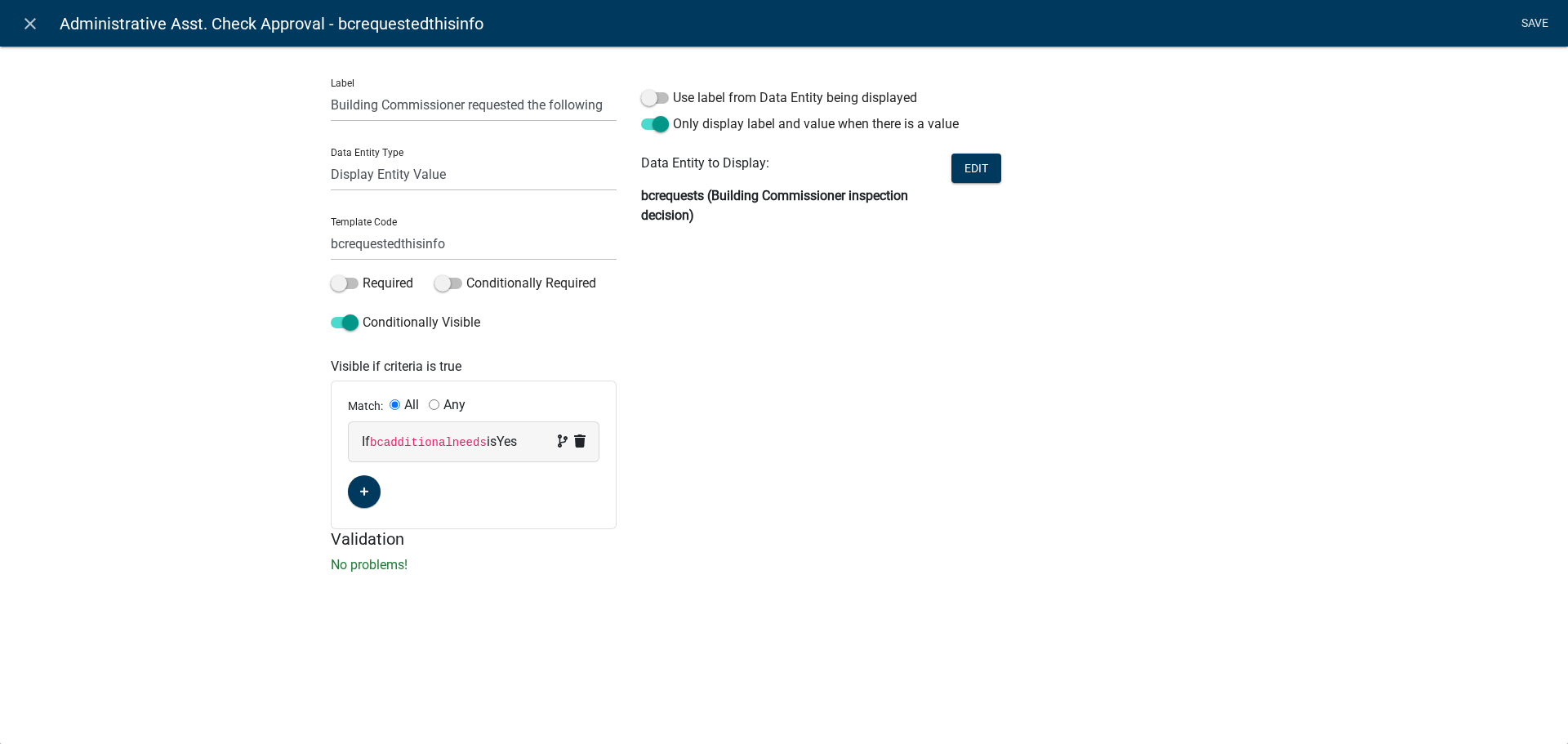
click at [1525, 26] on link "Save" at bounding box center [1534, 23] width 41 height 31
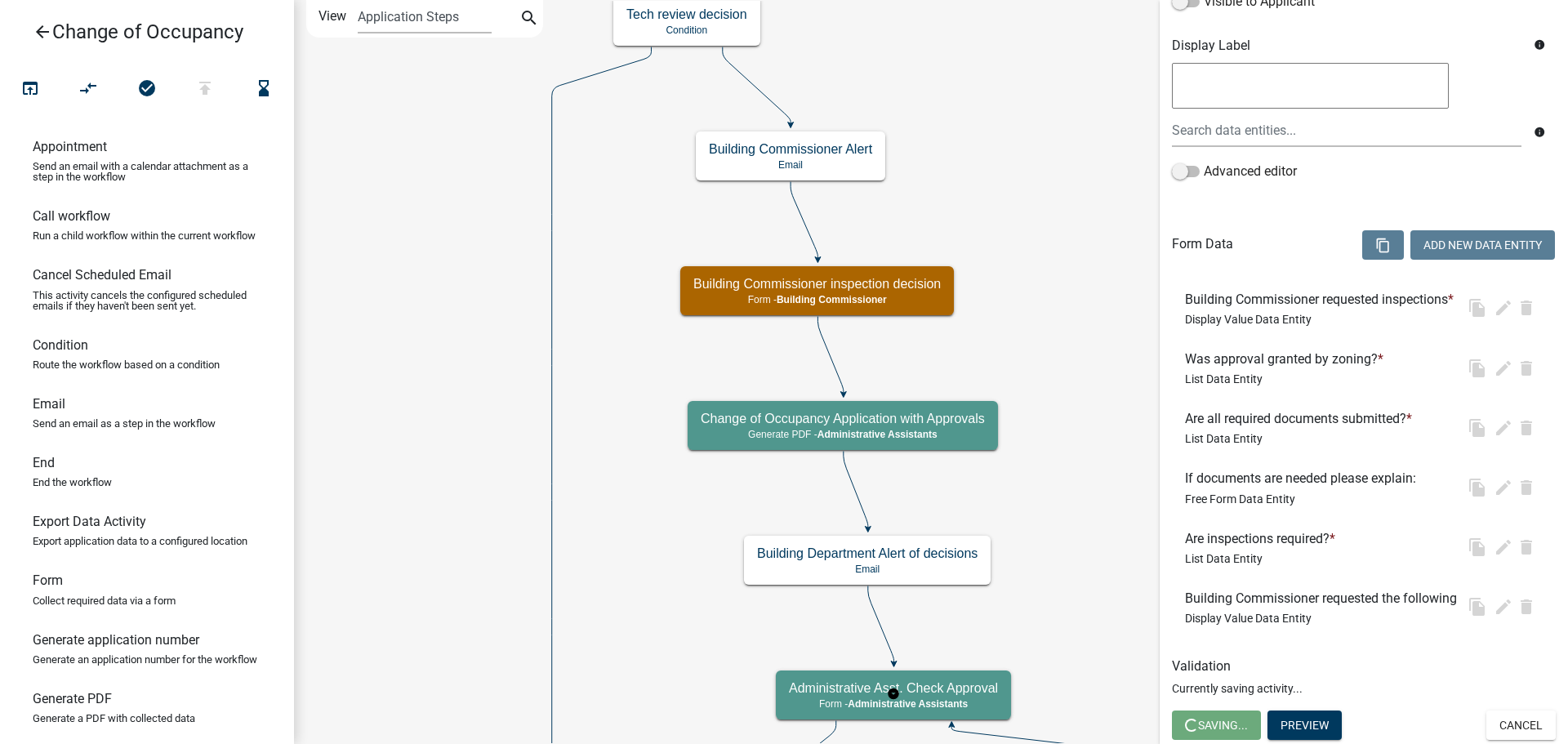
scroll to position [0, 0]
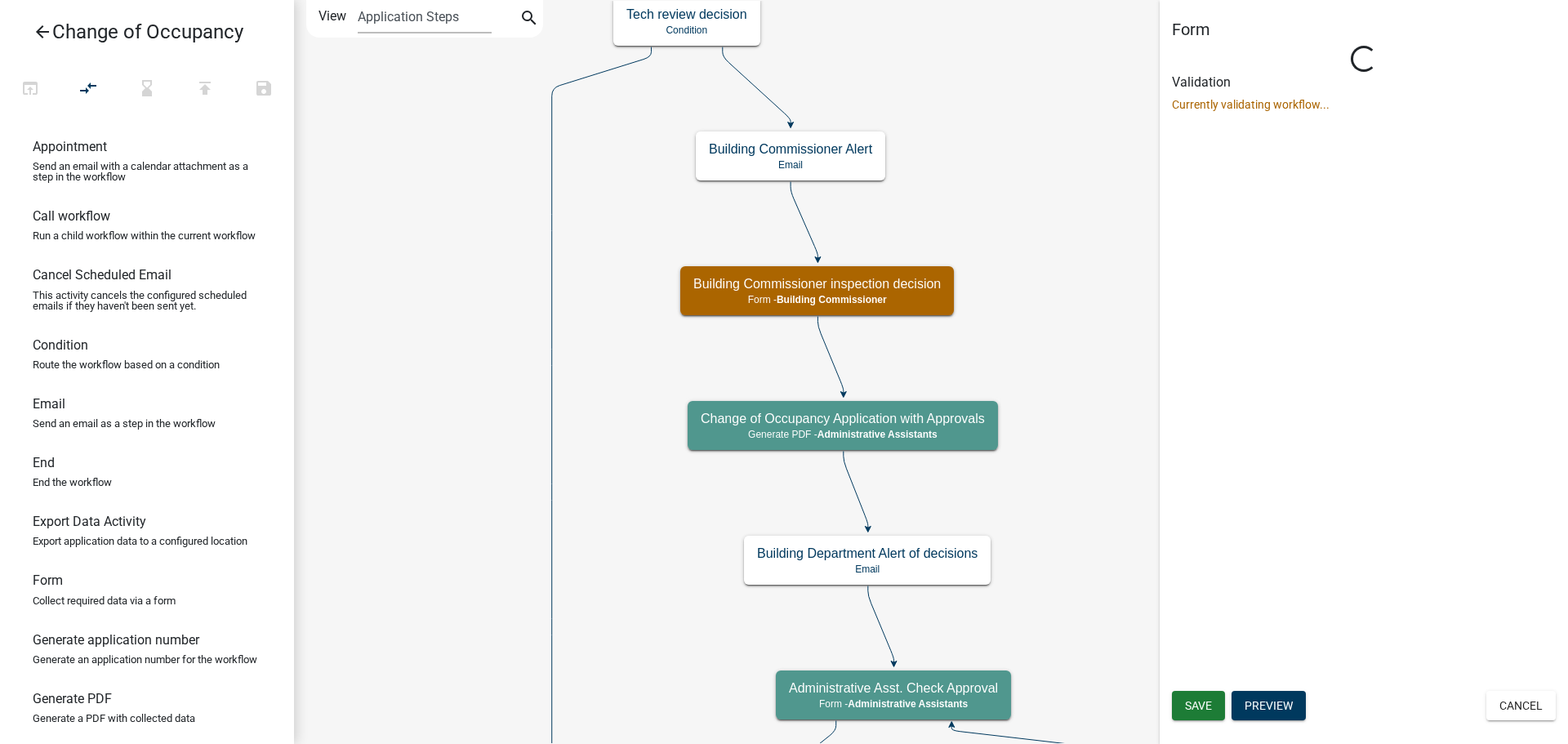
select select "90D19790-074D-4AC2-86B6-E9A543EC8F7A"
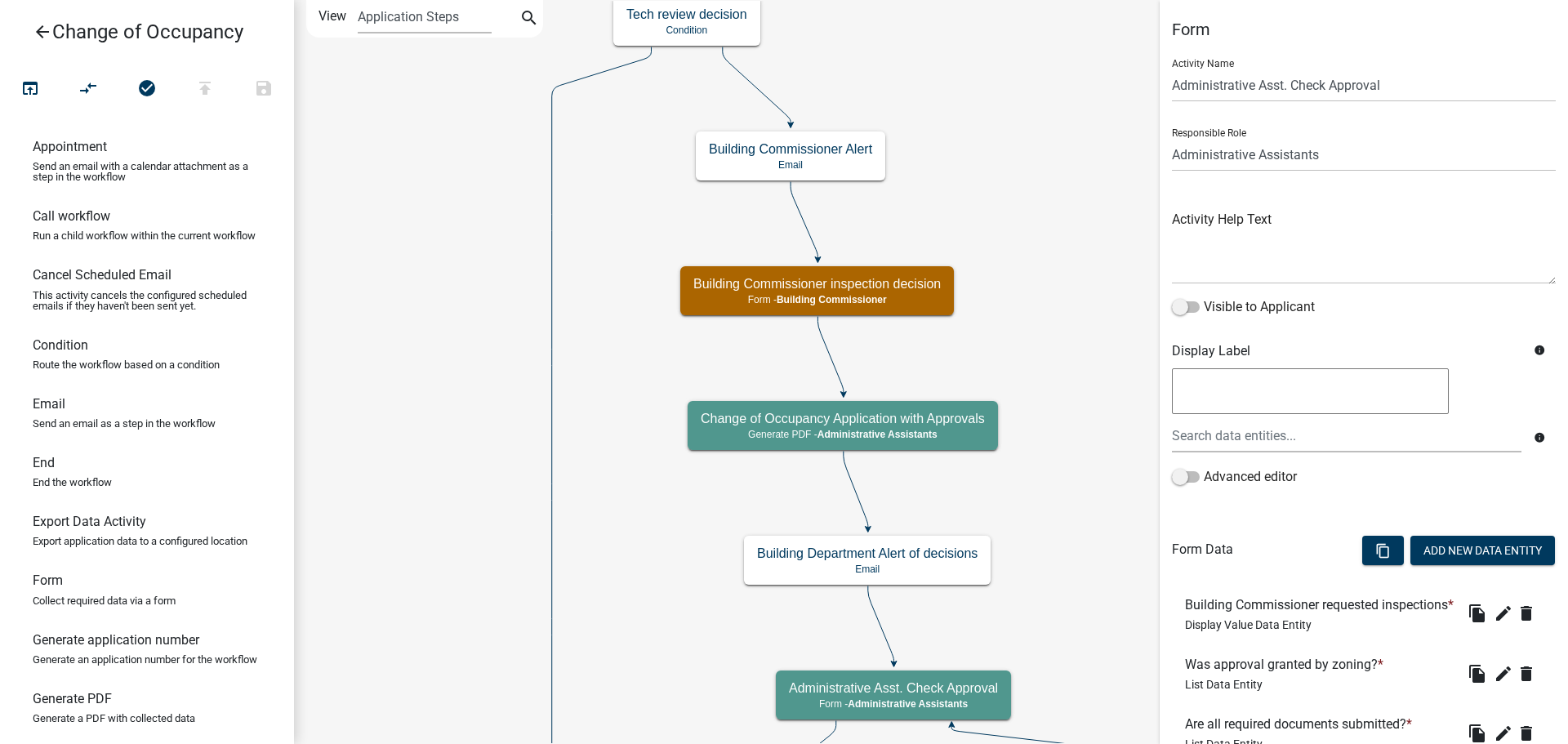
scroll to position [357, 0]
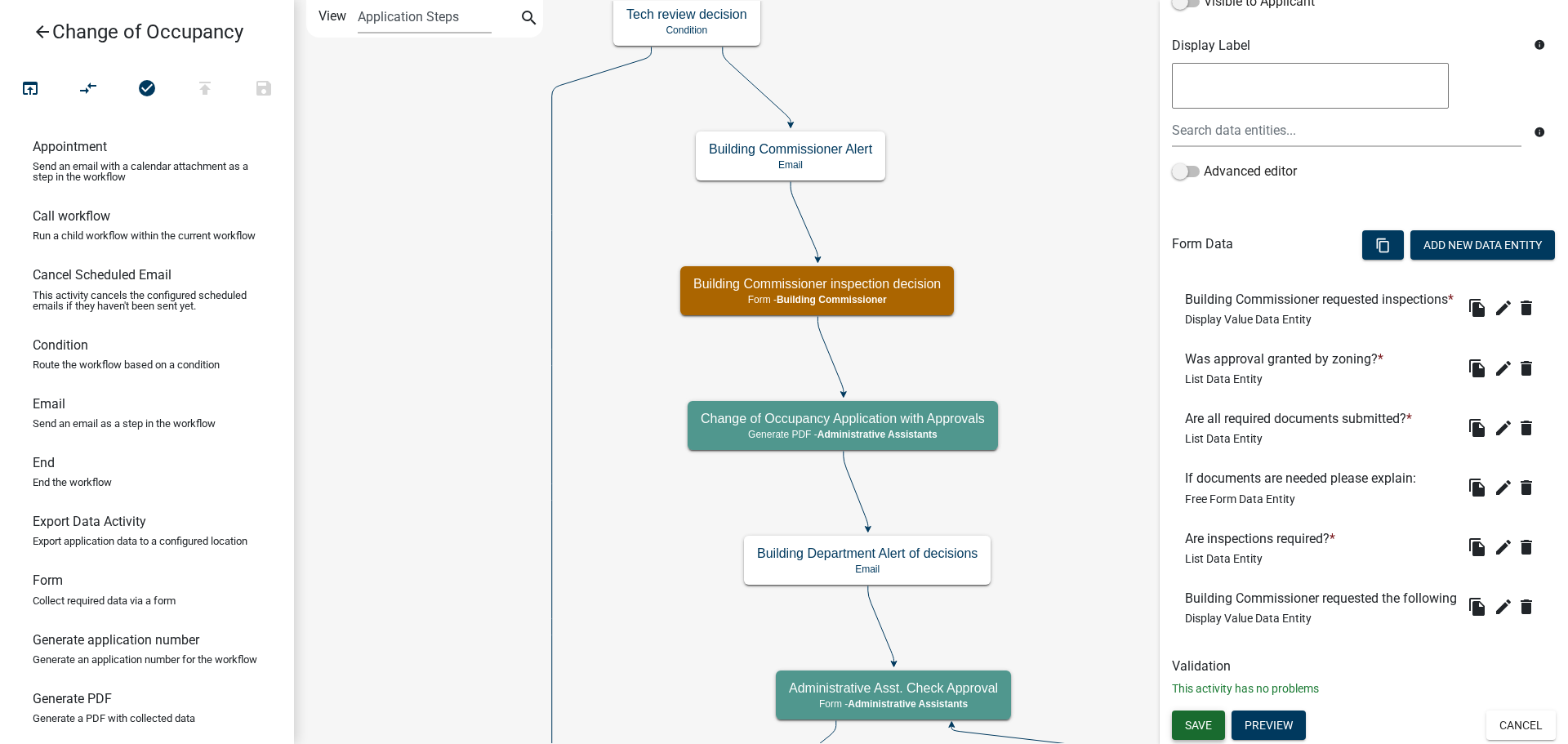
click at [1210, 727] on span "Save" at bounding box center [1198, 725] width 27 height 13
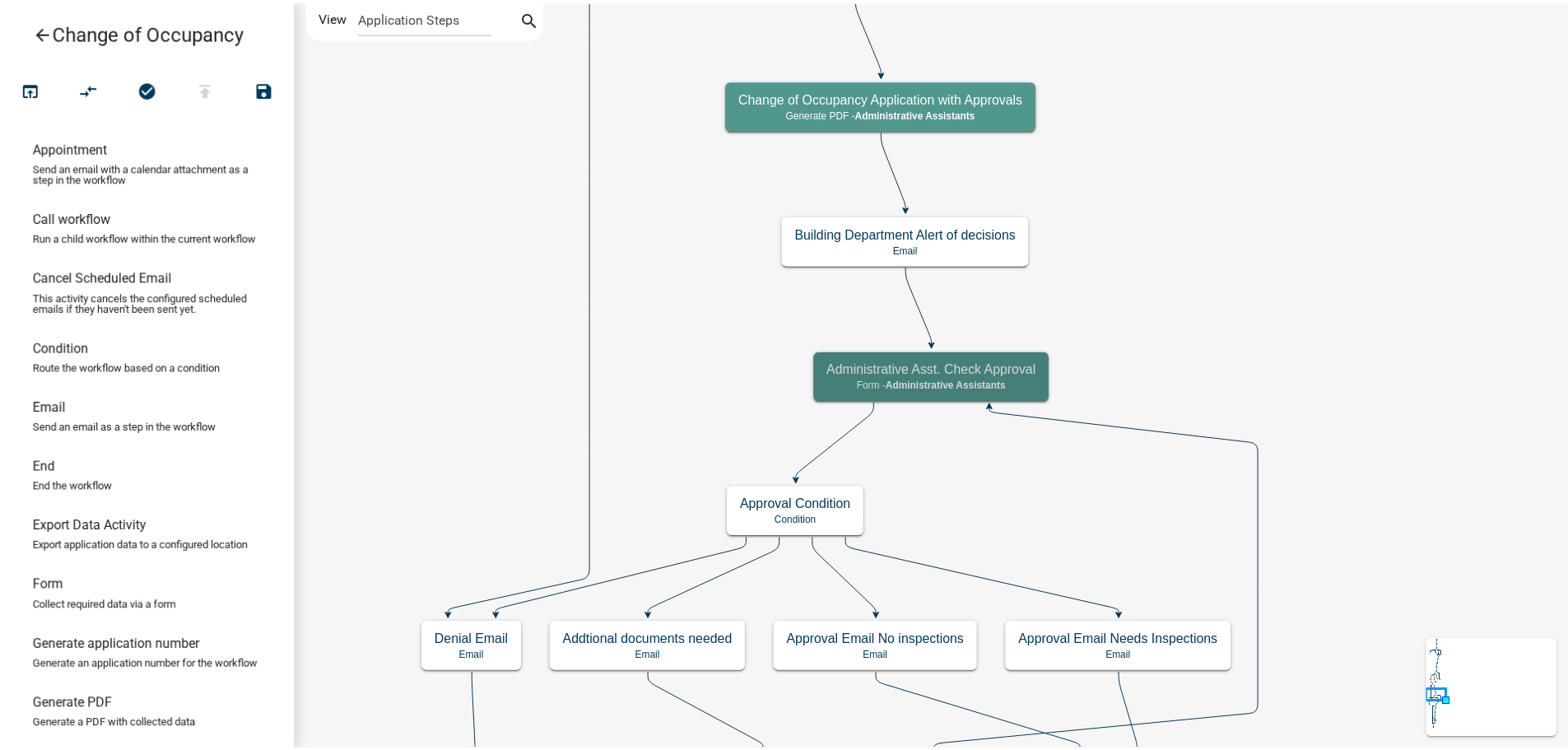
scroll to position [0, 0]
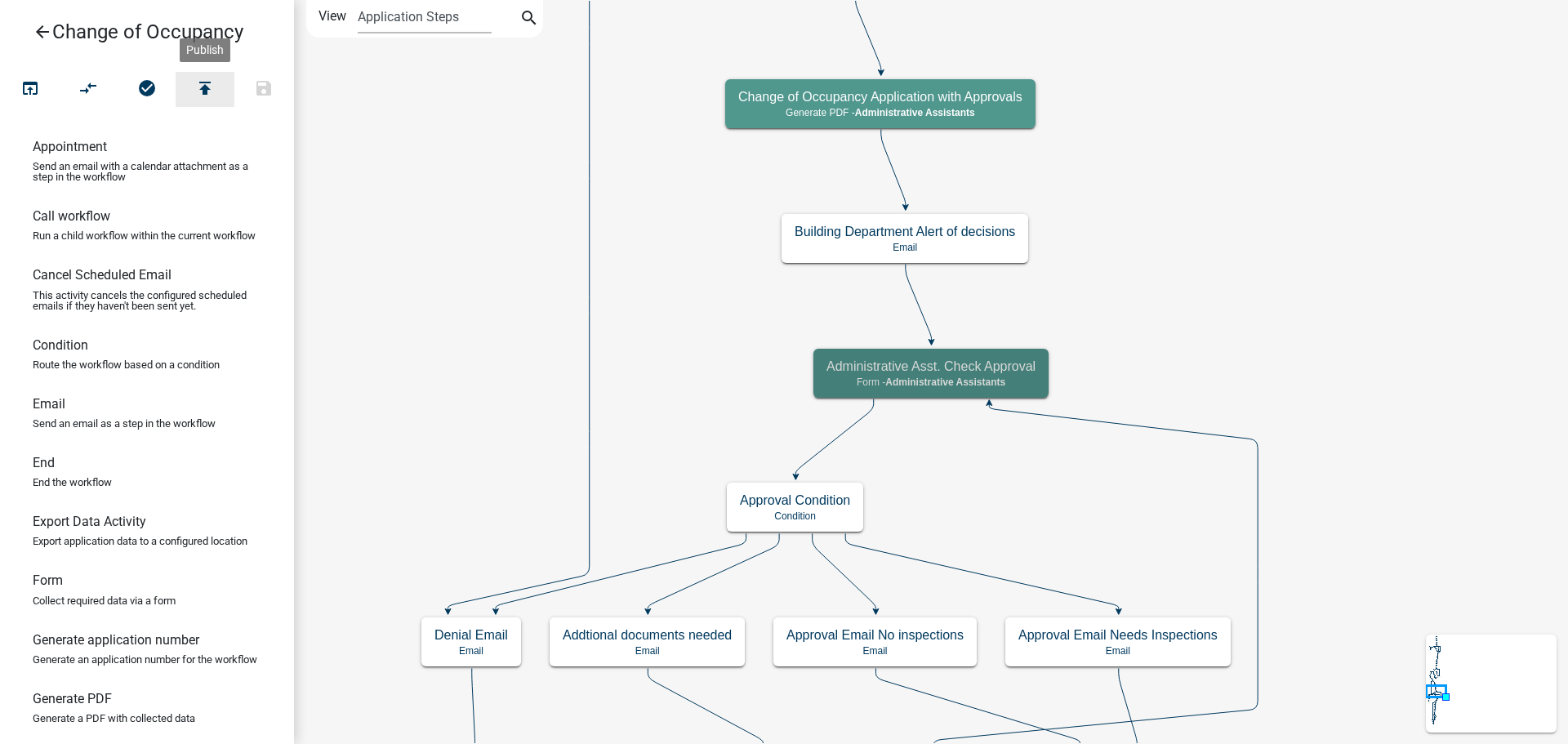
click at [213, 86] on icon "publish" at bounding box center [205, 90] width 20 height 22
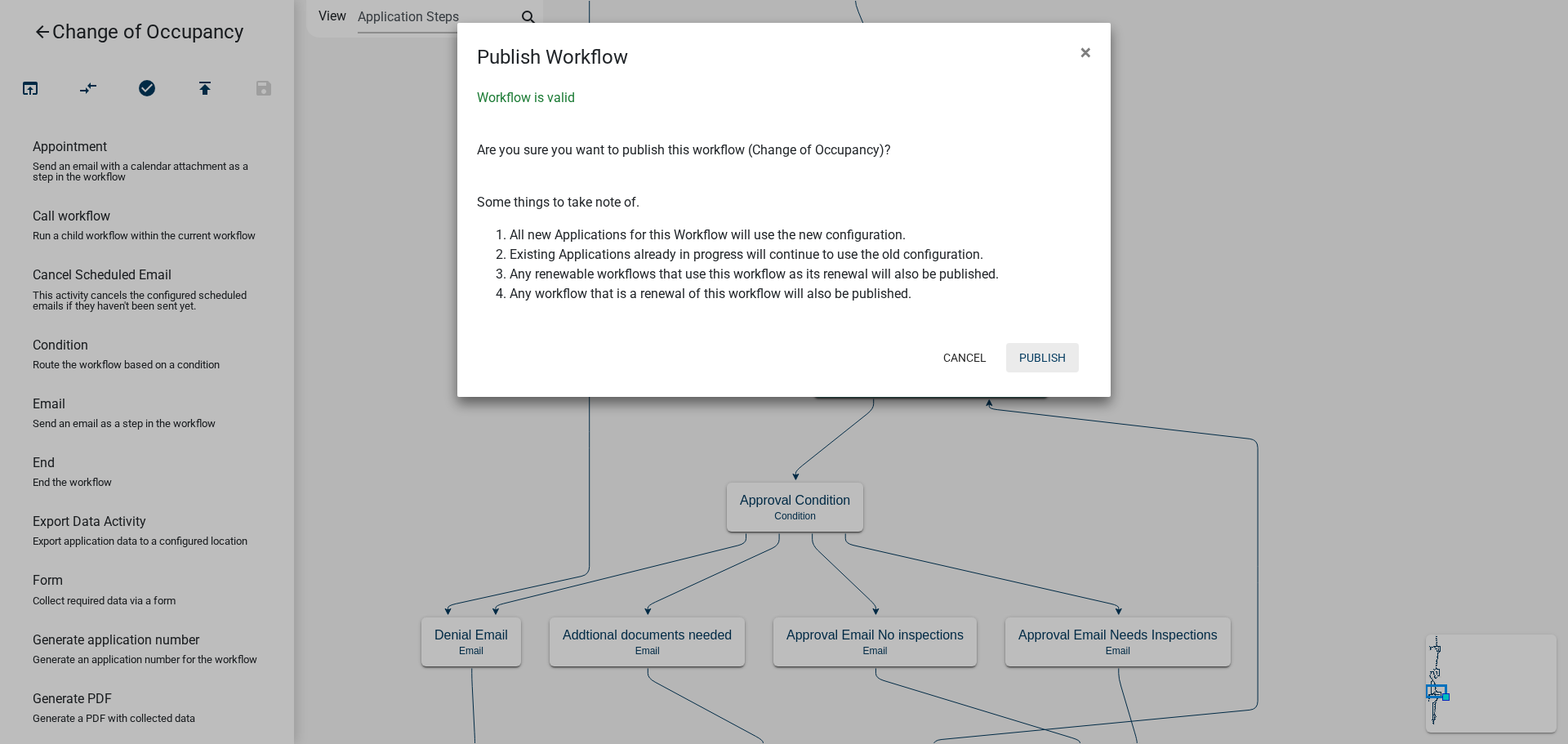
click at [1053, 359] on button "Publish" at bounding box center [1043, 357] width 73 height 29
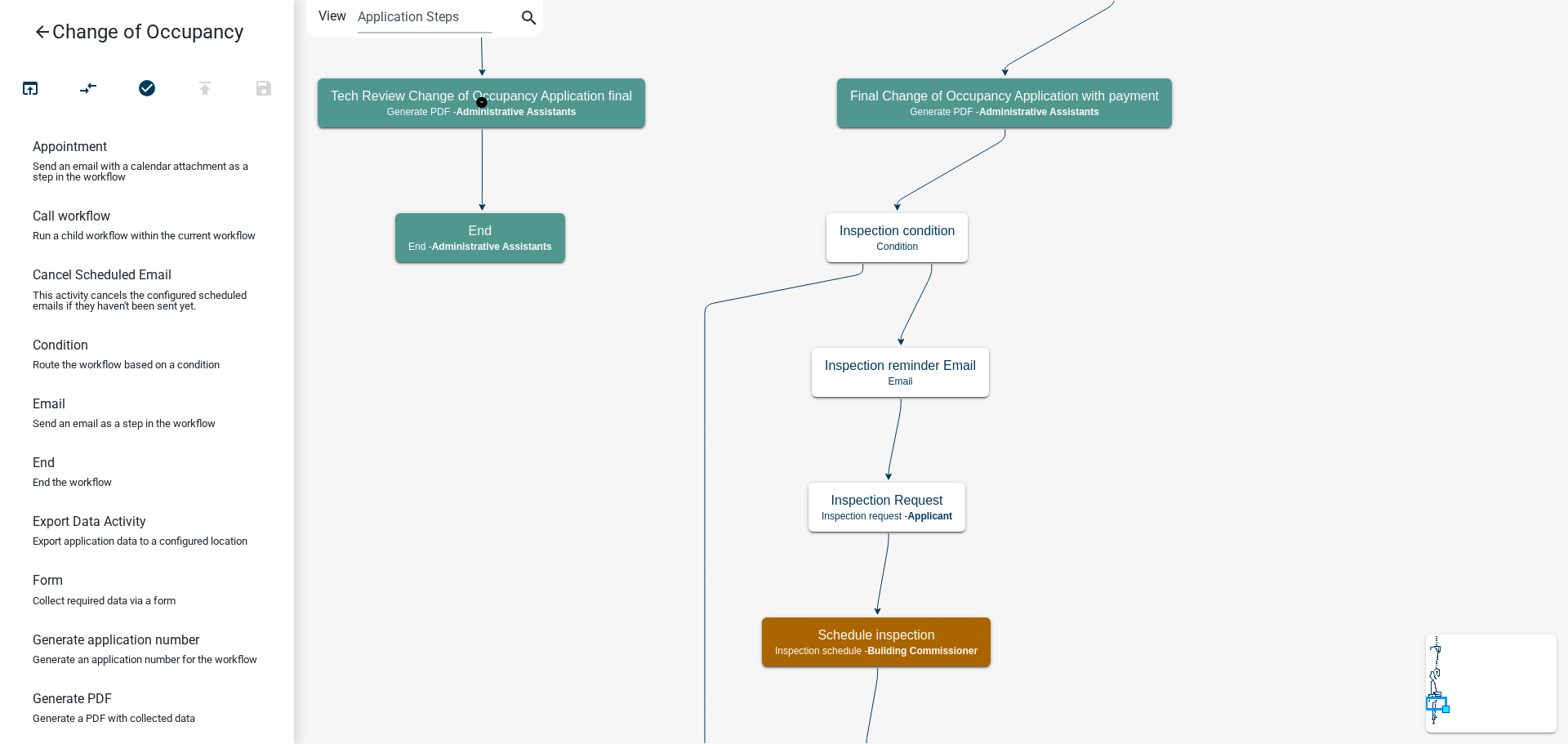
click at [44, 31] on icon "arrow_back" at bounding box center [42, 34] width 20 height 22
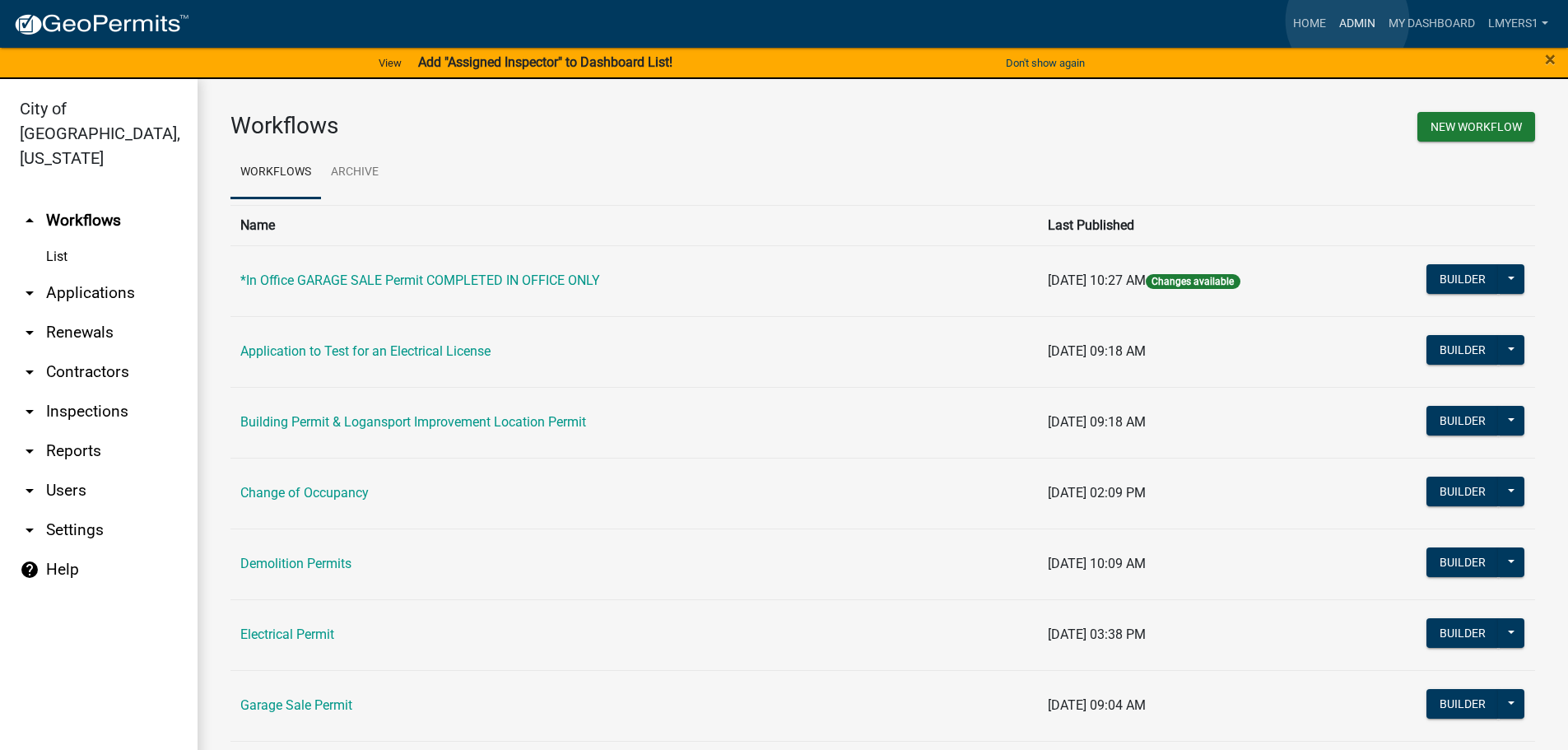
click at [1348, 21] on link "Admin" at bounding box center [1357, 23] width 50 height 31
click at [87, 273] on link "arrow_drop_down Applications" at bounding box center [98, 292] width 198 height 39
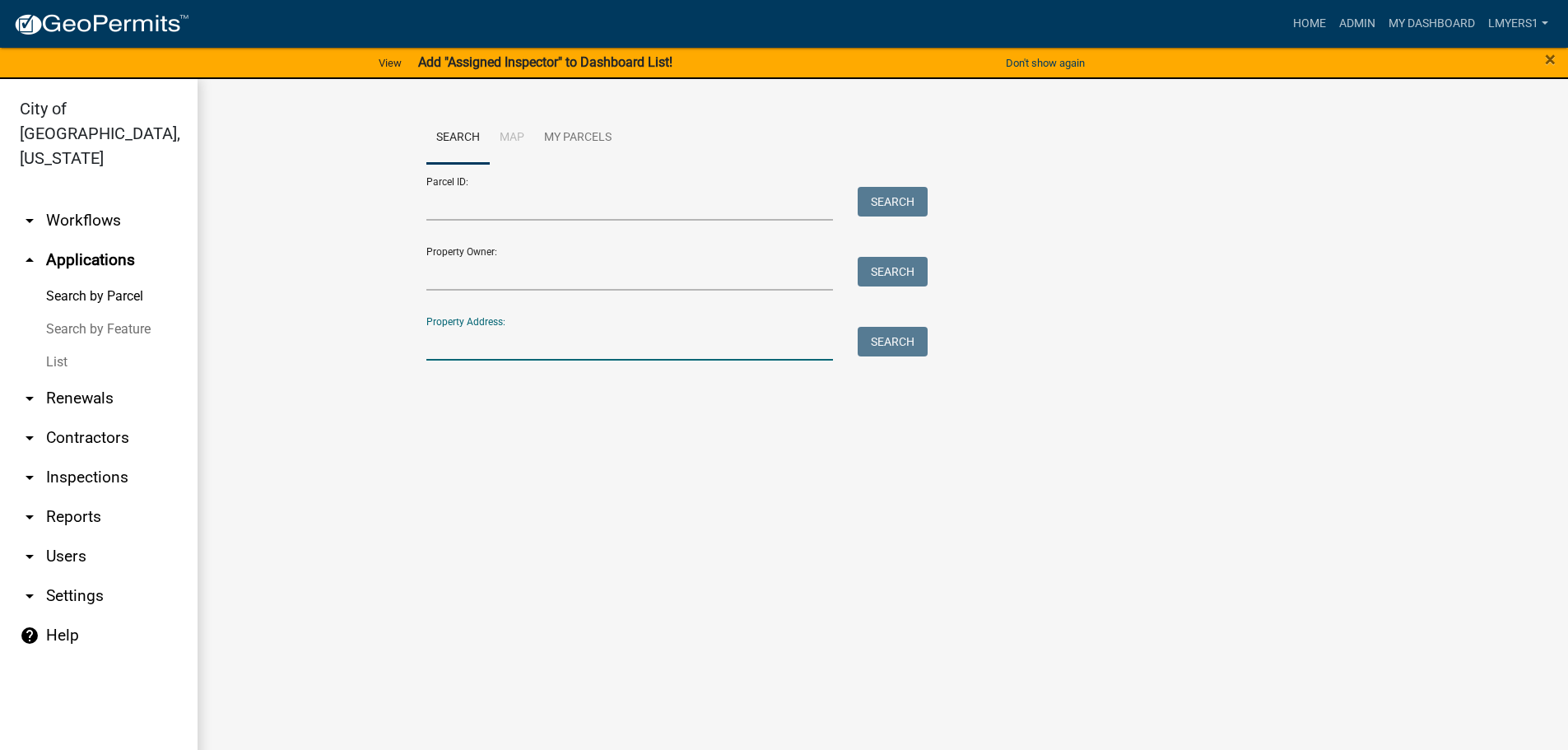
click at [436, 344] on input "Property Address:" at bounding box center [630, 344] width 407 height 34
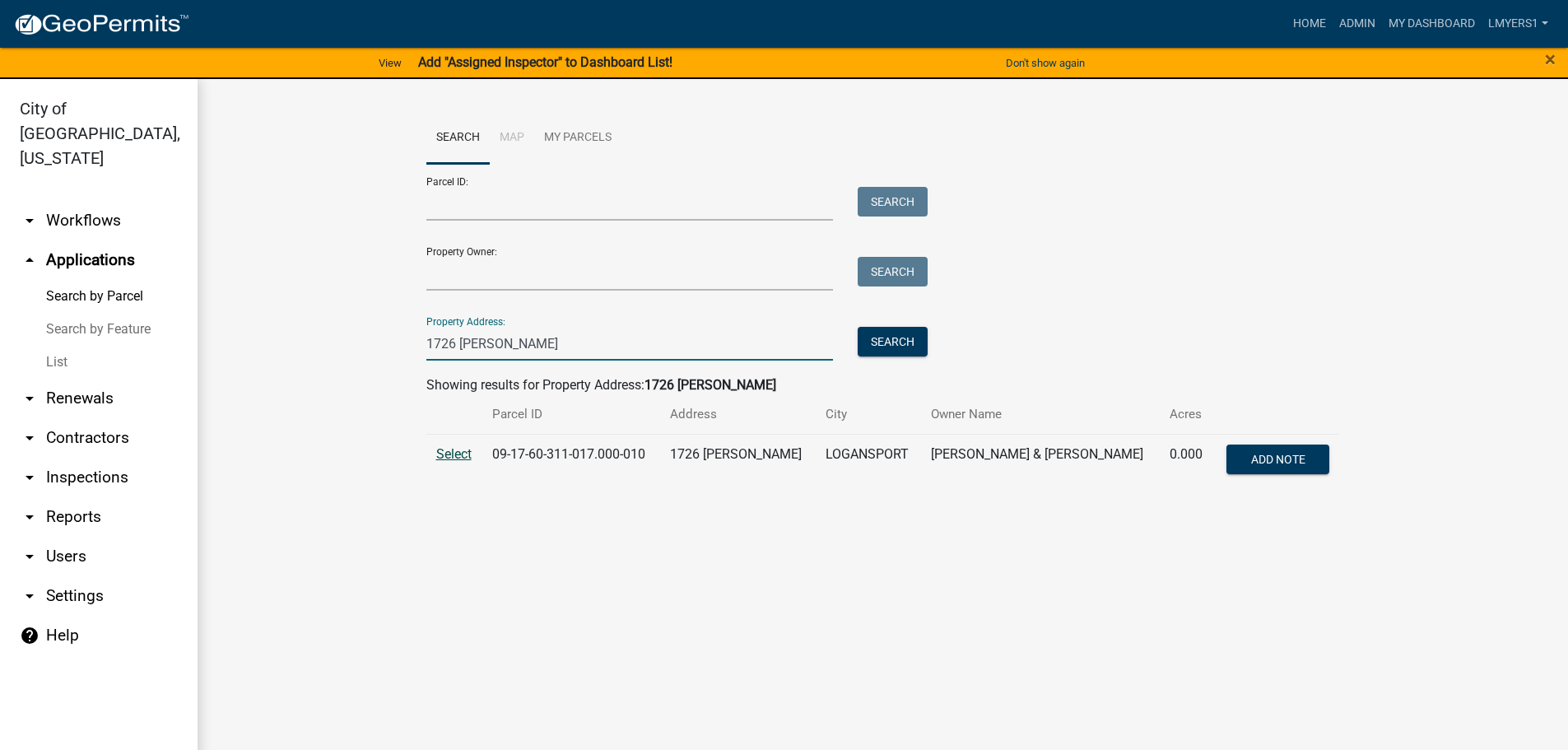
type input "1726 george"
click at [451, 456] on span "Select" at bounding box center [453, 454] width 36 height 16
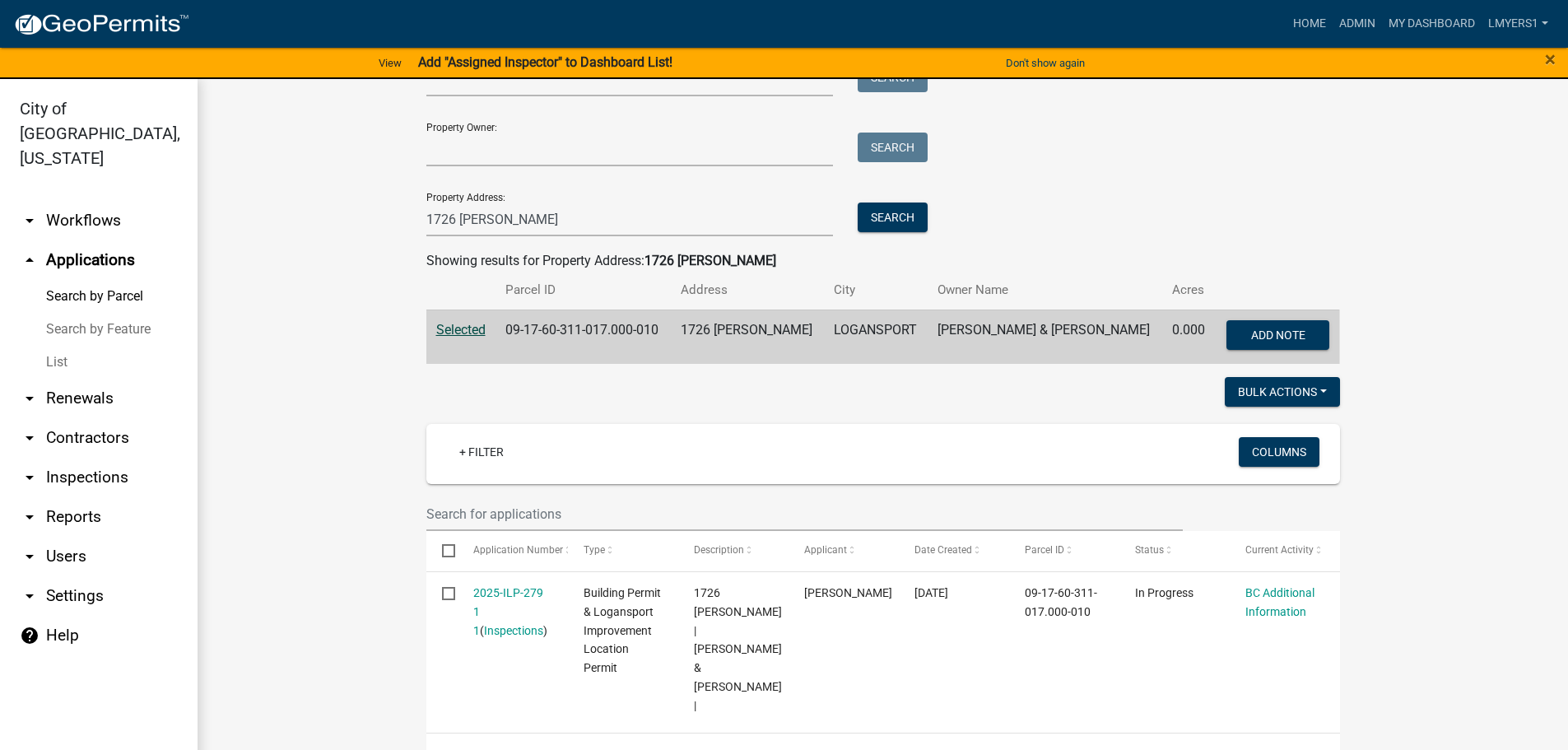
scroll to position [20, 0]
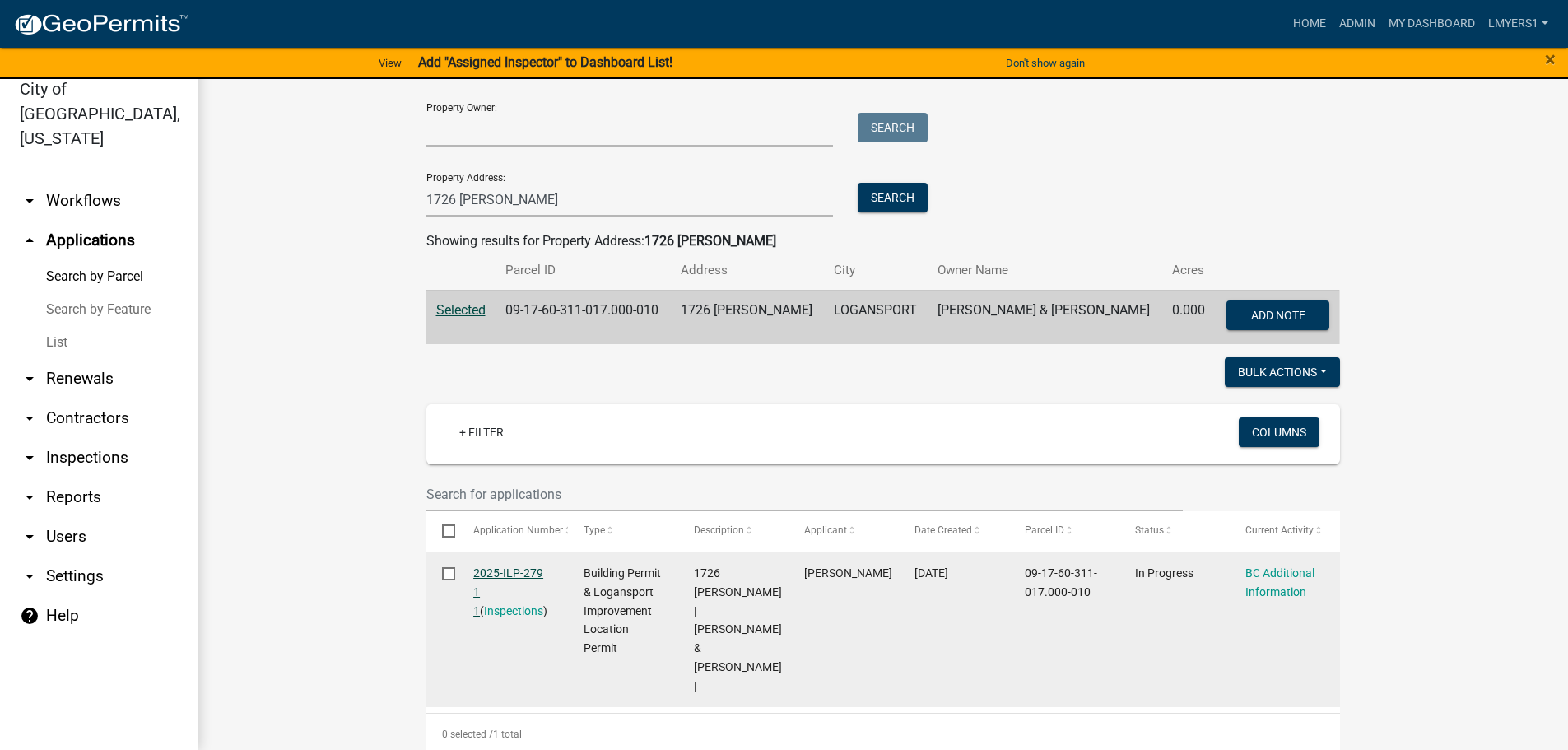
click at [496, 572] on link "2025-ILP-279 1 1" at bounding box center [508, 592] width 70 height 51
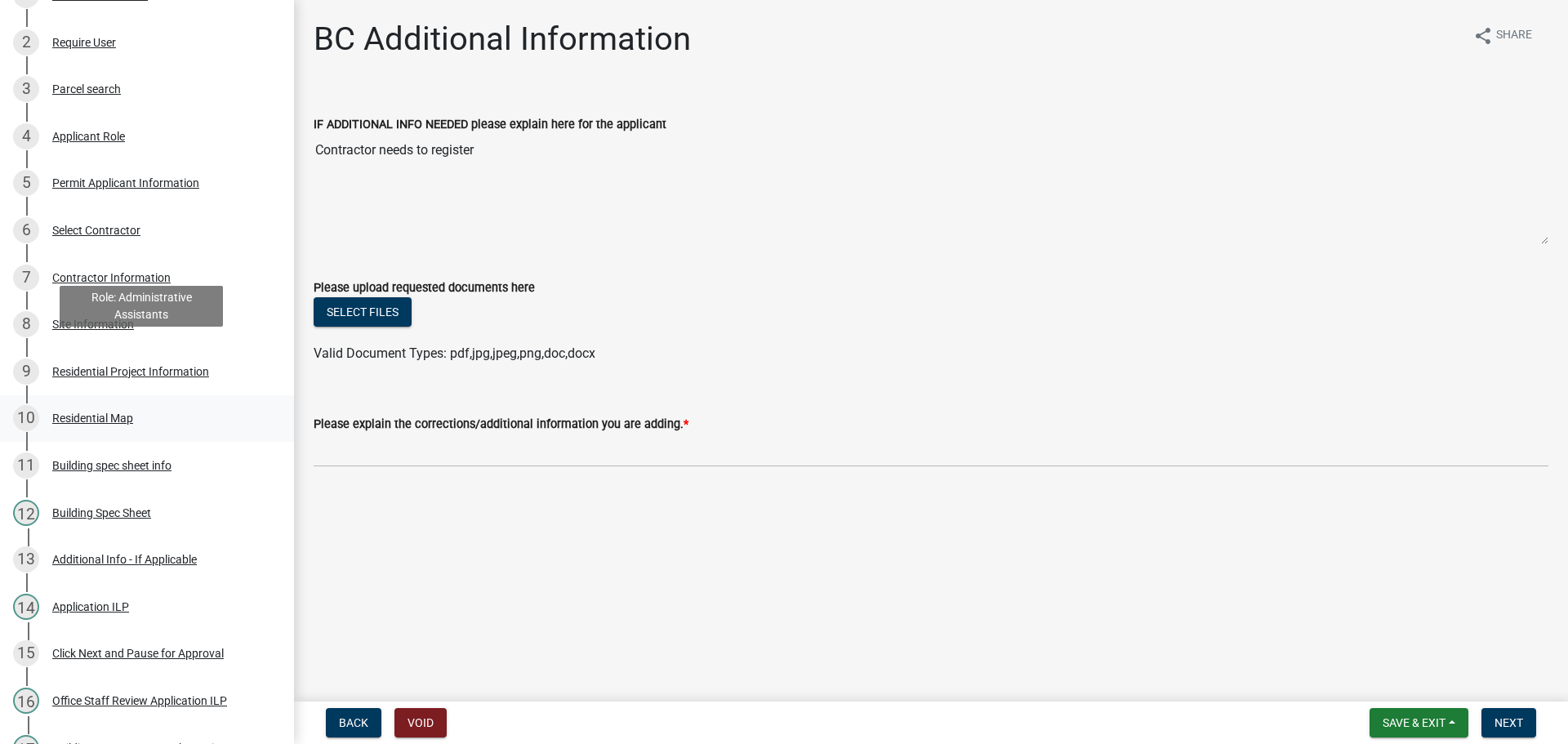
scroll to position [245, 0]
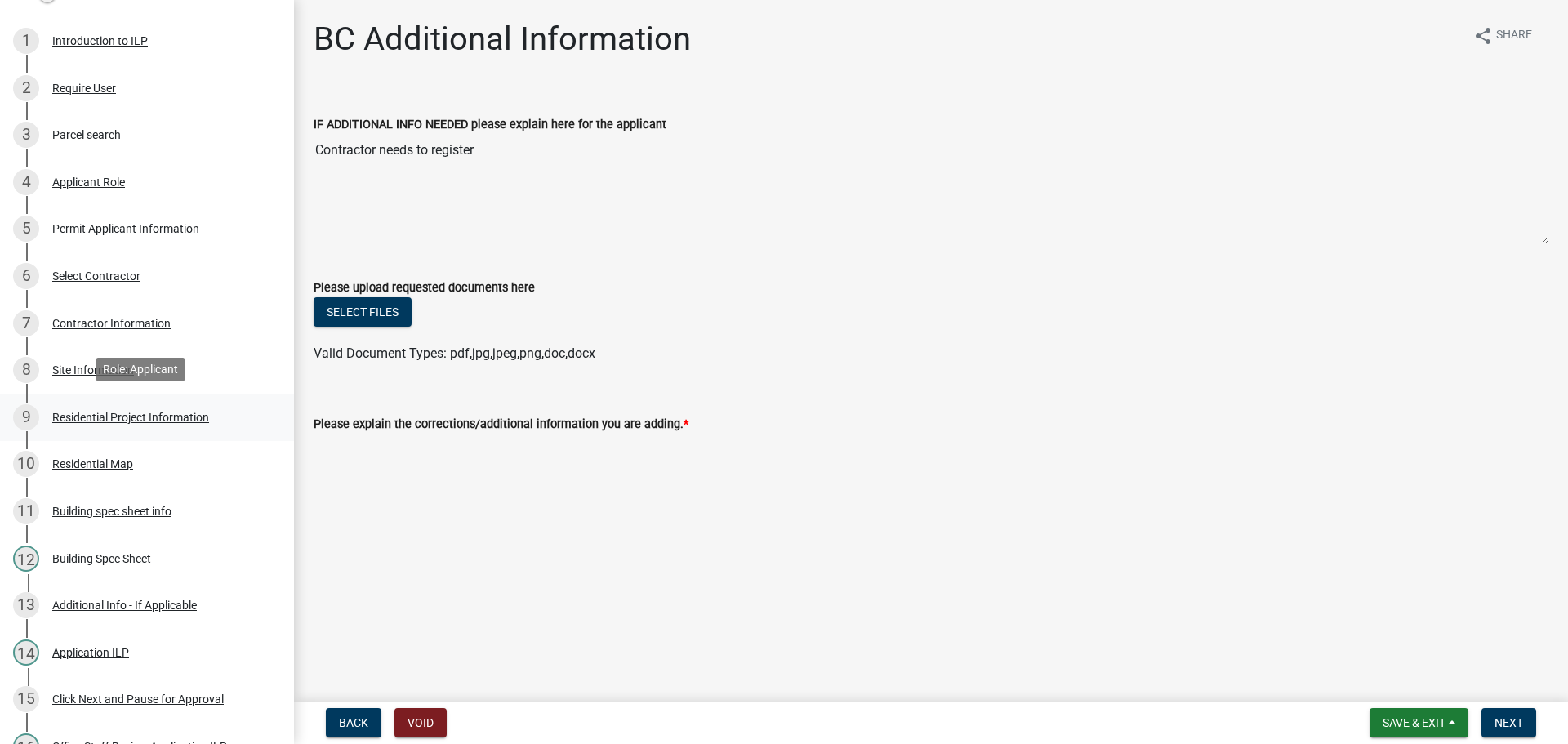
click at [117, 414] on div "Residential Project Information" at bounding box center [131, 417] width 157 height 11
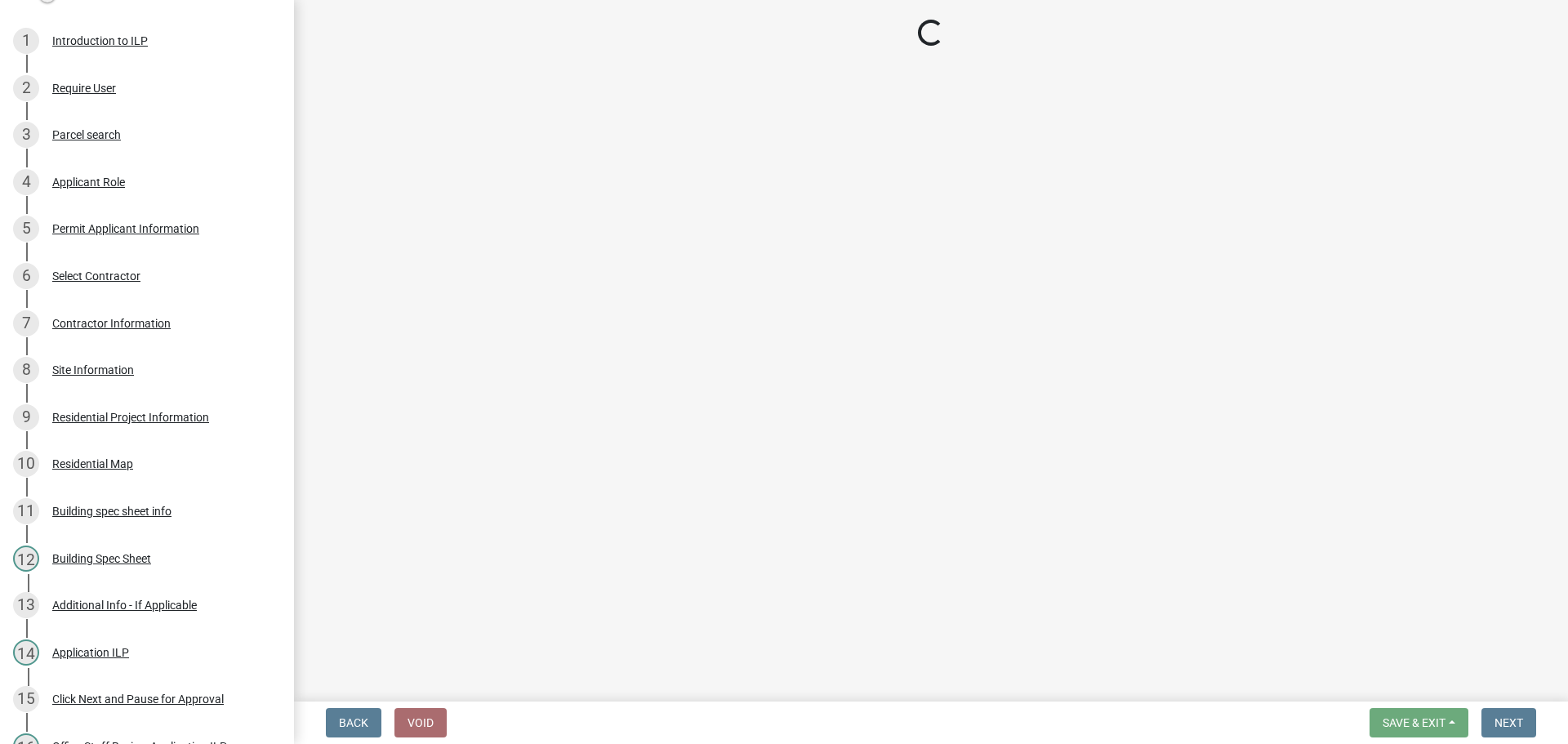
select select "379f7339-6ec9-4c1f-82ba-971c465cc0e0"
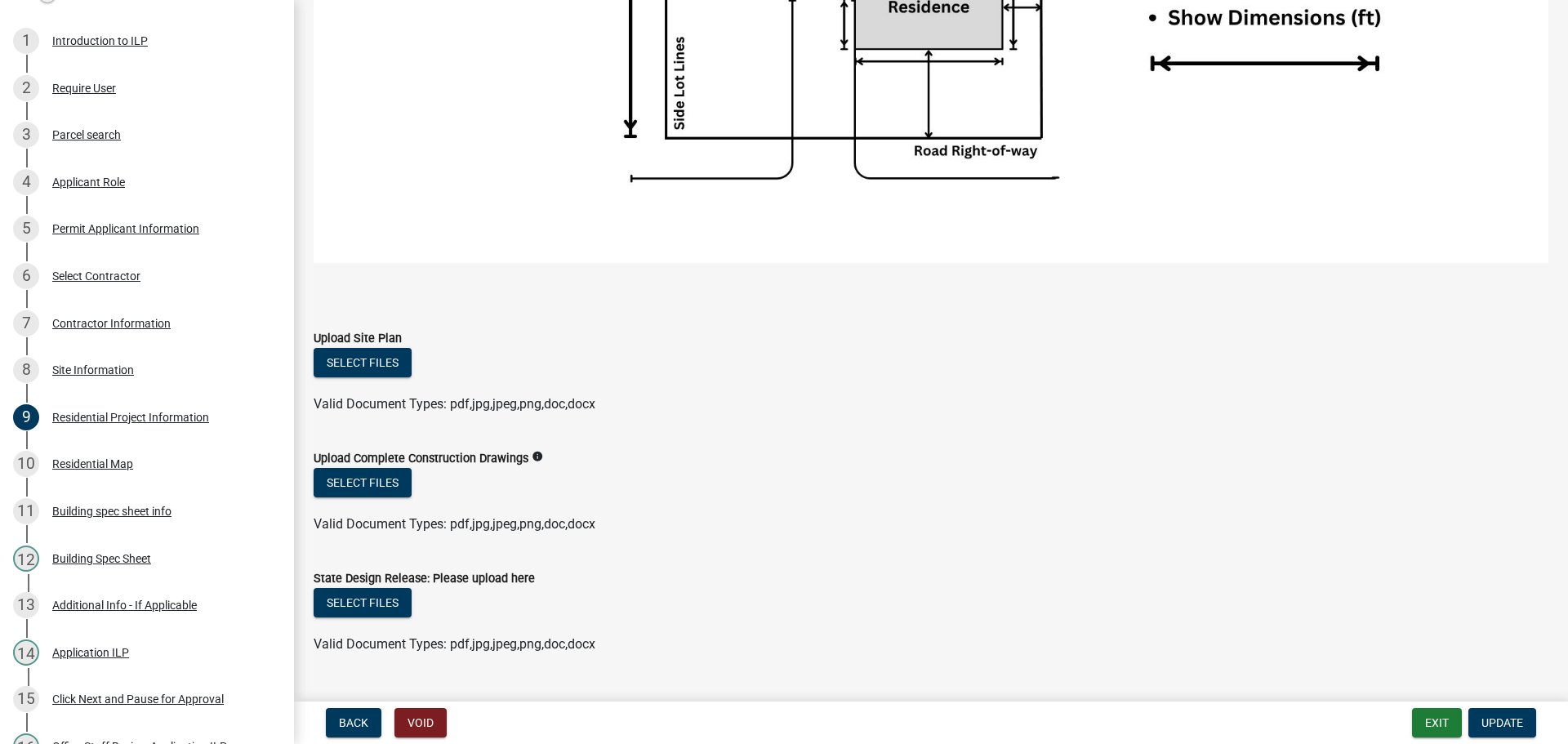
scroll to position [2450, 0]
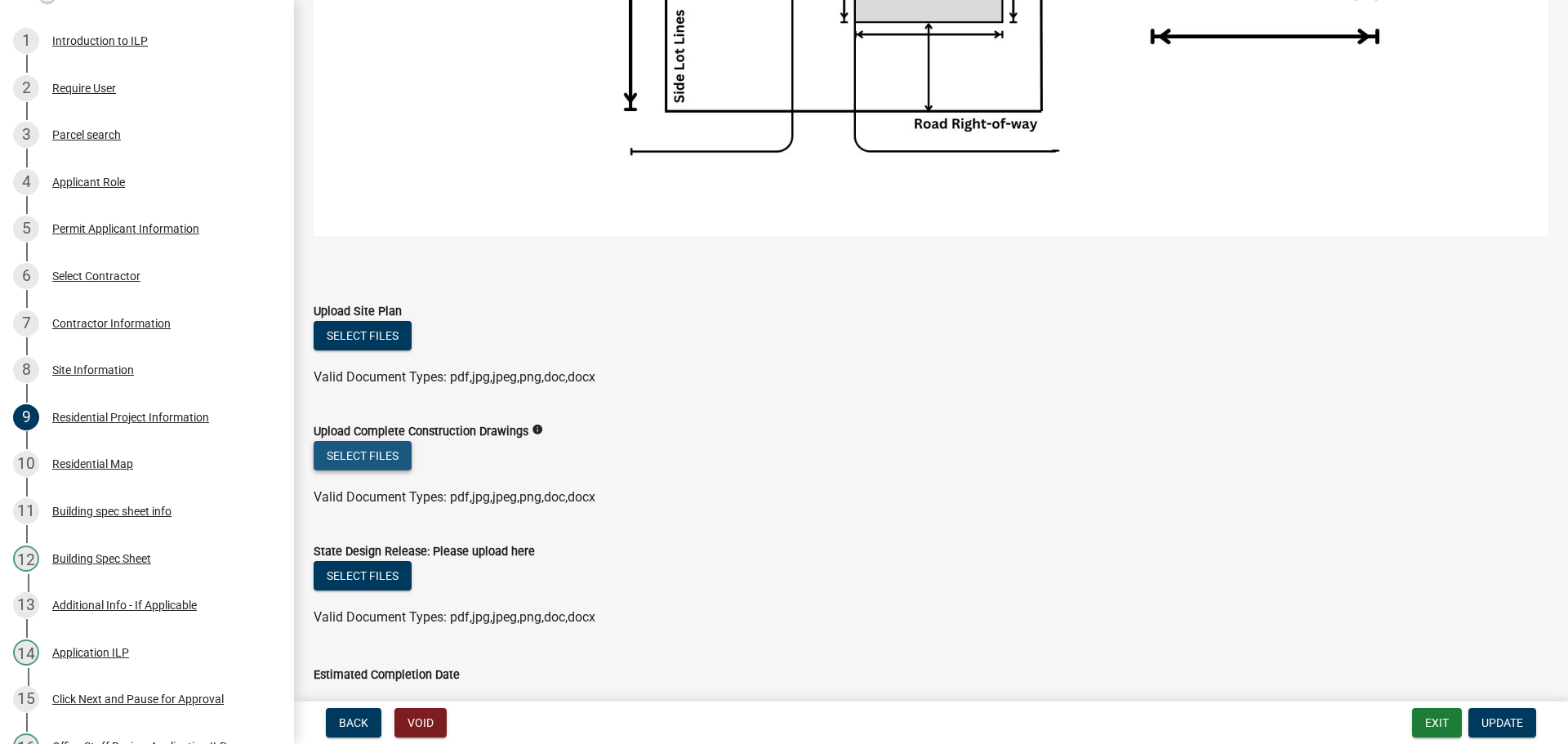
click at [355, 451] on button "Select files" at bounding box center [363, 456] width 98 height 29
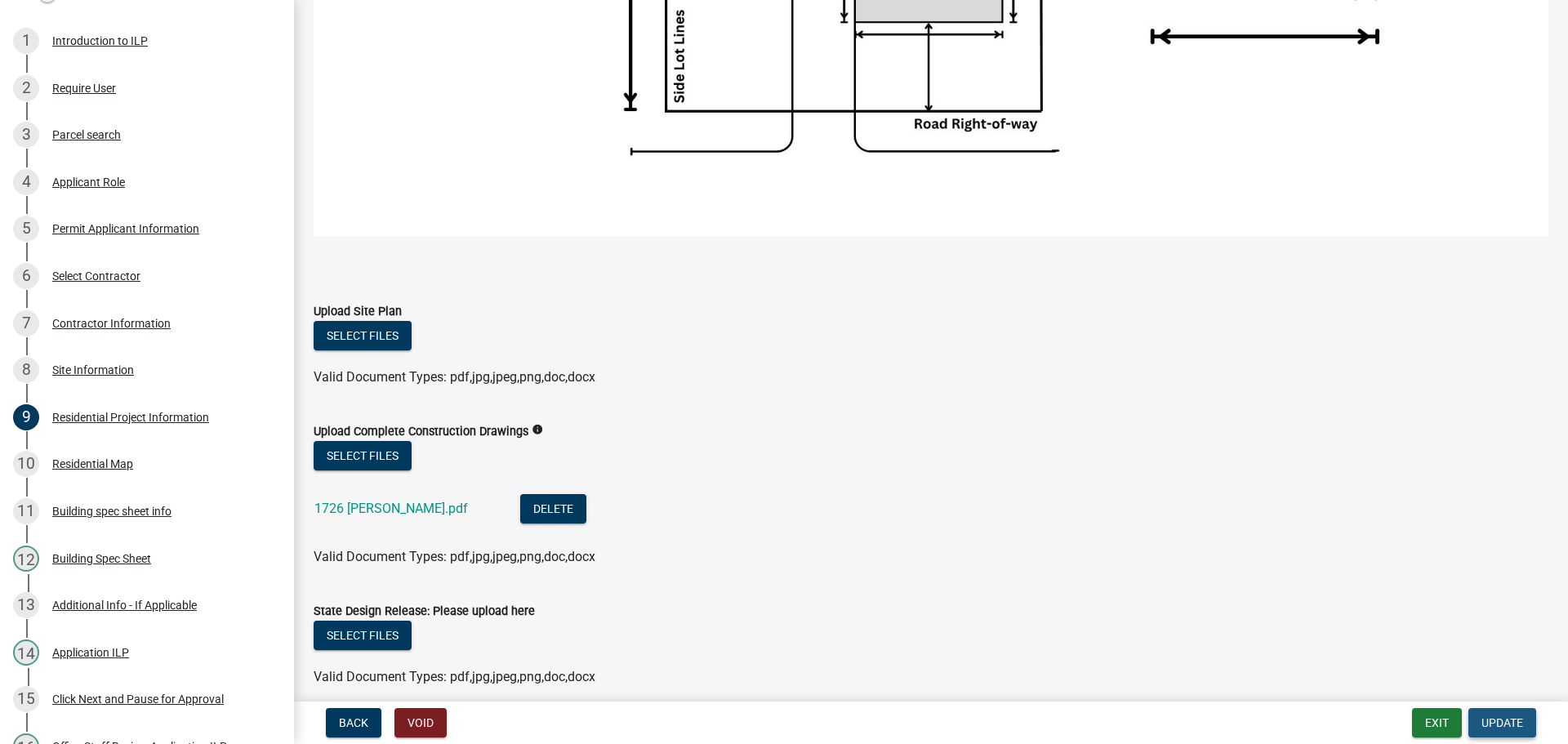
click at [1477, 715] on button "Update" at bounding box center [1502, 722] width 68 height 29
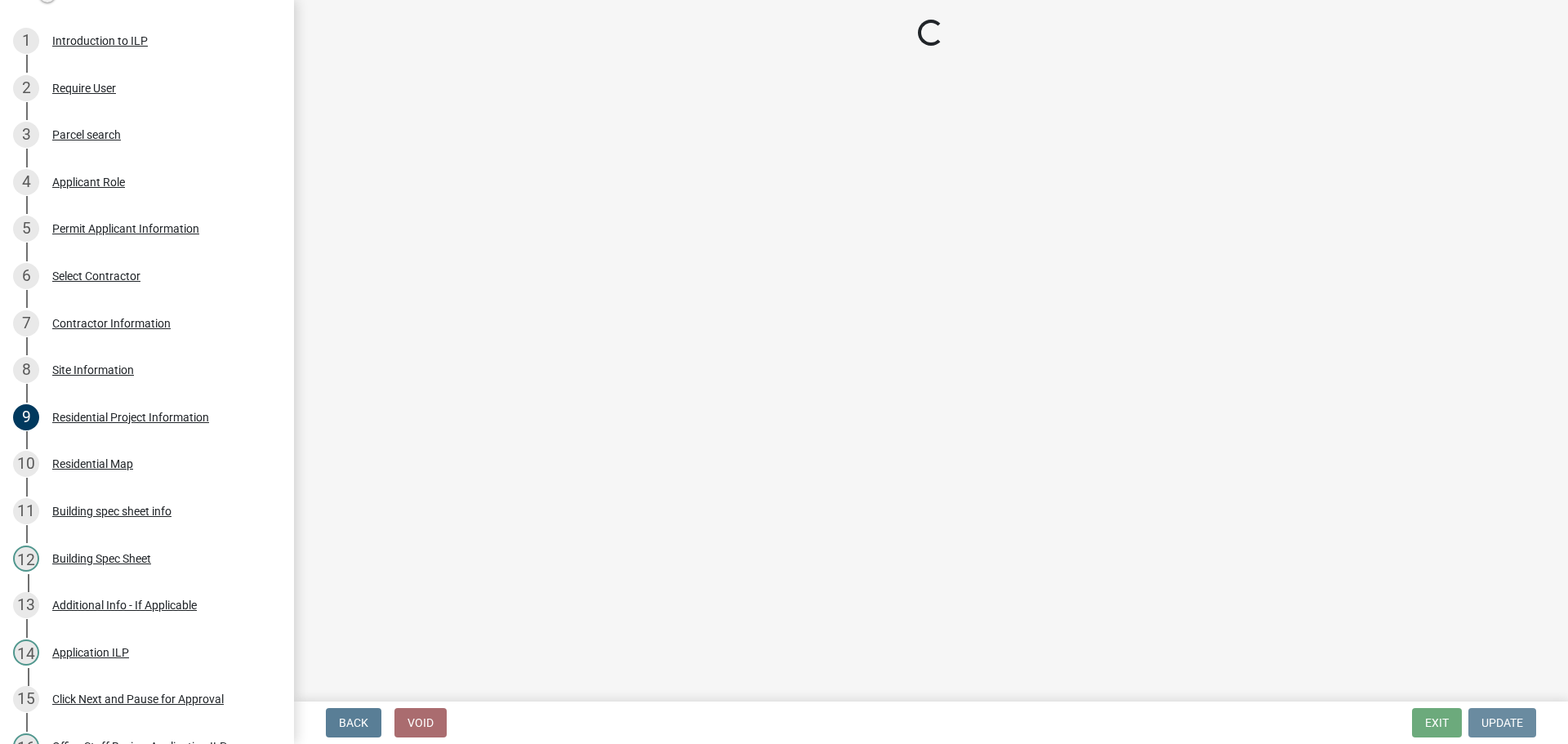
scroll to position [0, 0]
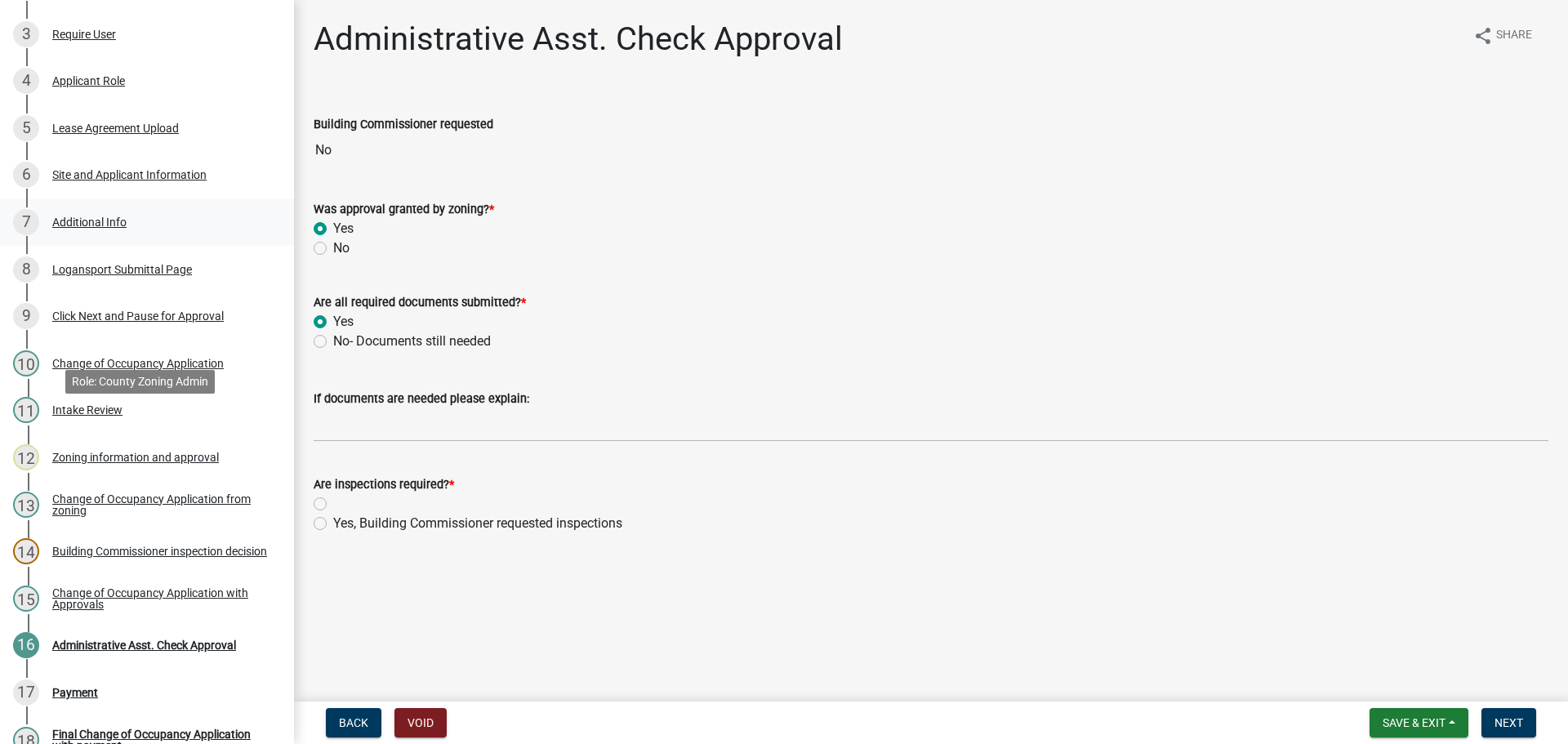
scroll to position [326, 0]
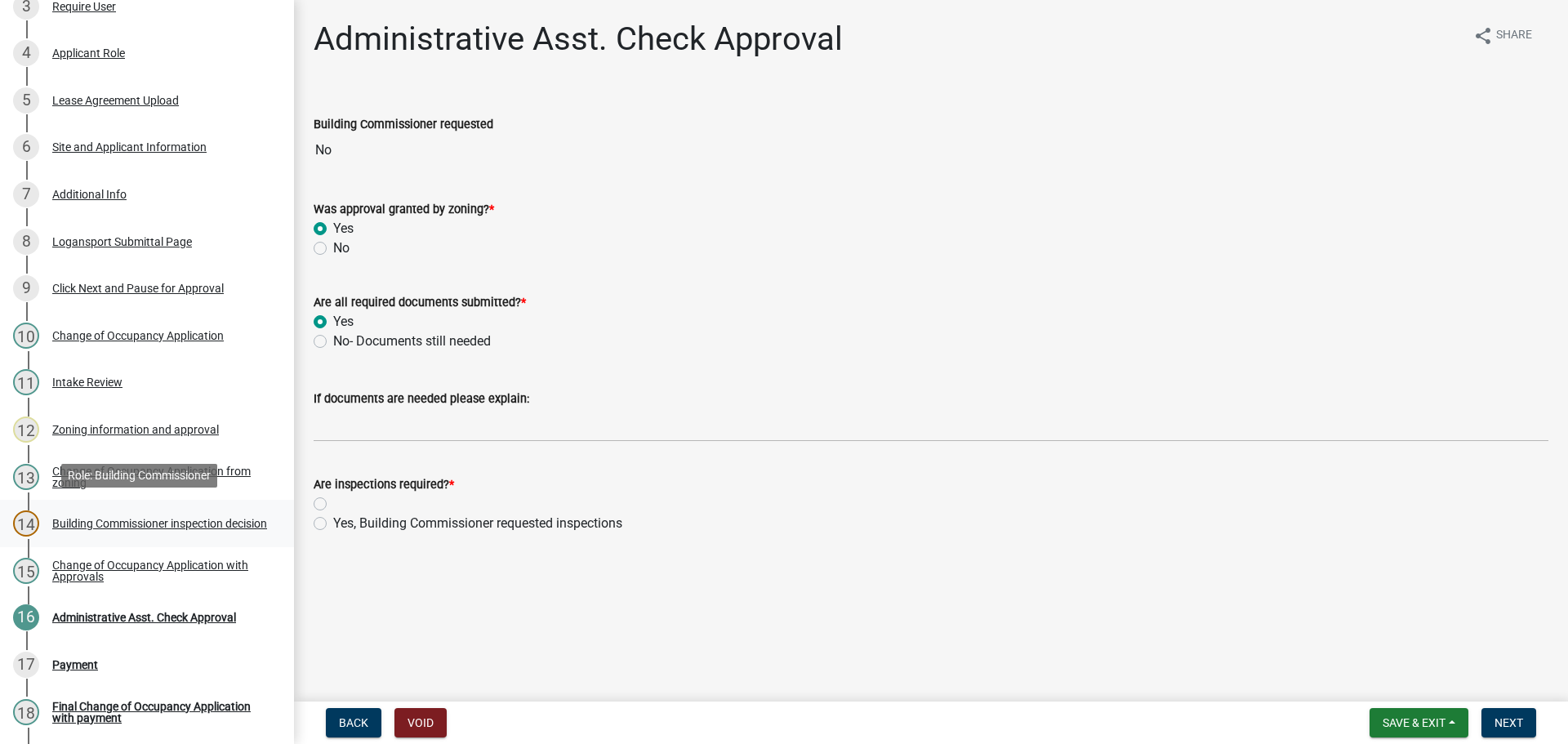
click at [121, 503] on link "14 Building Commissioner inspection decision" at bounding box center [147, 523] width 294 height 47
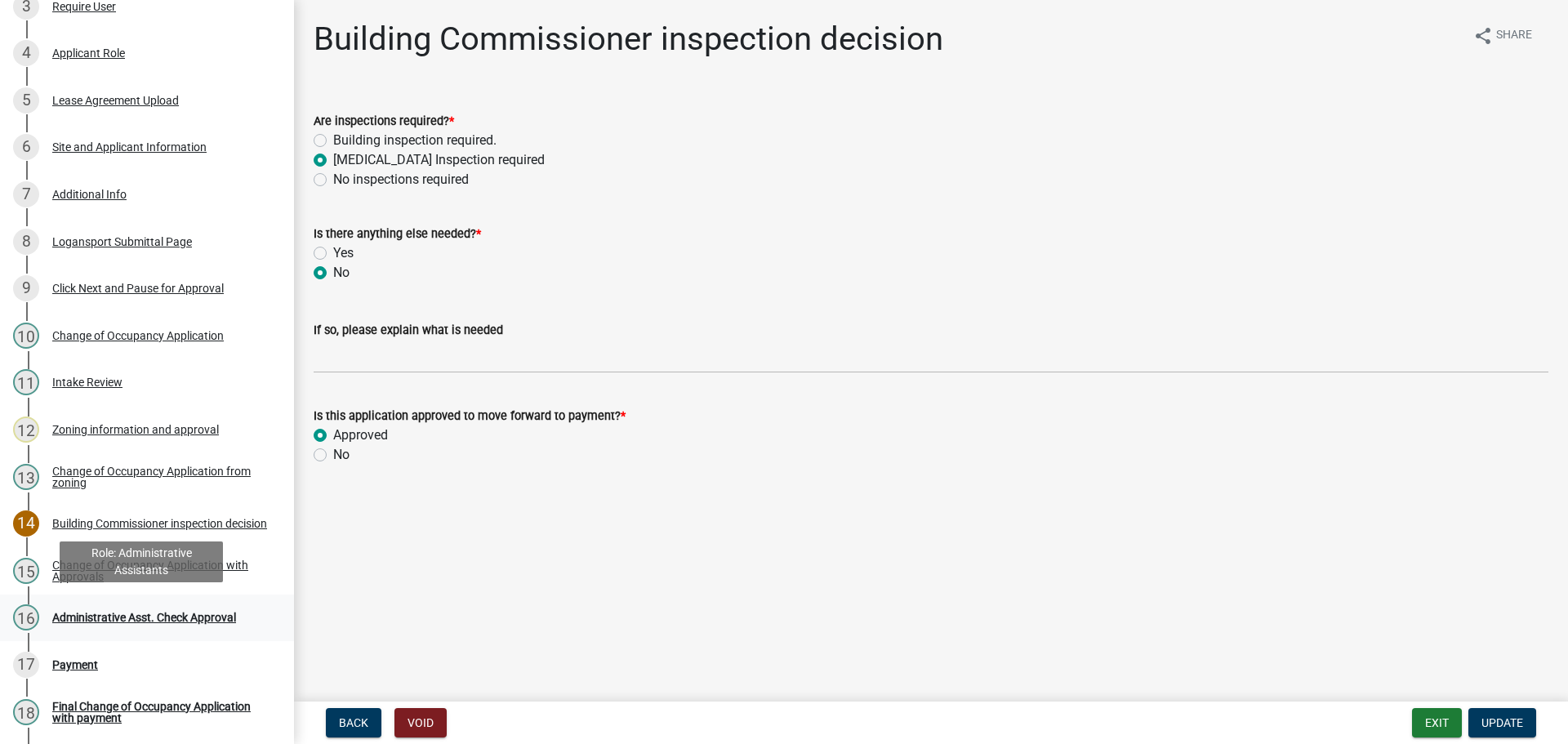
click at [104, 615] on div "Administrative Asst. Check Approval" at bounding box center [144, 617] width 184 height 11
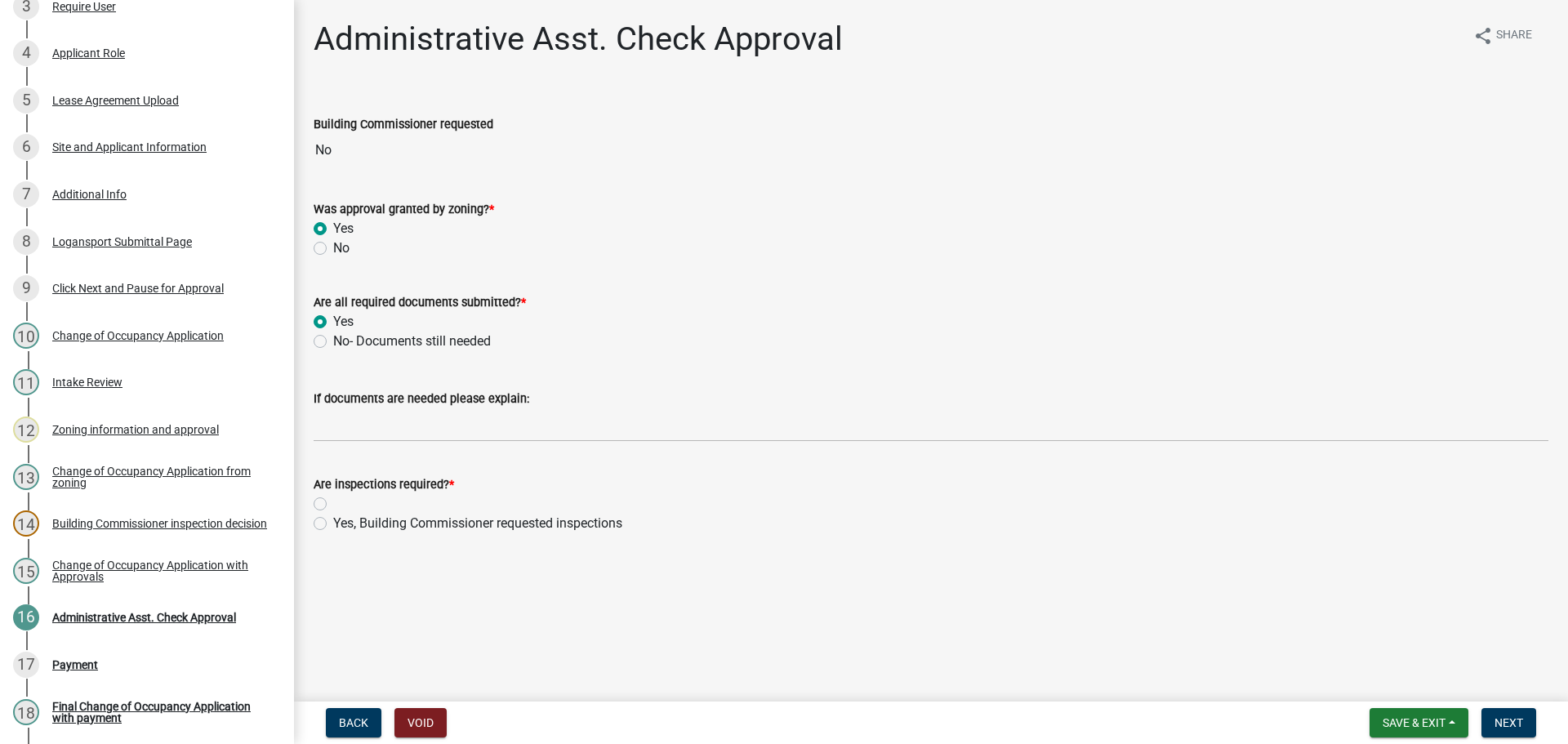
click at [333, 340] on label "No- Documents still needed" at bounding box center [412, 341] width 158 height 20
click at [333, 340] on input "No- Documents still needed" at bounding box center [338, 337] width 10 height 10
radio input "true"
click at [333, 321] on label "Yes" at bounding box center [344, 321] width 21 height 20
click at [333, 321] on input "Yes" at bounding box center [338, 317] width 10 height 10
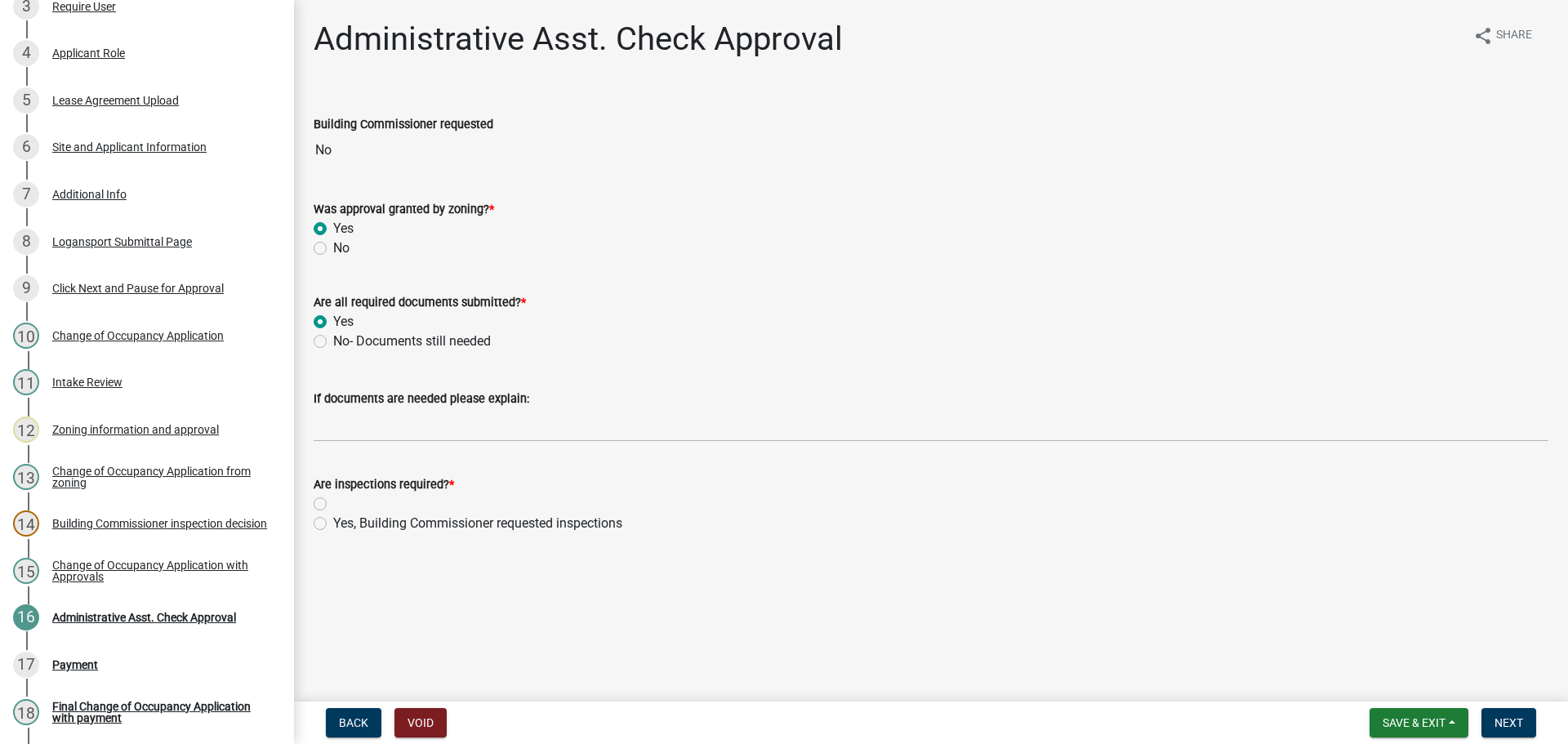
radio input "true"
click at [313, 533] on div "Are inspections required? * Yes, Building Commissioner requested inspections" at bounding box center [931, 494] width 1260 height 79
click at [333, 525] on label "Yes, Building Commissioner requested inspections" at bounding box center [477, 523] width 289 height 20
click at [333, 524] on input "Yes, Building Commissioner requested inspections" at bounding box center [338, 519] width 10 height 10
radio input "true"
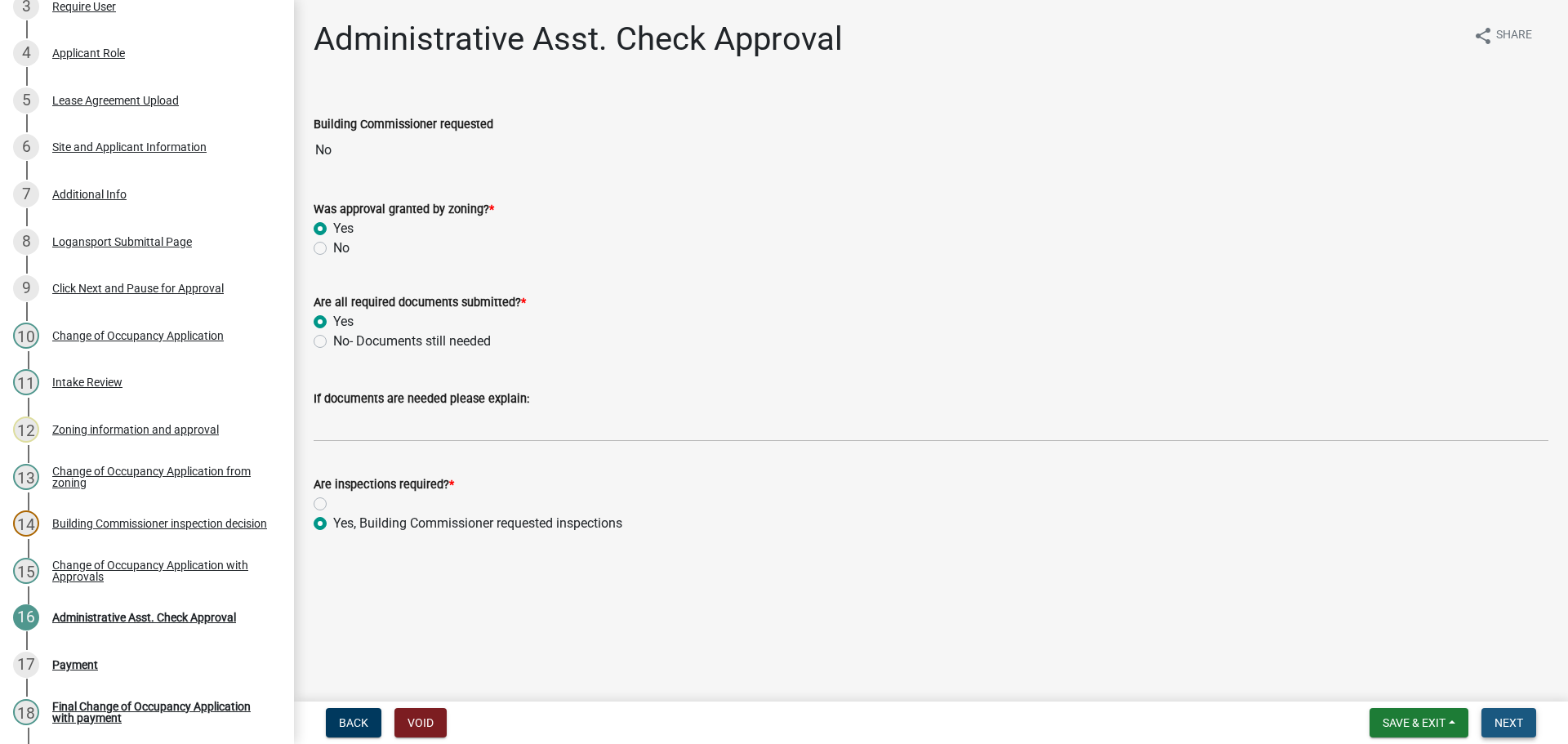
click at [1508, 722] on span "Next" at bounding box center [1508, 722] width 28 height 13
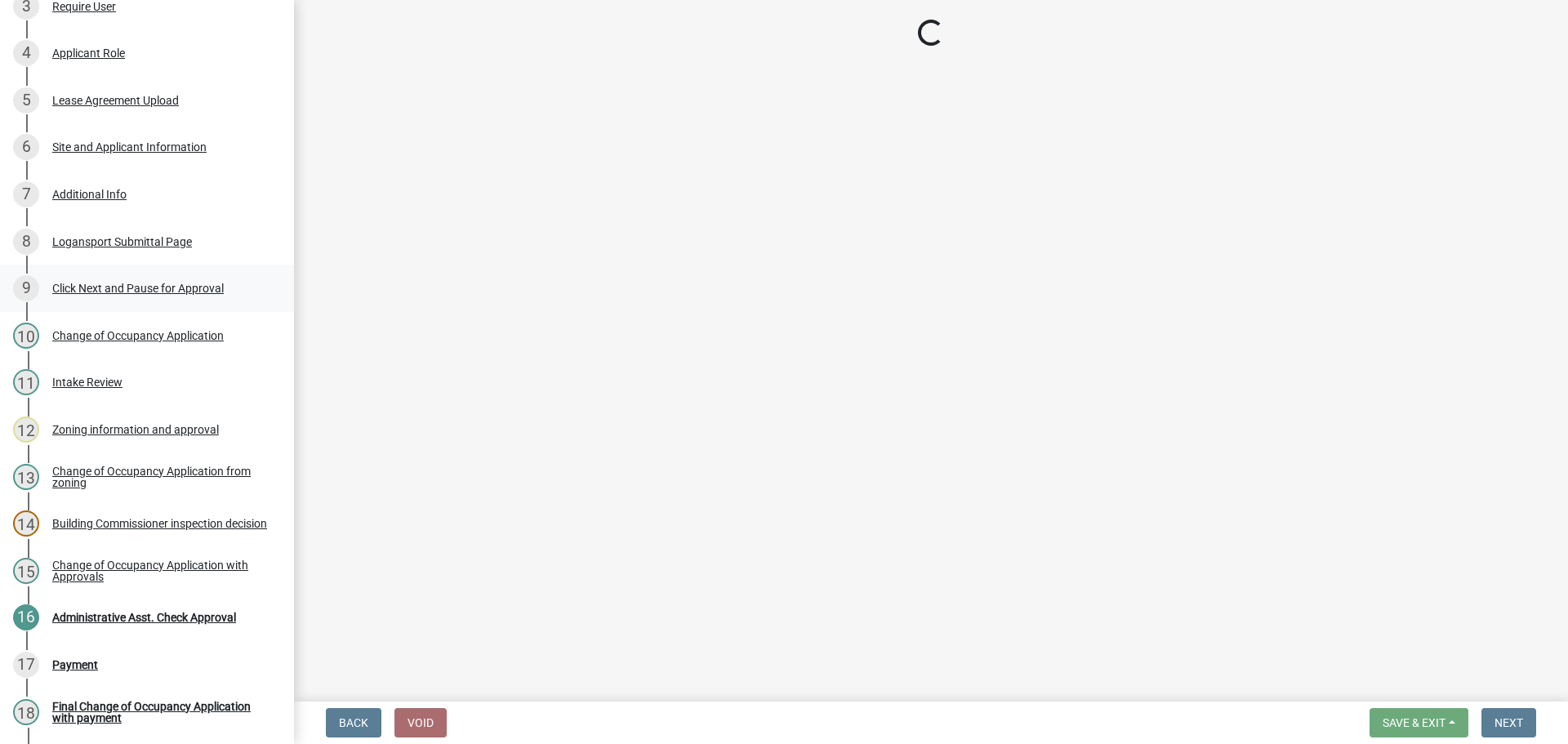
select select "3: 3"
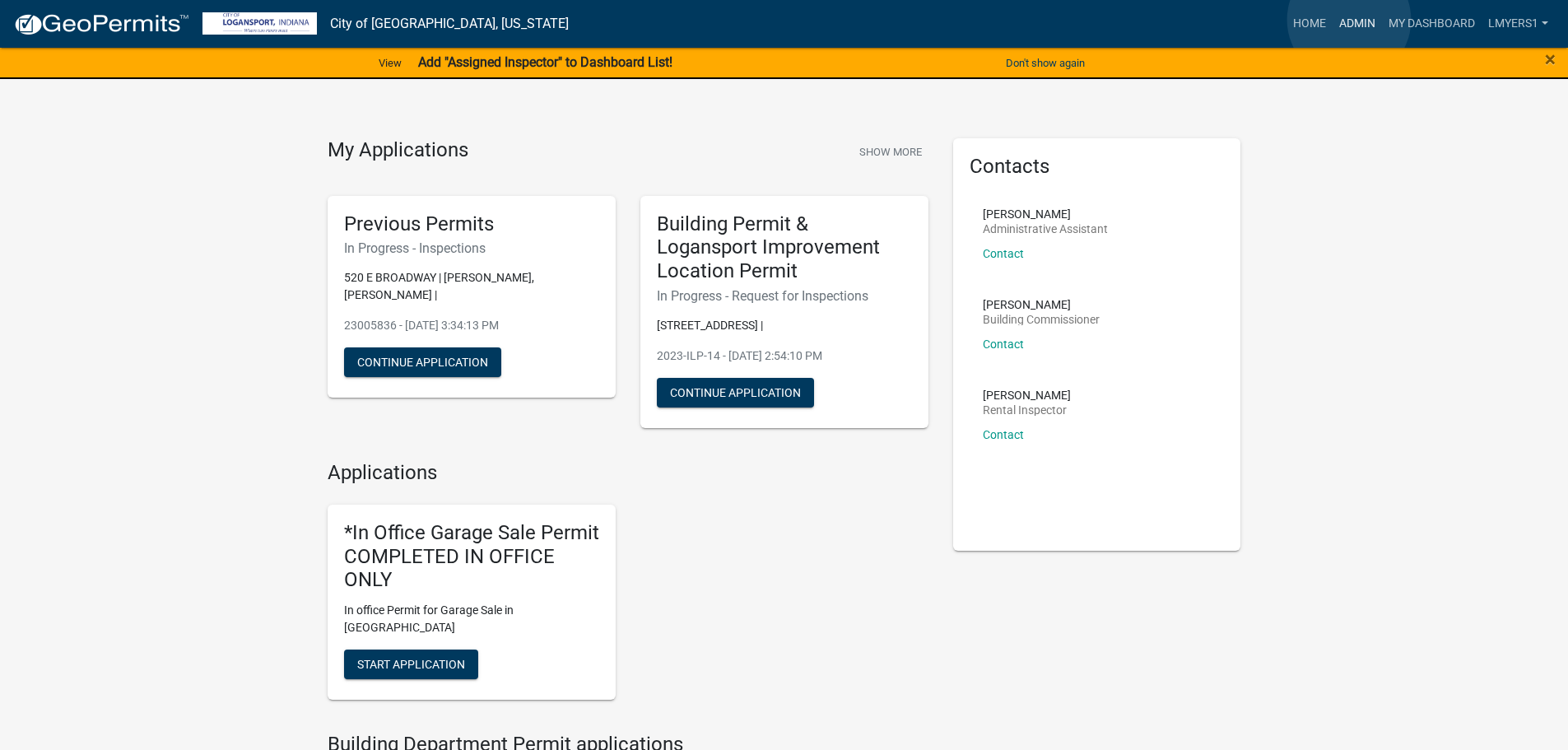
click at [1350, 20] on link "Admin" at bounding box center [1357, 23] width 50 height 31
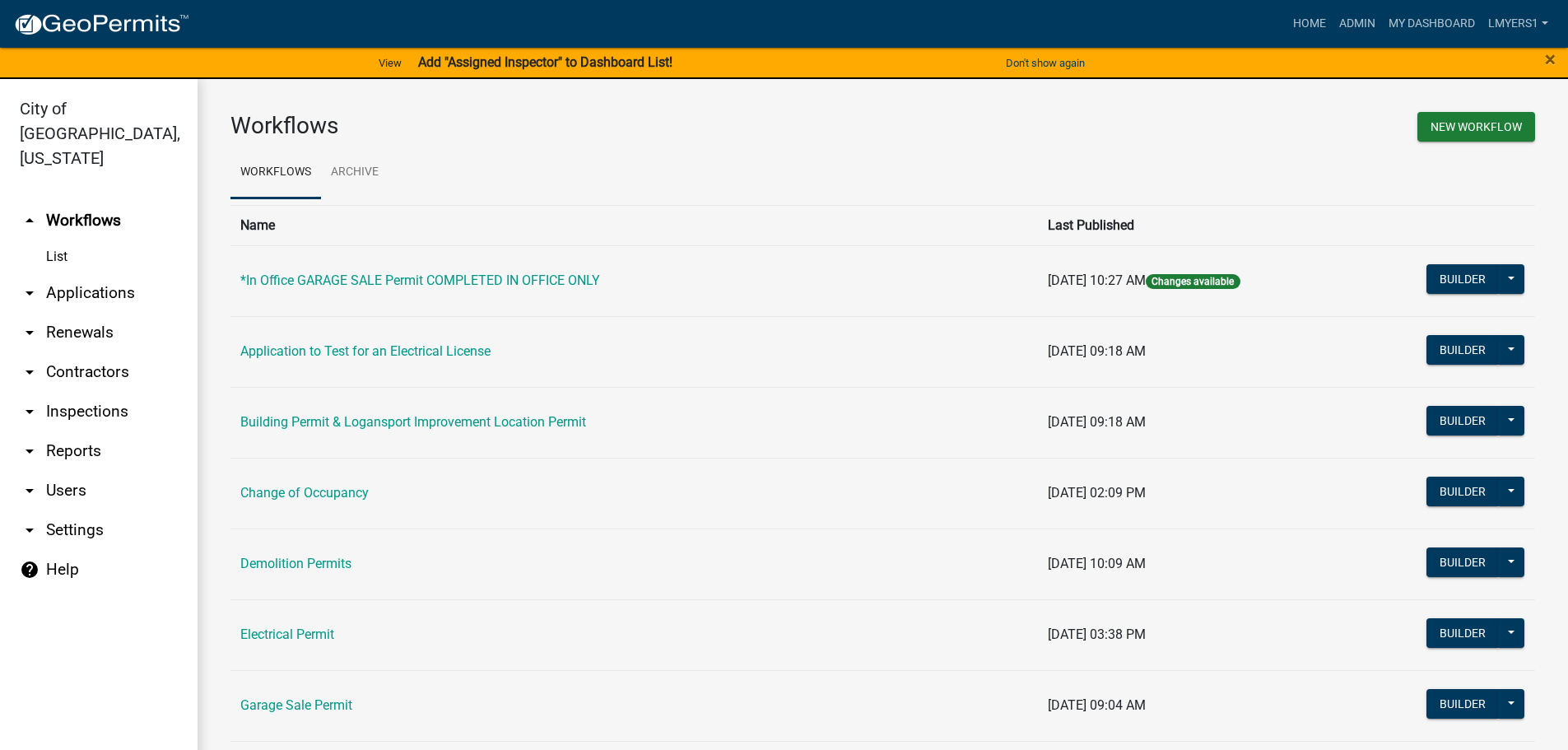
click at [57, 352] on link "arrow_drop_down Contractors" at bounding box center [98, 372] width 198 height 39
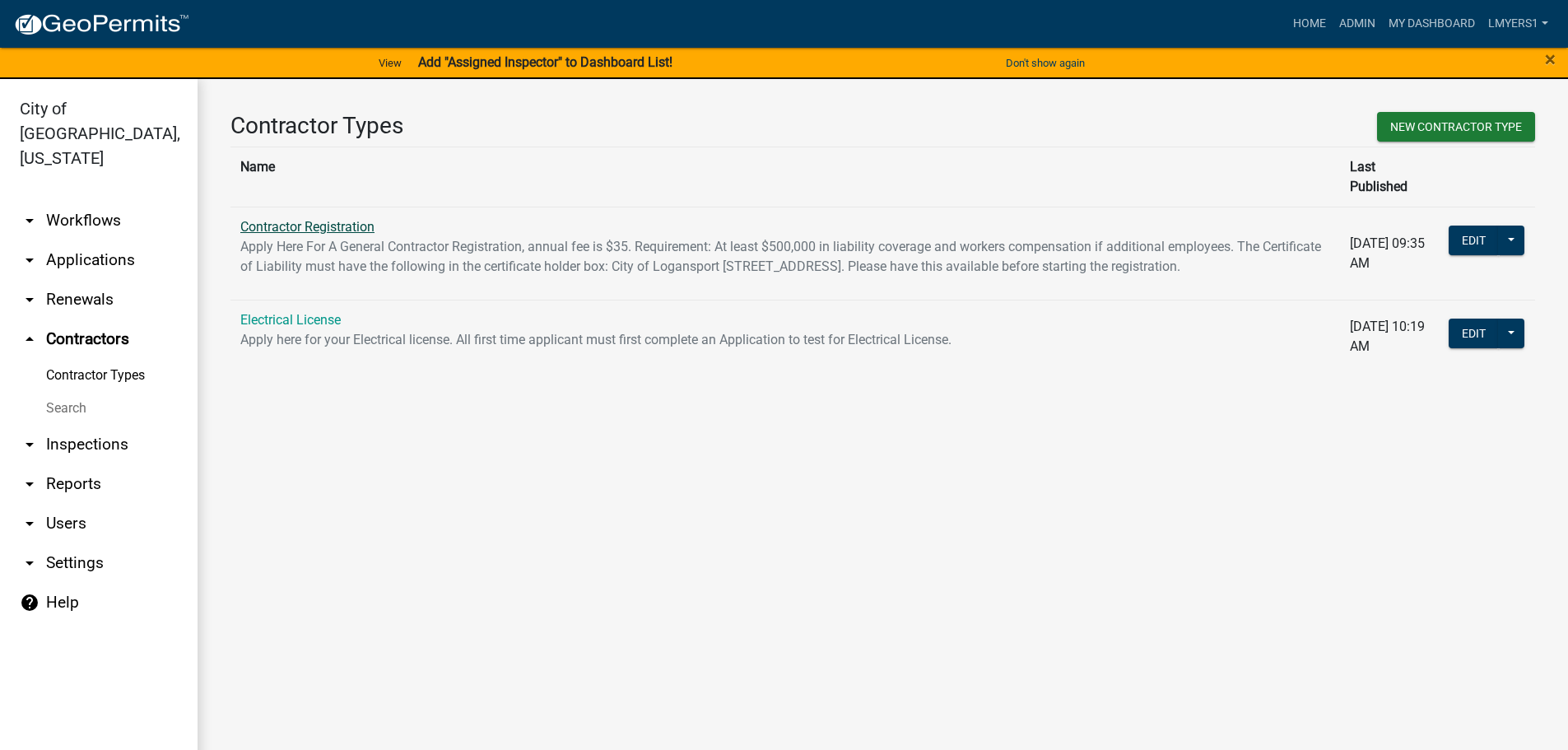
click at [329, 219] on link "Contractor Registration" at bounding box center [307, 227] width 134 height 16
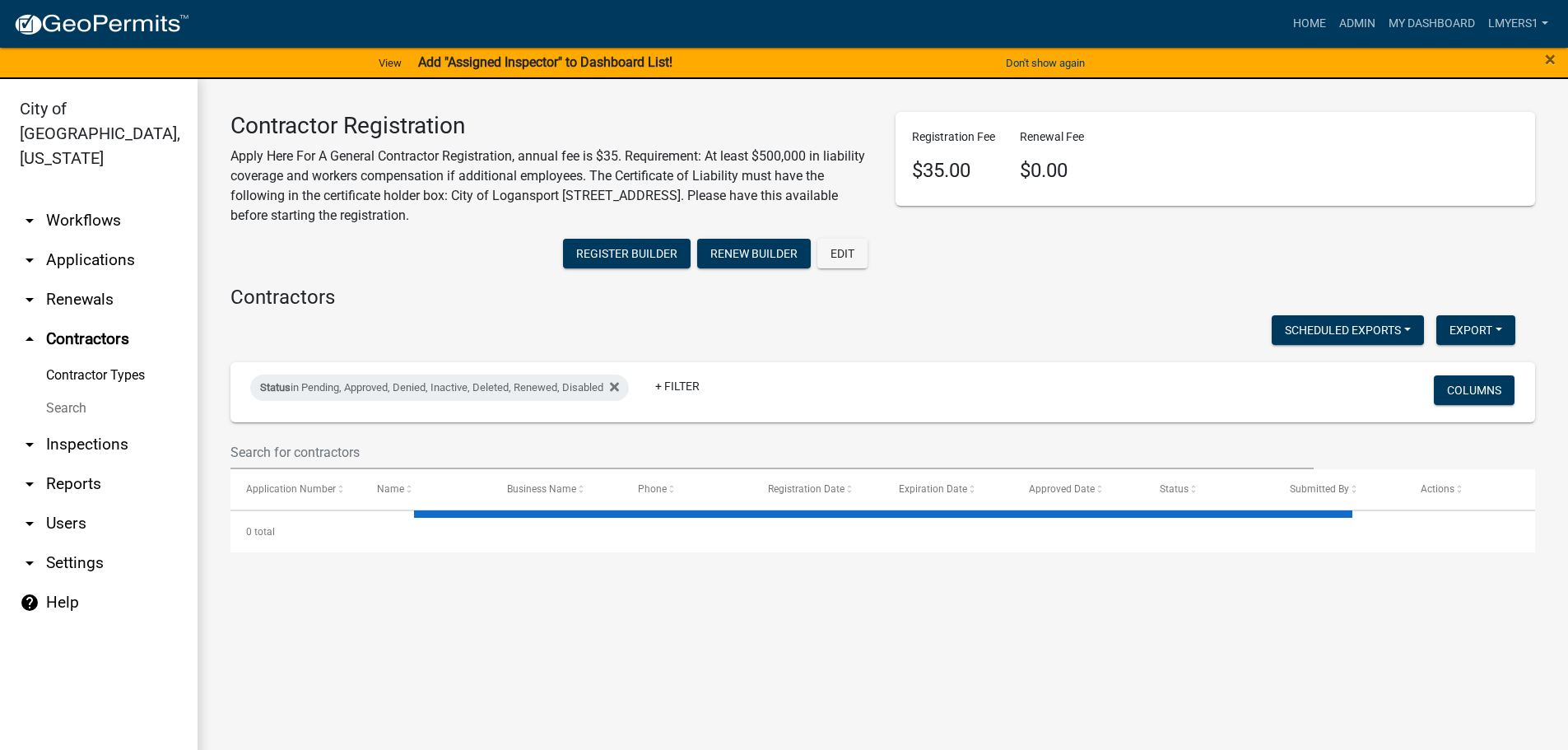
select select "3: 100"
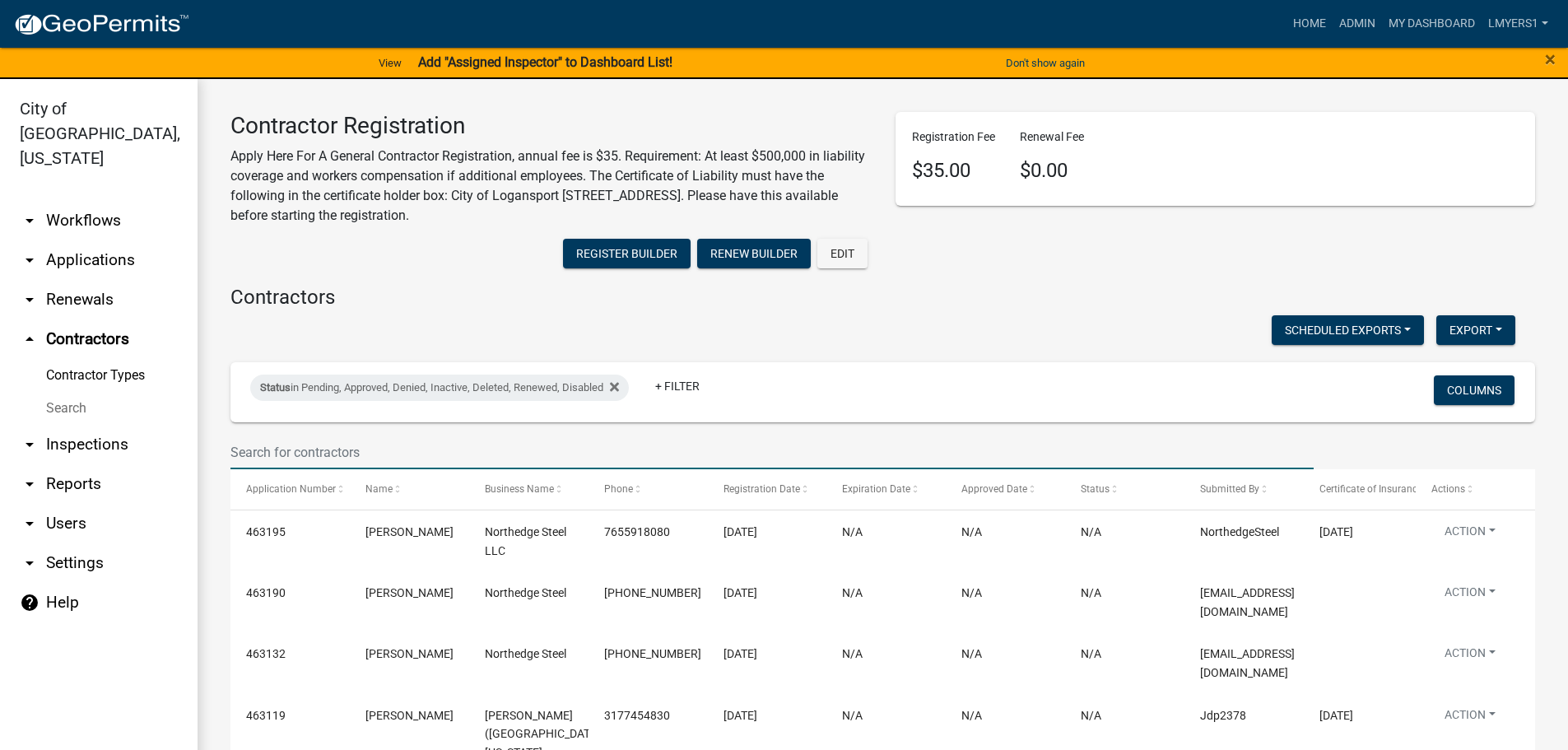
click at [465, 447] on input "text" at bounding box center [772, 452] width 1083 height 34
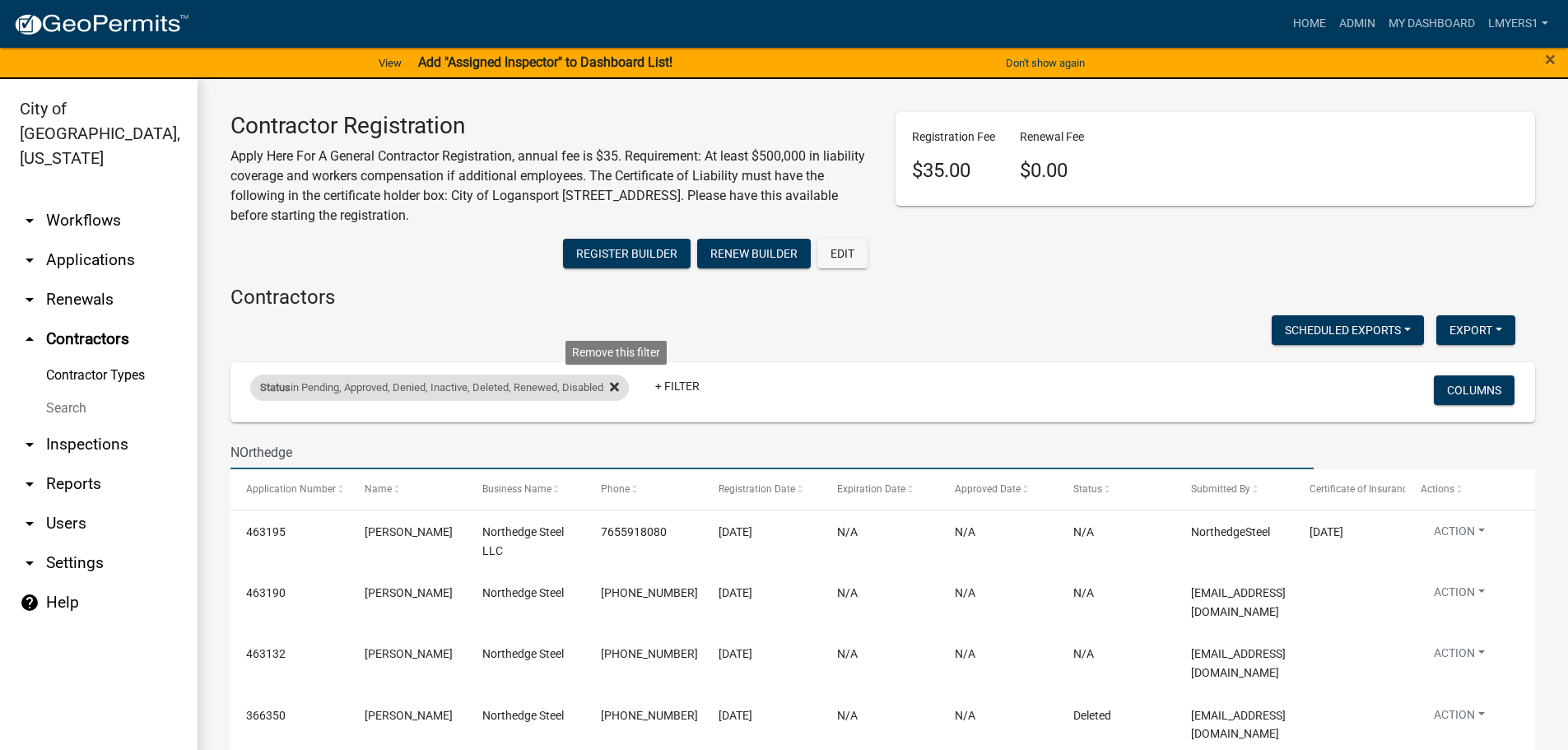
type input "NOrthedge"
click at [619, 385] on icon at bounding box center [614, 386] width 9 height 9
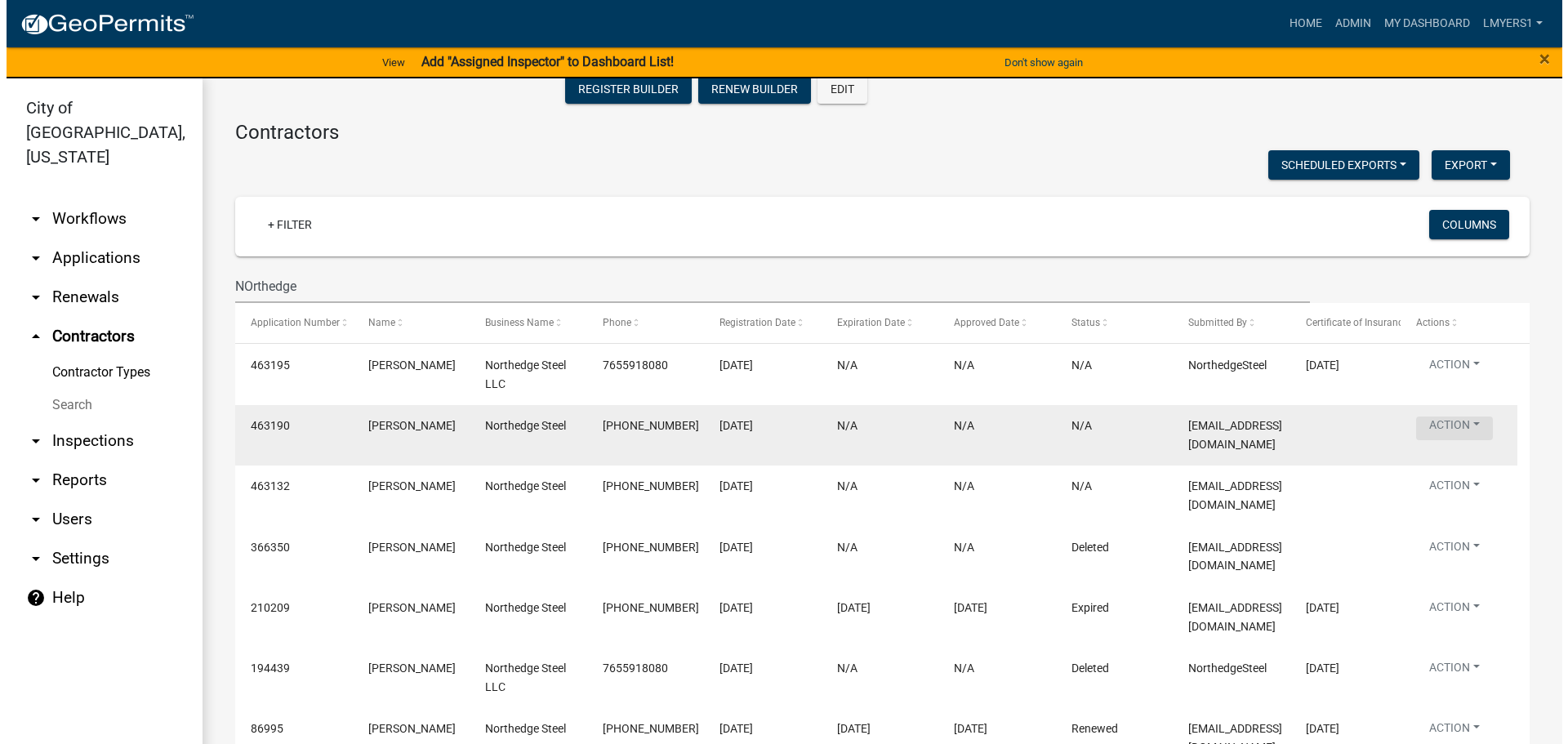
scroll to position [163, 0]
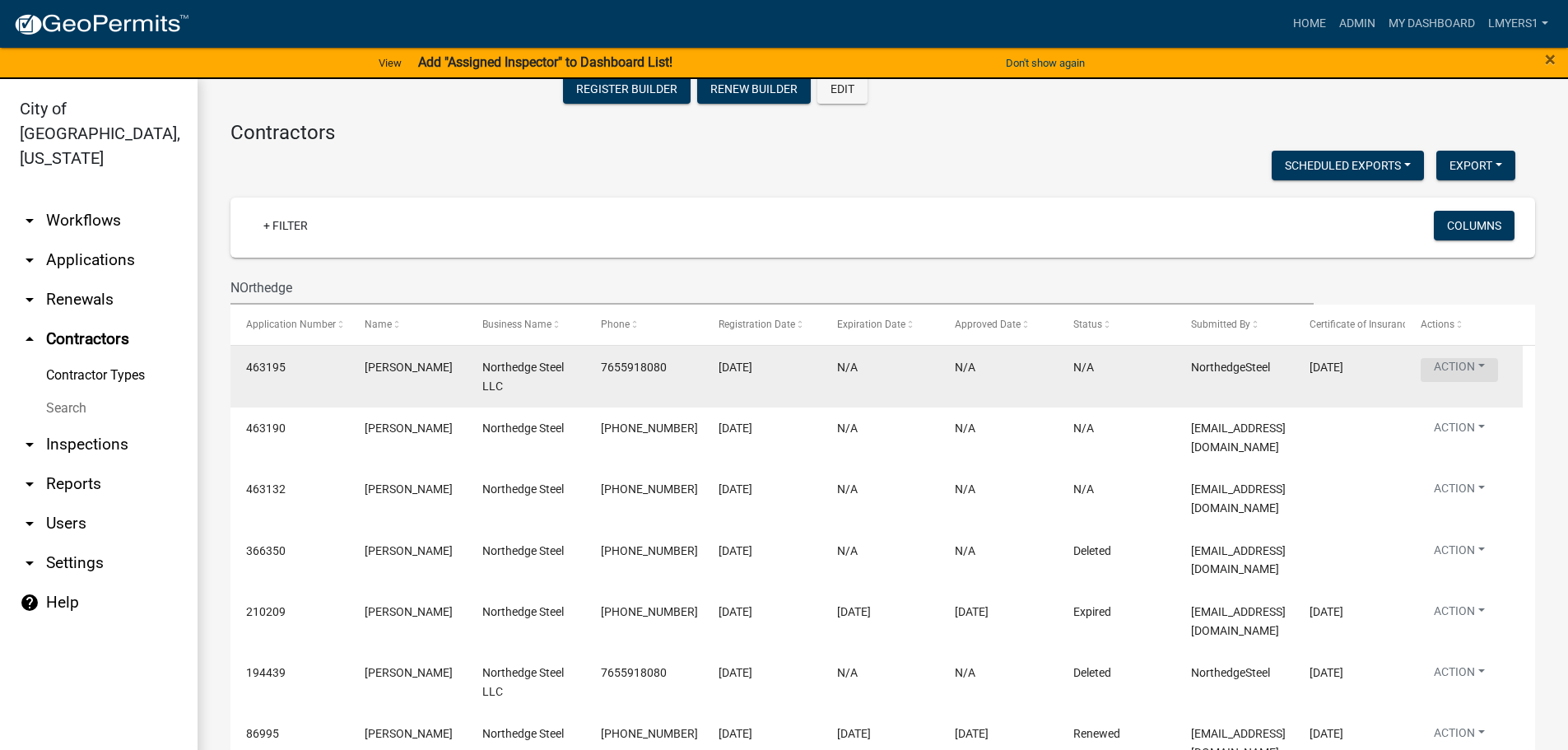
click at [1464, 367] on button "Action" at bounding box center [1459, 370] width 77 height 23
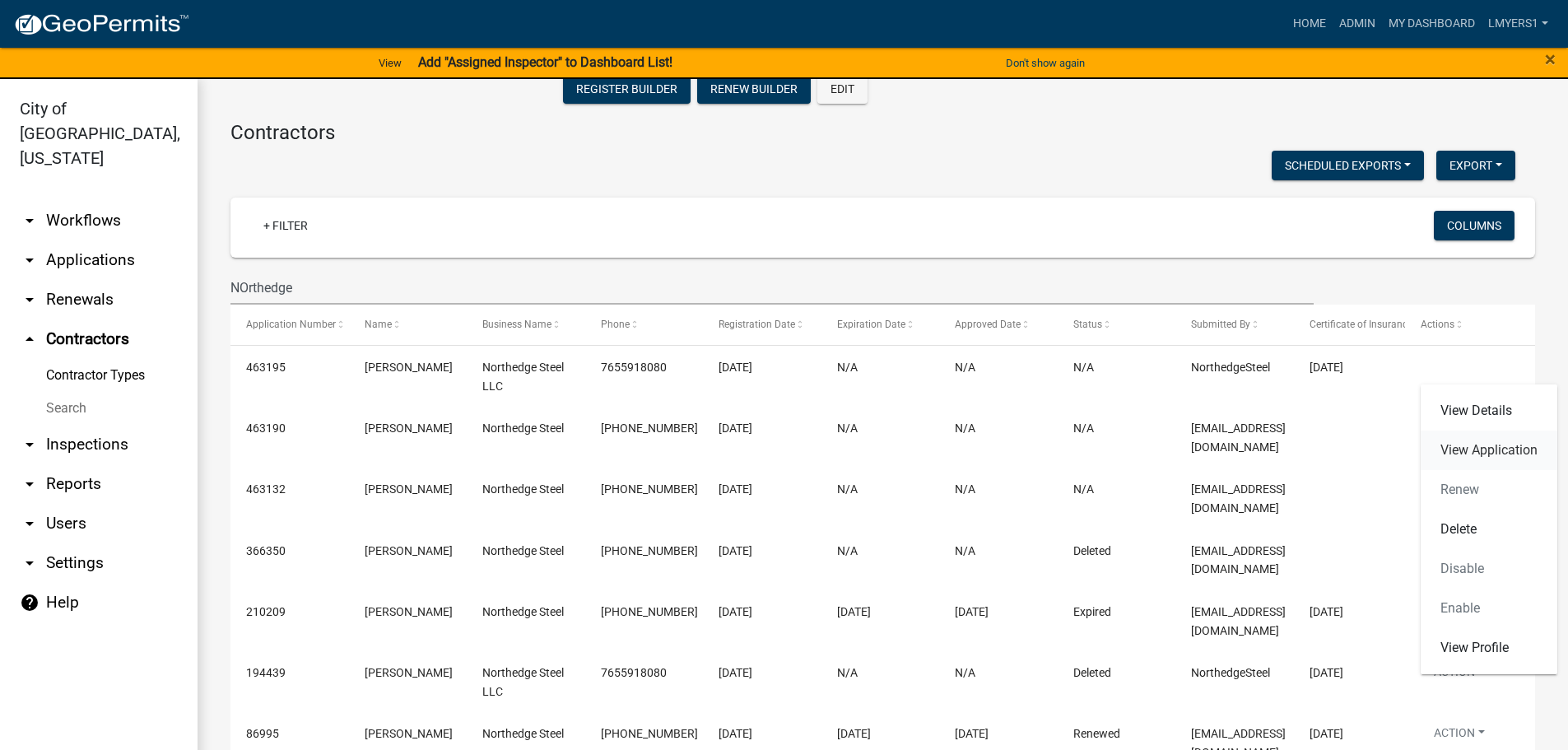
click at [1478, 448] on link "View Application" at bounding box center [1489, 450] width 137 height 39
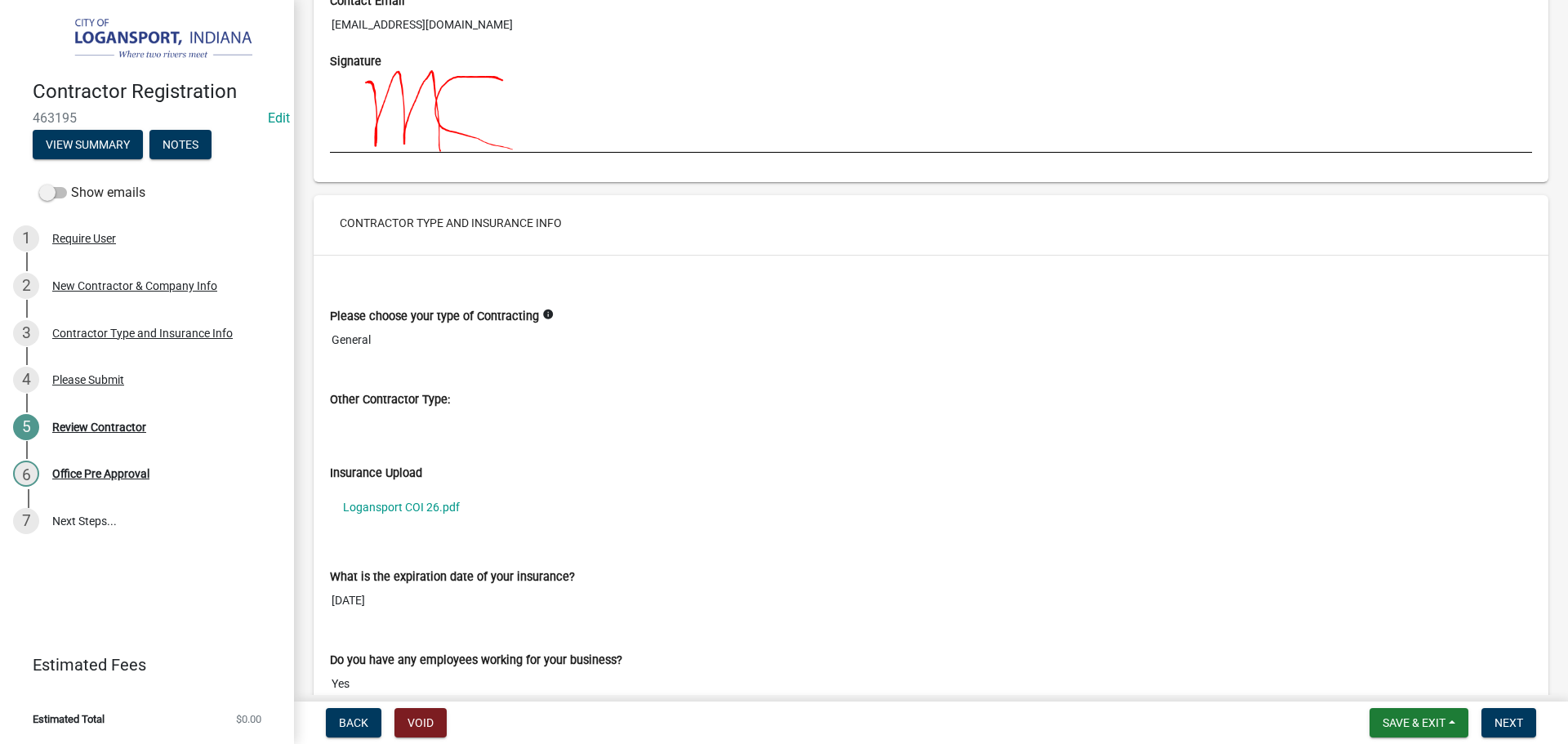
scroll to position [1144, 0]
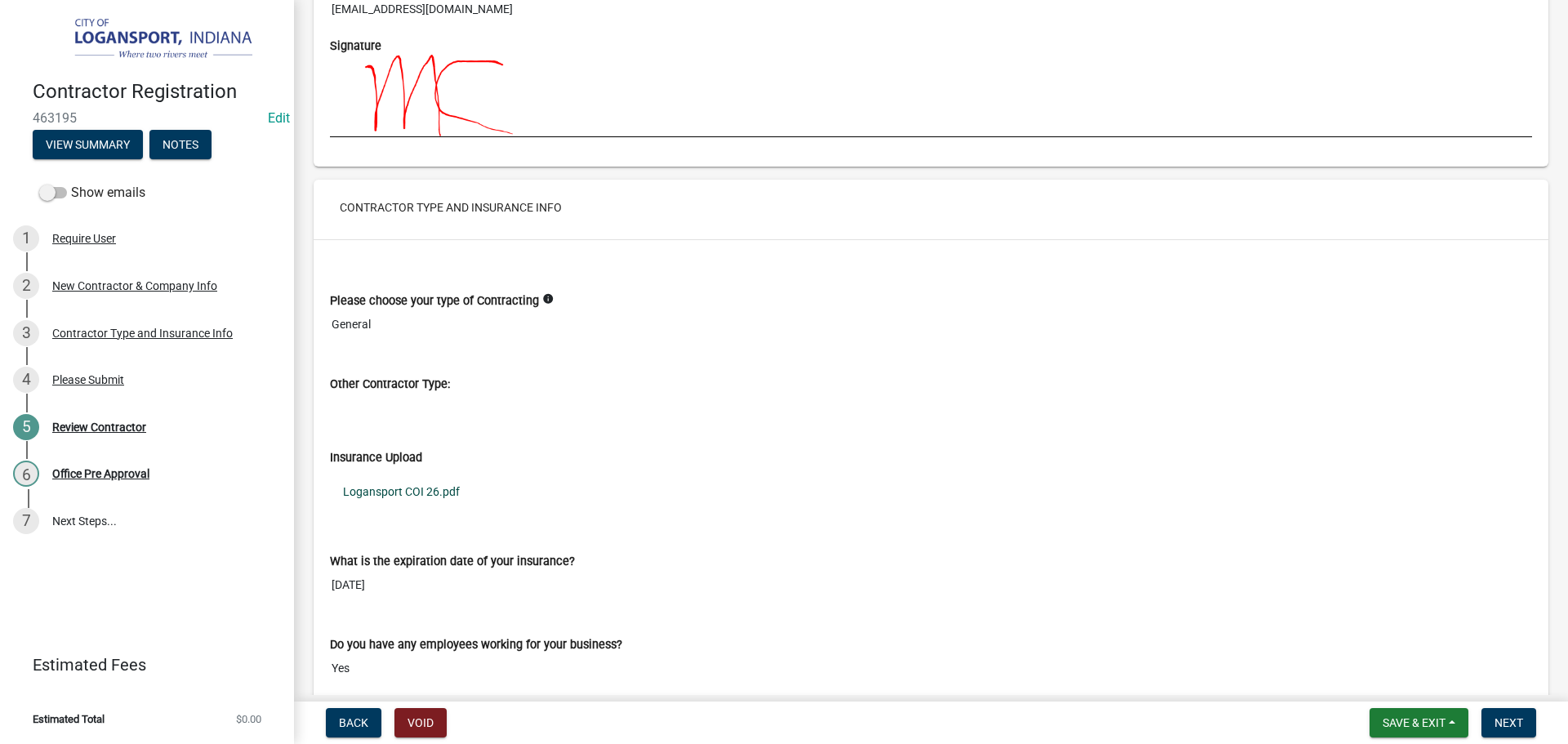
click at [422, 488] on link "Logansport COI 26.pdf" at bounding box center [931, 492] width 1203 height 38
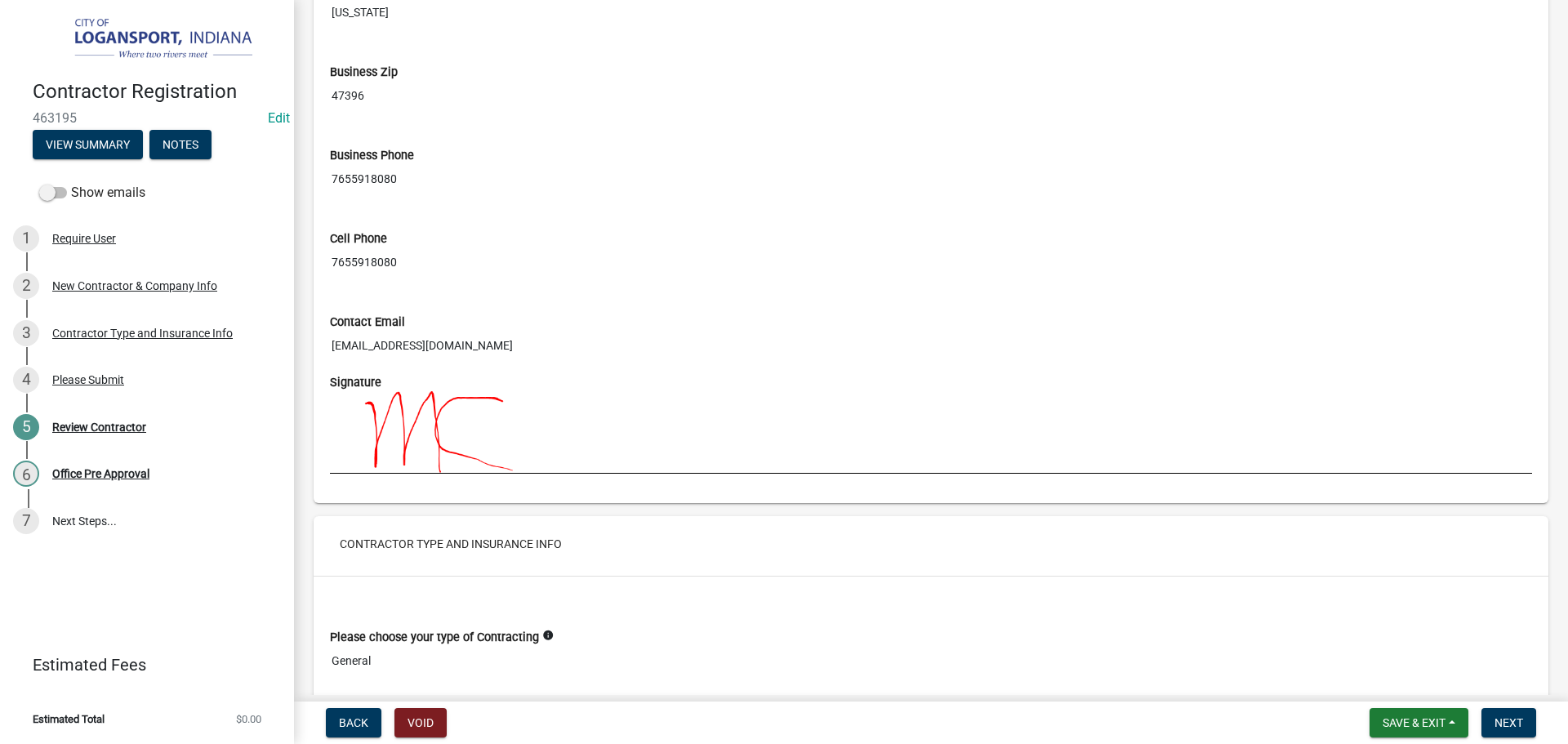
scroll to position [1470, 0]
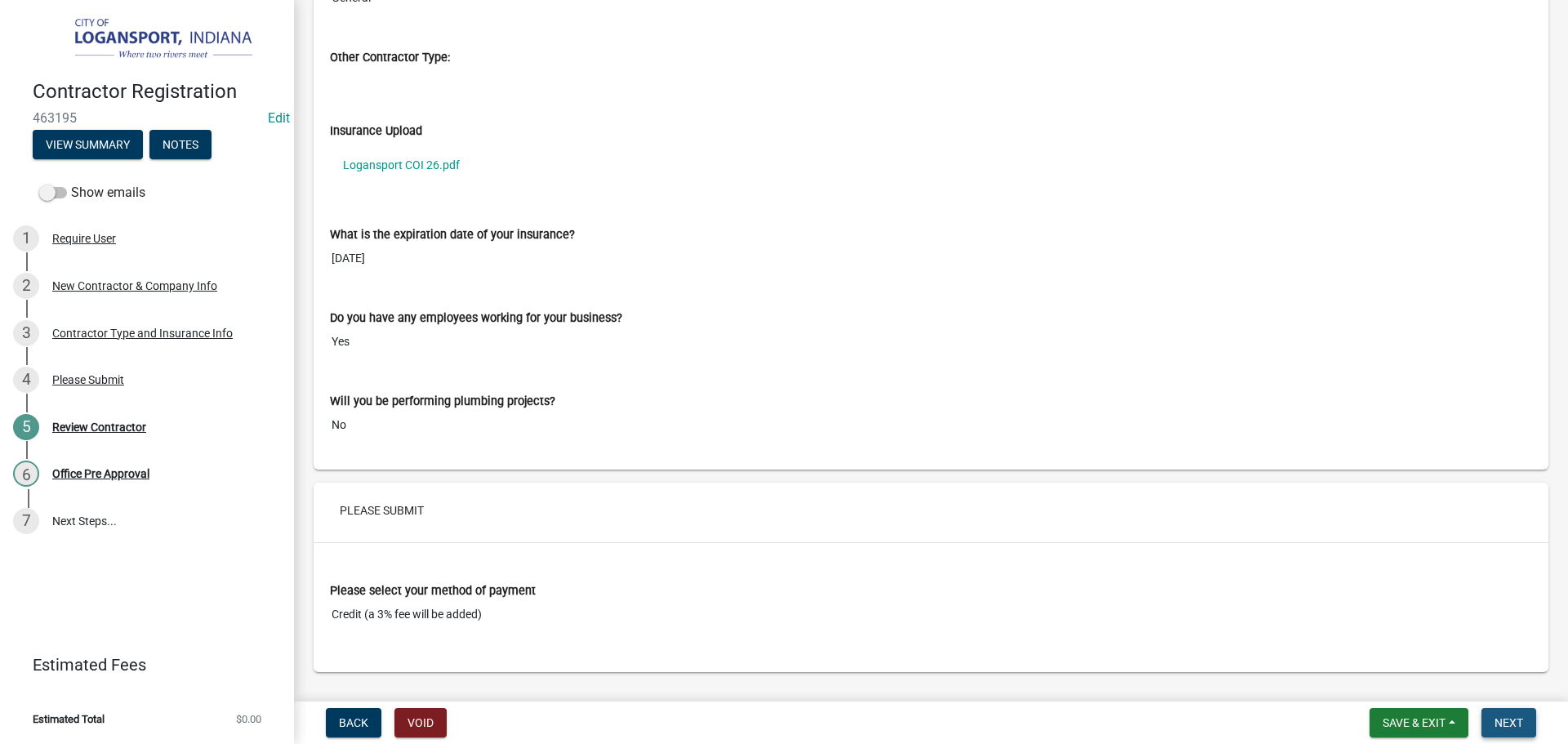
click at [1512, 726] on span "Next" at bounding box center [1508, 722] width 28 height 13
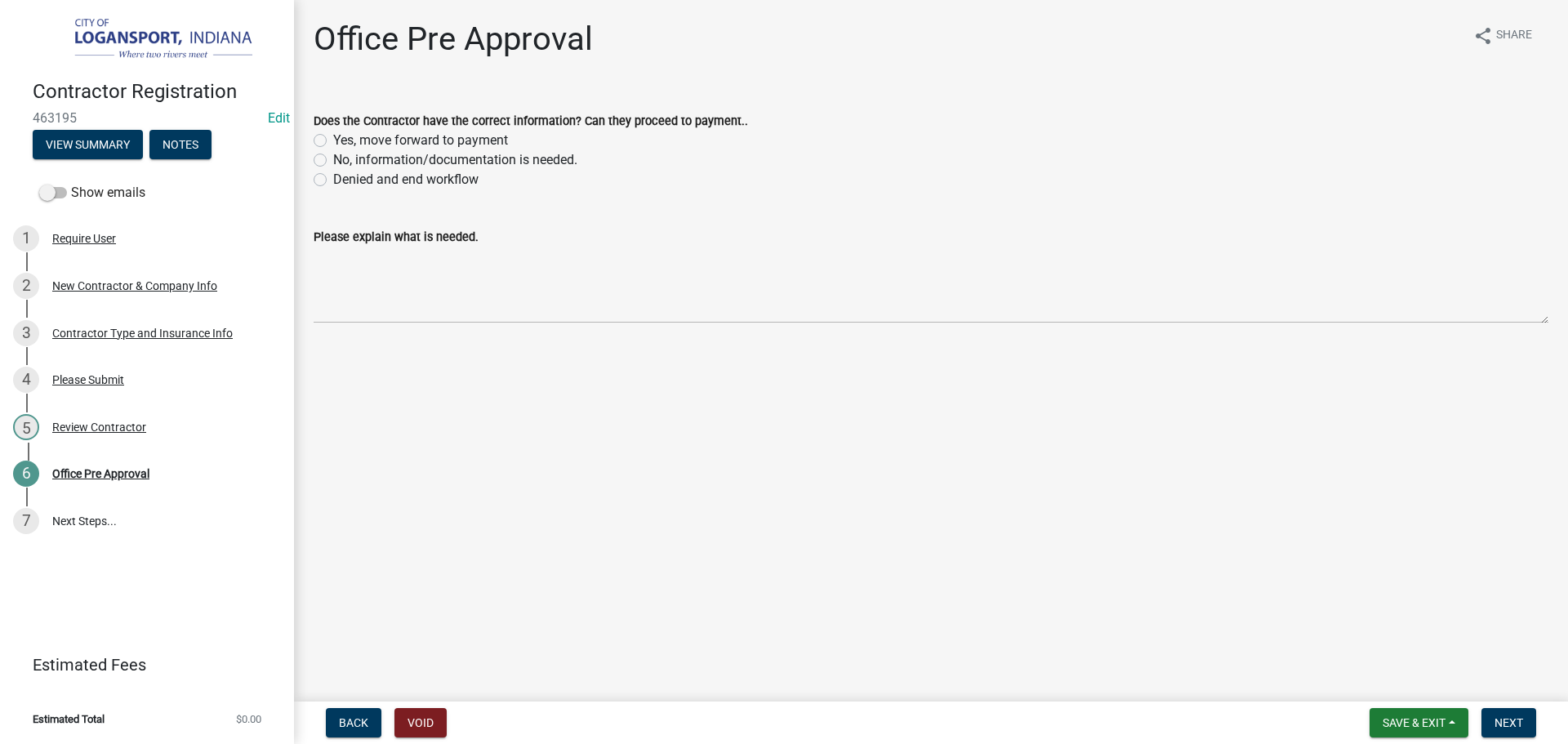
click at [333, 141] on label "Yes, move forward to payment" at bounding box center [420, 140] width 174 height 20
click at [333, 141] on input "Yes, move forward to payment" at bounding box center [338, 136] width 10 height 10
radio input "true"
click at [1499, 722] on span "Next" at bounding box center [1508, 722] width 28 height 13
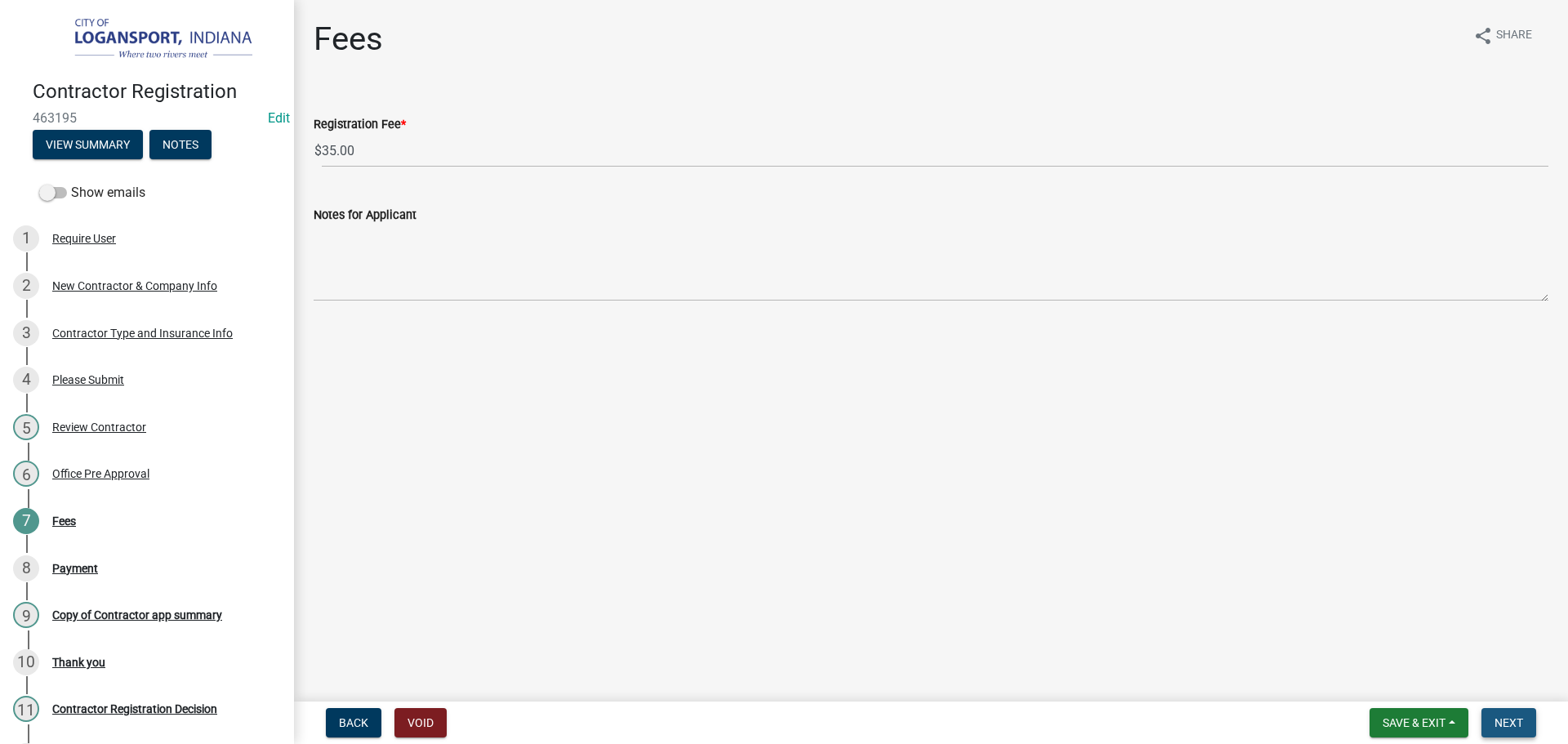
click at [1514, 730] on button "Next" at bounding box center [1508, 722] width 54 height 29
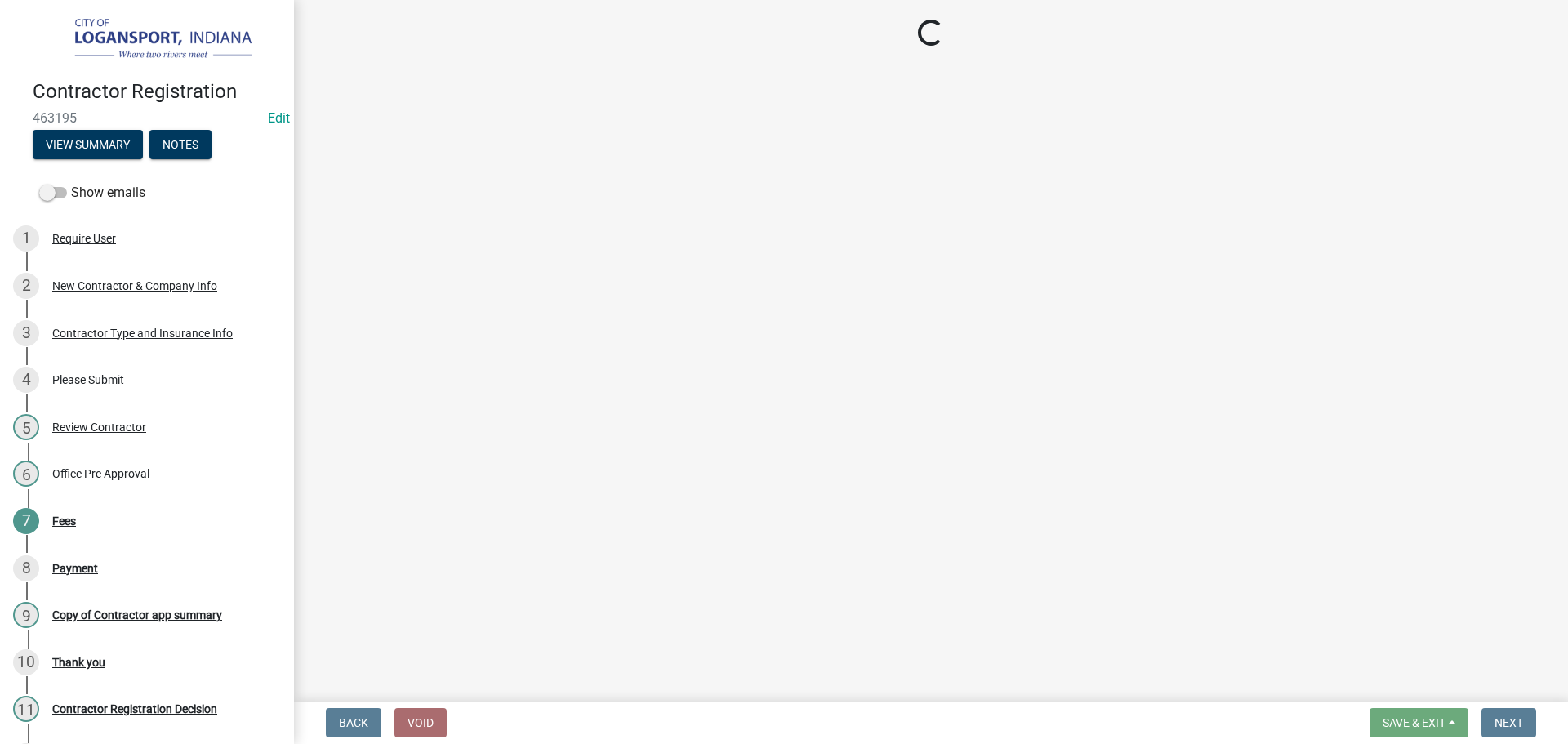
select select "3: 3"
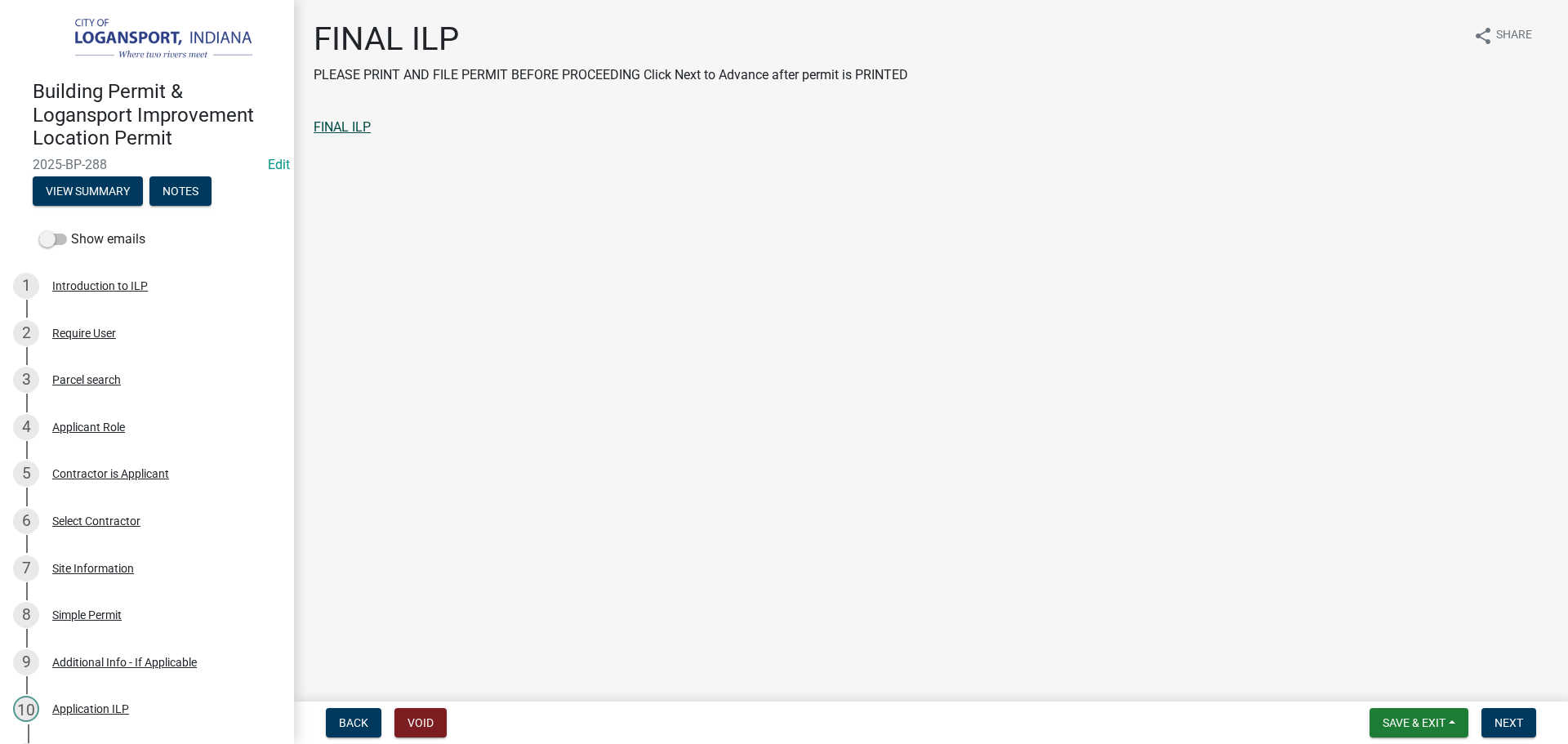
click at [344, 133] on link "FINAL ILP" at bounding box center [342, 127] width 57 height 16
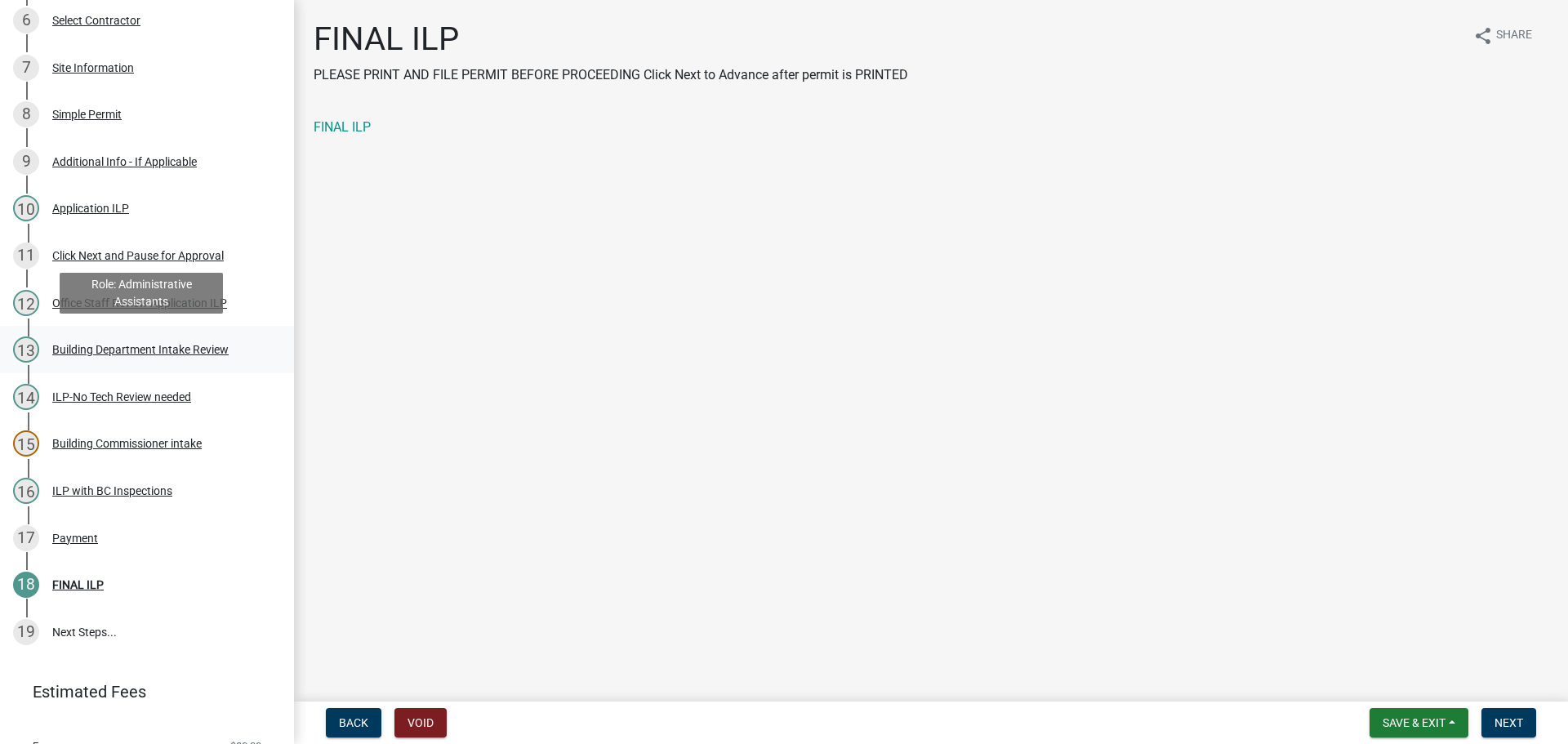
scroll to position [562, 0]
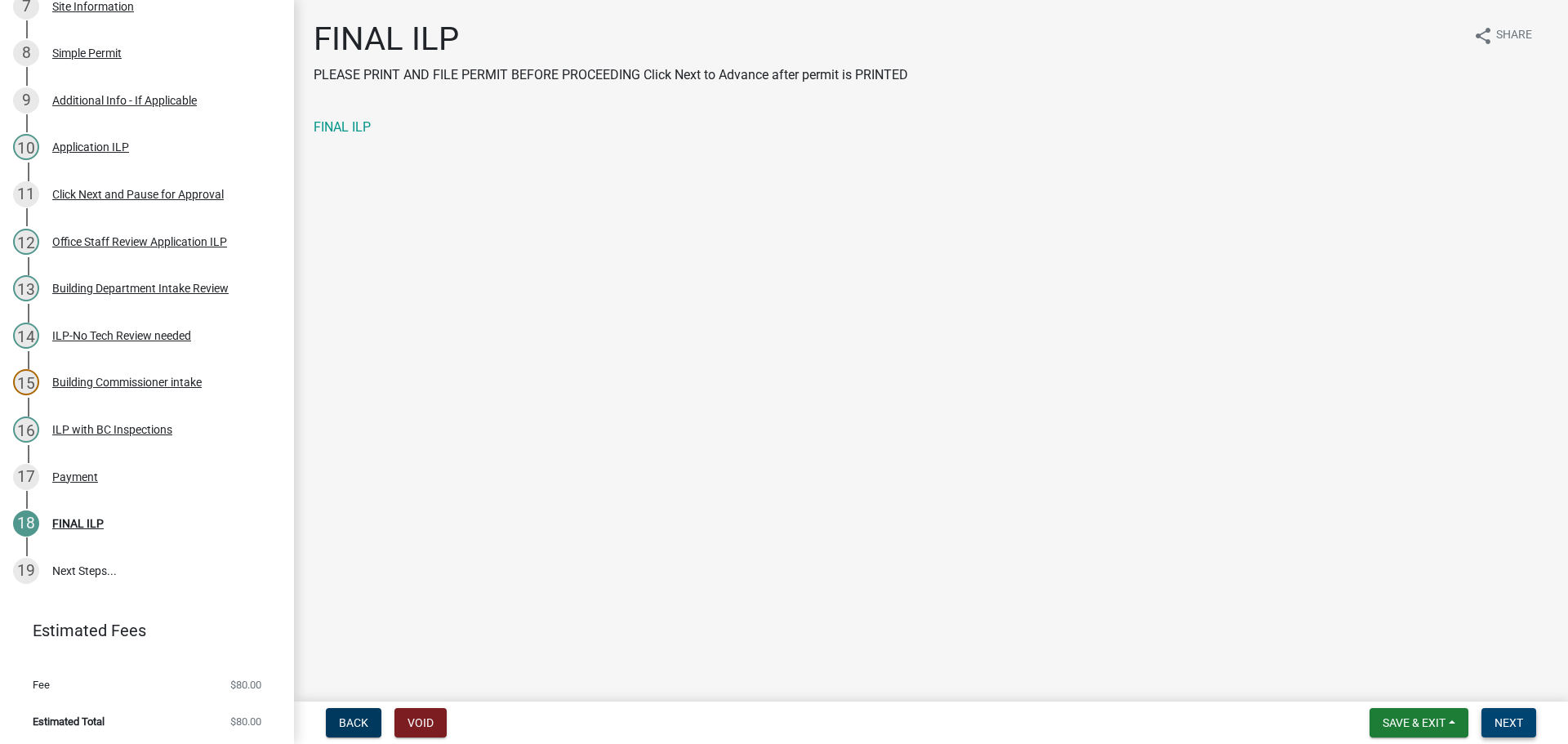
click at [1515, 717] on span "Next" at bounding box center [1508, 722] width 28 height 13
